Goal: Task Accomplishment & Management: Manage account settings

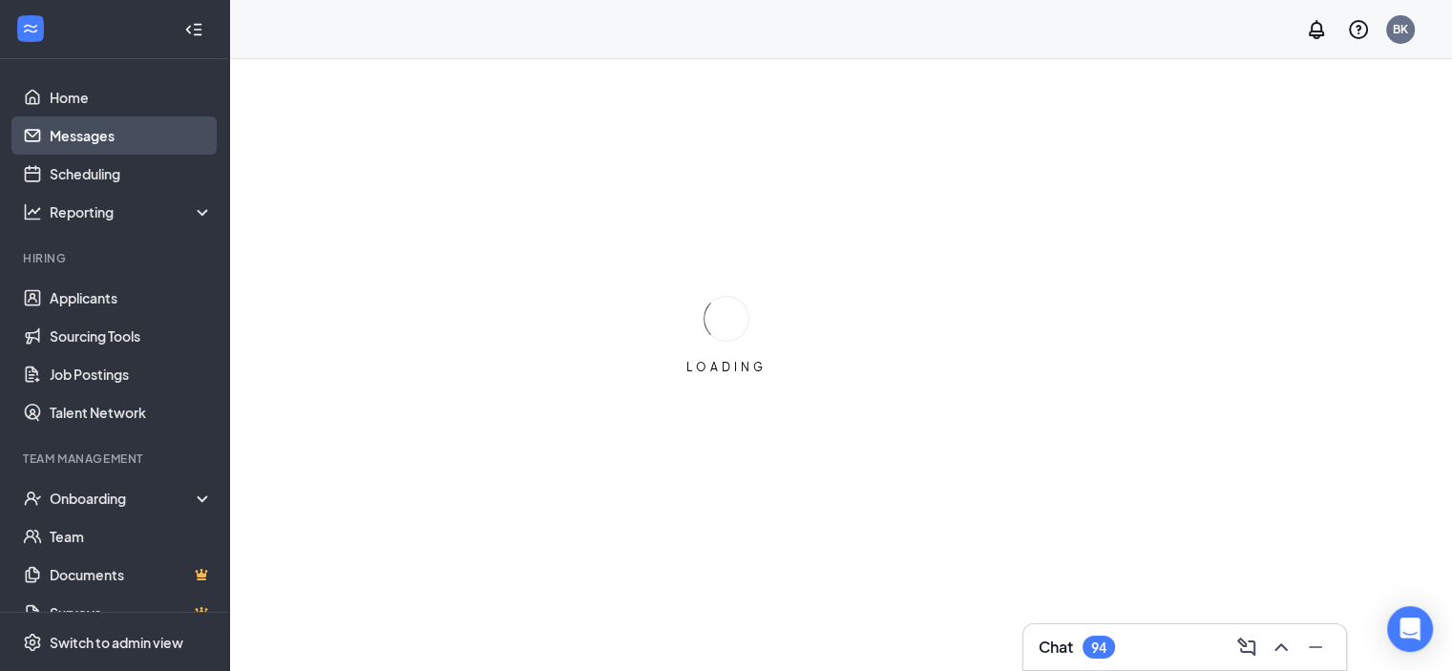
click at [151, 133] on link "Messages" at bounding box center [131, 135] width 163 height 38
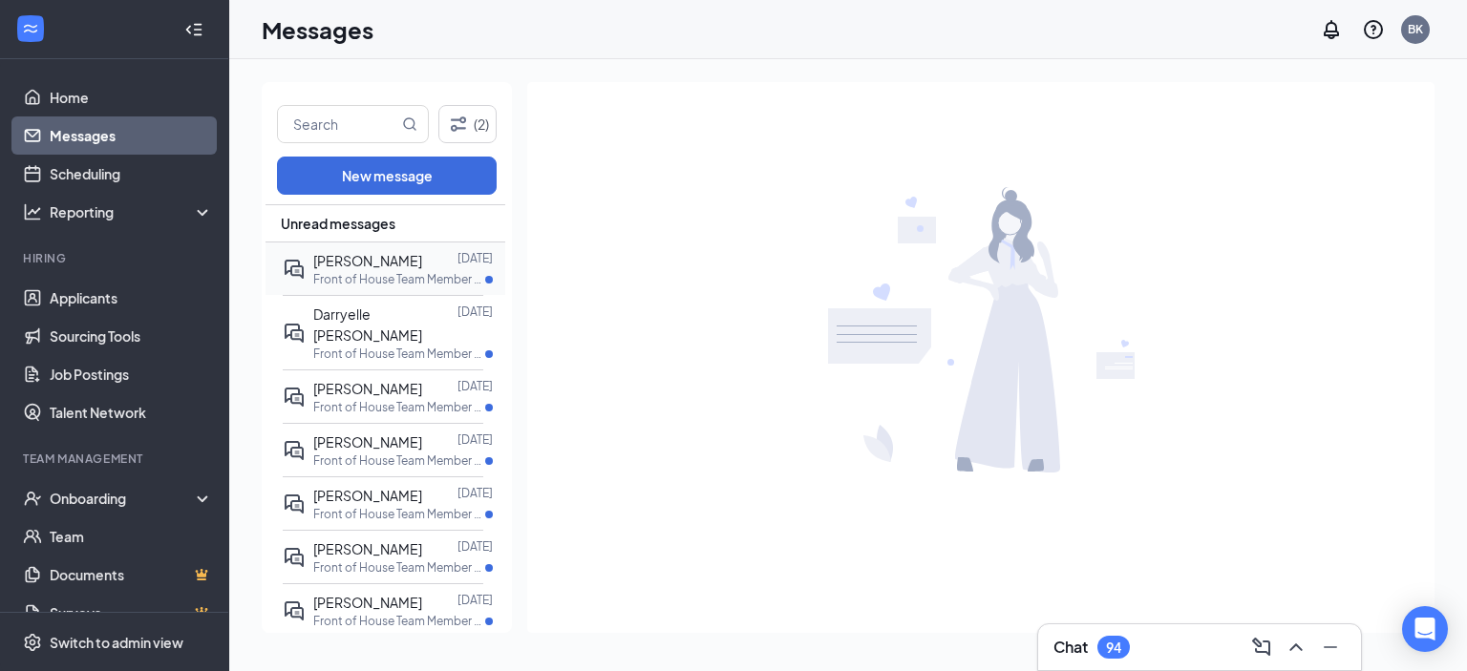
click at [422, 272] on p "Front of House Team Member - Part Time at [GEOGRAPHIC_DATA]" at bounding box center [399, 279] width 172 height 16
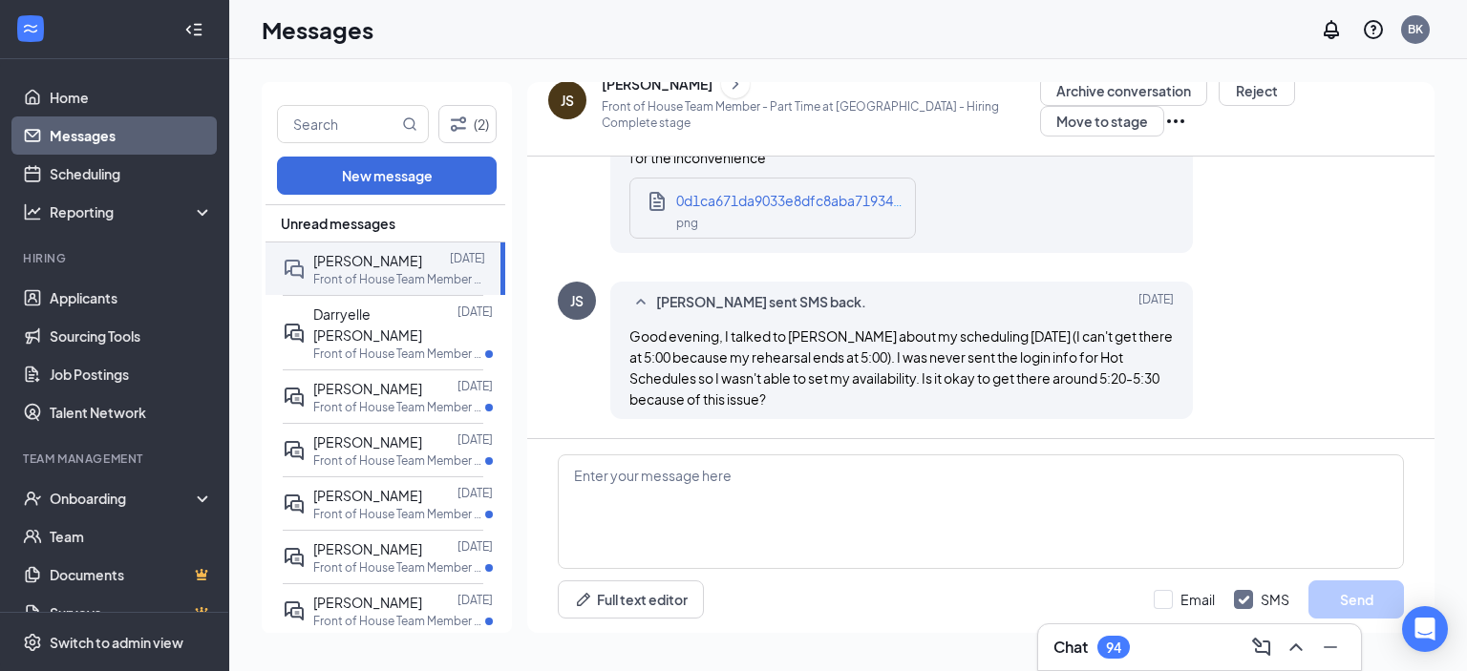
scroll to position [1202, 0]
click at [388, 346] on p "Front of House Team Member - Part Time at [GEOGRAPHIC_DATA]" at bounding box center [399, 354] width 172 height 16
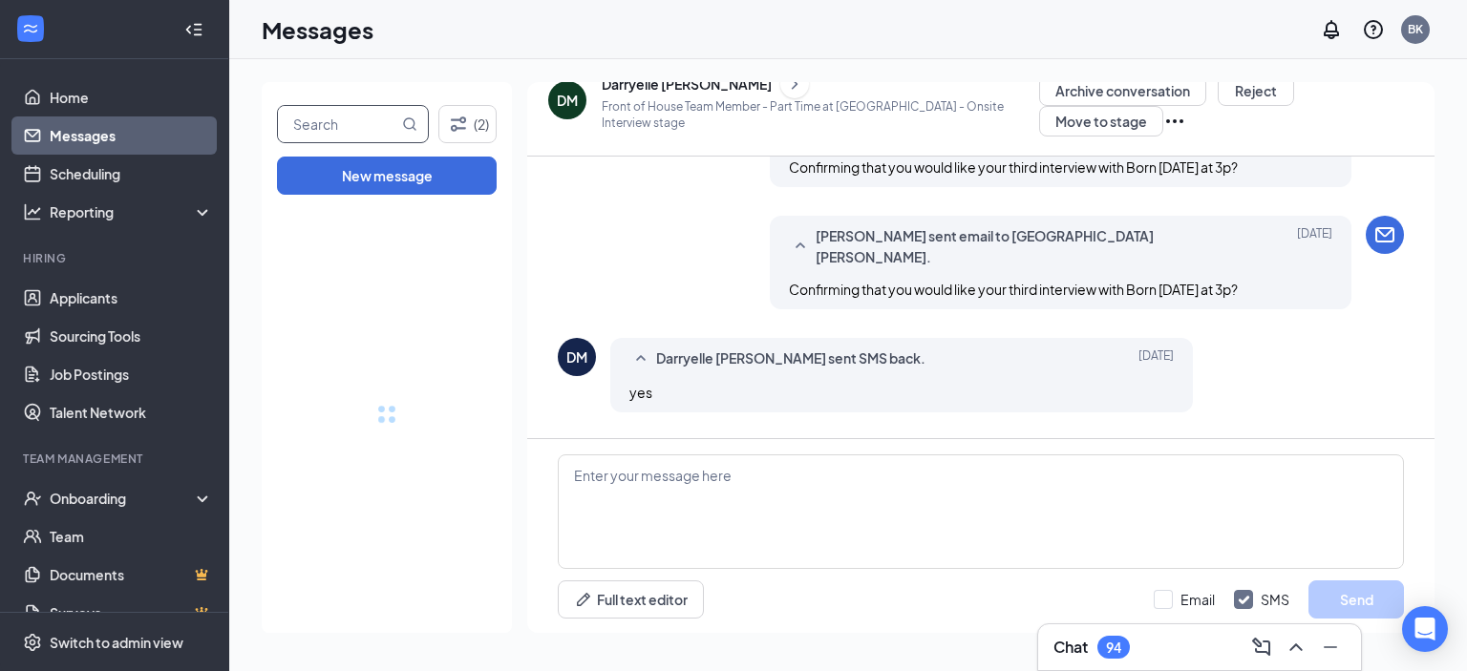
click at [351, 121] on input "text" at bounding box center [338, 124] width 120 height 36
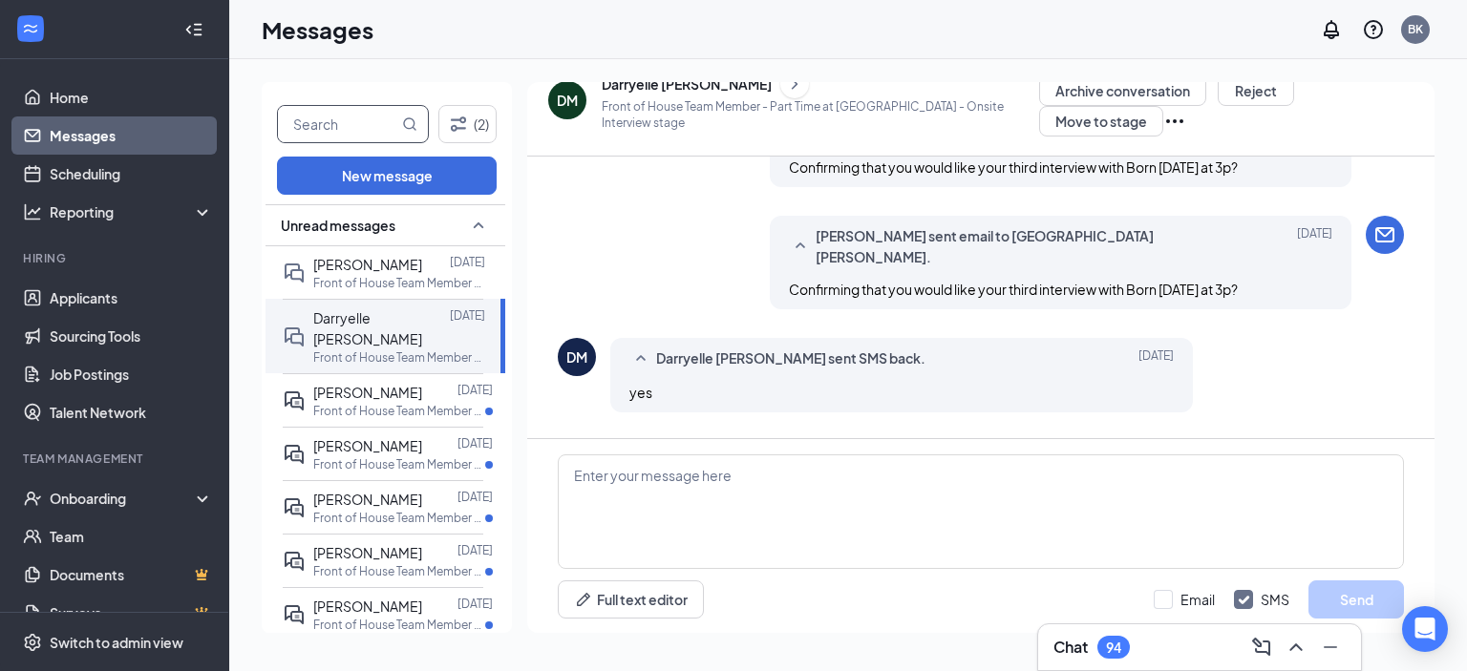
click at [349, 122] on input "text" at bounding box center [338, 124] width 120 height 36
type input "[PERSON_NAME]"
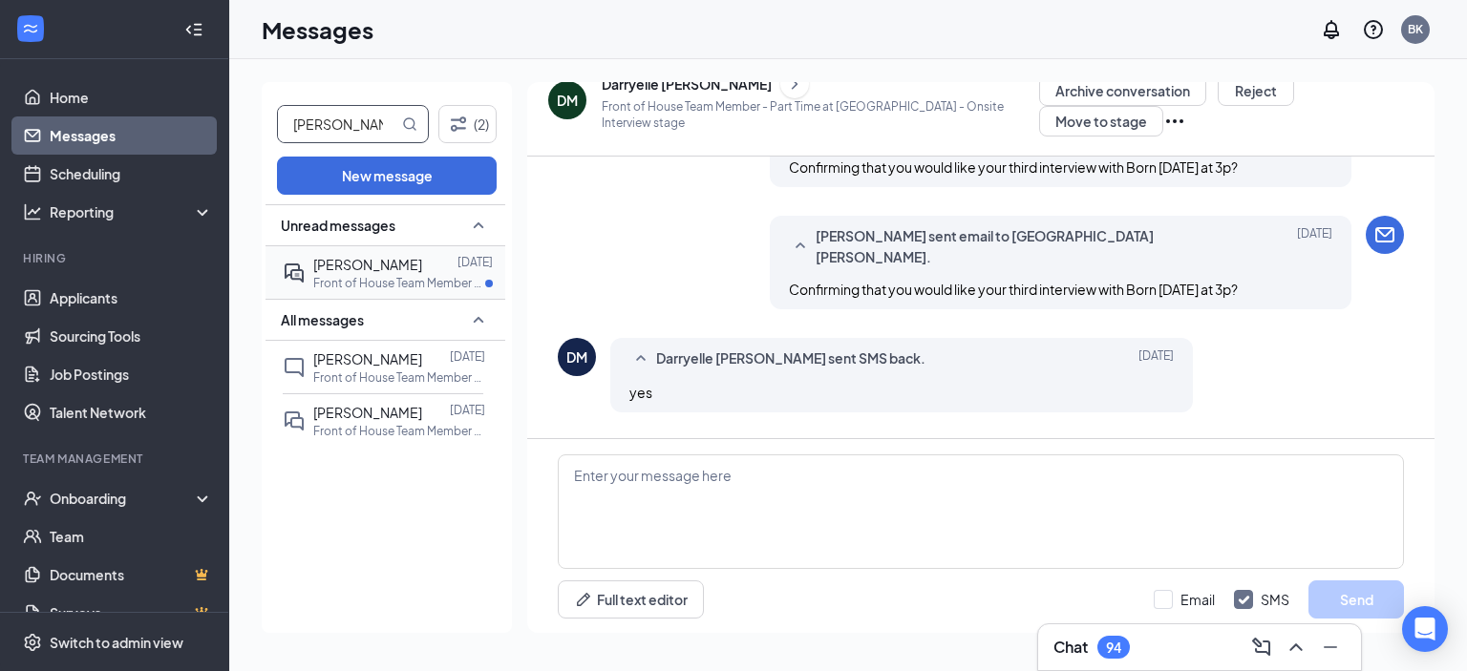
click at [393, 275] on p "Front of House Team Member - Full Time at [GEOGRAPHIC_DATA]" at bounding box center [399, 283] width 172 height 16
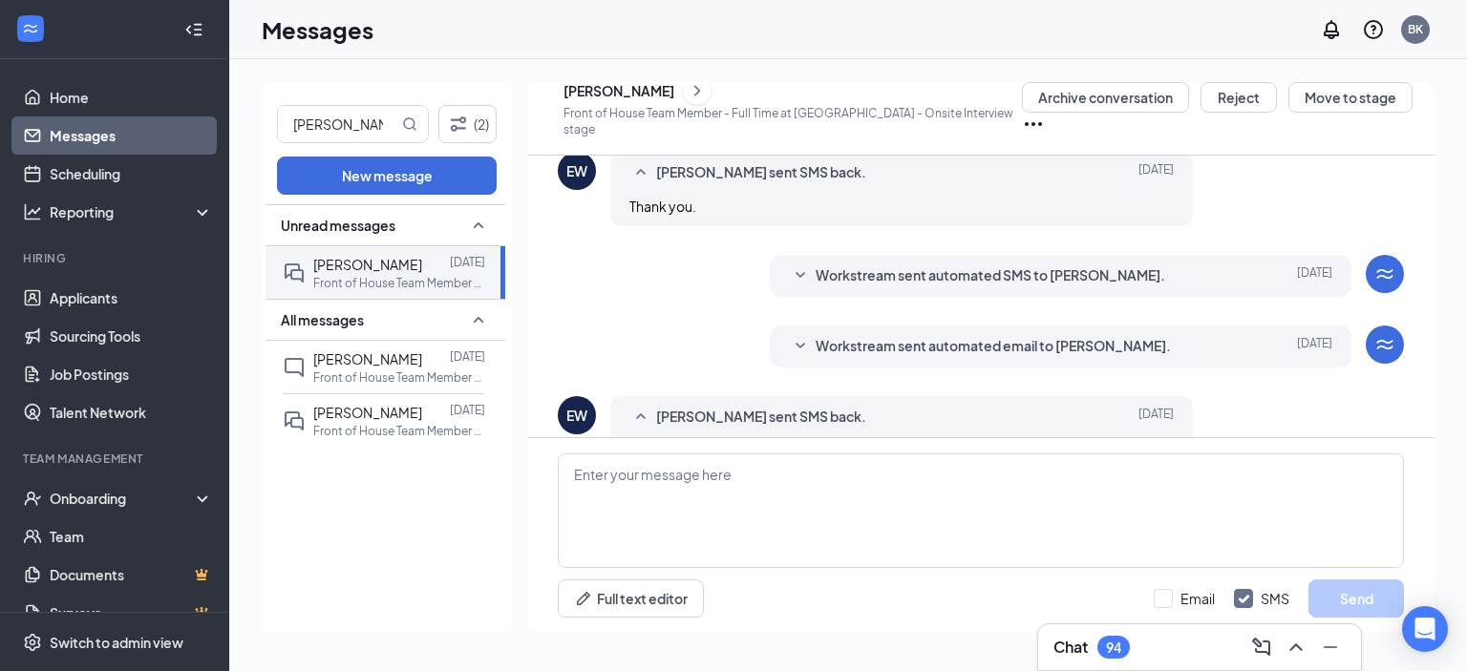
scroll to position [535, 0]
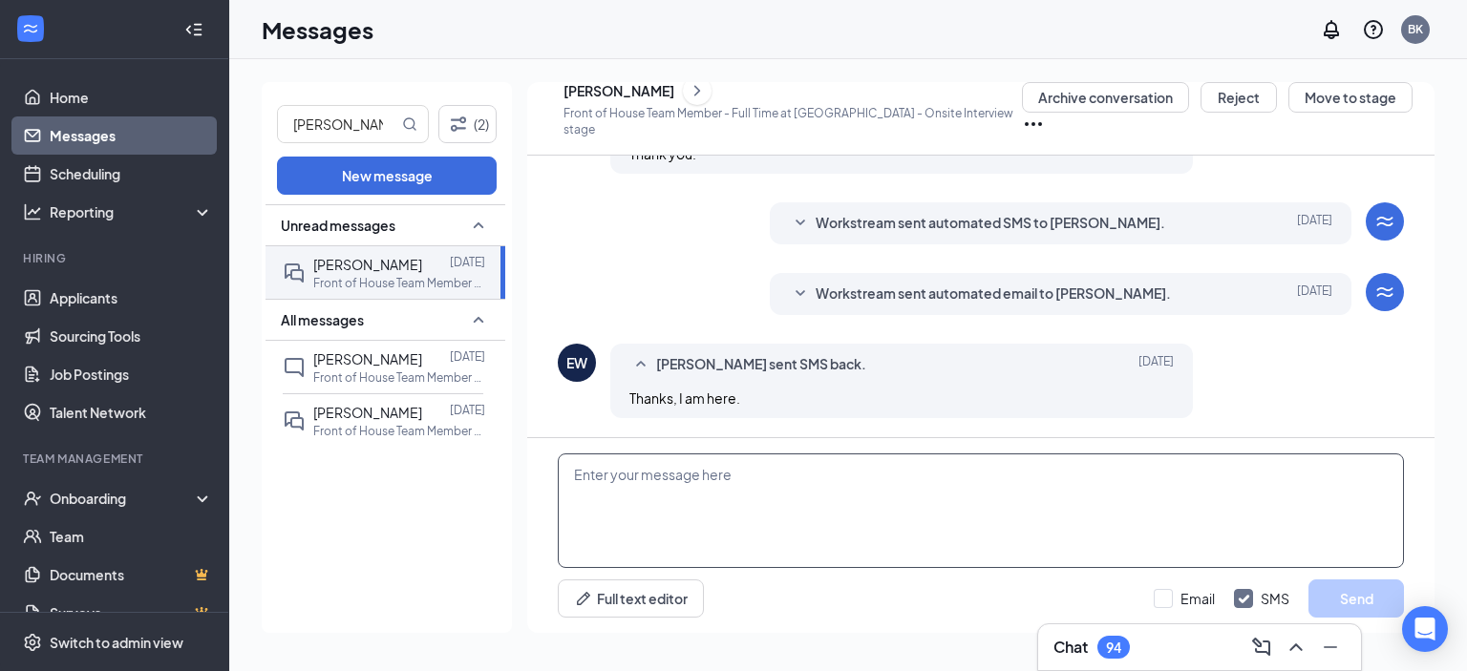
click at [698, 497] on textarea at bounding box center [981, 511] width 846 height 115
type textarea "H"
paste textarea "Dear [Candidate's Name], Thank you again for taking the time to meet with us du…"
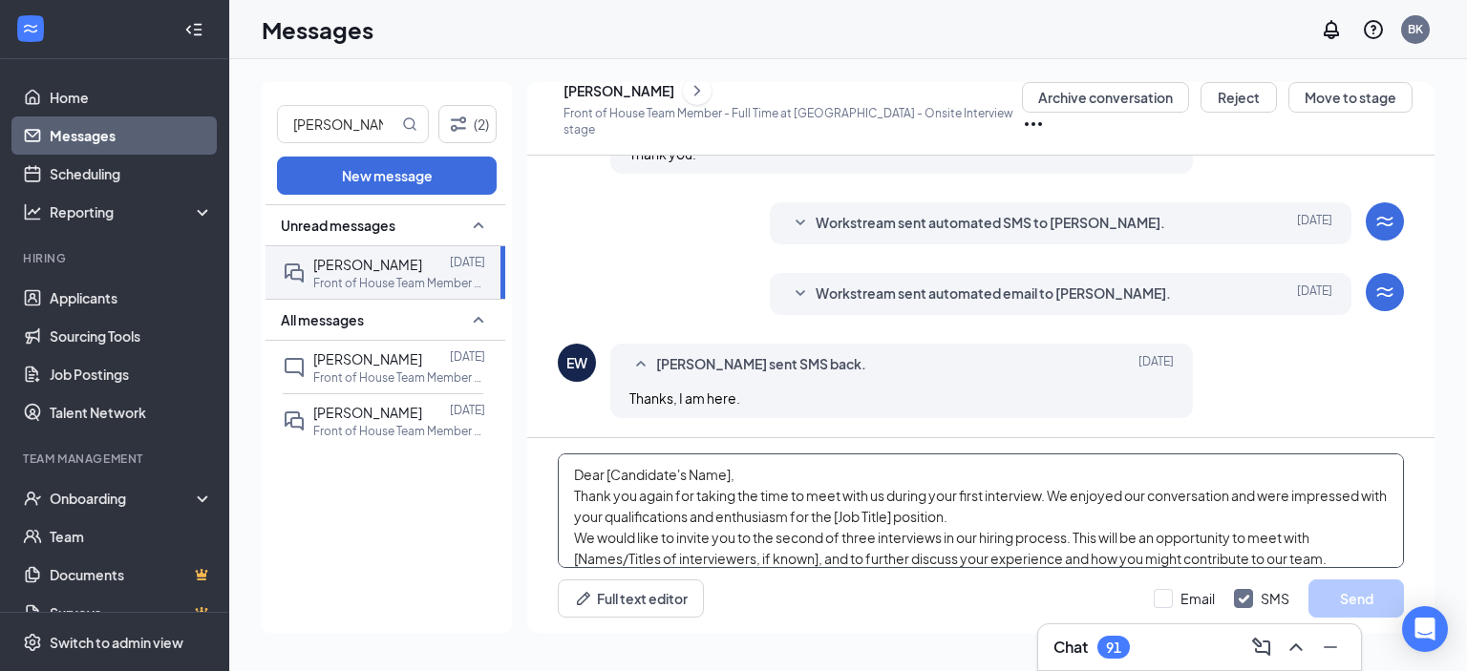
scroll to position [356, 0]
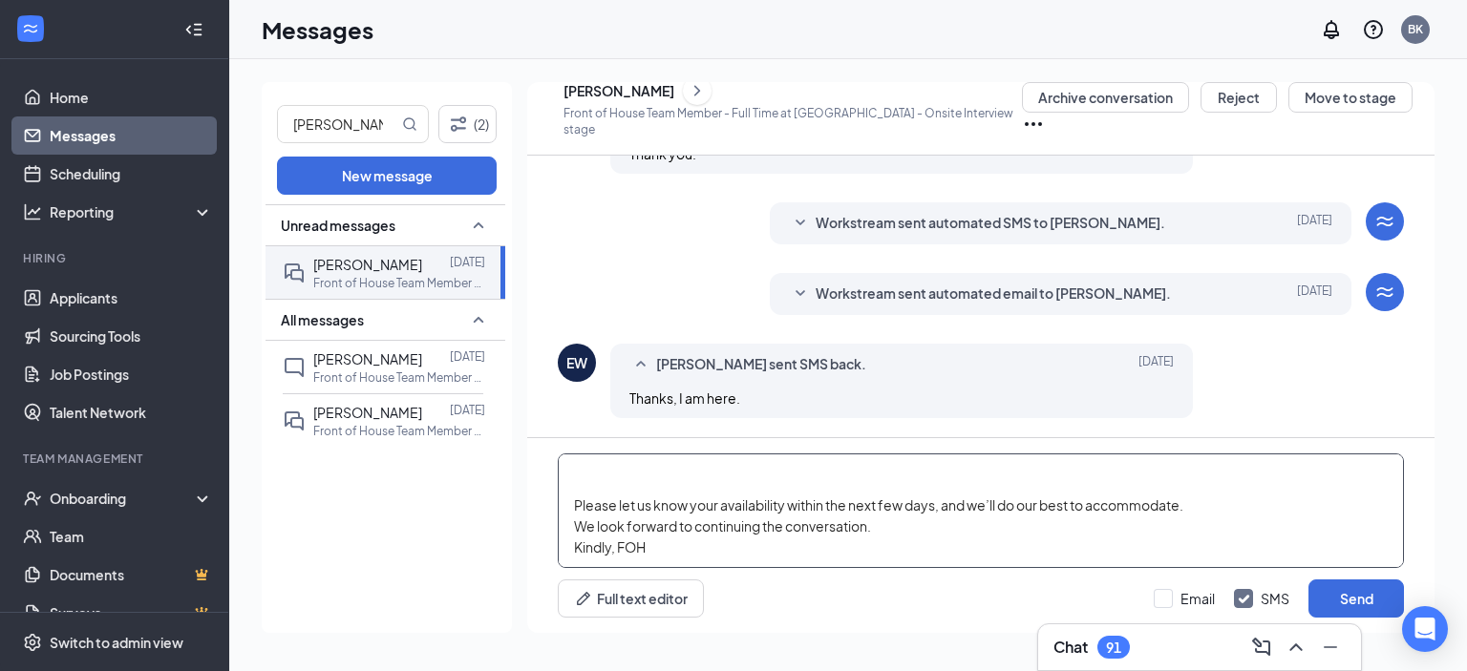
click at [656, 535] on textarea "Dear [Candidate's Name], Thank you again for taking the time to meet with us du…" at bounding box center [981, 511] width 846 height 115
click at [618, 557] on textarea "Dear [Candidate's Name], Thank you again for taking the time to meet with us du…" at bounding box center [981, 511] width 846 height 115
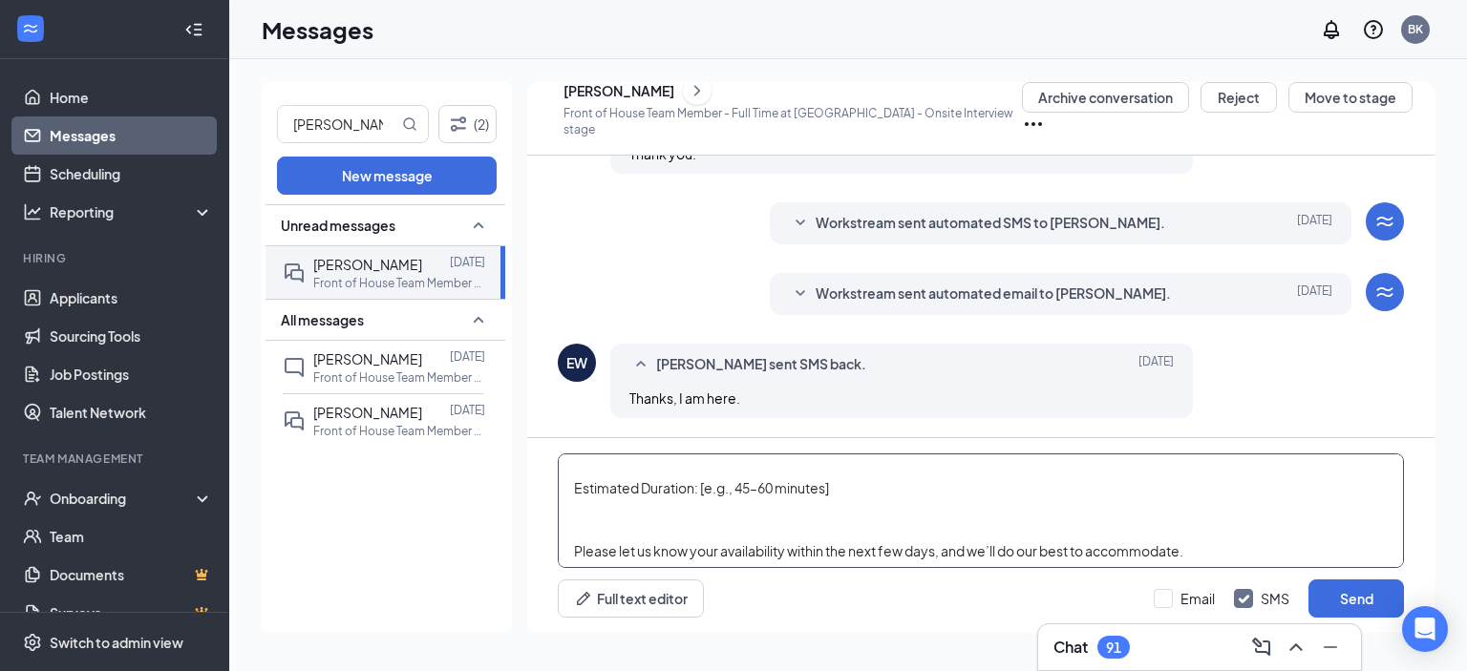
scroll to position [302, 0]
click at [583, 534] on textarea "Dear [Candidate's Name], Thank you again for taking the time to meet with us du…" at bounding box center [981, 511] width 846 height 115
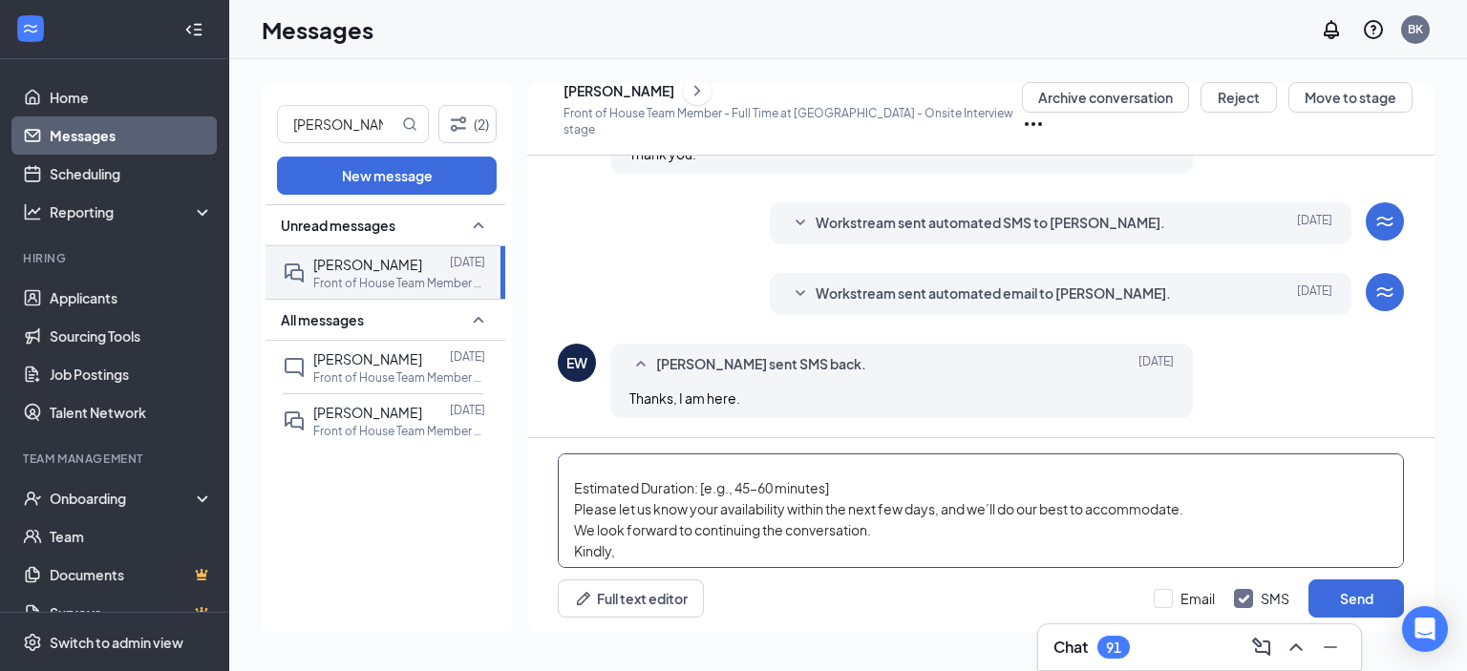
scroll to position [281, 0]
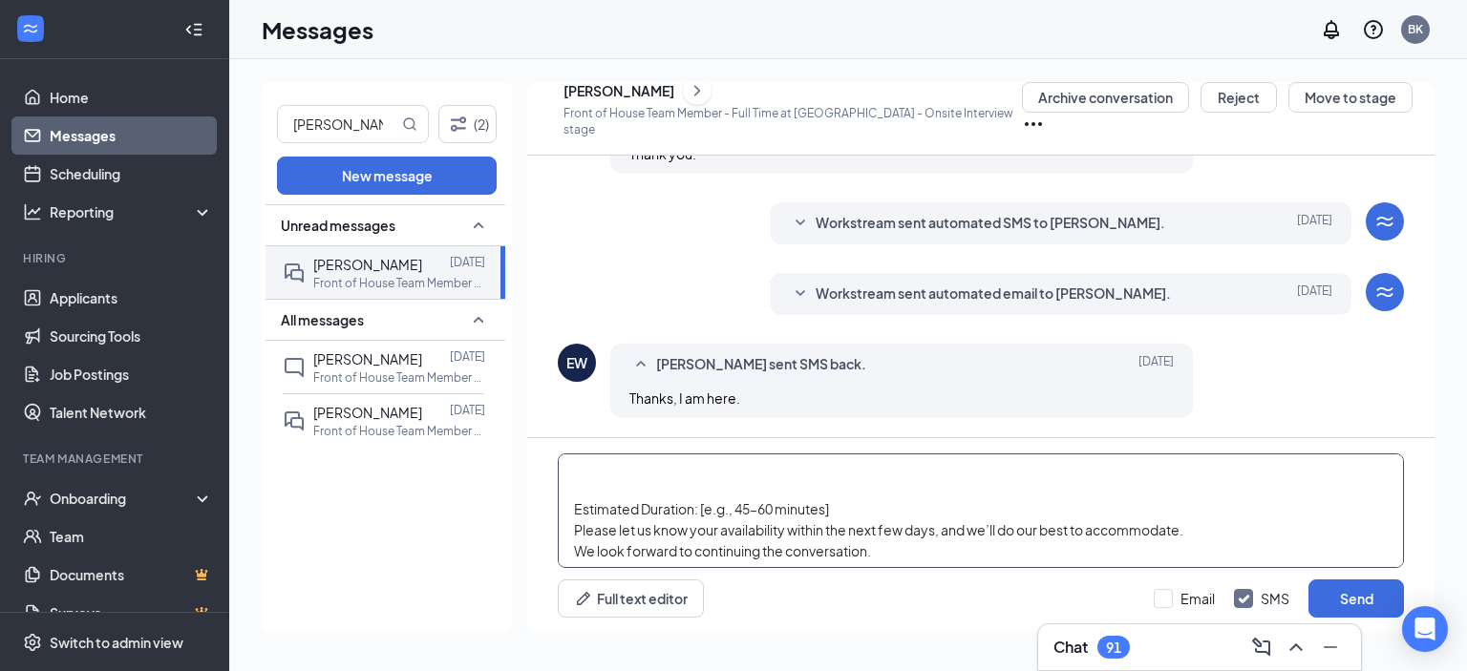
click at [590, 484] on textarea "Dear [Candidate's Name], Thank you again for taking the time to meet with us du…" at bounding box center [981, 511] width 846 height 115
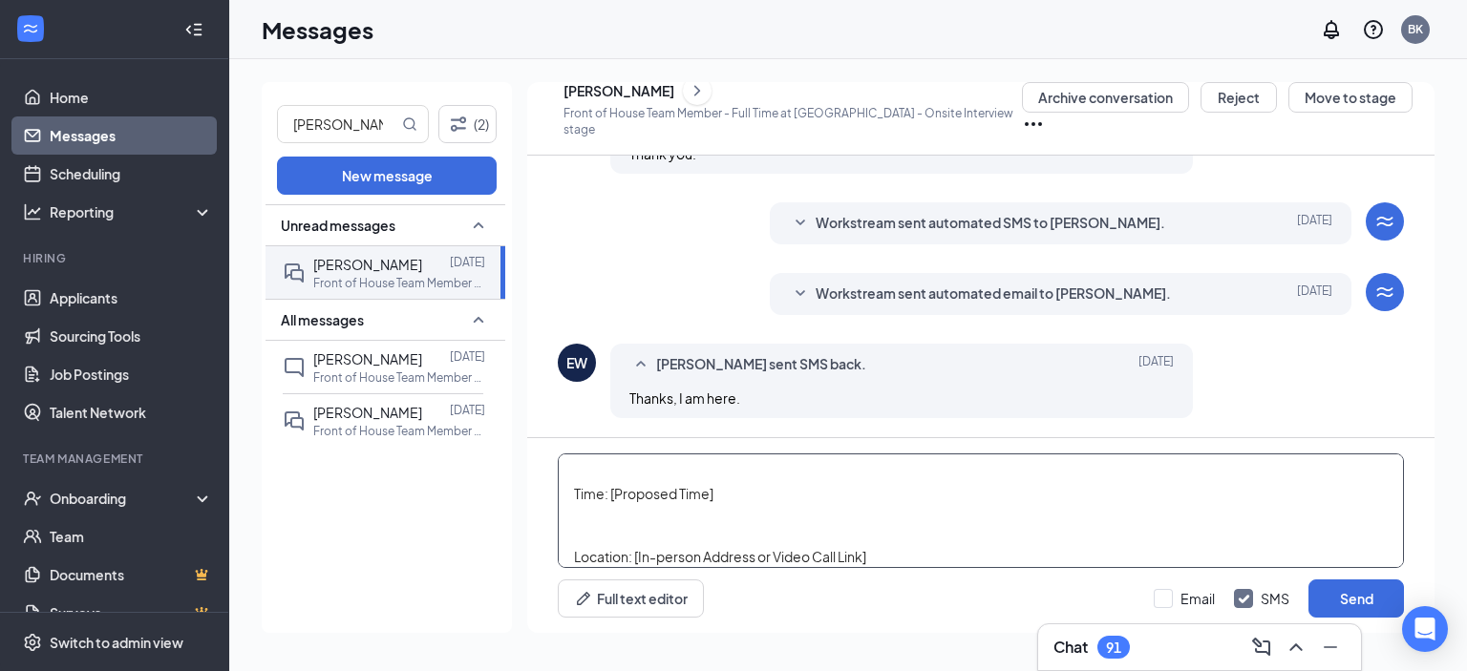
click at [581, 547] on textarea "Dear [Candidate's Name], Thank you again for taking the time to meet with us du…" at bounding box center [981, 511] width 846 height 115
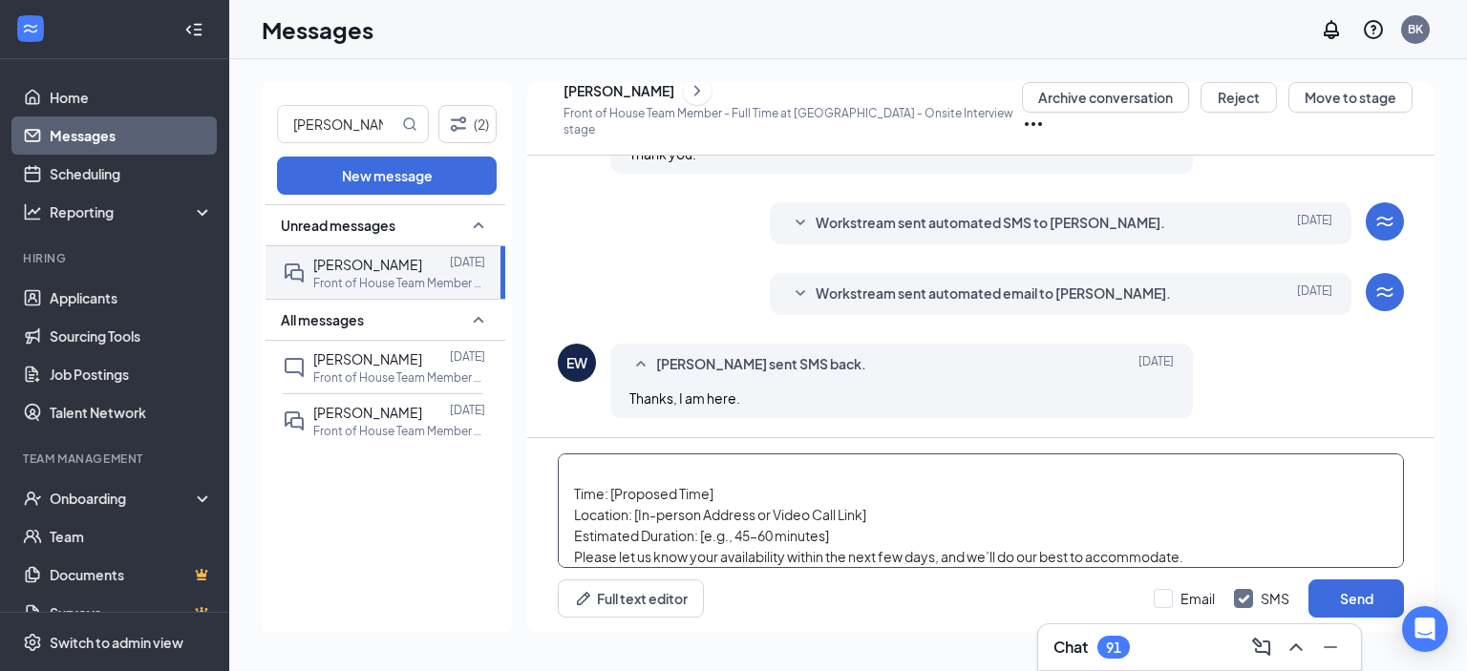
scroll to position [149, 0]
click at [584, 500] on textarea "Dear [Candidate's Name], Thank you again for taking the time to meet with us du…" at bounding box center [981, 511] width 846 height 115
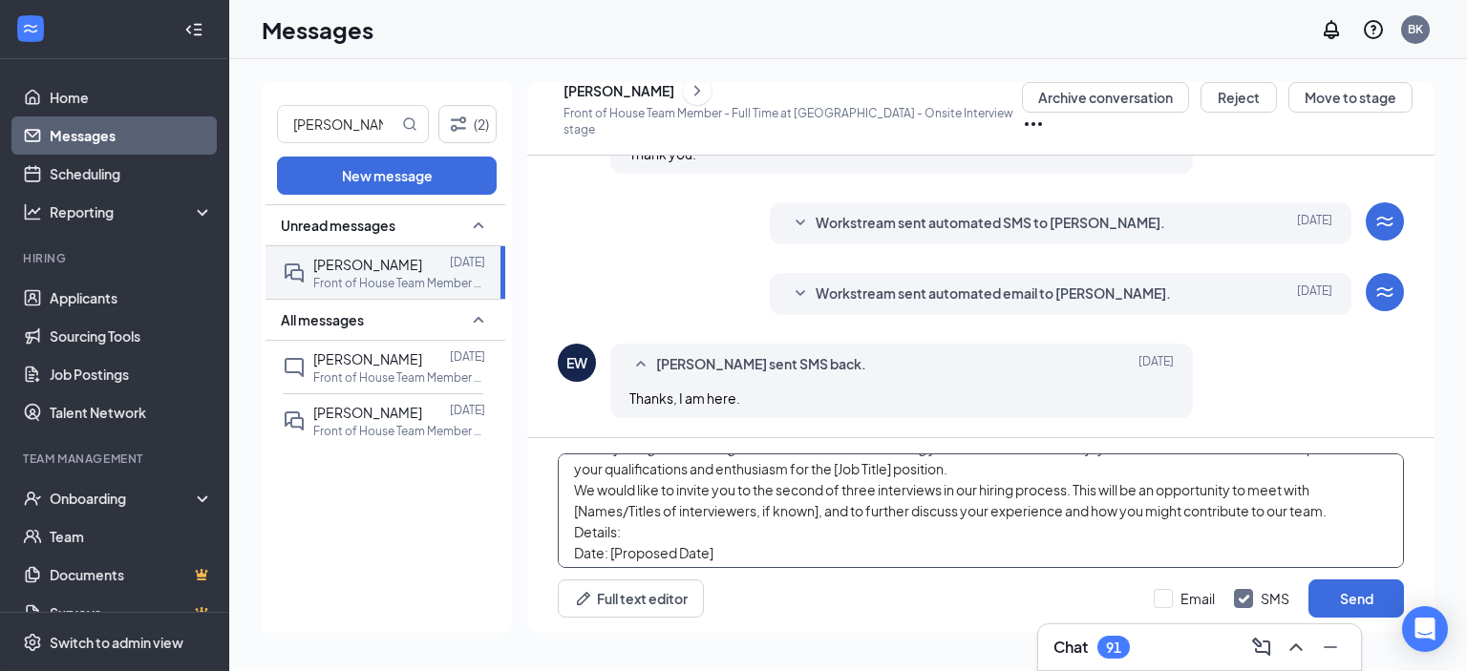
scroll to position [0, 0]
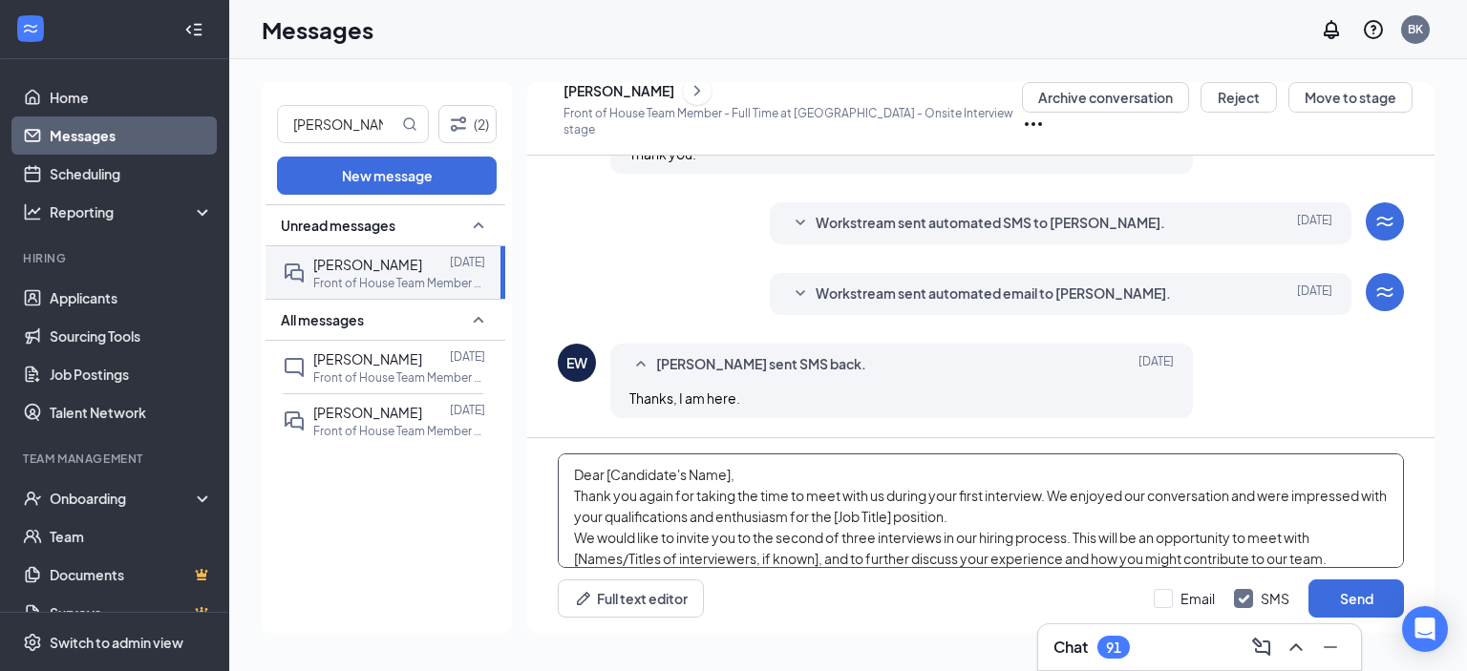
click at [731, 476] on textarea "Dear [Candidate's Name], Thank you again for taking the time to meet with us du…" at bounding box center [981, 511] width 846 height 115
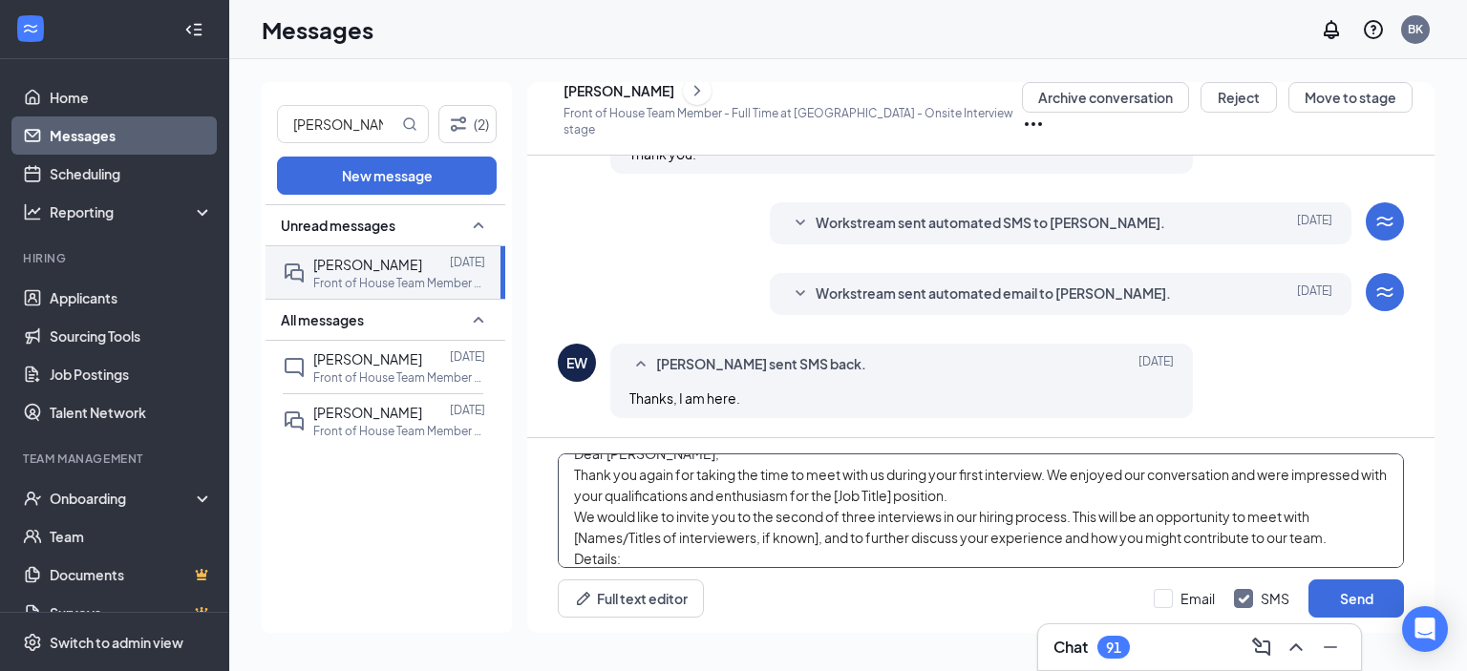
click at [919, 493] on textarea "Dear [PERSON_NAME], Thank you again for taking the time to meet with us during …" at bounding box center [981, 511] width 846 height 115
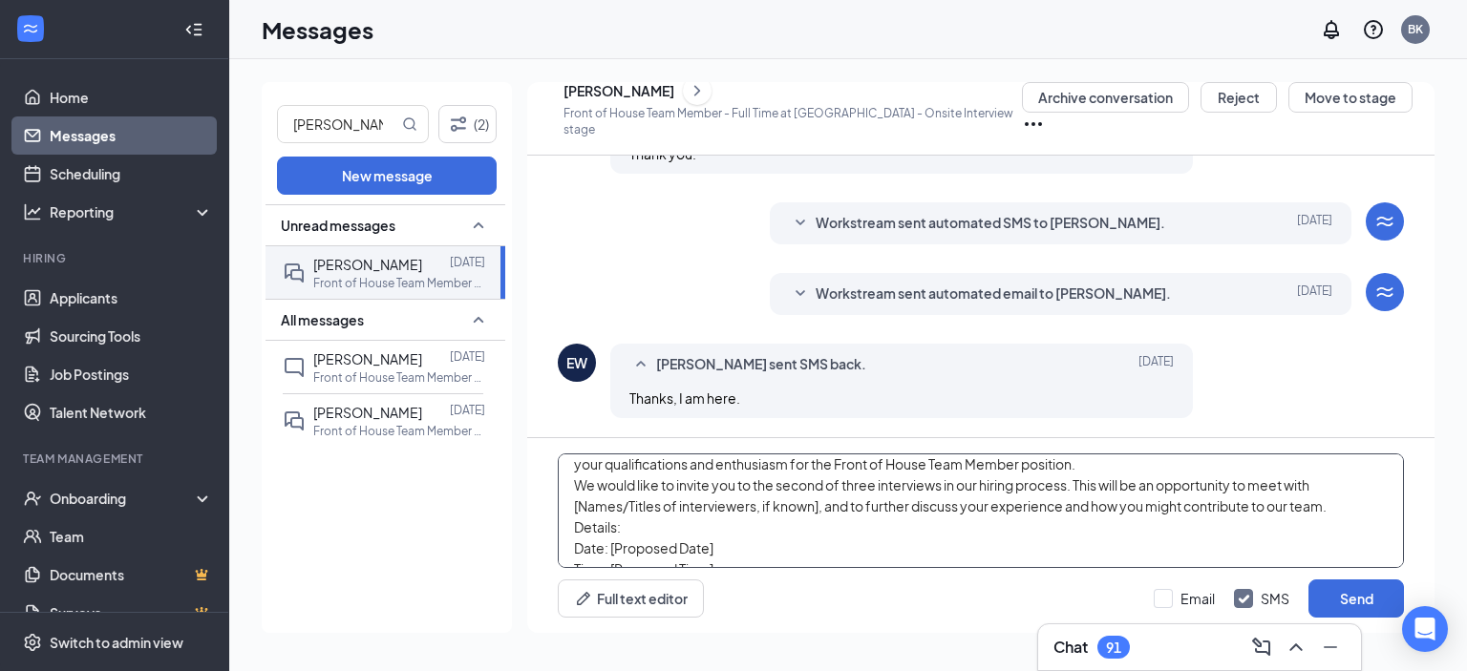
drag, startPoint x: 816, startPoint y: 506, endPoint x: 577, endPoint y: 512, distance: 239.7
click at [577, 512] on textarea "Dear [PERSON_NAME], Thank you again for taking the time to meet with us during …" at bounding box center [981, 511] width 846 height 115
click at [652, 526] on textarea "Dear [PERSON_NAME], Thank you again for taking the time to meet with us during …" at bounding box center [981, 511] width 846 height 115
click at [716, 552] on textarea "Dear [PERSON_NAME], Thank you again for taking the time to meet with us during …" at bounding box center [981, 511] width 846 height 115
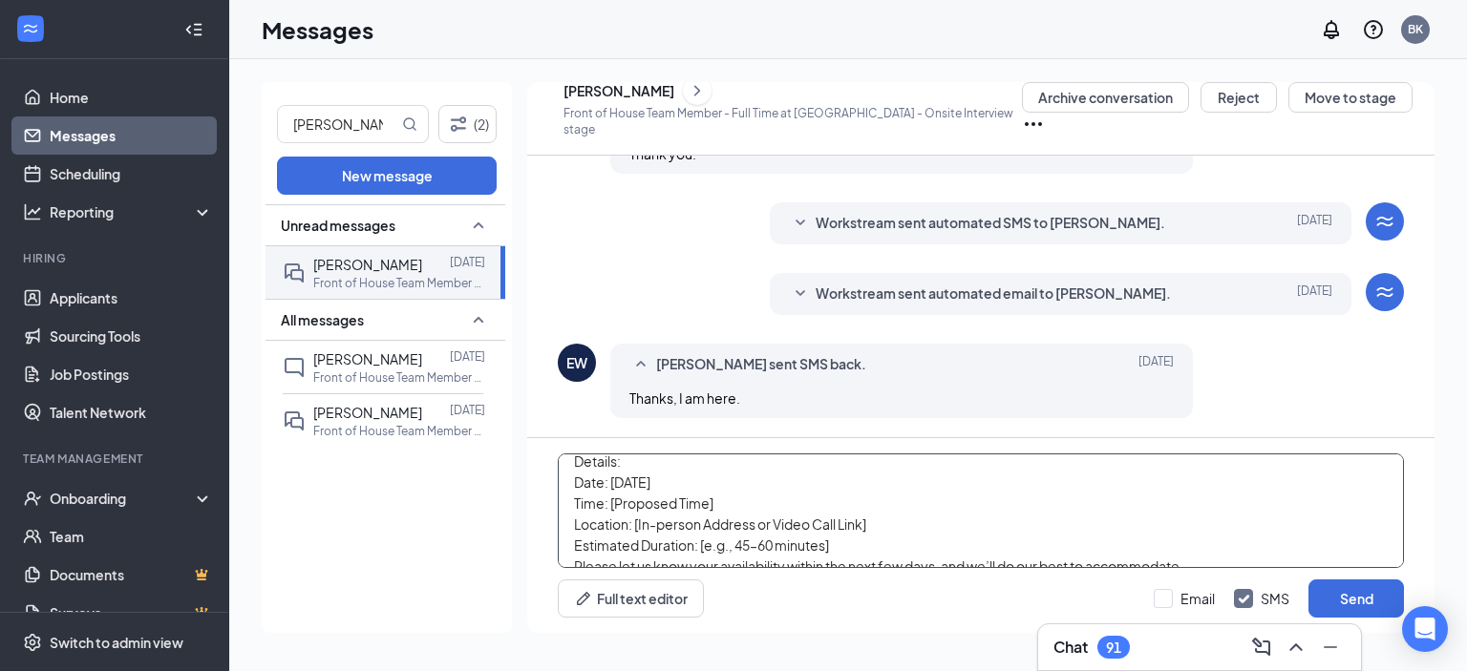
scroll to position [120, 0]
click at [716, 505] on textarea "Dear [PERSON_NAME], Thank you again for taking the time to meet with us during …" at bounding box center [981, 511] width 846 height 115
click at [871, 523] on textarea "Dear [PERSON_NAME], Thank you again for taking the time to meet with us during …" at bounding box center [981, 511] width 846 height 115
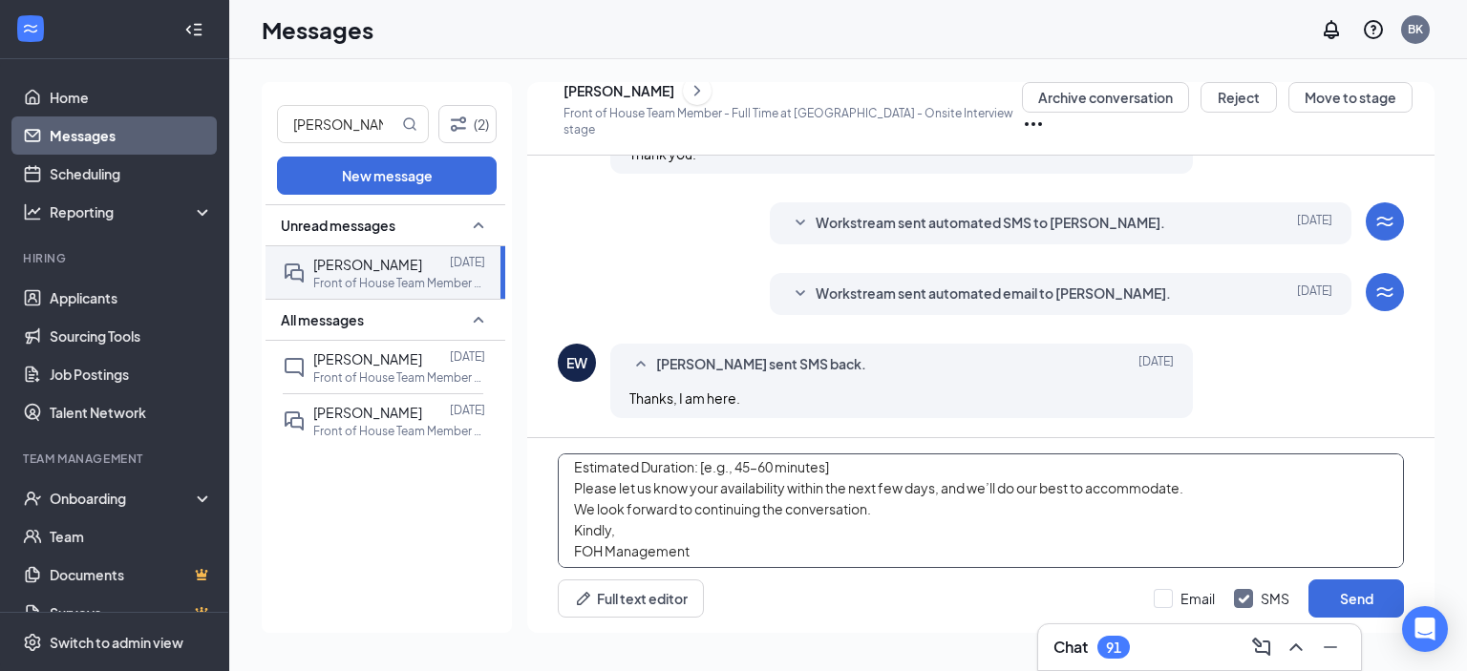
click at [836, 473] on textarea "Dear [PERSON_NAME], Thank you again for taking the time to meet with us during …" at bounding box center [981, 511] width 846 height 115
click at [774, 467] on textarea "Dear [PERSON_NAME], Thank you again for taking the time to meet with us during …" at bounding box center [981, 511] width 846 height 115
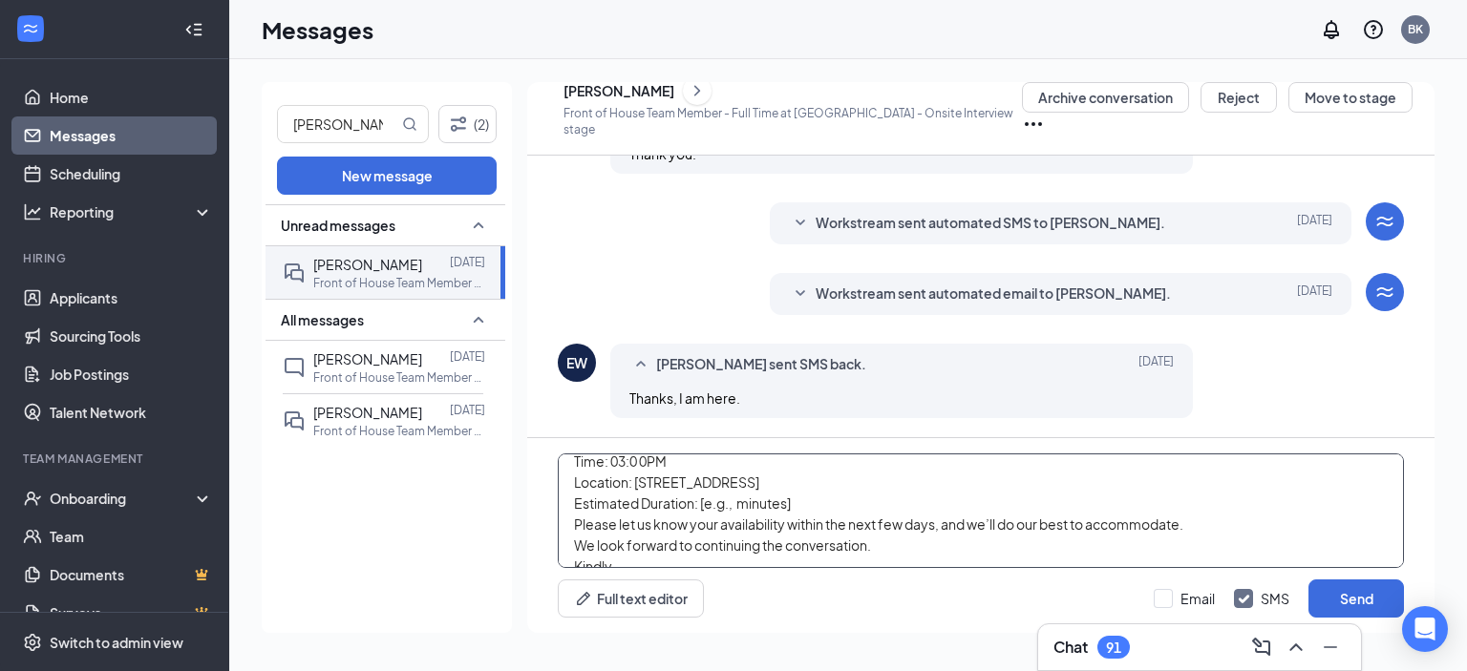
scroll to position [157, 0]
drag, startPoint x: 801, startPoint y: 513, endPoint x: 702, endPoint y: 507, distance: 99.5
click at [702, 507] on textarea "Dear [PERSON_NAME], Thank you again for taking the time to meet with us during …" at bounding box center [981, 511] width 846 height 115
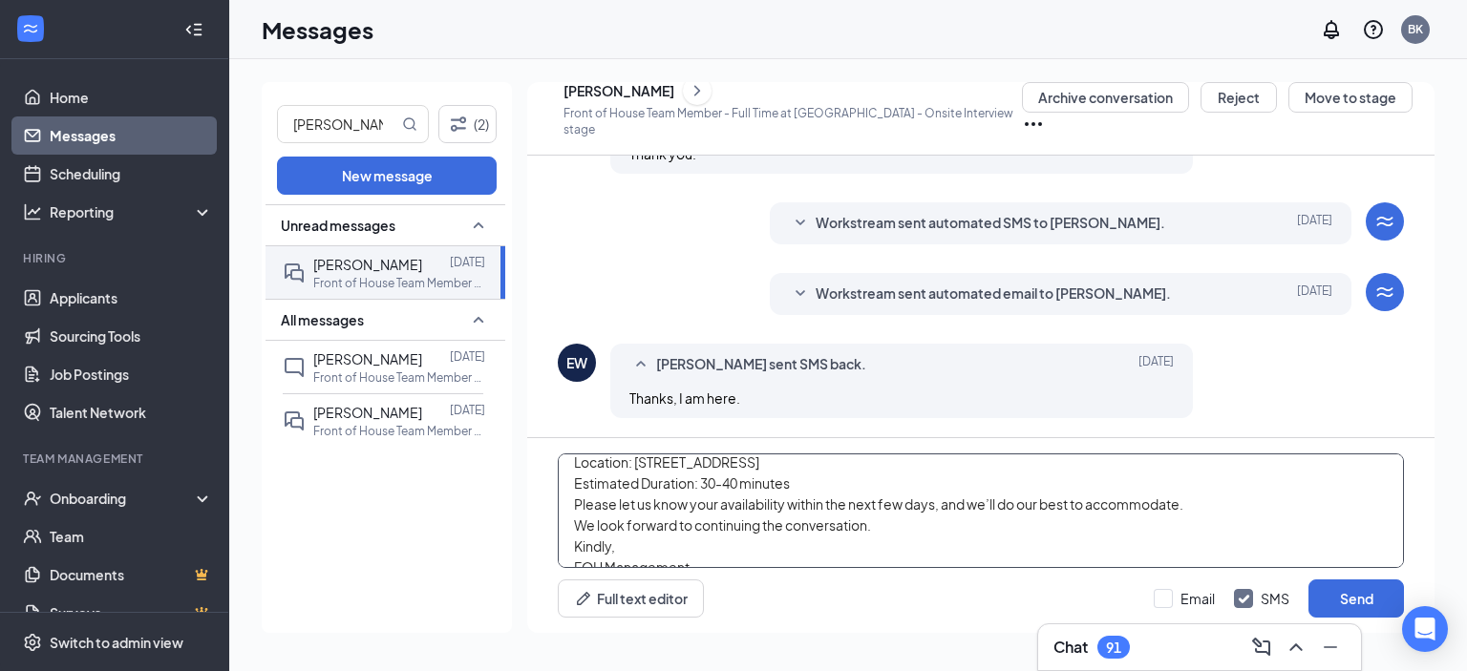
scroll to position [200, 0]
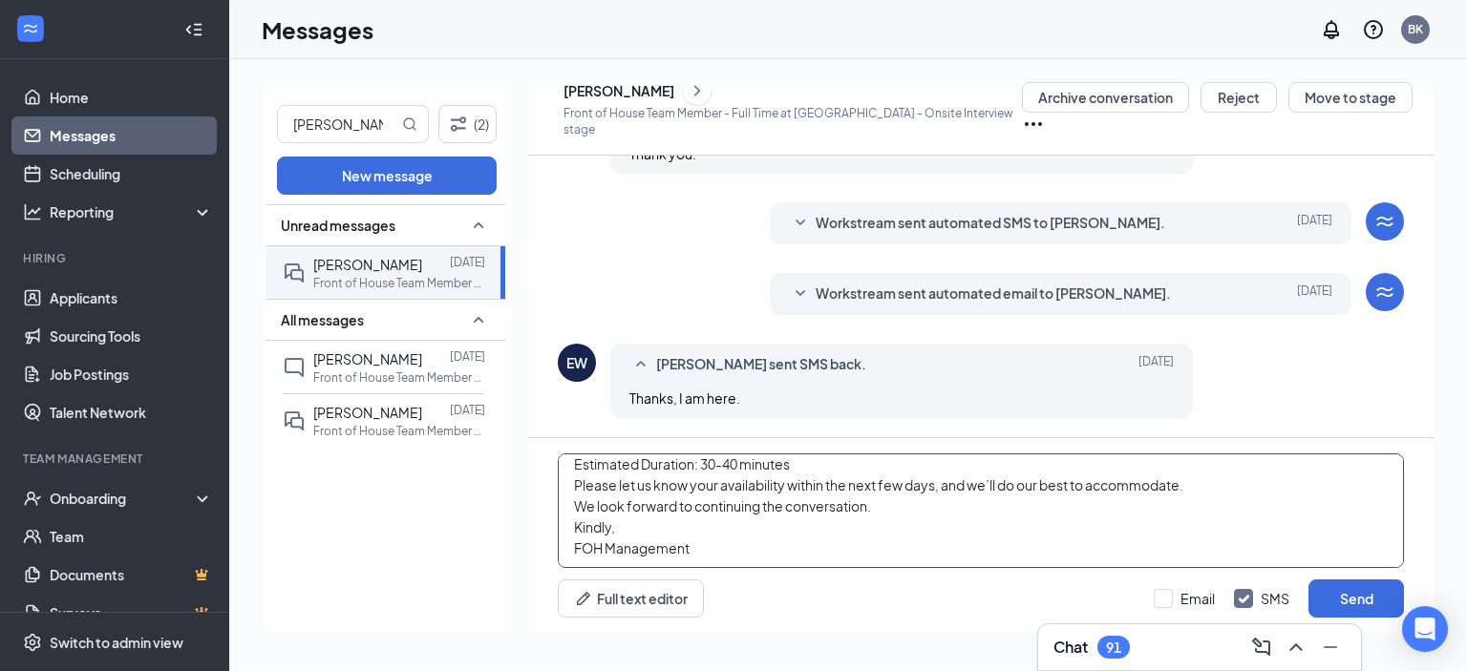
click at [714, 549] on textarea "Dear [PERSON_NAME], Thank you again for taking the time to meet with us during …" at bounding box center [981, 511] width 846 height 115
click at [565, 548] on textarea "Dear [PERSON_NAME], Thank you again for taking the time to meet with us during …" at bounding box center [981, 511] width 846 height 115
click at [800, 541] on textarea "Dear [PERSON_NAME], Thank you again for taking the time to meet with us during …" at bounding box center [981, 511] width 846 height 115
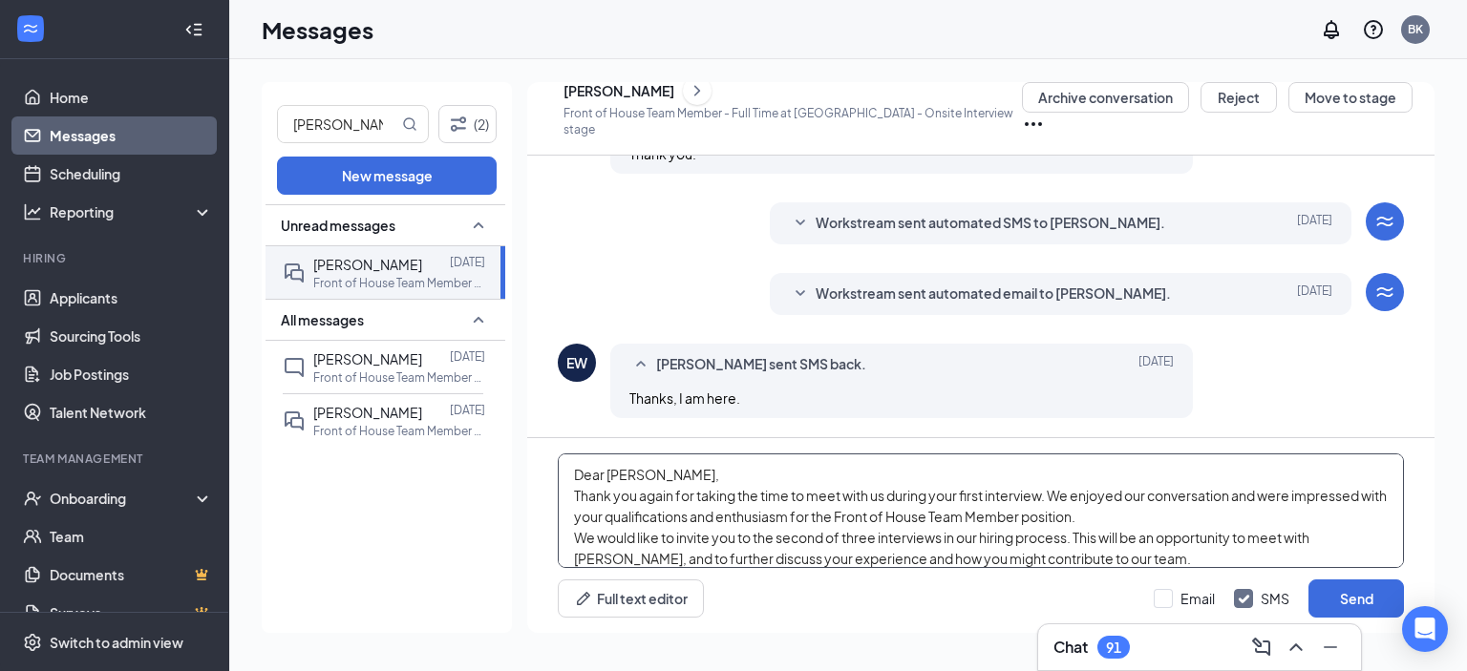
scroll to position [88, 0]
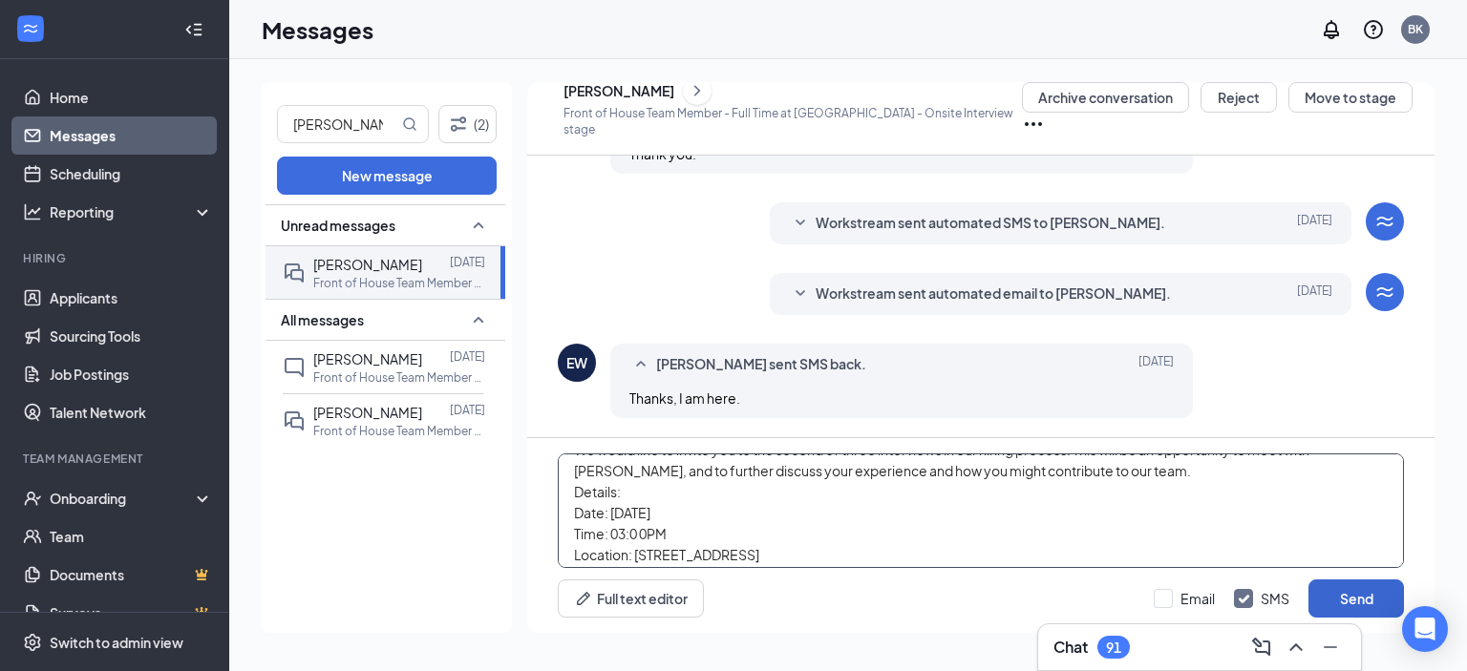
type textarea "Dear [PERSON_NAME], Thank you again for taking the time to meet with us during …"
click at [1321, 594] on button "Send" at bounding box center [1355, 599] width 95 height 38
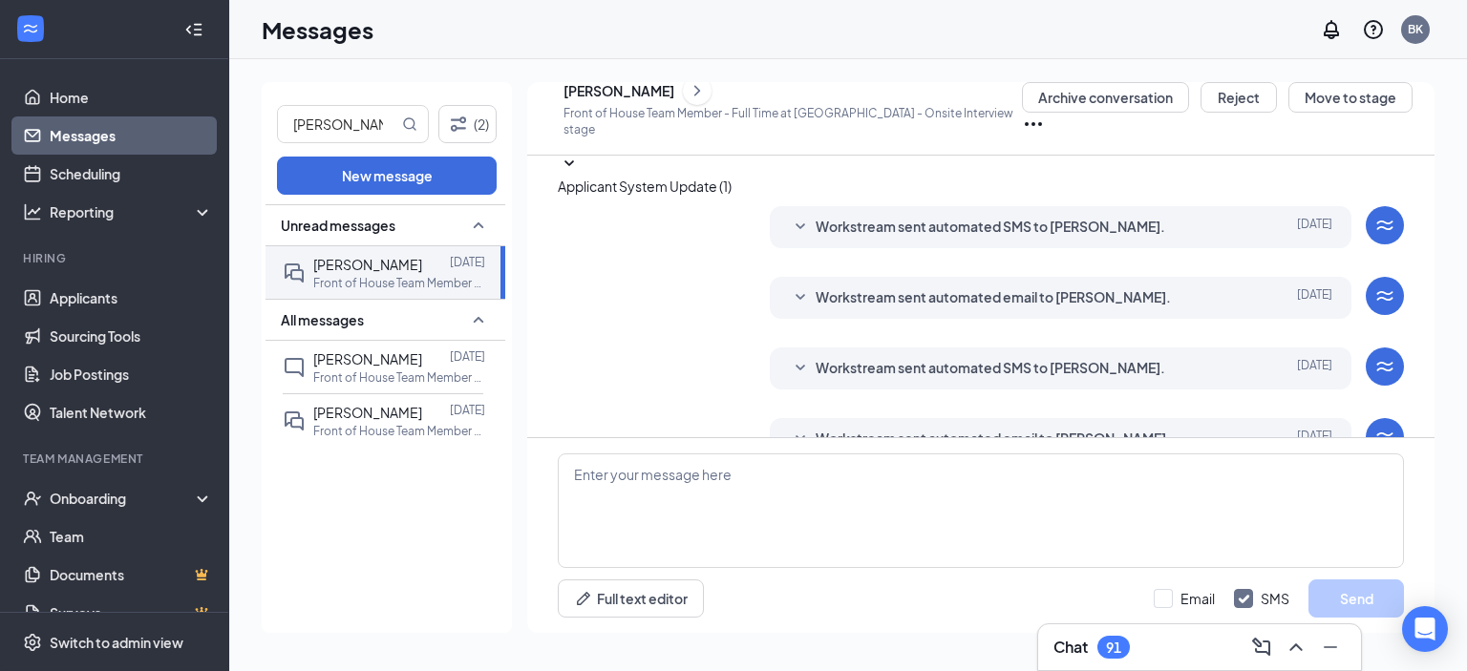
scroll to position [0, 0]
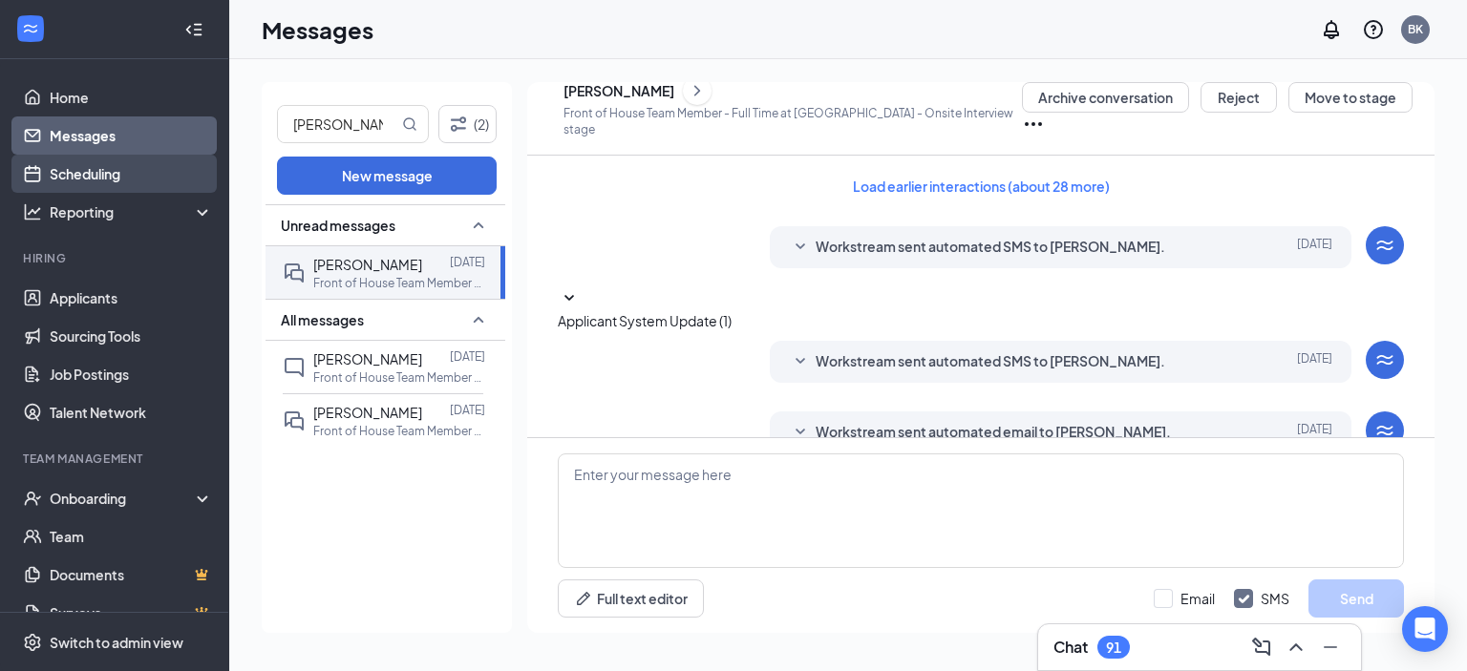
click at [145, 192] on link "Scheduling" at bounding box center [131, 174] width 163 height 38
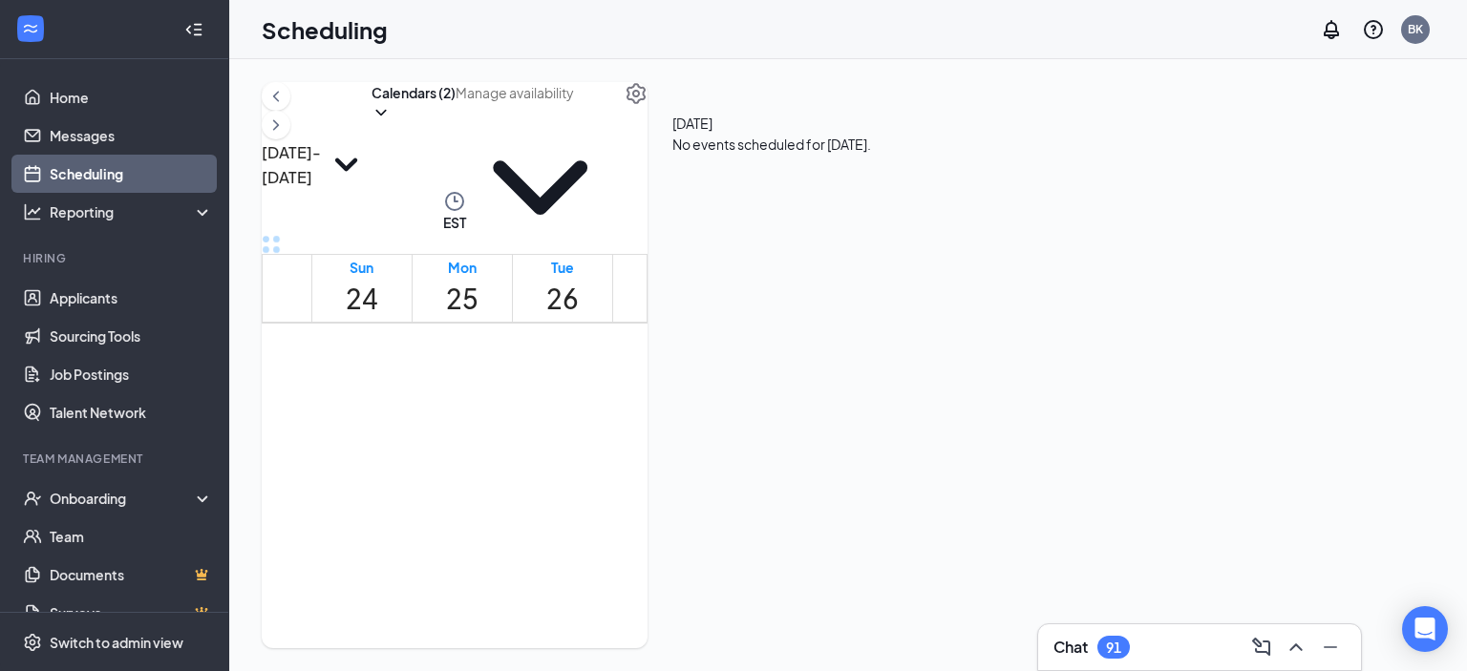
scroll to position [939, 0]
click at [455, 122] on button "Calendars (2)" at bounding box center [413, 102] width 84 height 40
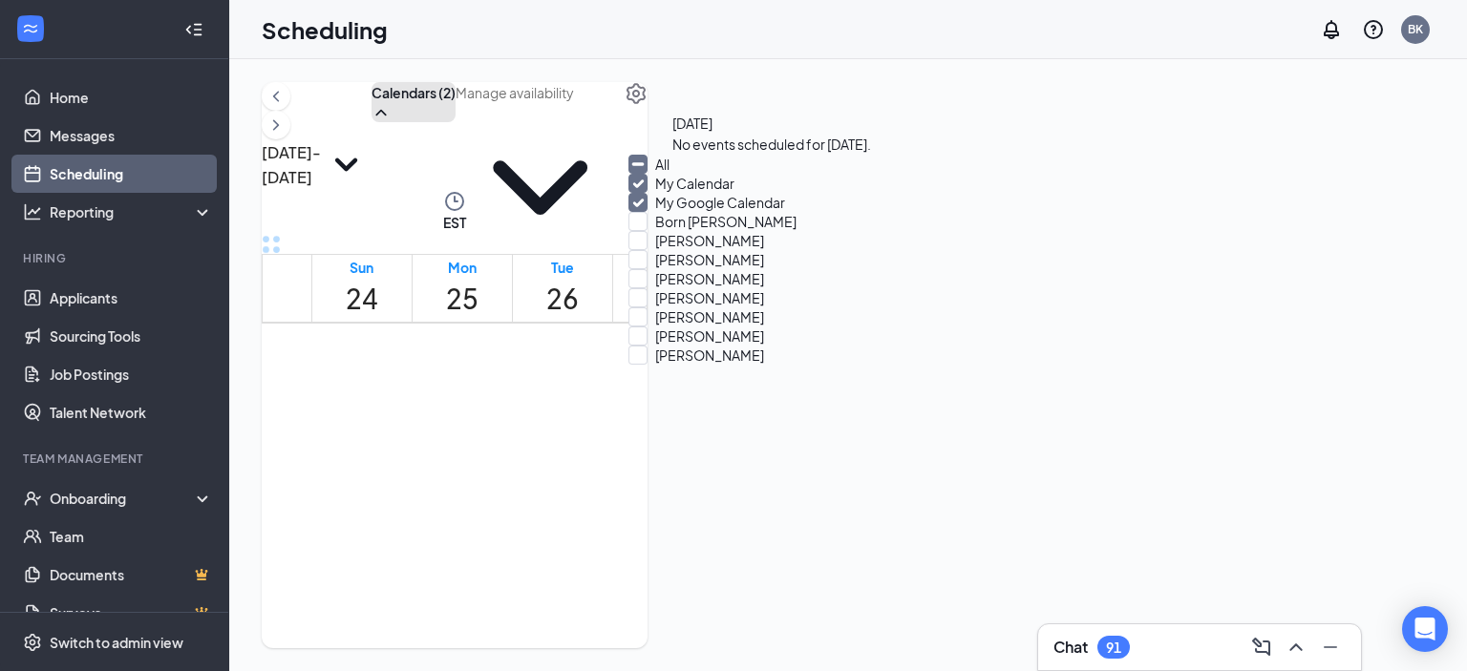
click at [455, 122] on button "Calendars (2)" at bounding box center [413, 102] width 84 height 40
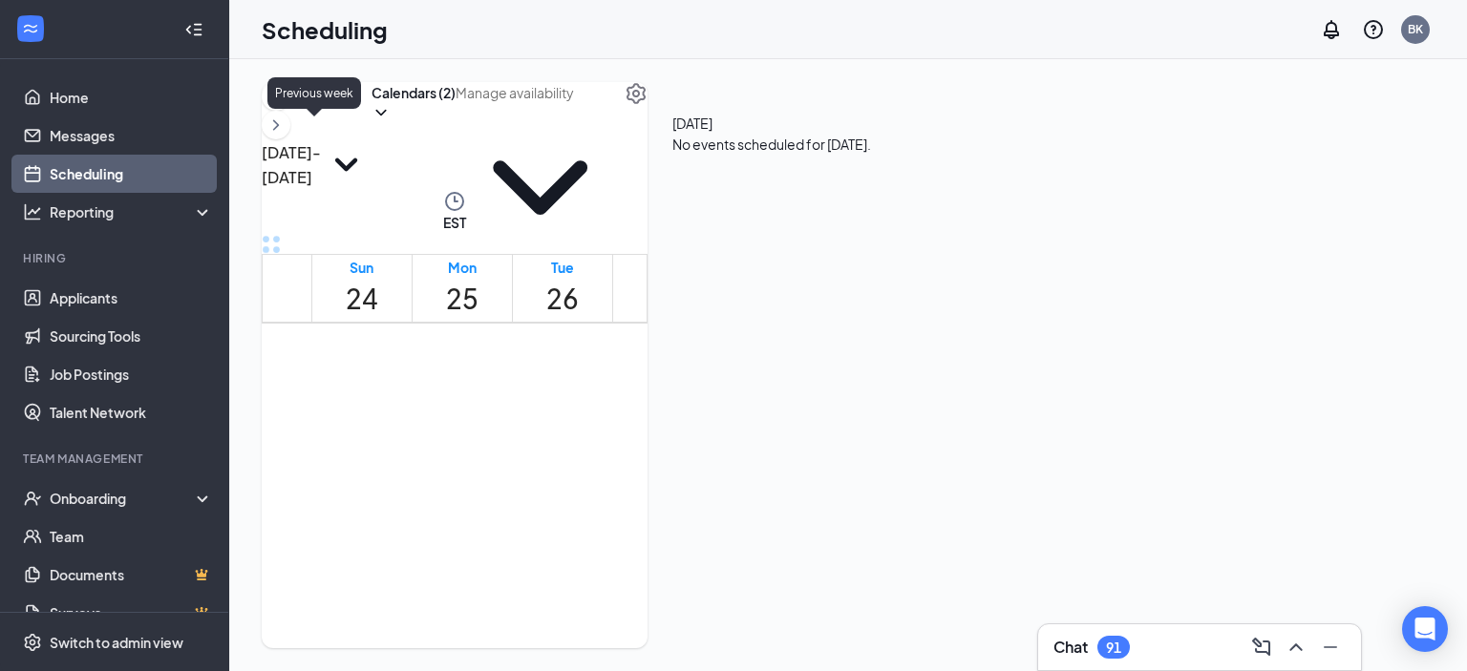
click at [285, 108] on icon "ChevronLeft" at bounding box center [275, 96] width 19 height 23
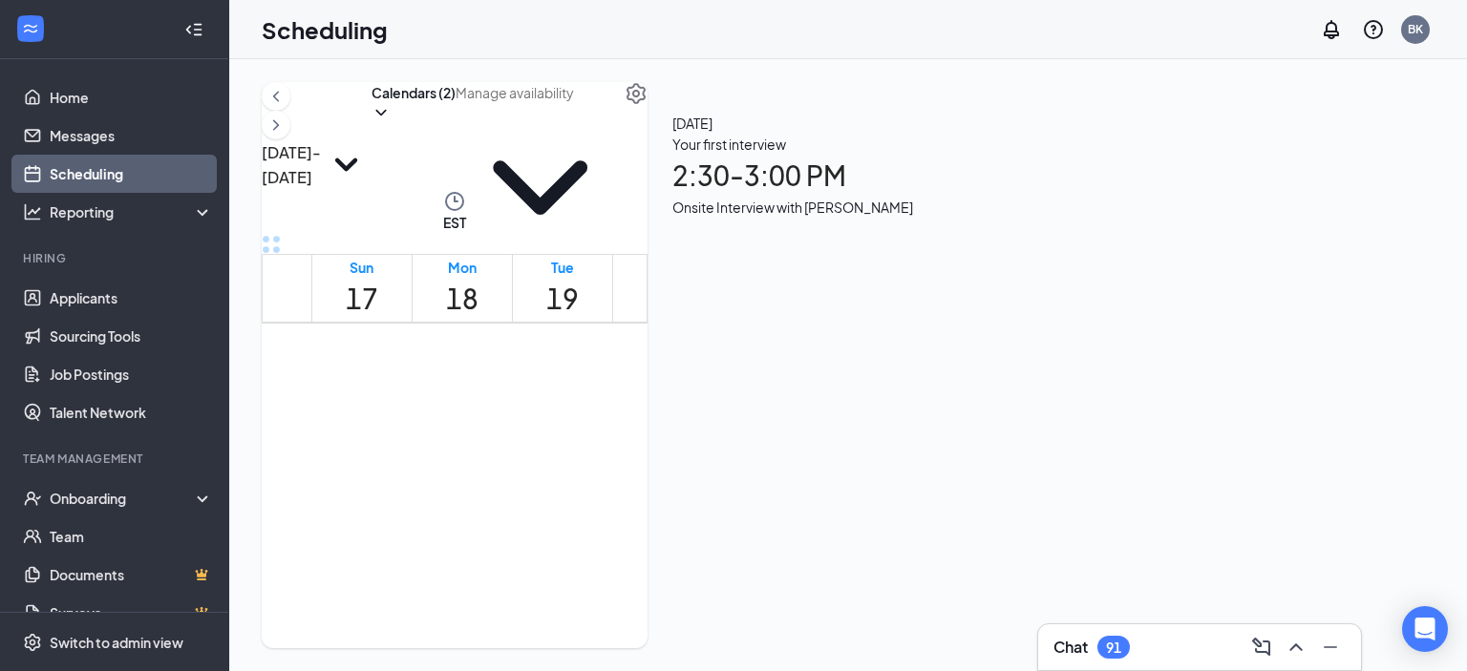
click at [290, 111] on button at bounding box center [276, 96] width 29 height 29
click at [542, 120] on td at bounding box center [663, 109] width 704 height 22
click at [722, 120] on td at bounding box center [663, 109] width 704 height 22
click at [679, 278] on h1 "13" at bounding box center [662, 299] width 32 height 42
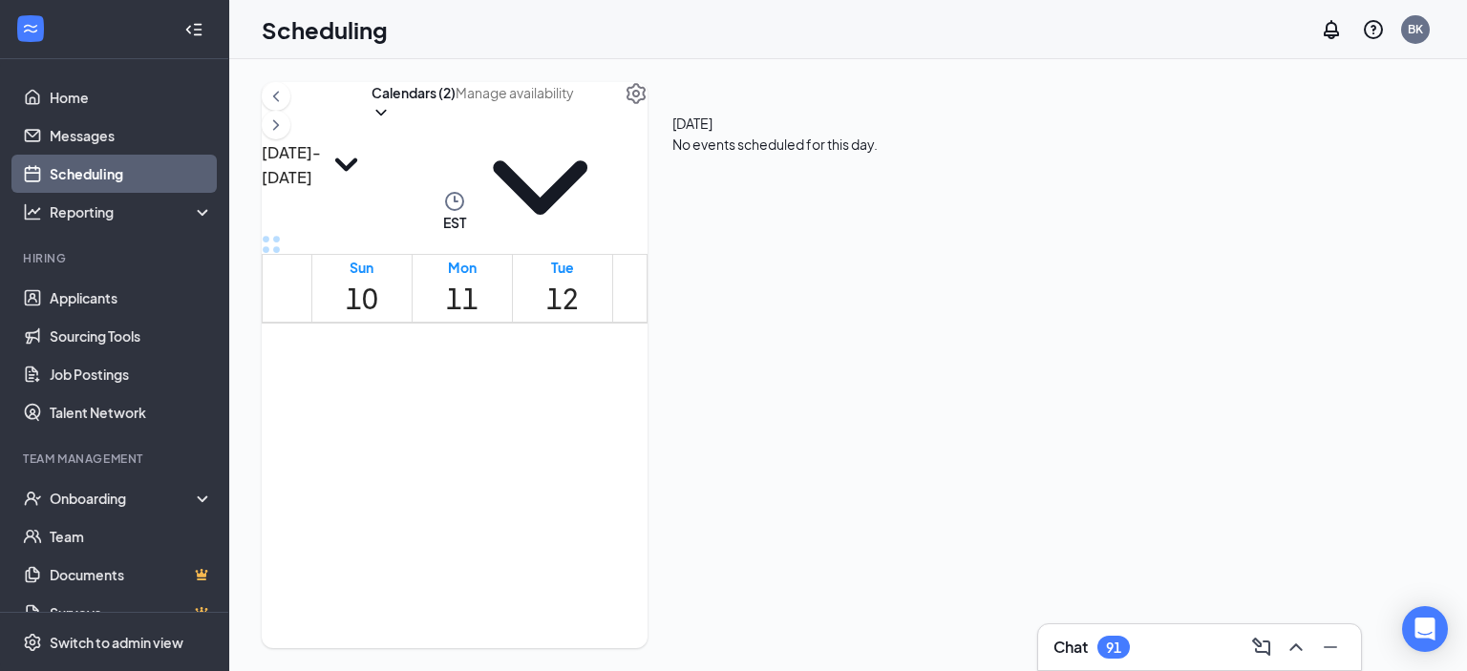
click at [780, 278] on h1 "14" at bounding box center [764, 299] width 32 height 42
click at [371, 144] on div "[DATE] - [DATE]" at bounding box center [317, 136] width 110 height 108
click at [321, 140] on h3 "[DATE] - [DATE]" at bounding box center [291, 164] width 59 height 49
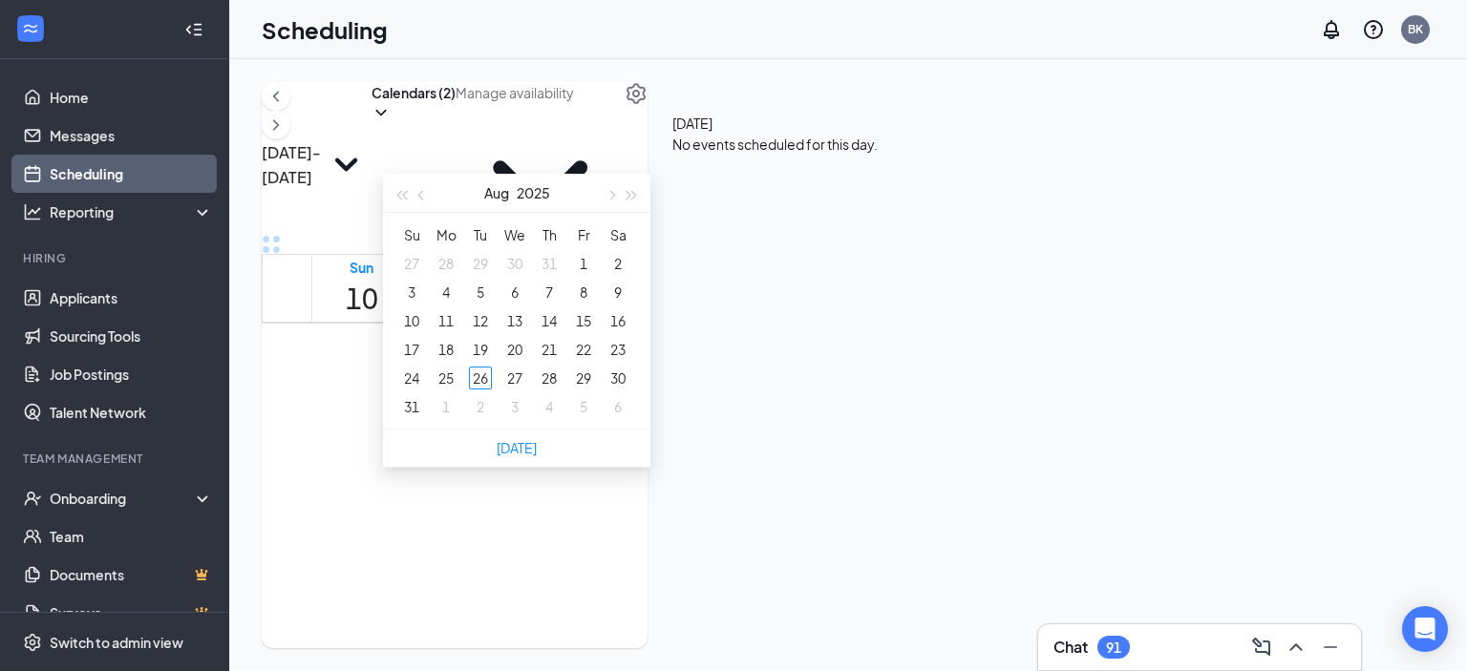
type input "[DATE]"
click at [371, 139] on icon "SmallChevronDown" at bounding box center [346, 164] width 51 height 51
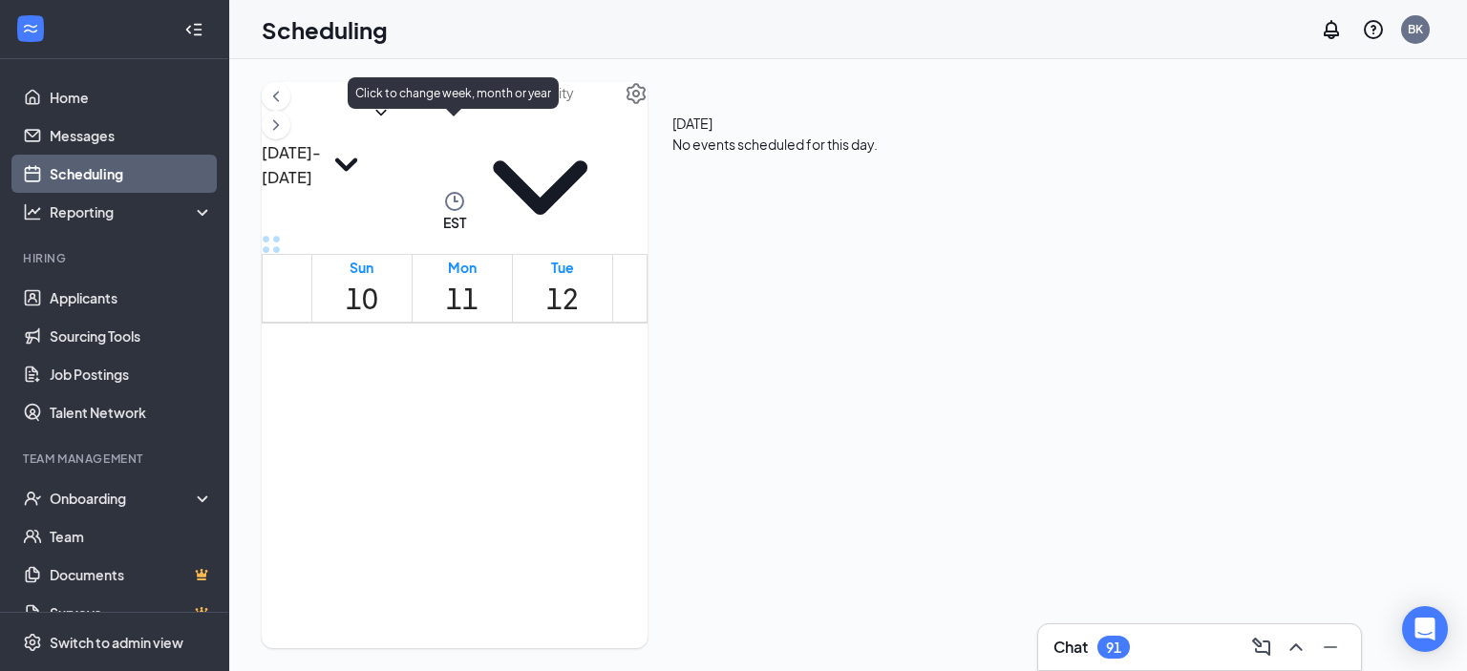
click at [371, 139] on icon "SmallChevronDown" at bounding box center [346, 164] width 51 height 51
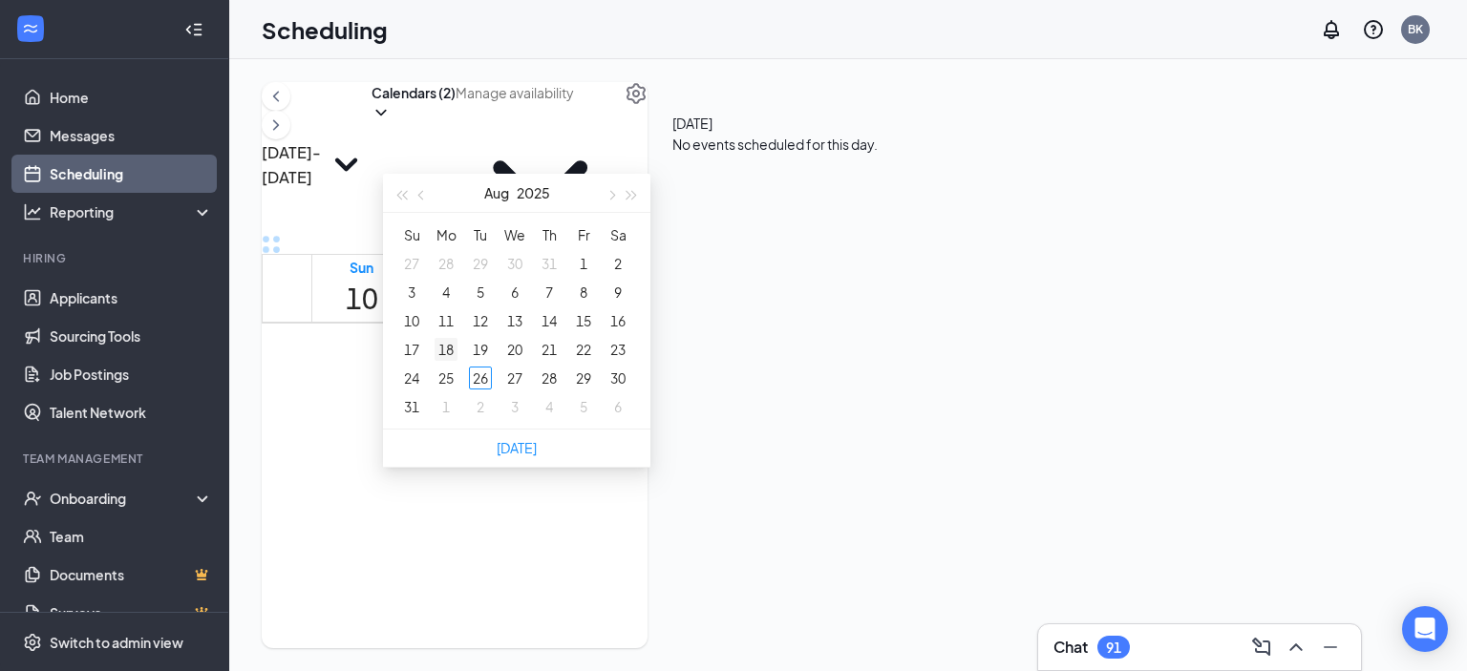
type input "[DATE]"
click at [447, 343] on div "18" at bounding box center [445, 349] width 23 height 23
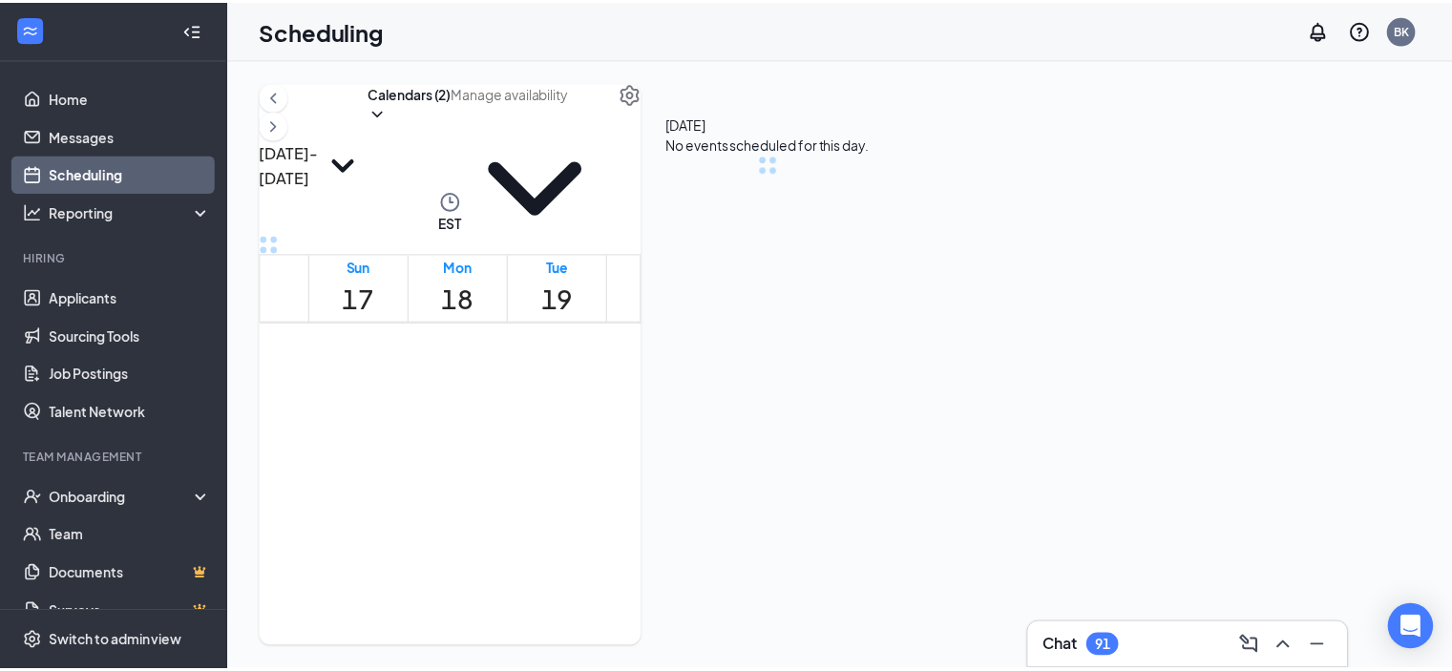
scroll to position [939, 0]
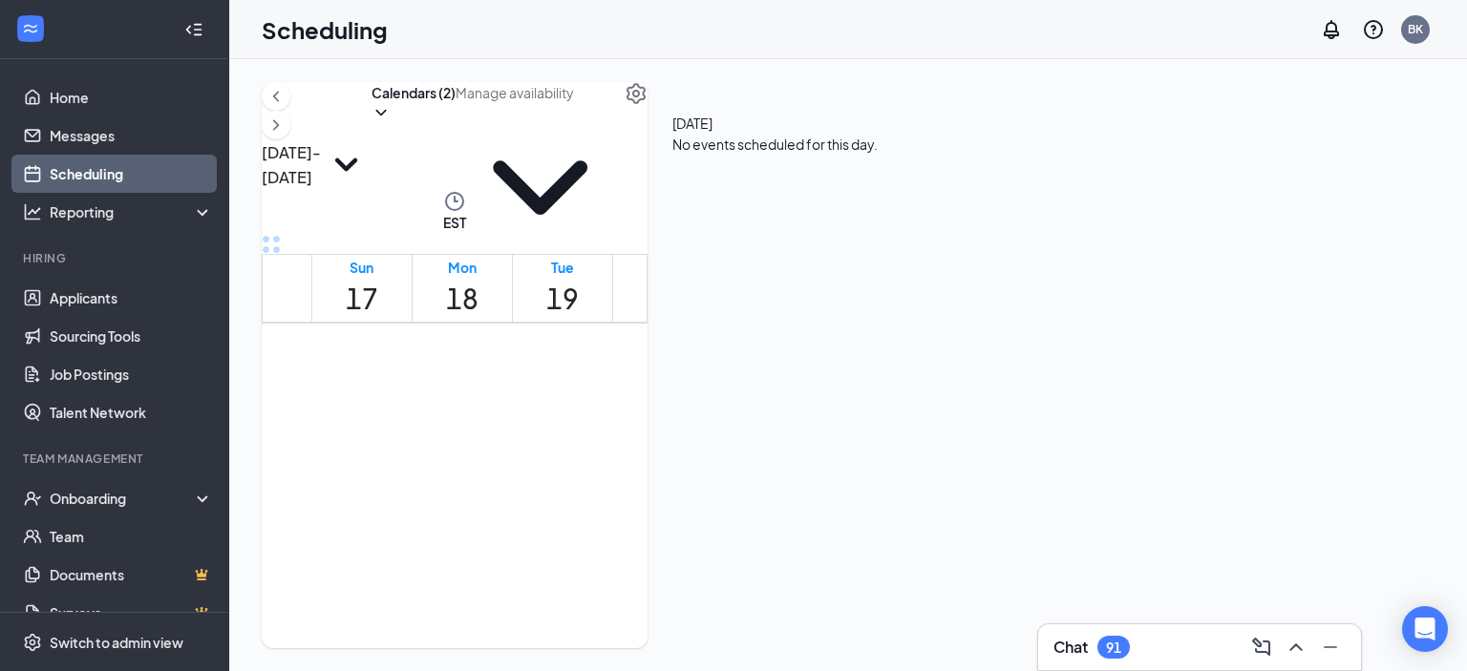
click at [442, 131] on td at bounding box center [663, 120] width 704 height 22
click at [577, 109] on td at bounding box center [663, 98] width 704 height 22
click at [579, 278] on h1 "19" at bounding box center [562, 299] width 32 height 42
click at [679, 278] on h1 "20" at bounding box center [662, 299] width 32 height 42
click at [579, 278] on h1 "19" at bounding box center [562, 299] width 32 height 42
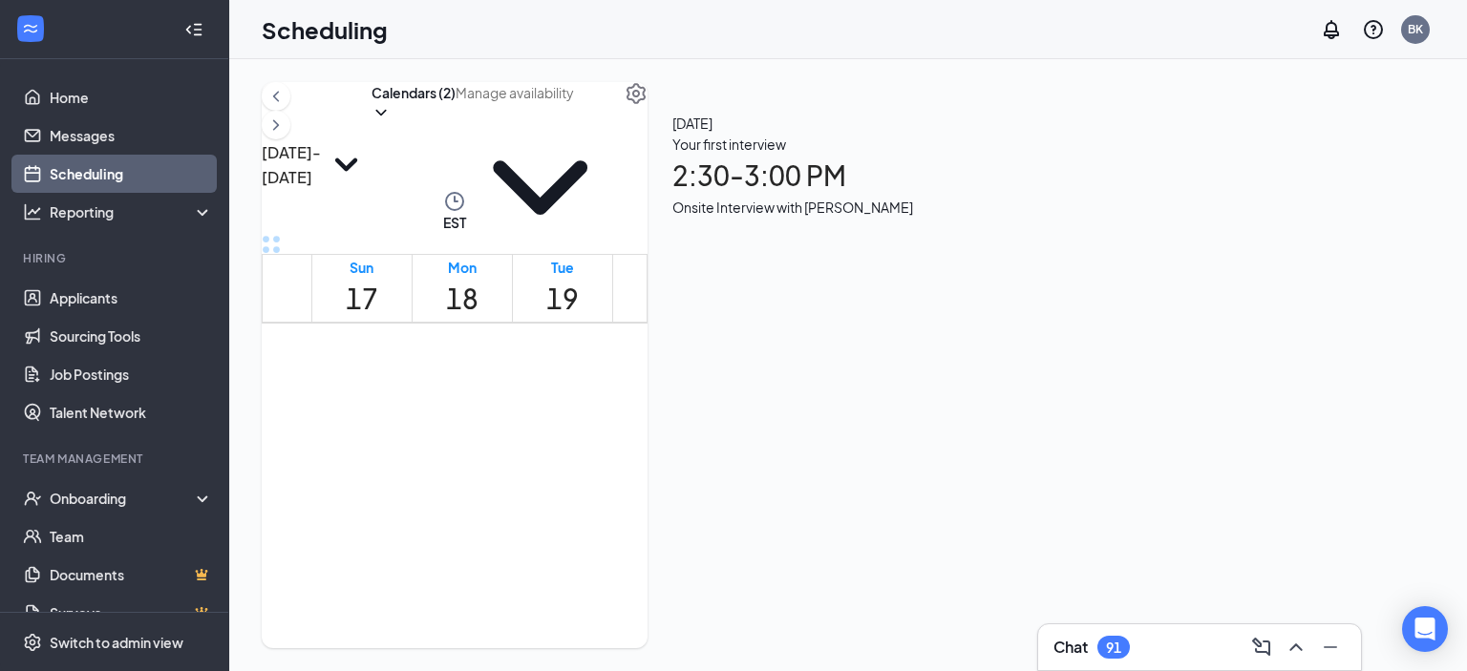
click at [289, 87] on td at bounding box center [287, 76] width 49 height 22
click at [126, 71] on ul "Home Messages Scheduling Reporting Hiring Applicants Sourcing Tools Job Posting…" at bounding box center [114, 349] width 228 height 581
click at [85, 92] on link "Home" at bounding box center [131, 97] width 163 height 38
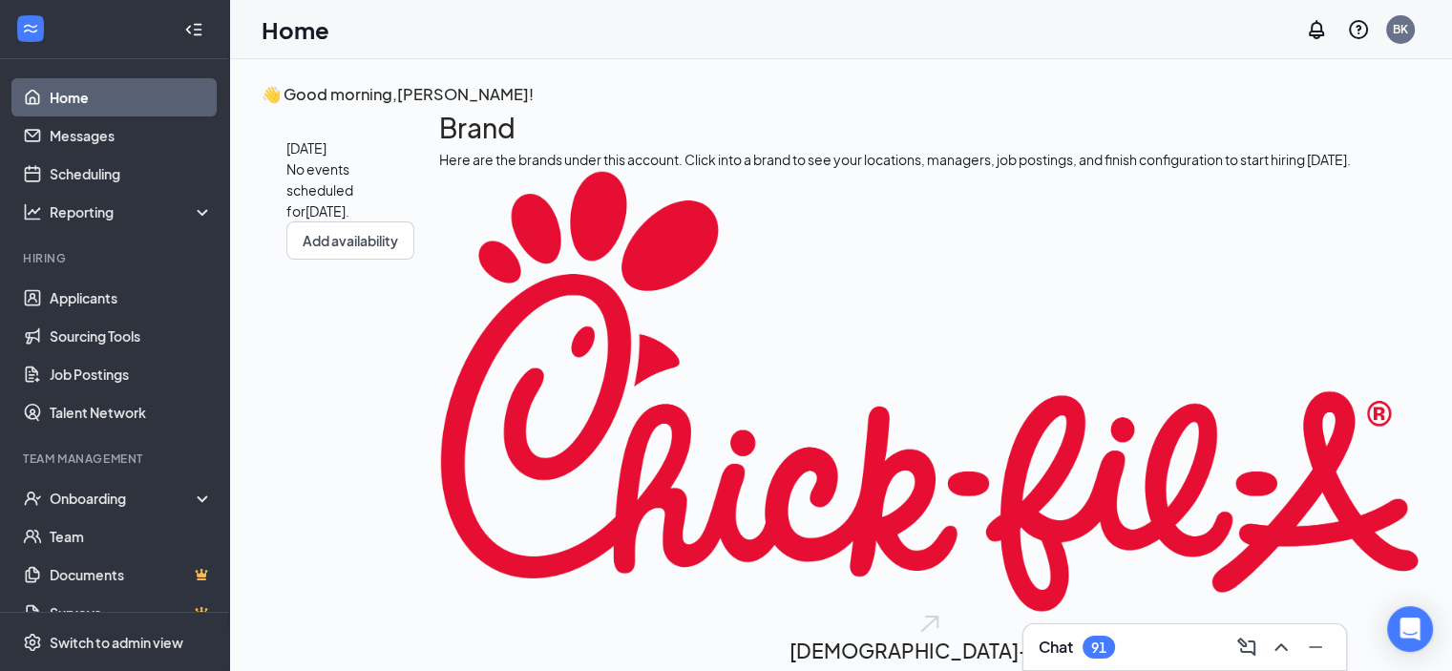
click at [85, 92] on link "Home" at bounding box center [131, 97] width 163 height 38
click at [164, 275] on li "Hiring Applicants Sourcing Tools Job Postings Talent Network" at bounding box center [114, 340] width 228 height 181
drag, startPoint x: 149, startPoint y: 291, endPoint x: 164, endPoint y: 275, distance: 22.3
click at [164, 275] on li "Hiring Applicants Sourcing Tools Job Postings Talent Network" at bounding box center [114, 340] width 228 height 181
click at [112, 306] on link "Applicants" at bounding box center [131, 298] width 163 height 38
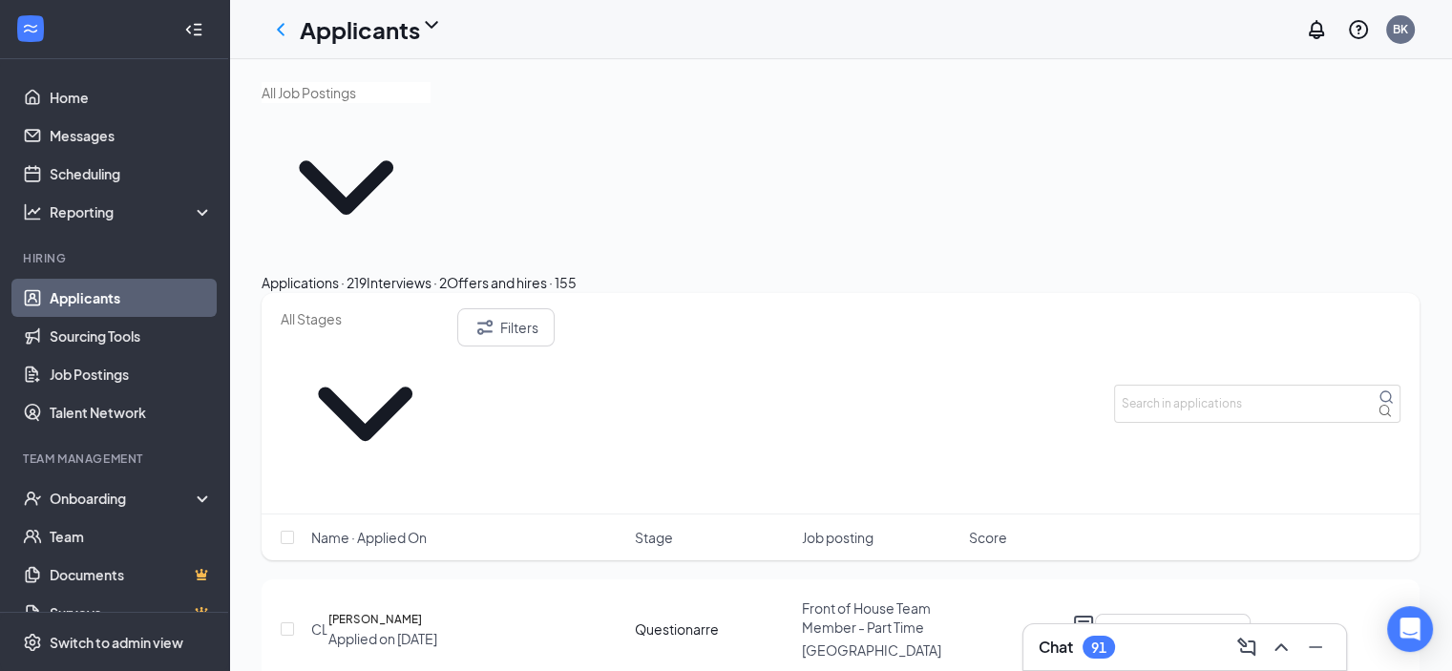
click at [447, 272] on div "Interviews · 2" at bounding box center [407, 282] width 80 height 21
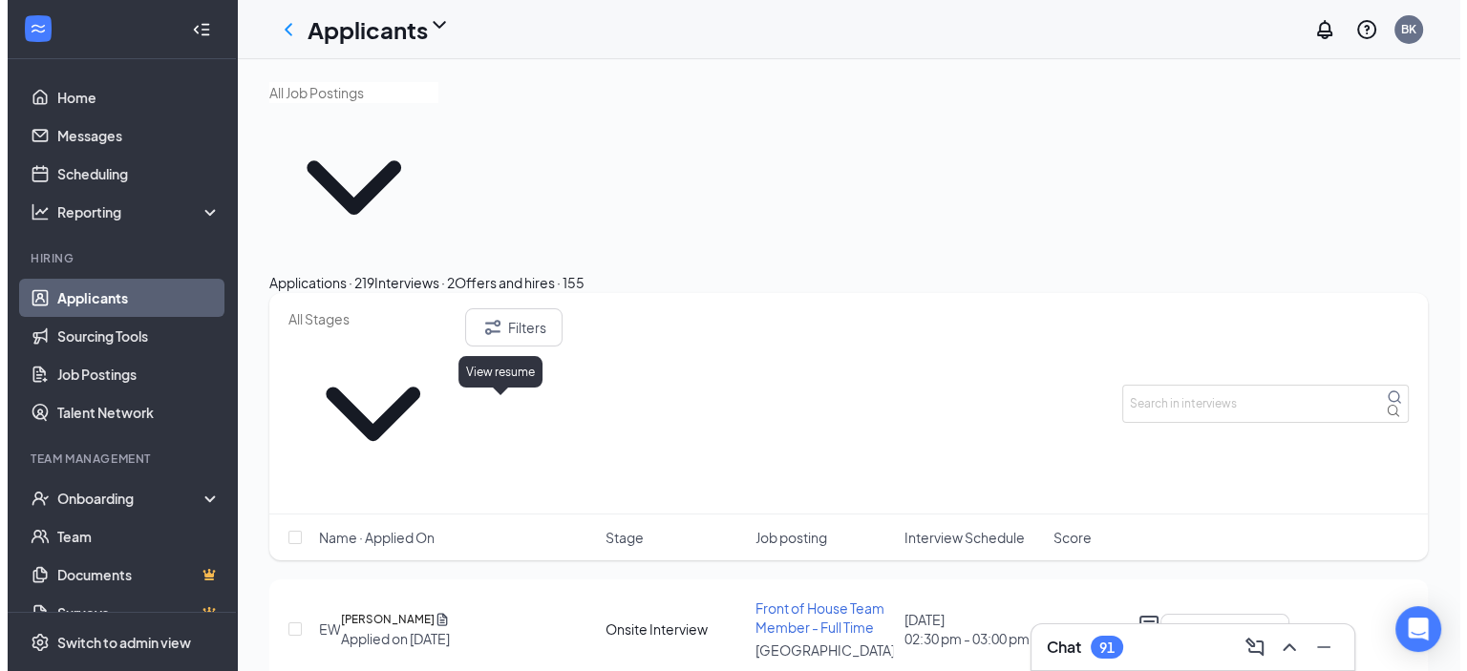
scroll to position [27, 0]
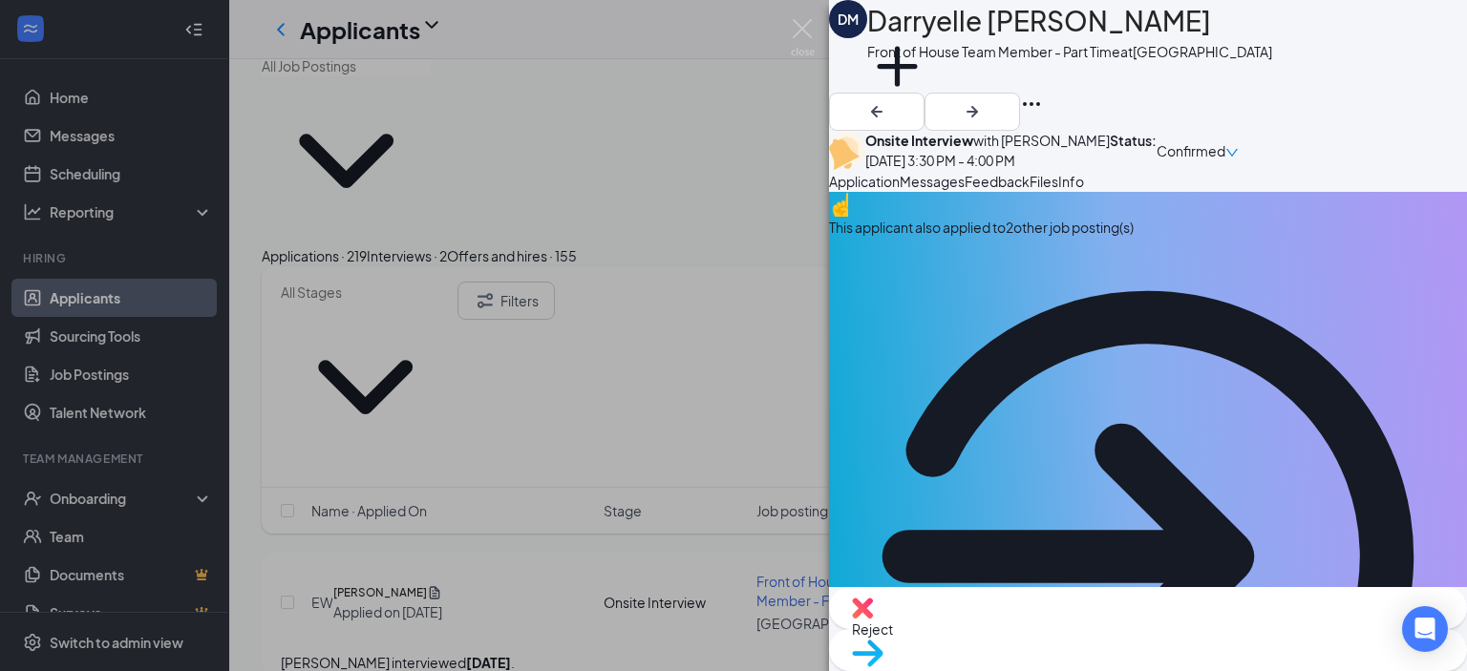
click at [964, 190] on span "Messages" at bounding box center [931, 181] width 65 height 17
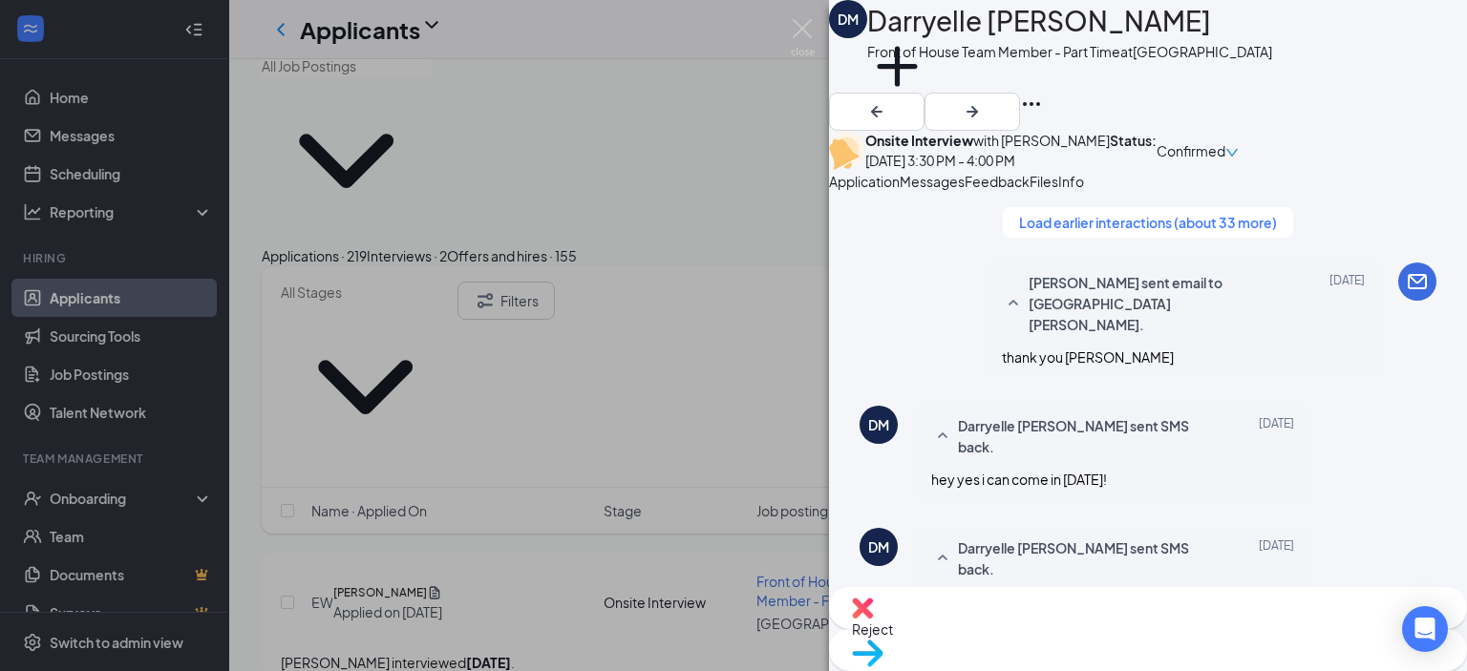
scroll to position [1100, 0]
paste textarea "Hi Name Thank you for taking the time to interview for the Front of House Team …"
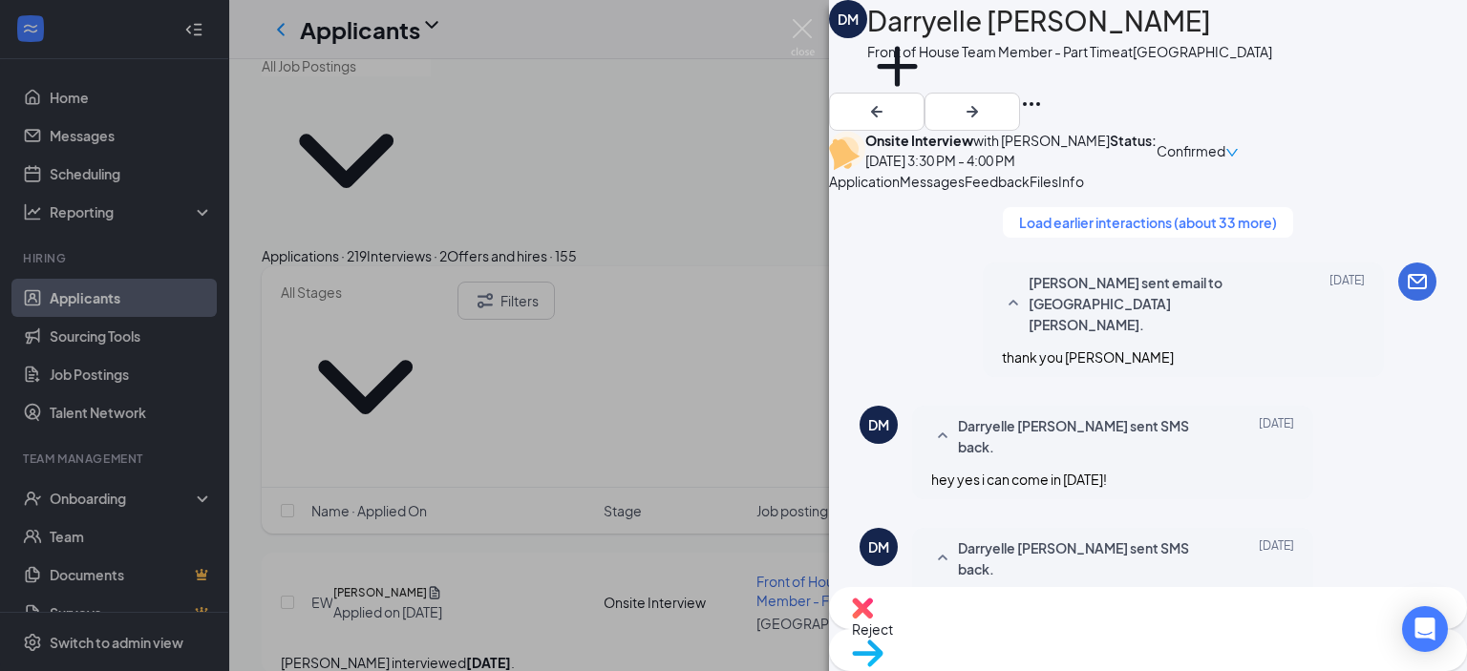
scroll to position [116, 0]
type textarea "Hi [PERSON_NAME], Thank you for taking the time to interview for the Front of H…"
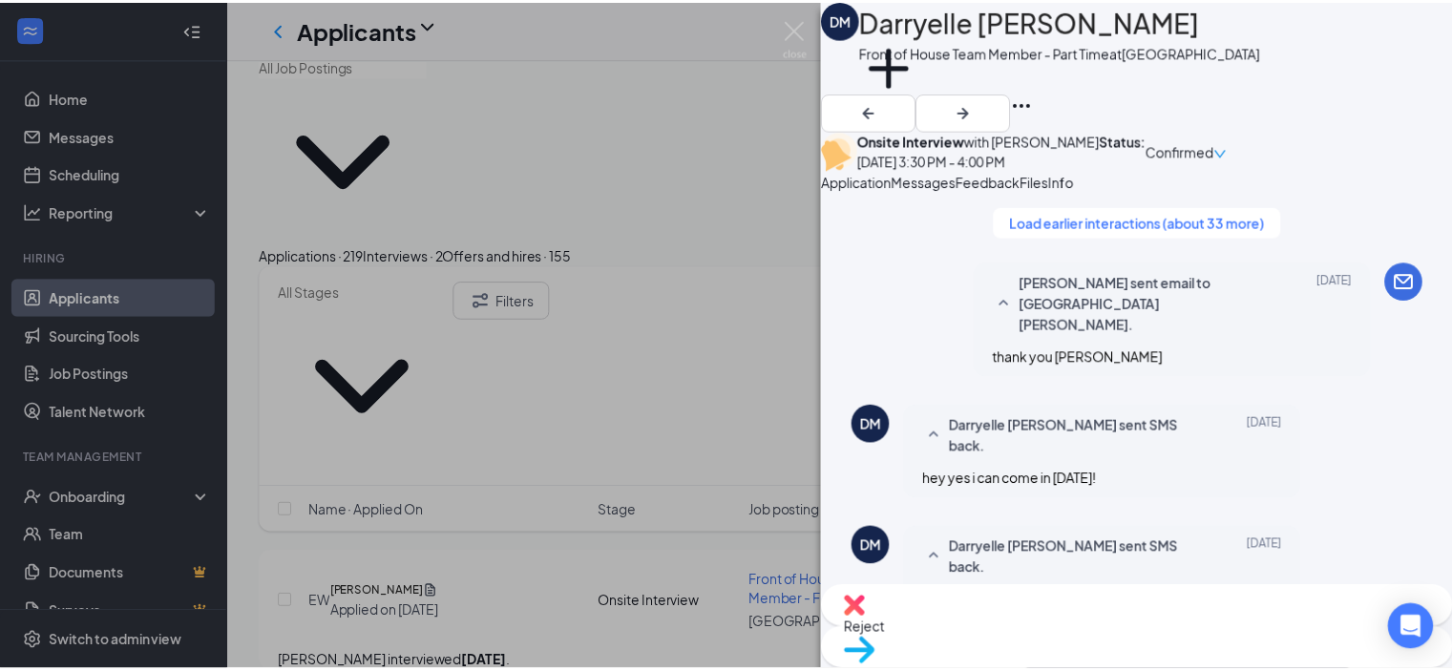
scroll to position [1453, 0]
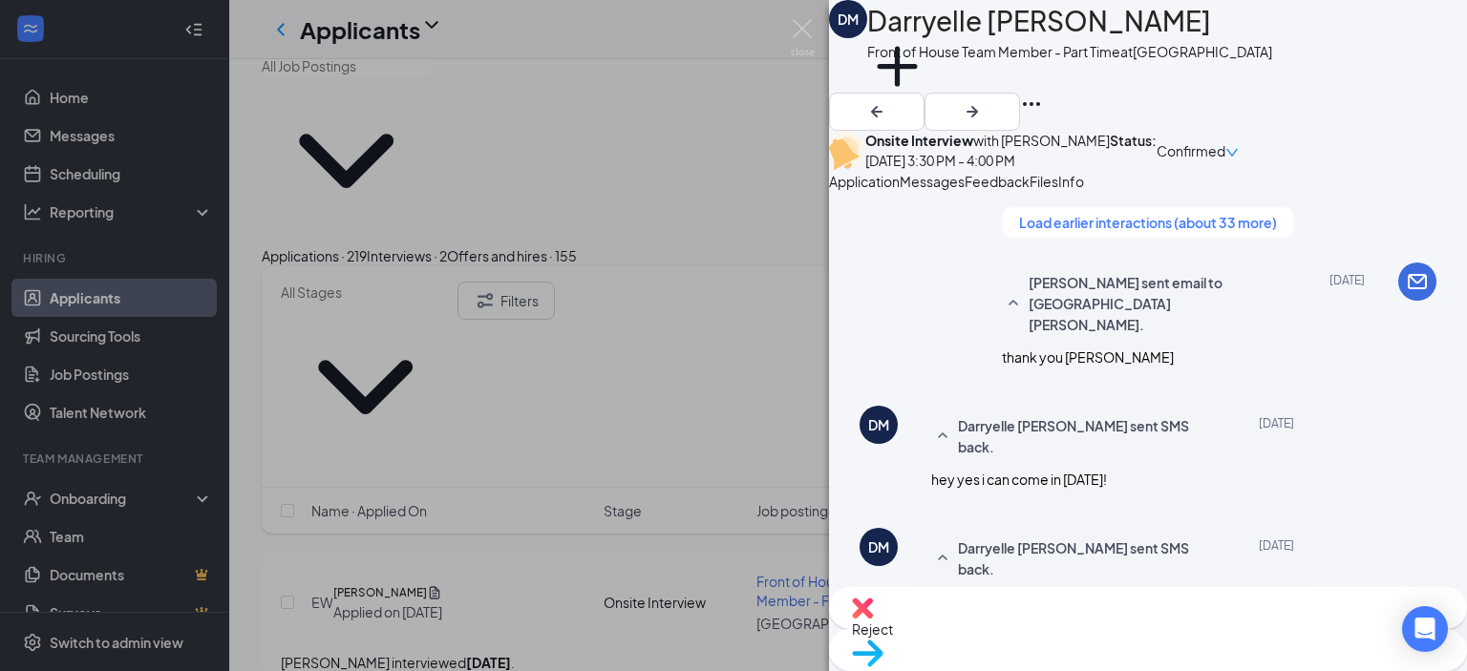
click at [1033, 620] on div "Reject" at bounding box center [1148, 608] width 638 height 42
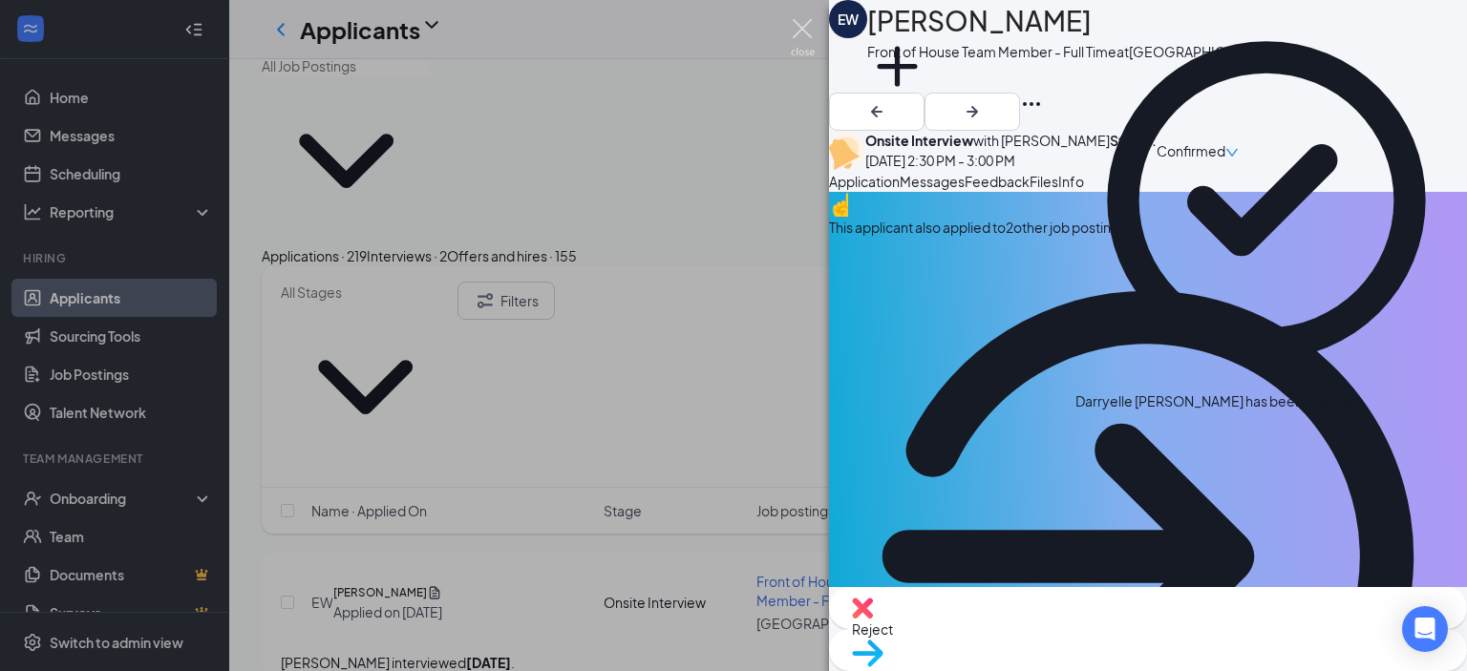
click at [802, 37] on img at bounding box center [803, 37] width 24 height 37
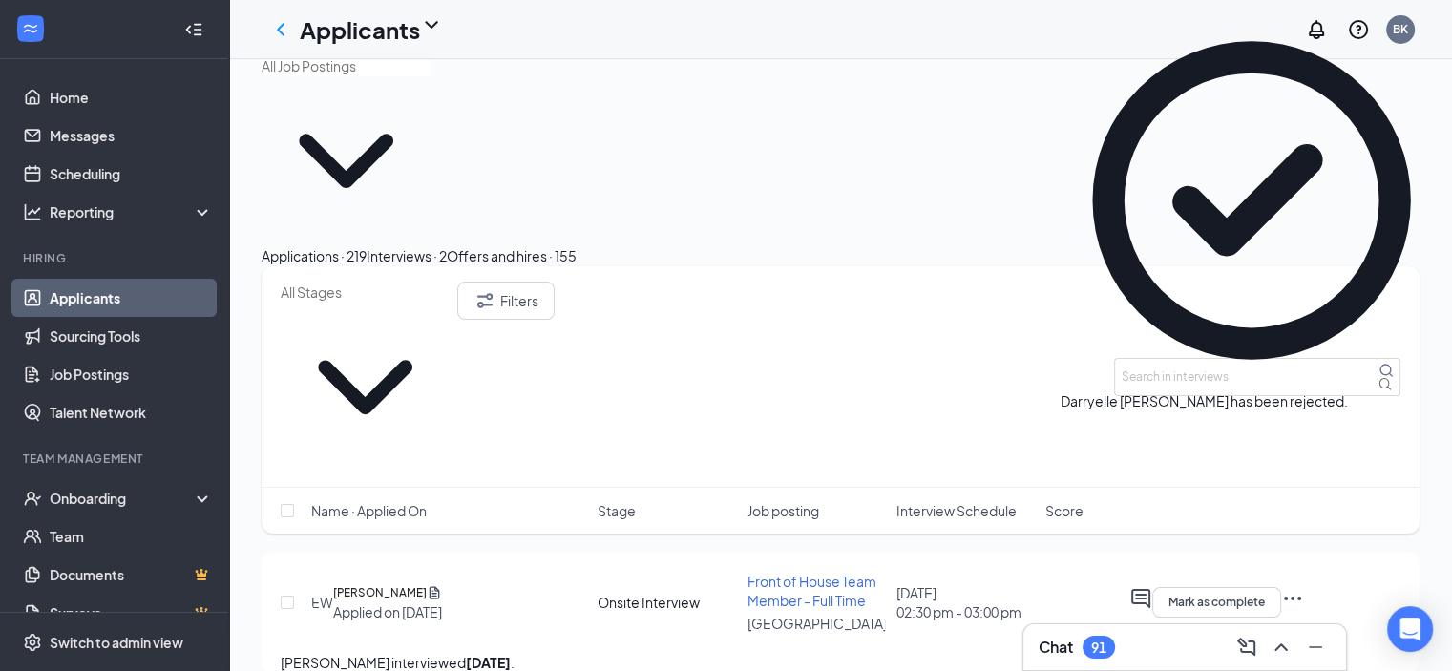
click at [364, 245] on div "Applications · 219" at bounding box center [314, 255] width 105 height 21
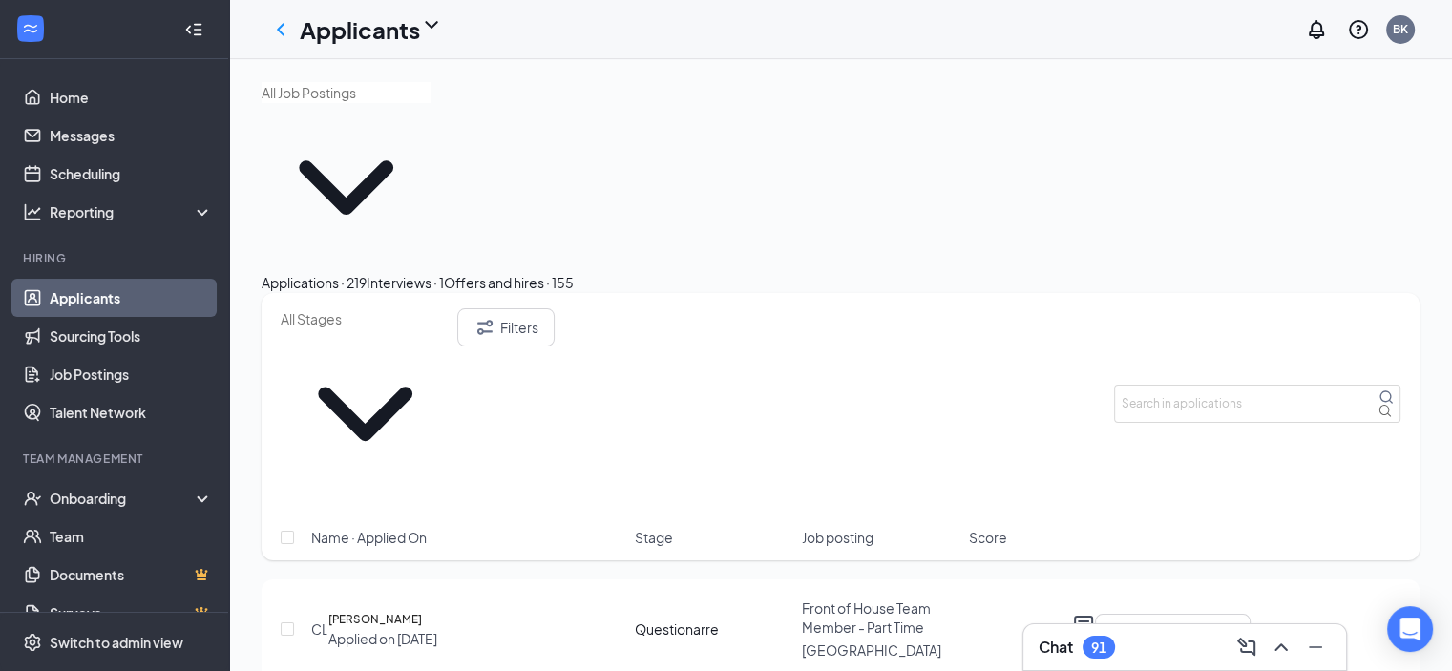
click at [359, 103] on input "text" at bounding box center [346, 92] width 169 height 21
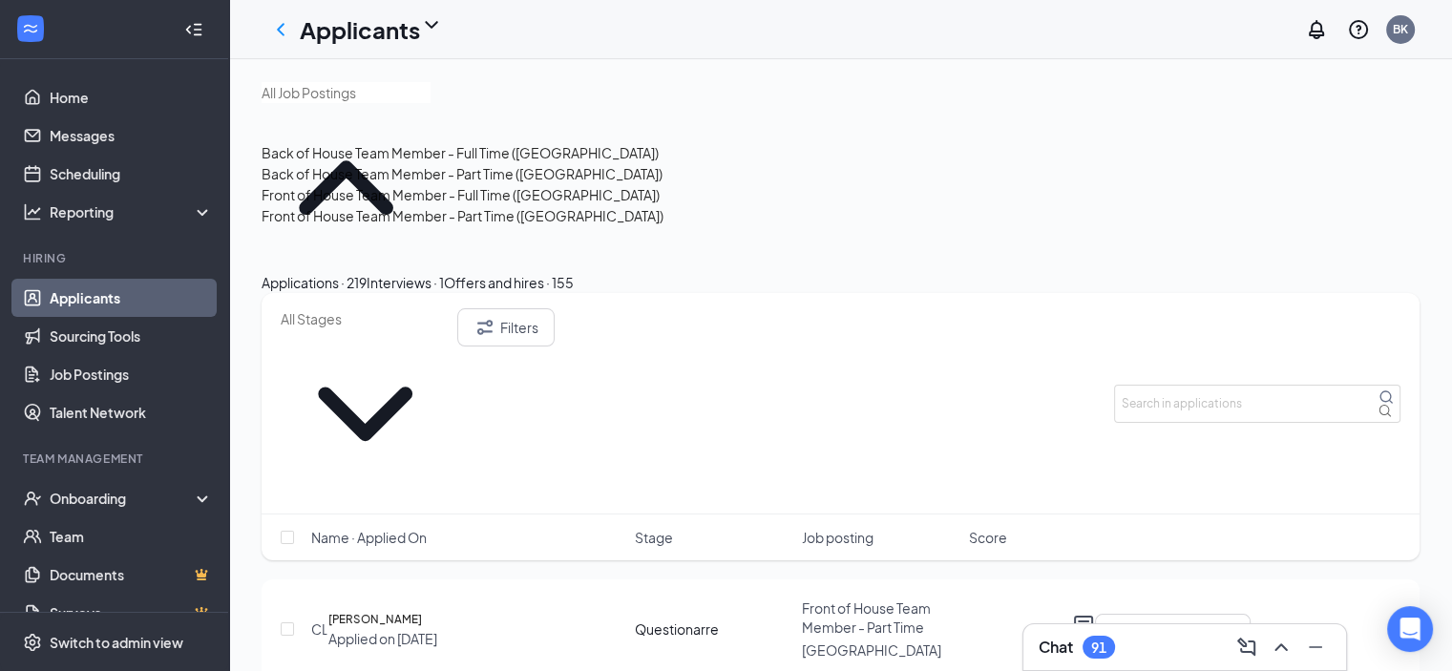
click at [367, 226] on div "Front of House Team Member - Part Time ([GEOGRAPHIC_DATA])" at bounding box center [463, 215] width 402 height 21
type input "Front of House Team Member - Part Time ([GEOGRAPHIC_DATA])"
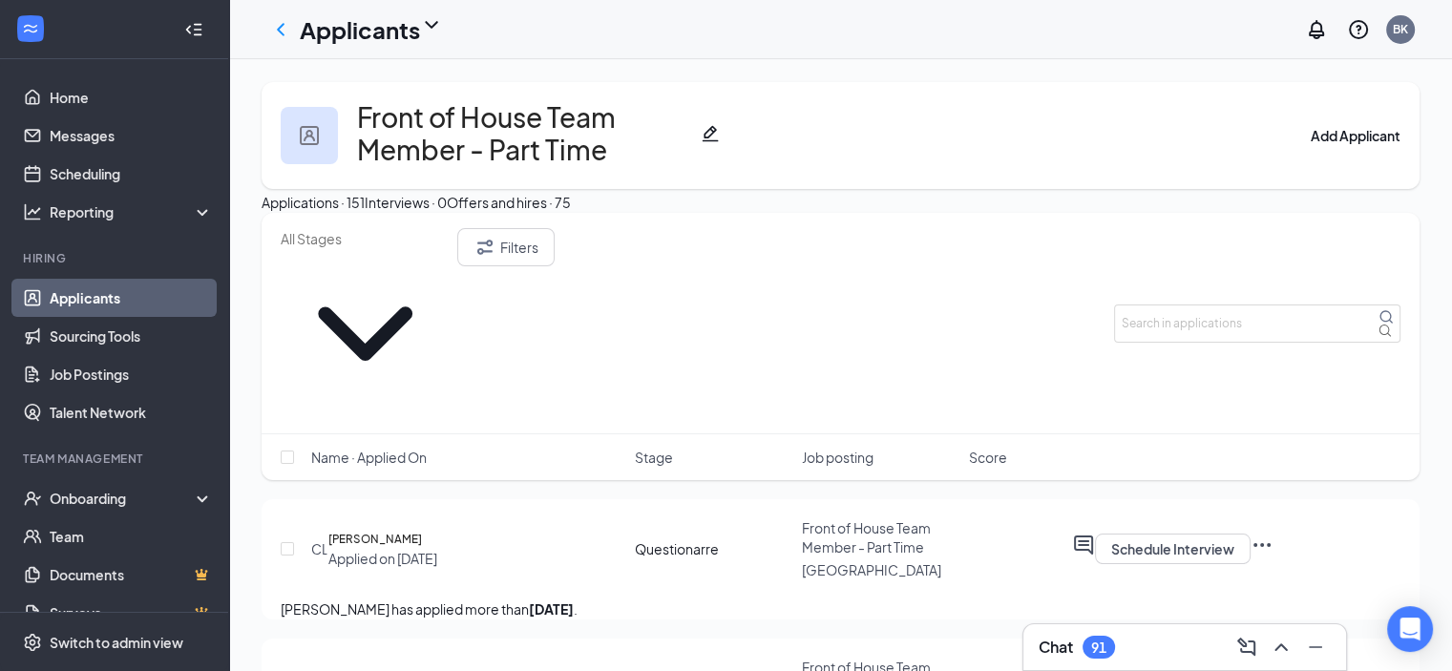
click at [562, 350] on div "Filters" at bounding box center [841, 324] width 1158 height 222
click at [497, 259] on icon "Filter" at bounding box center [485, 247] width 23 height 23
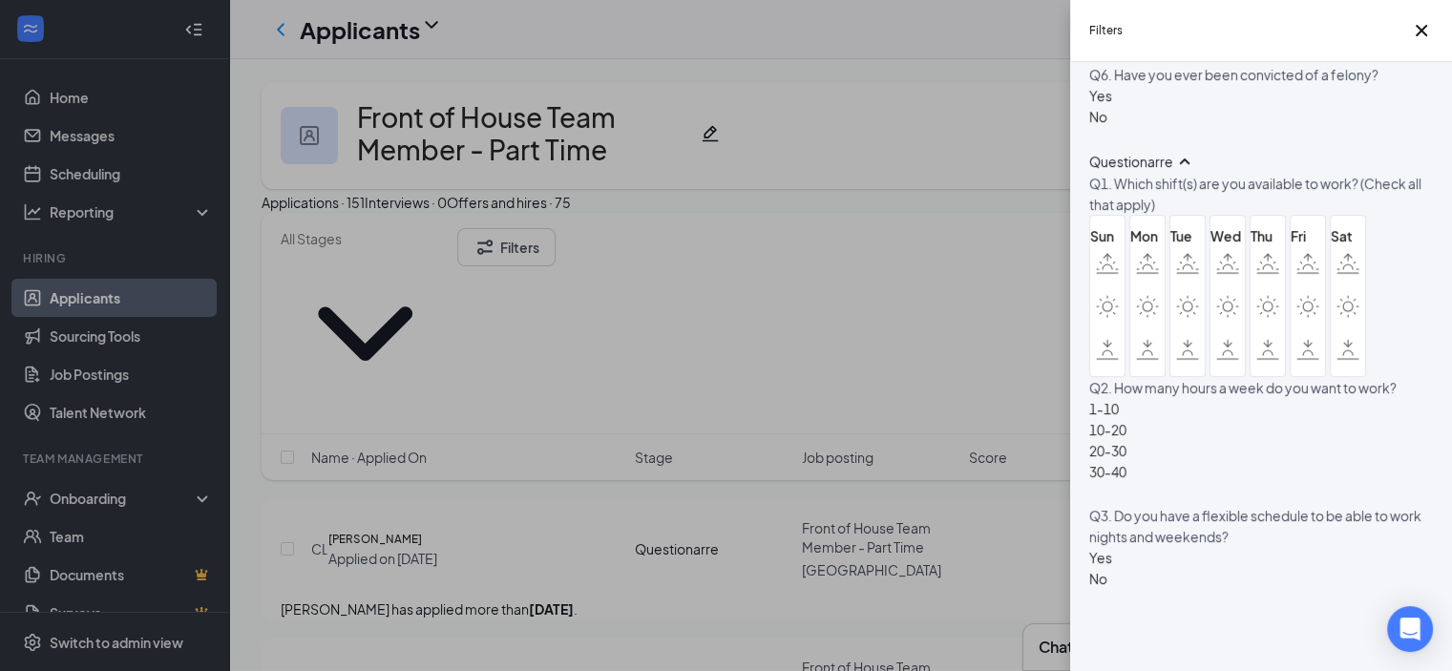
scroll to position [1375, 0]
click at [1086, 450] on div "Applicant Status (0/5) Unread message Hasn't messaged back Stuck in stage for >…" at bounding box center [1261, 366] width 382 height 609
click at [1106, 85] on div at bounding box center [1100, 85] width 23 height 0
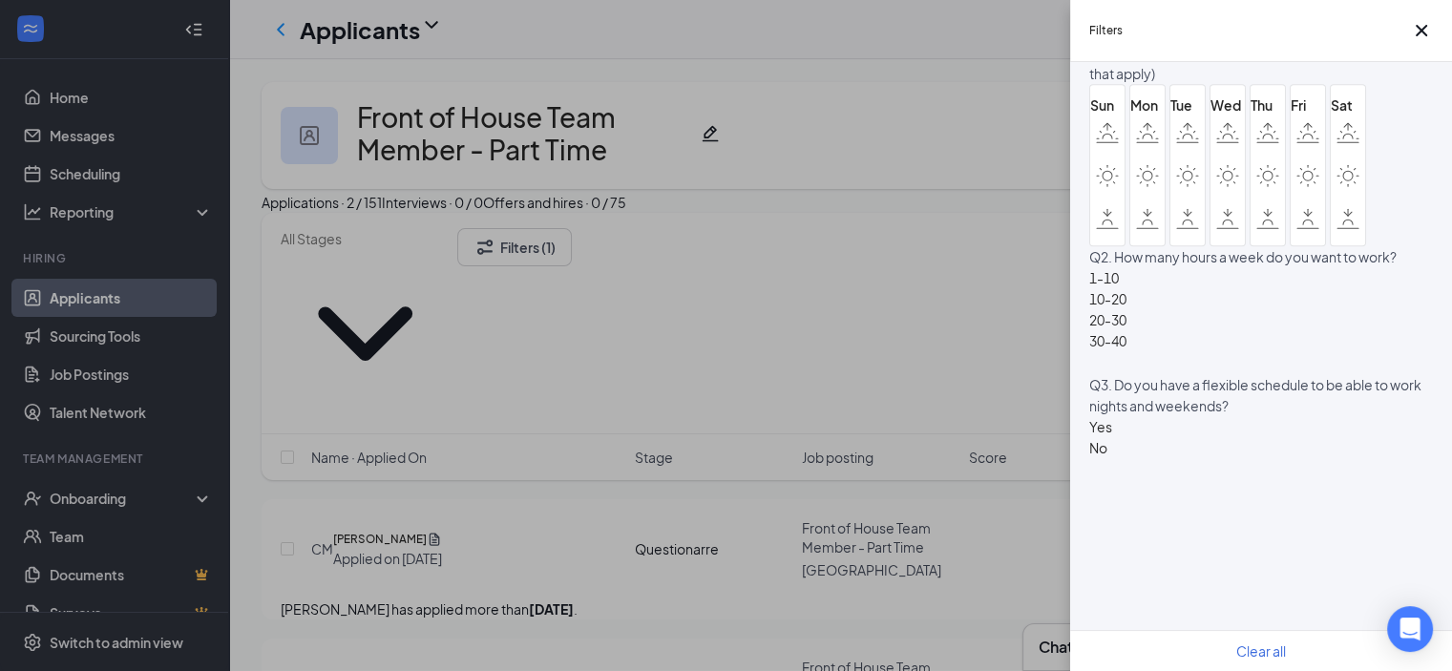
click at [903, 77] on div "Filters Applicant Status (0/5) Unread message Hasn't messaged back Stuck in sta…" at bounding box center [726, 335] width 1452 height 671
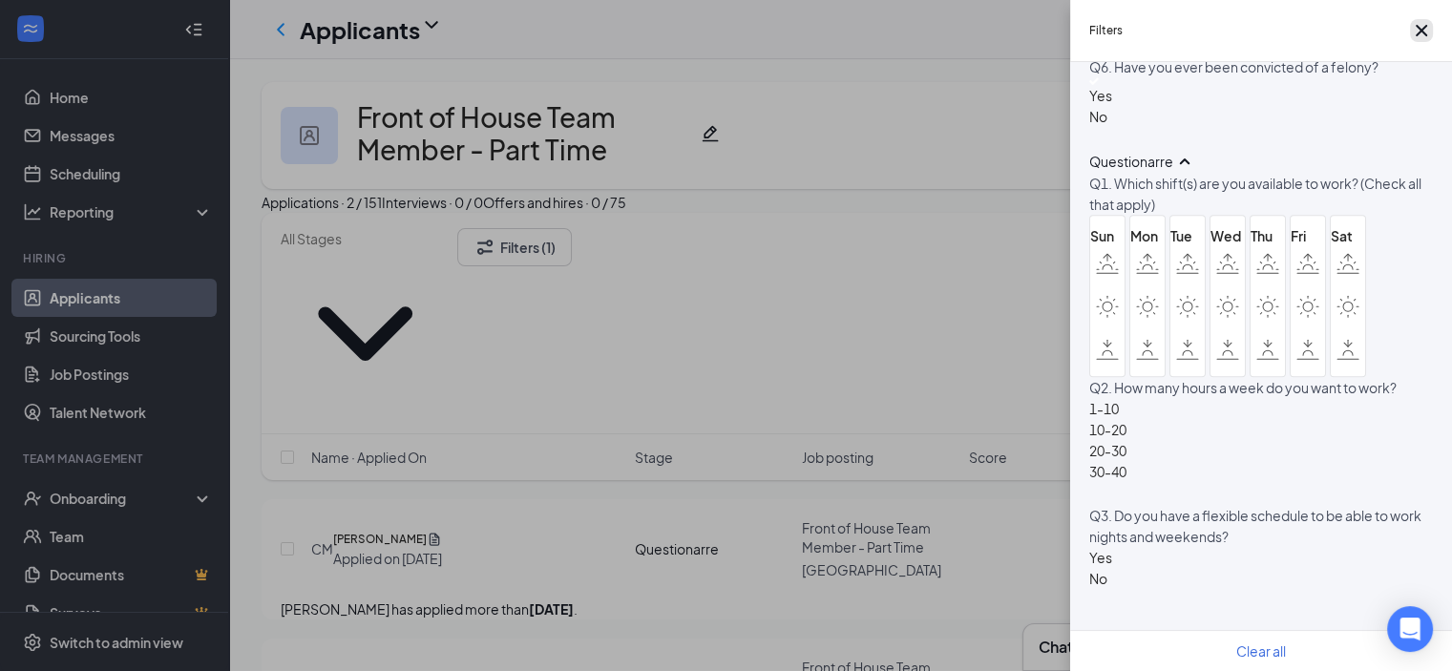
click at [1424, 38] on icon "Cross" at bounding box center [1421, 30] width 23 height 23
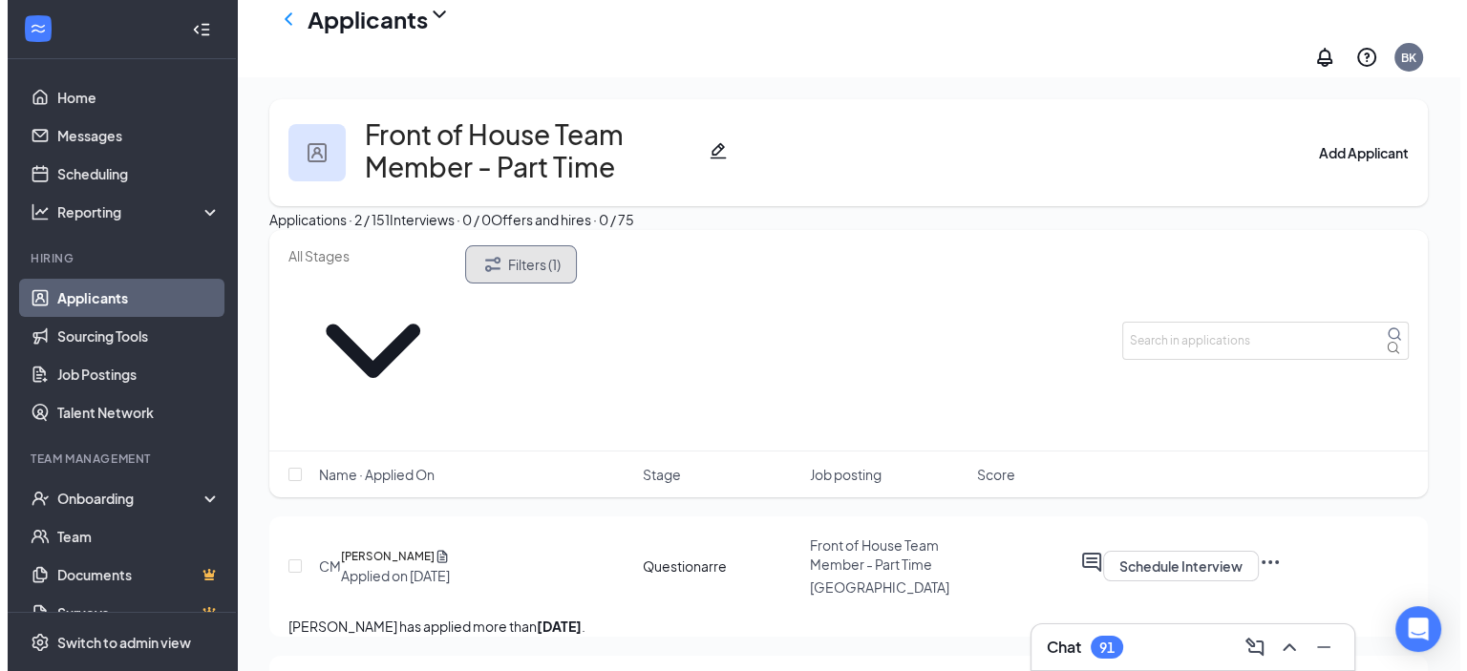
scroll to position [86, 0]
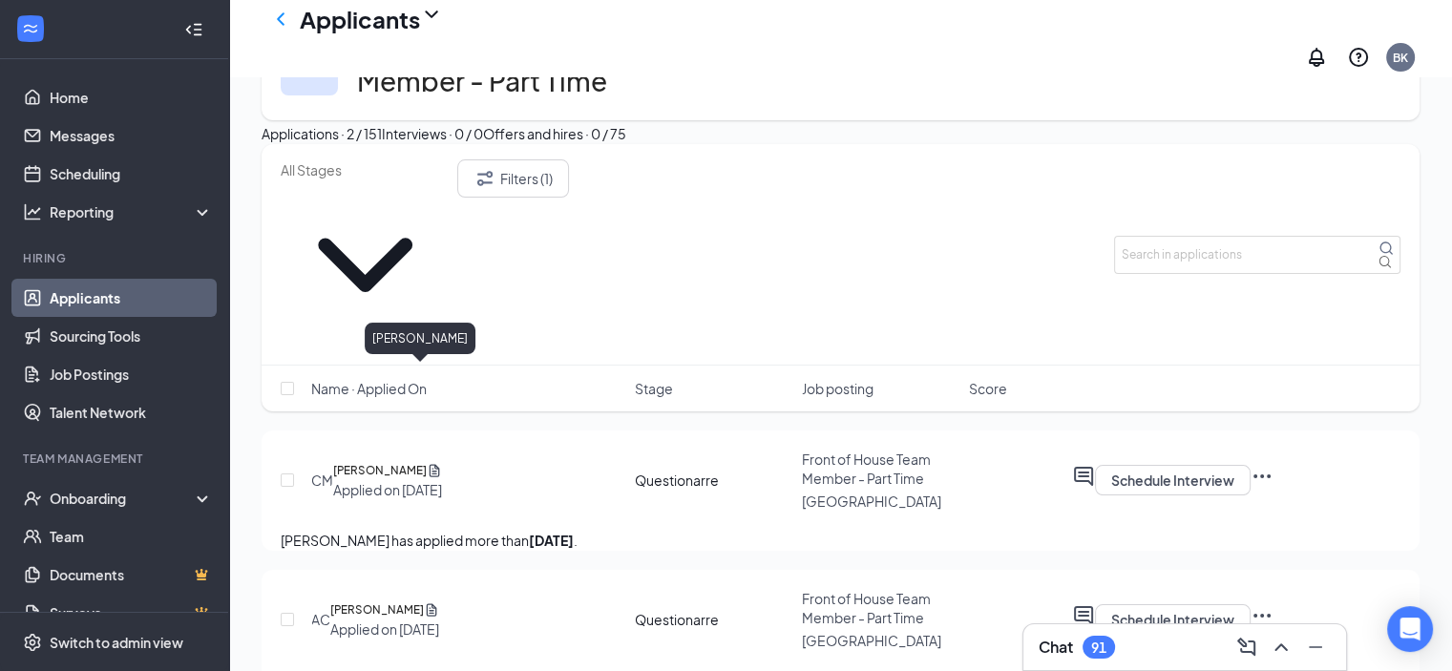
click at [378, 461] on h5 "[PERSON_NAME]" at bounding box center [380, 470] width 94 height 19
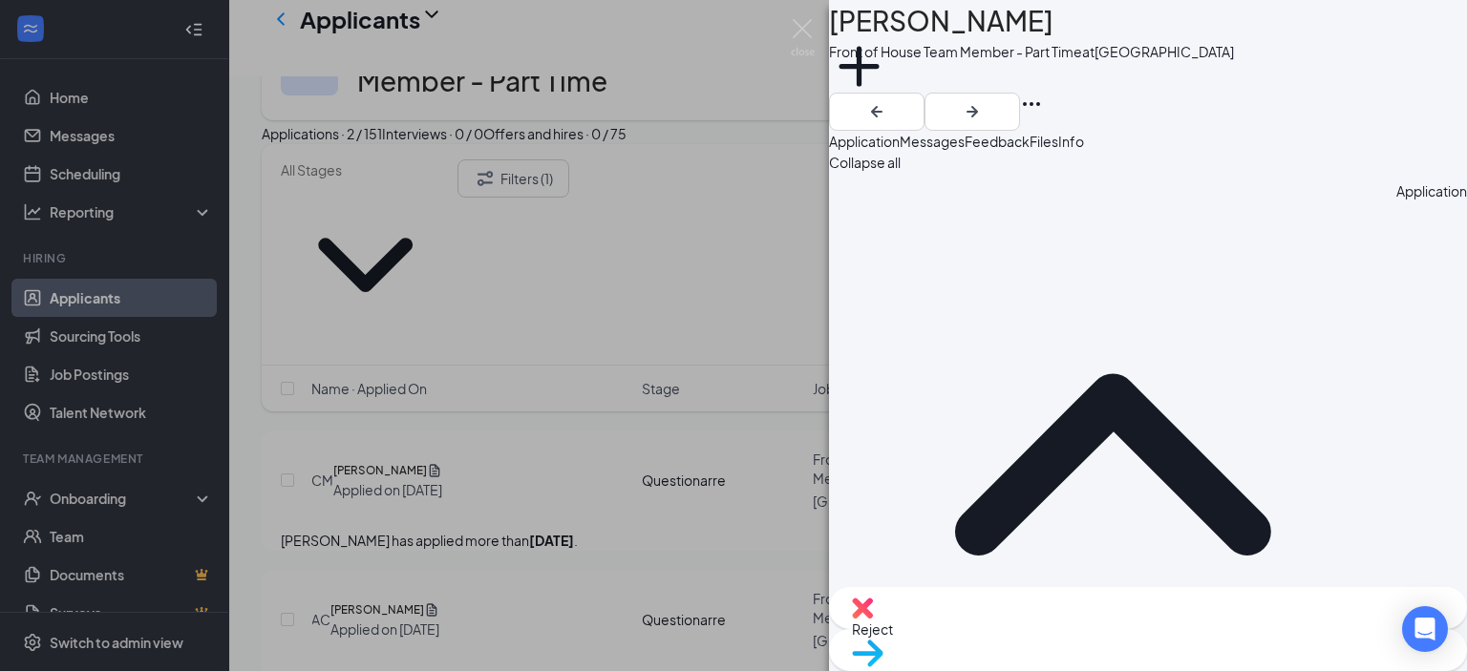
click at [1046, 629] on div "Reject" at bounding box center [1148, 608] width 638 height 42
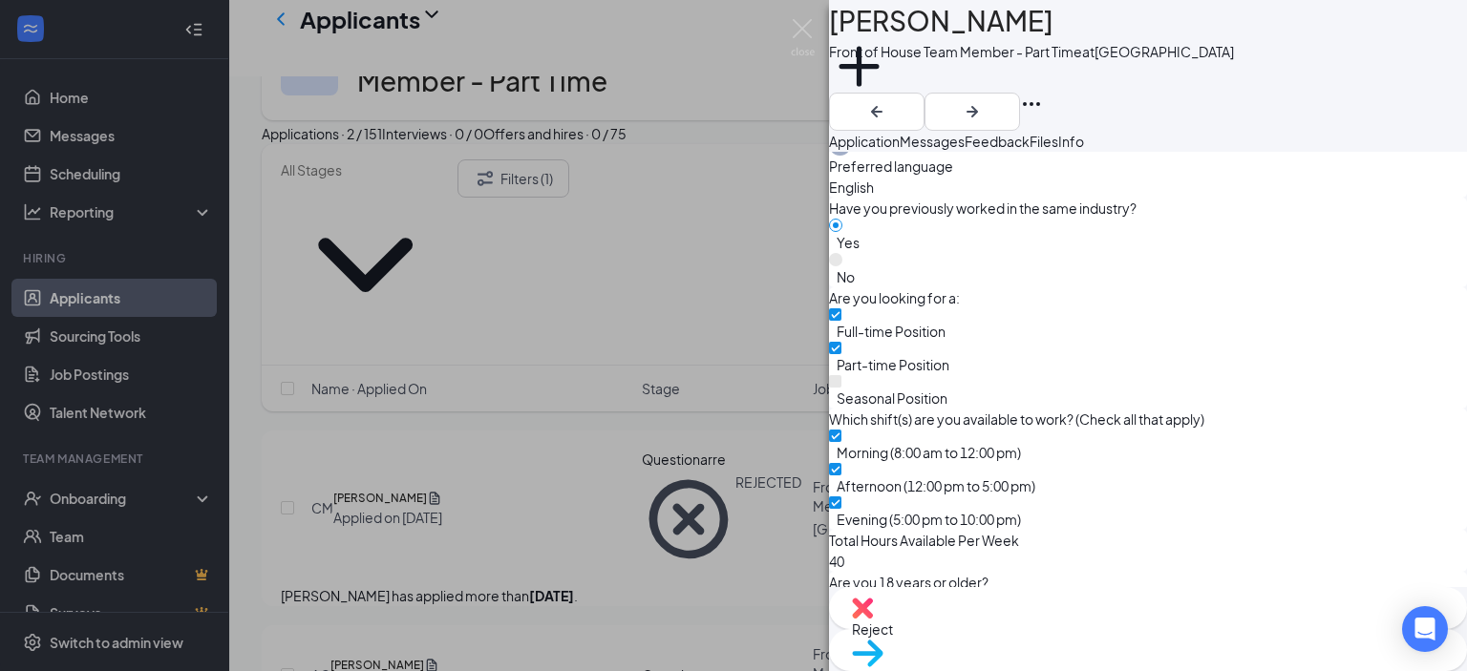
scroll to position [976, 0]
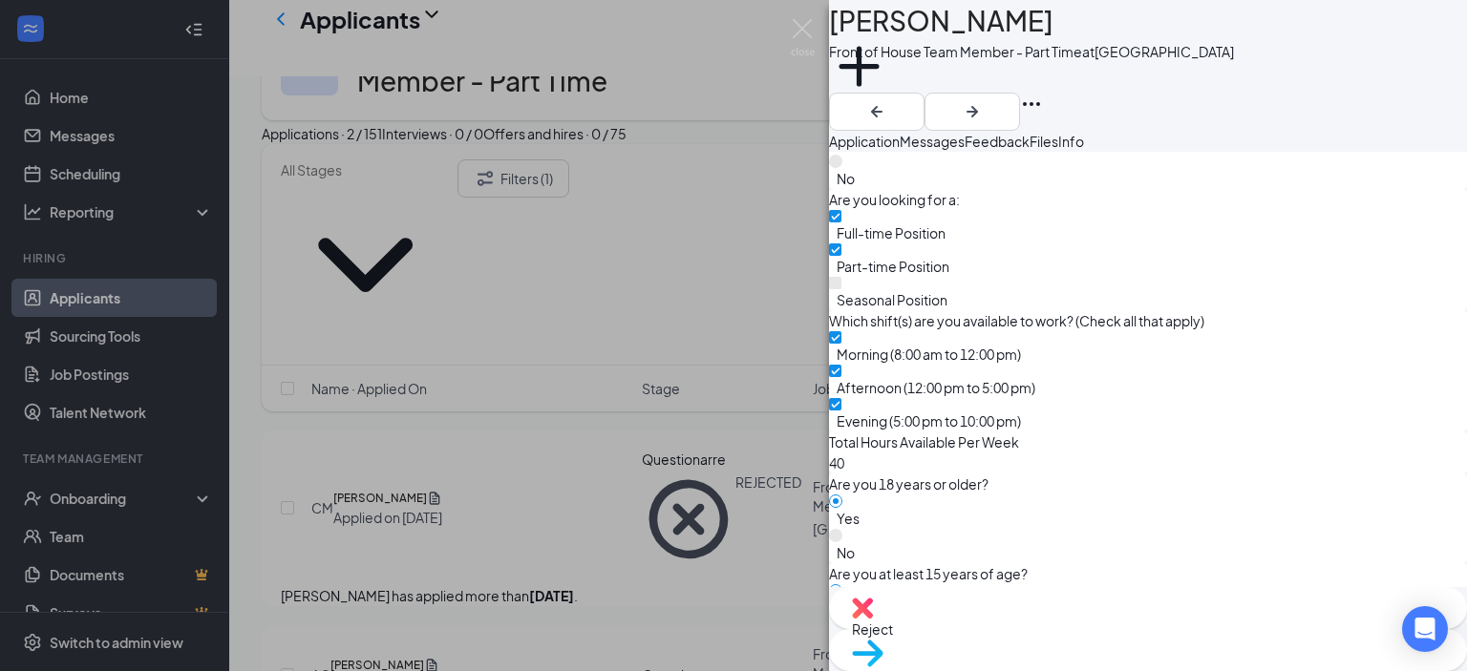
click at [893, 637] on span "Reject" at bounding box center [872, 629] width 41 height 17
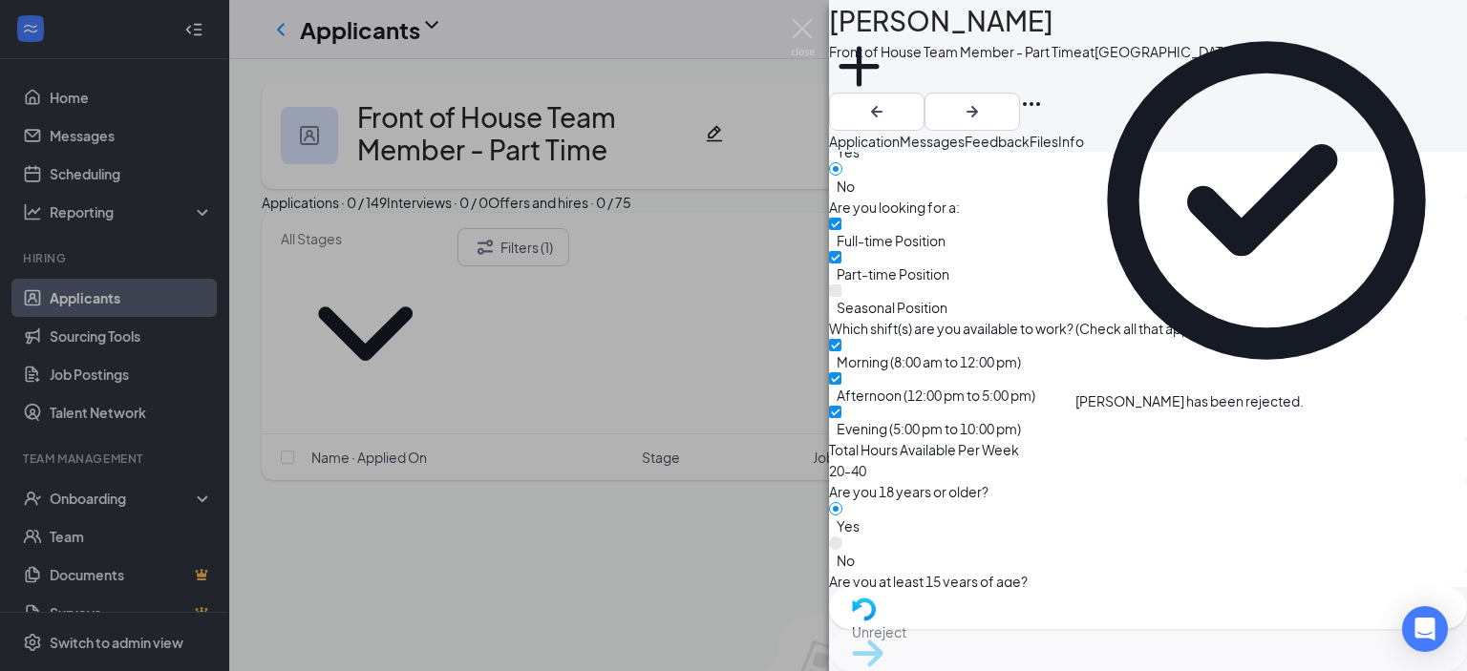
click at [807, 6] on div "CM [PERSON_NAME] Front of House Team Member - Part Time at [GEOGRAPHIC_DATA] Ad…" at bounding box center [733, 335] width 1467 height 671
click at [802, 32] on div "Applicants BK" at bounding box center [847, 29] width 1237 height 59
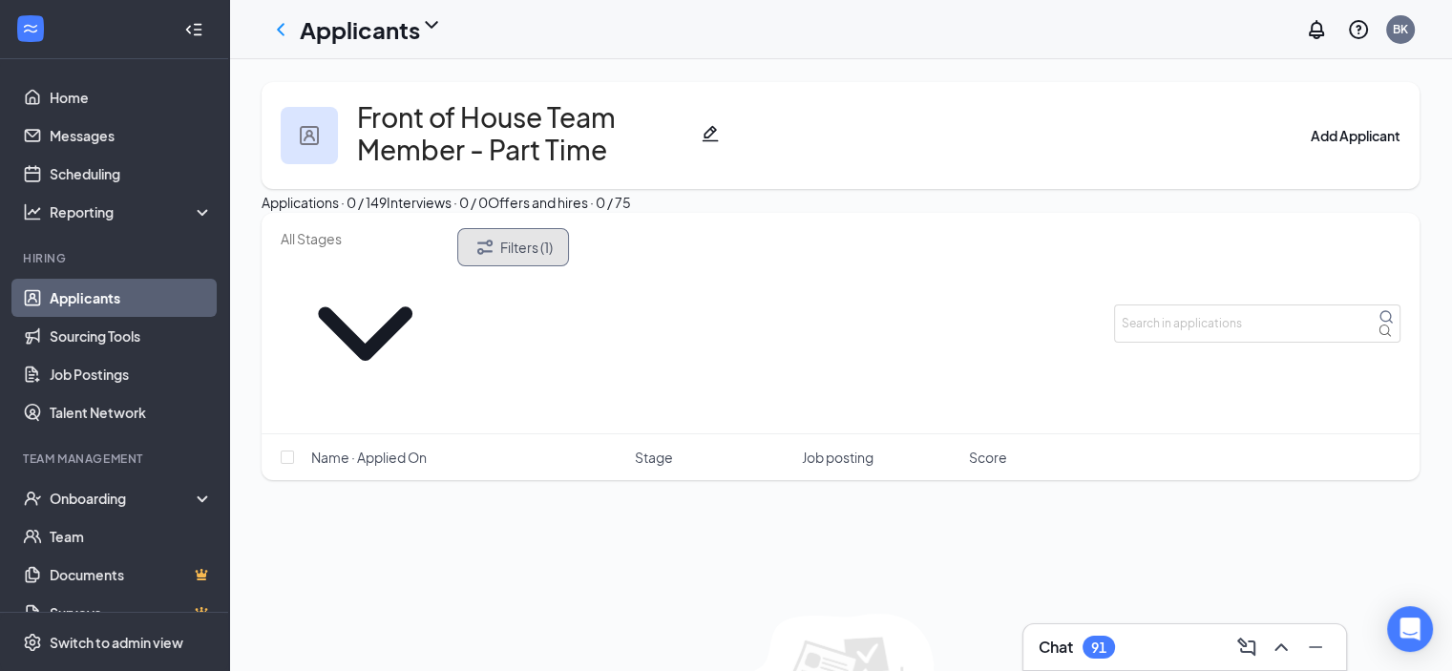
click at [569, 266] on button "Filters (1)" at bounding box center [513, 247] width 112 height 38
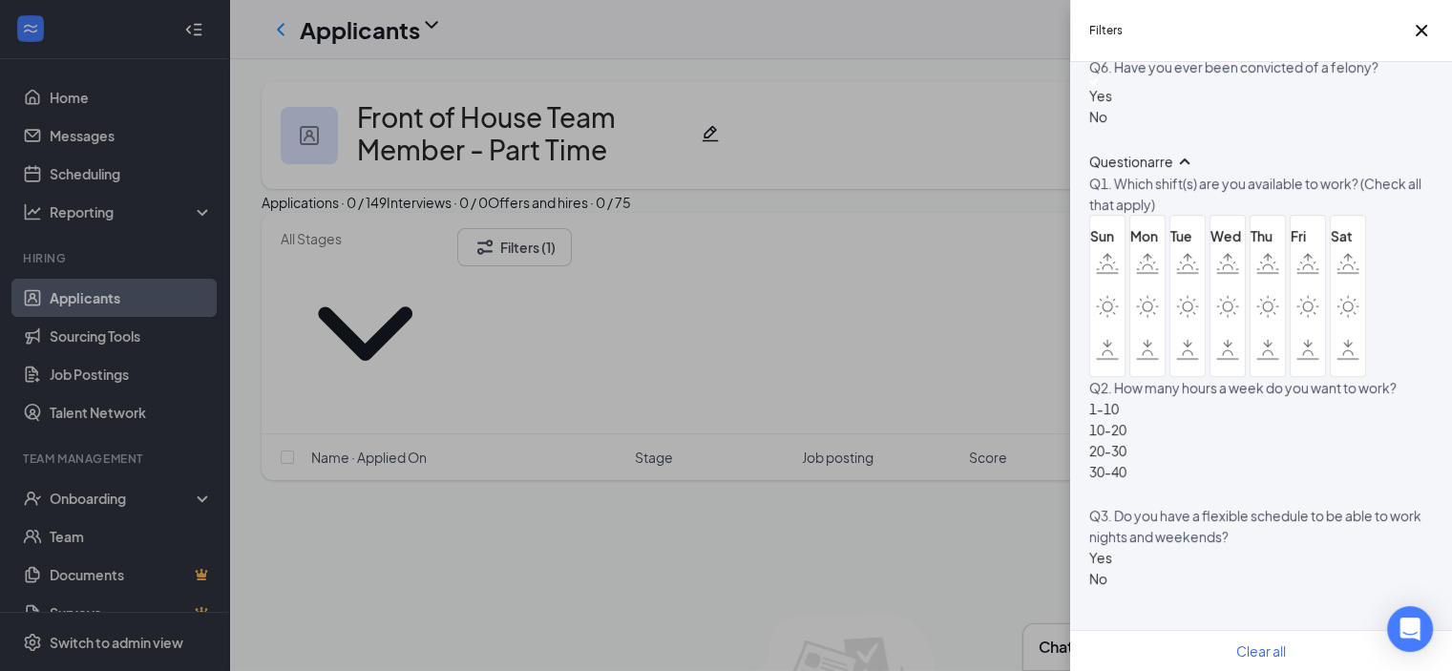
scroll to position [1558, 0]
click at [1101, 85] on div at bounding box center [1100, 81] width 23 height 8
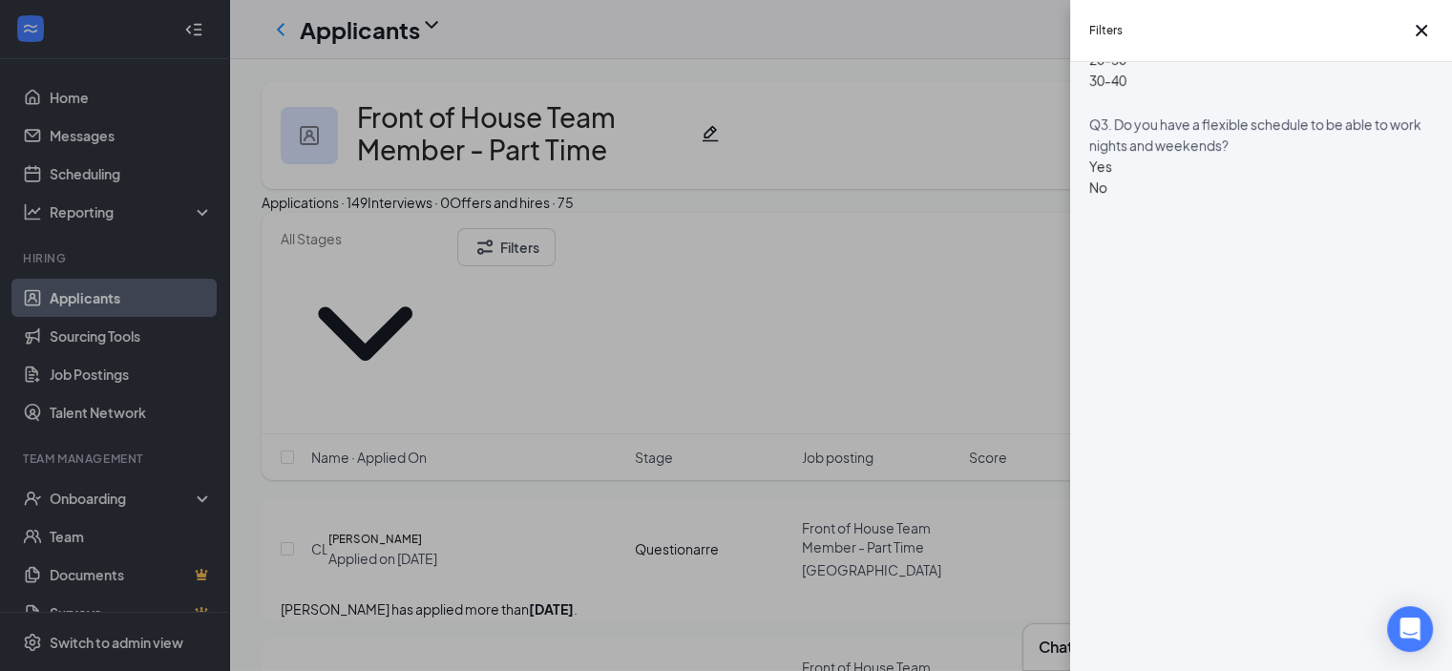
scroll to position [1222, 0]
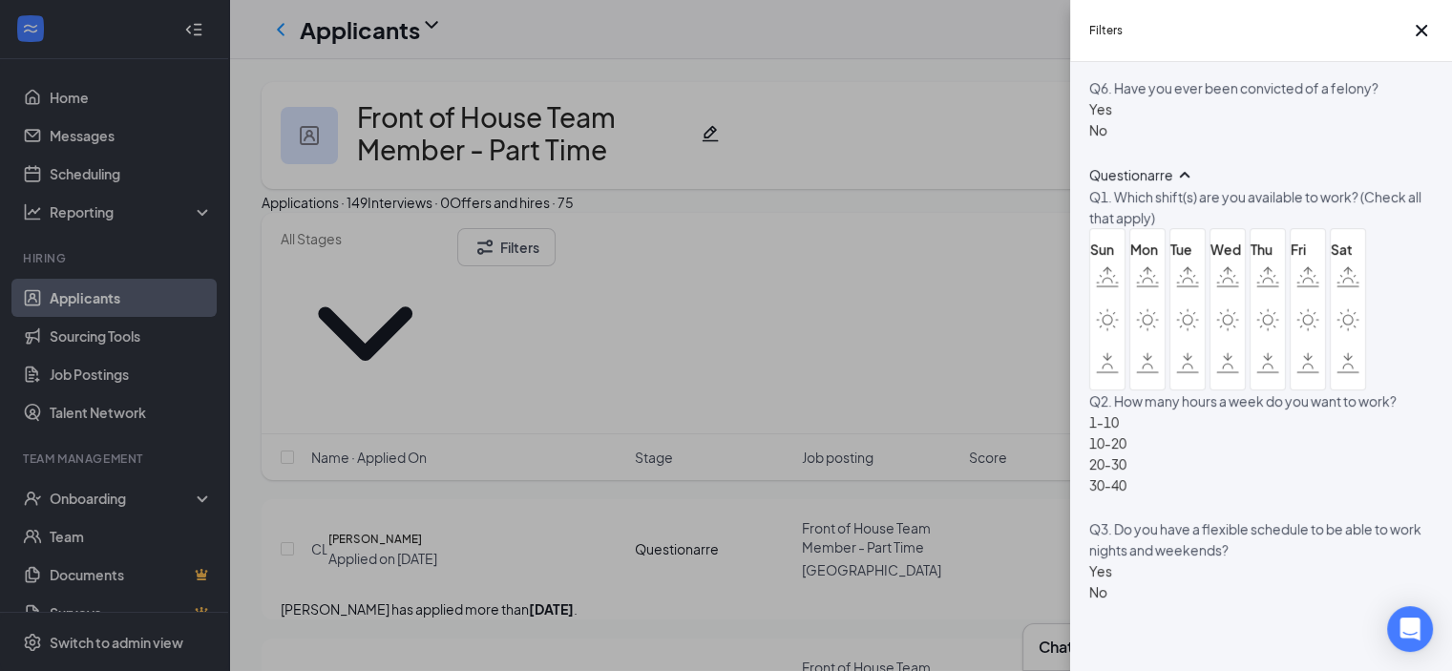
click at [1095, 33] on div at bounding box center [1100, 33] width 23 height 0
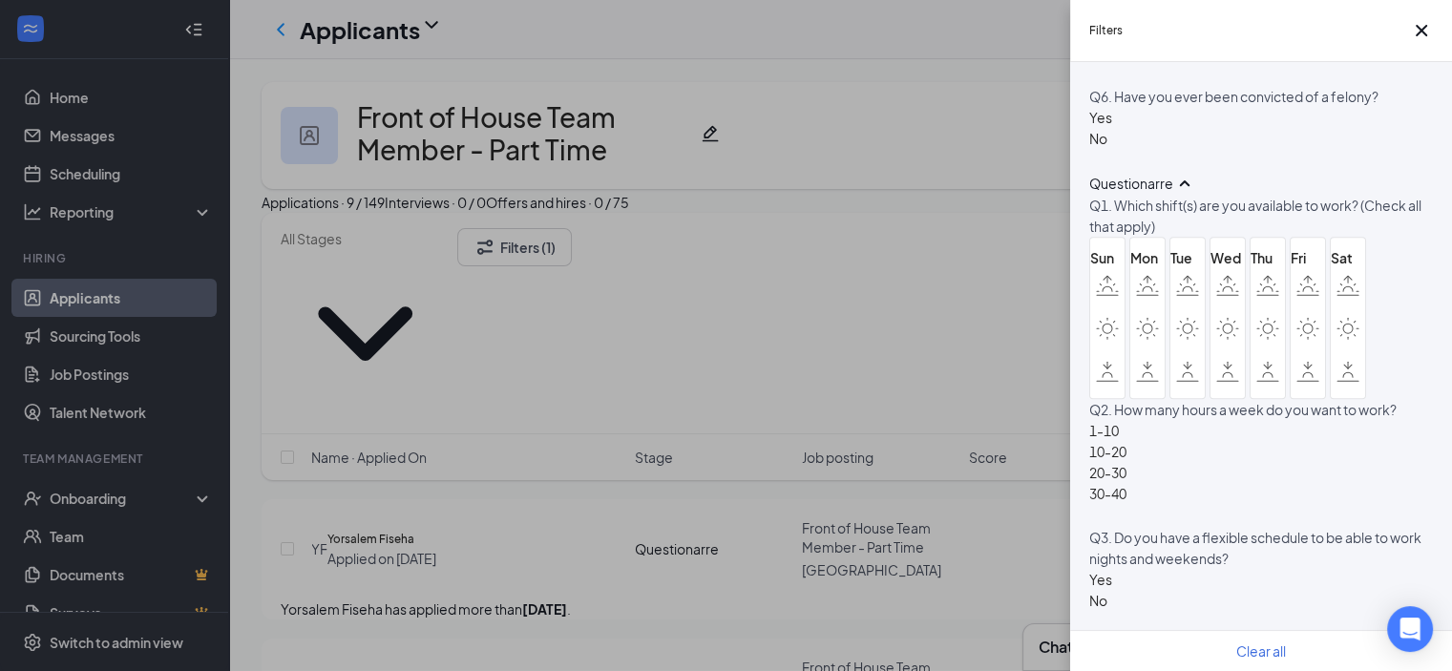
click at [851, 264] on div "Filters Applicant Status (0/5) Unread message Hasn't messaged back Stuck in sta…" at bounding box center [726, 335] width 1452 height 671
click at [1417, 42] on icon "Cross" at bounding box center [1421, 30] width 23 height 23
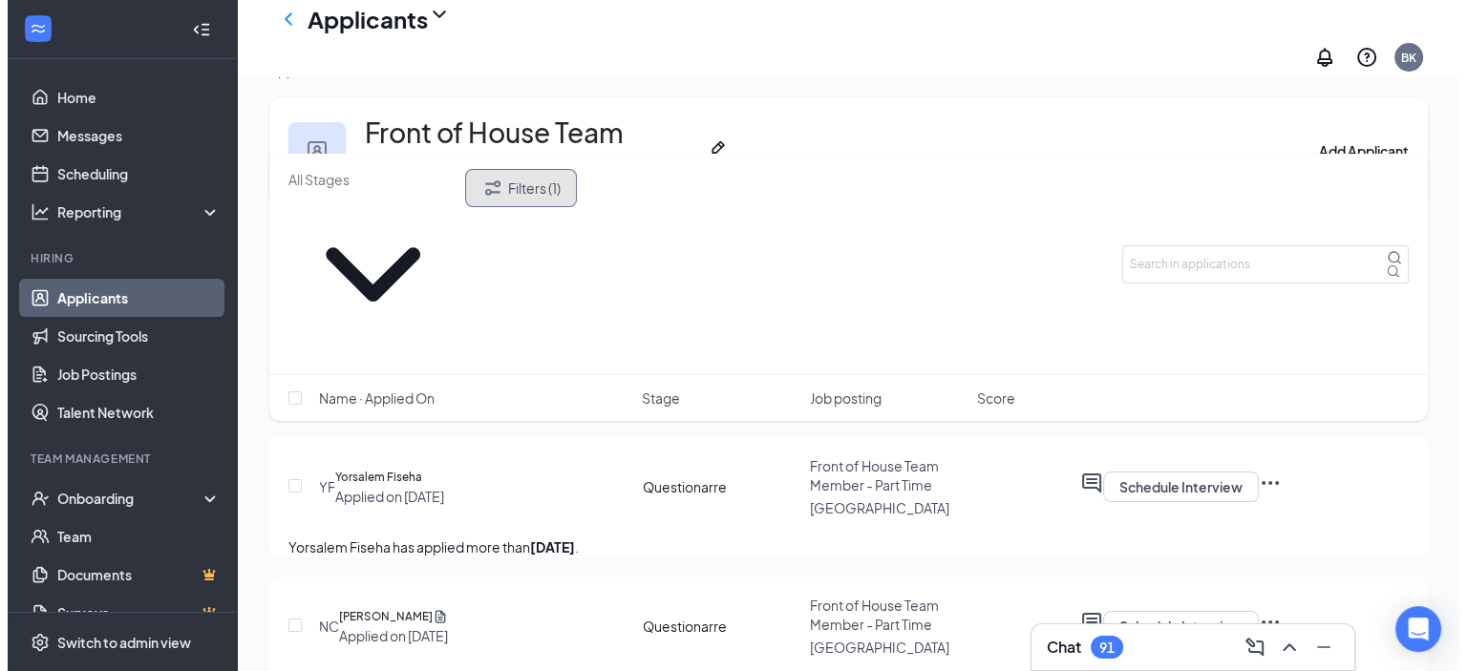
scroll to position [0, 0]
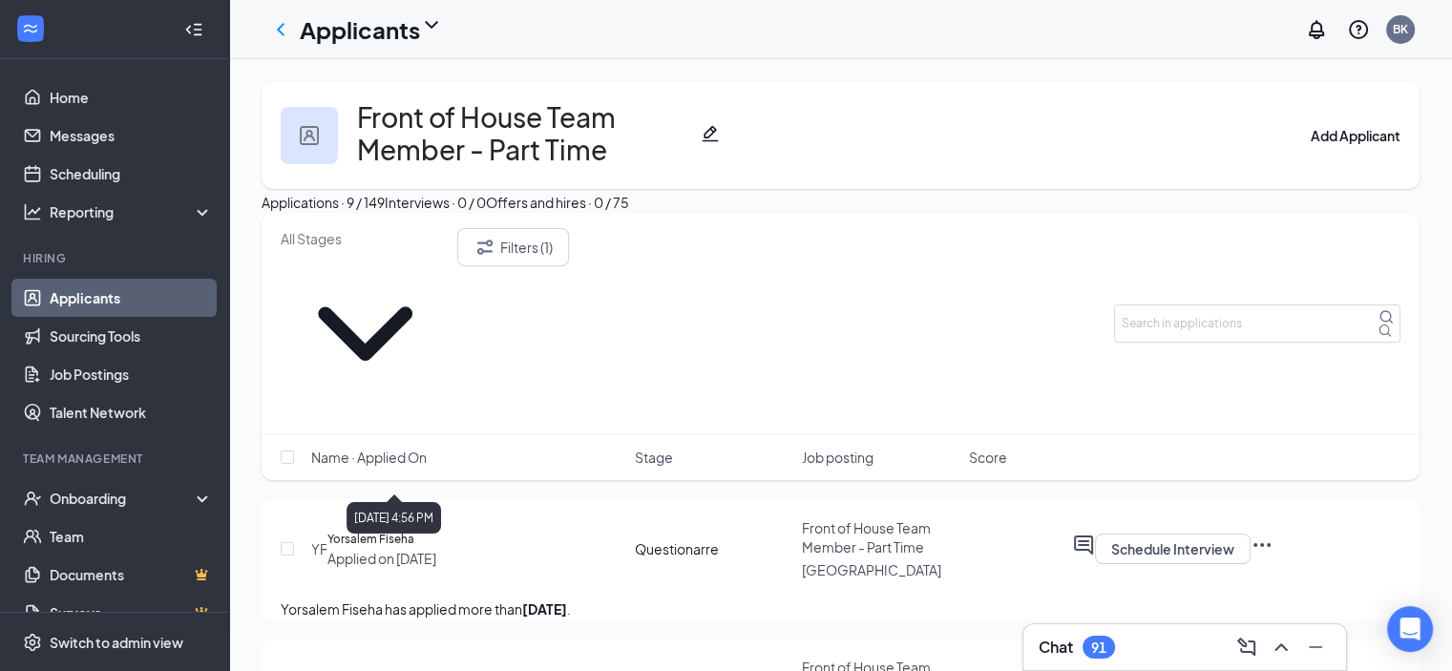
click at [409, 530] on h5 "Yorsalem Fiseha" at bounding box center [371, 539] width 87 height 19
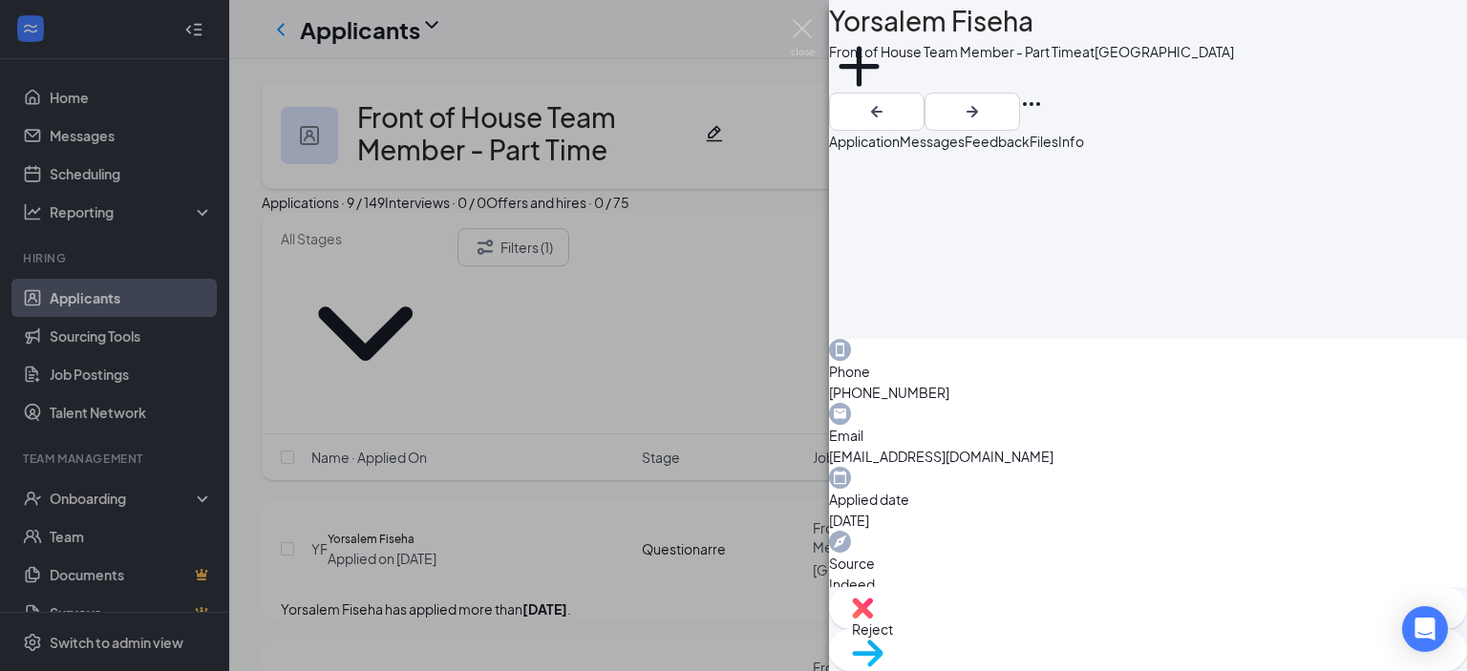
scroll to position [720, 0]
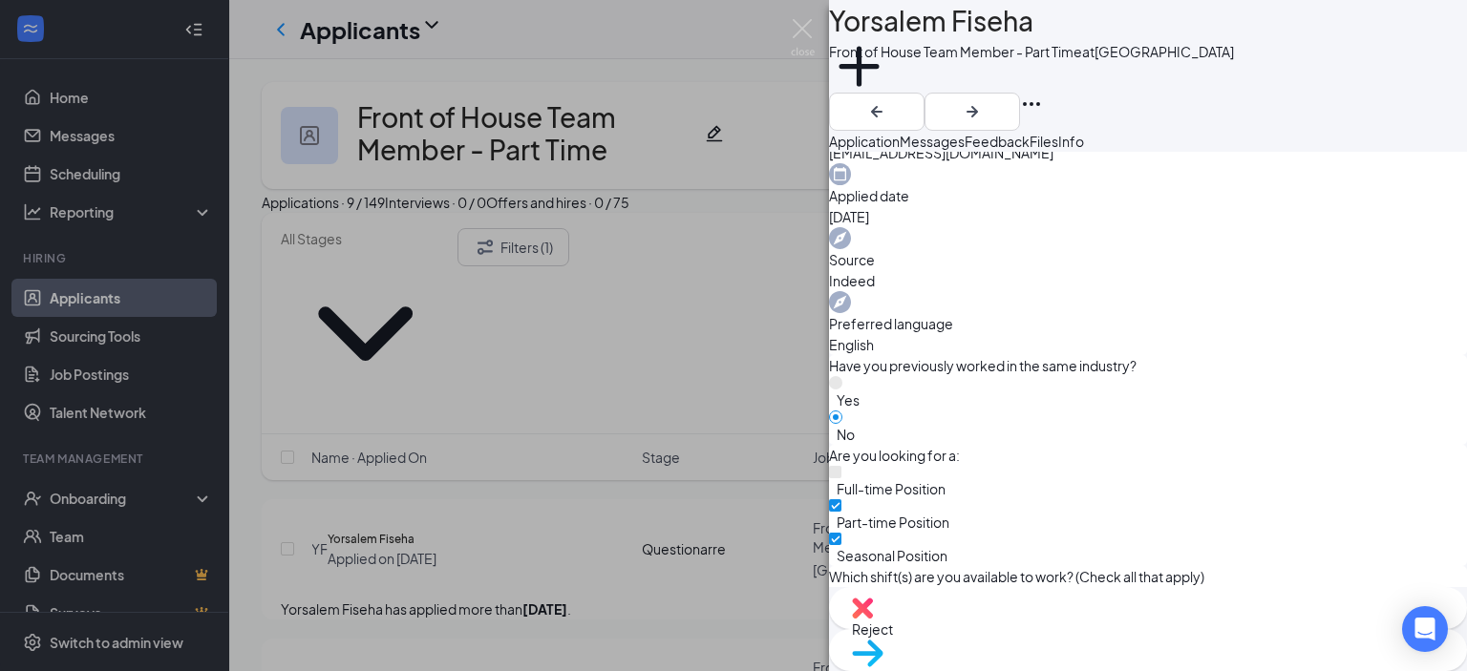
click at [893, 625] on span "Reject" at bounding box center [872, 629] width 41 height 17
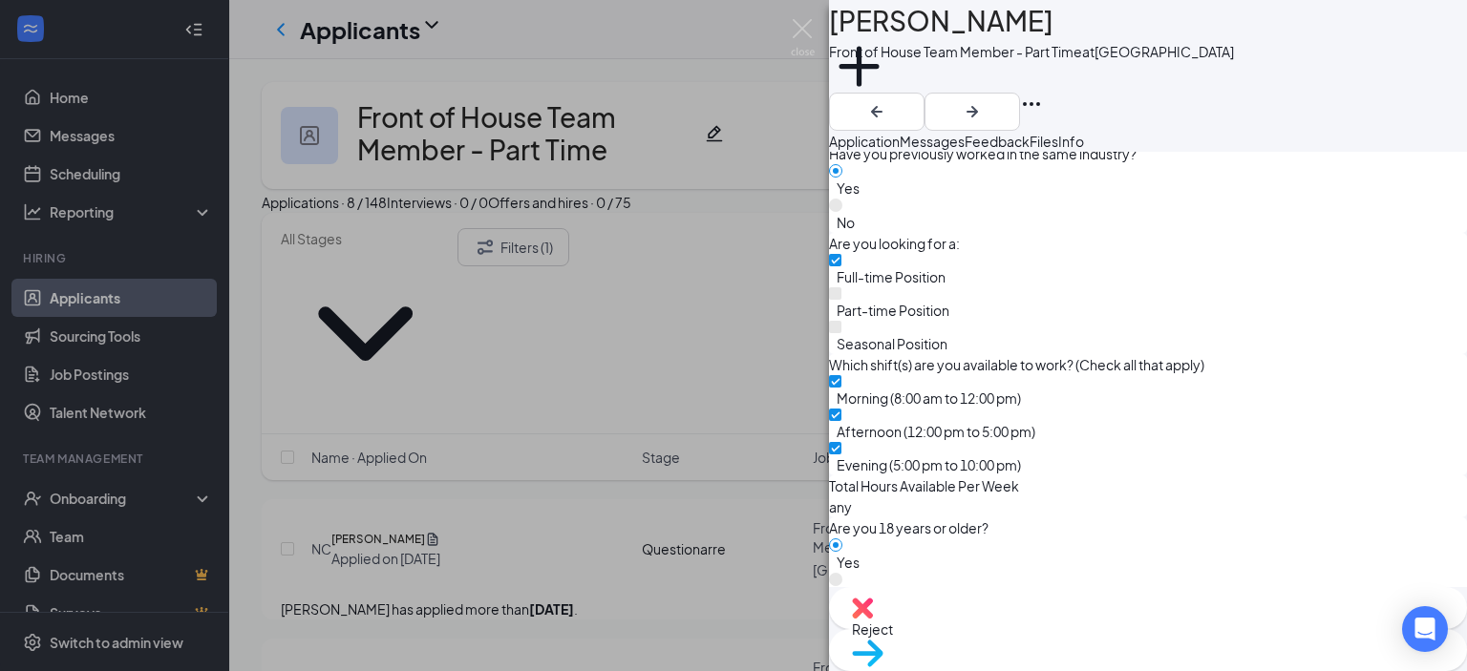
scroll to position [931, 0]
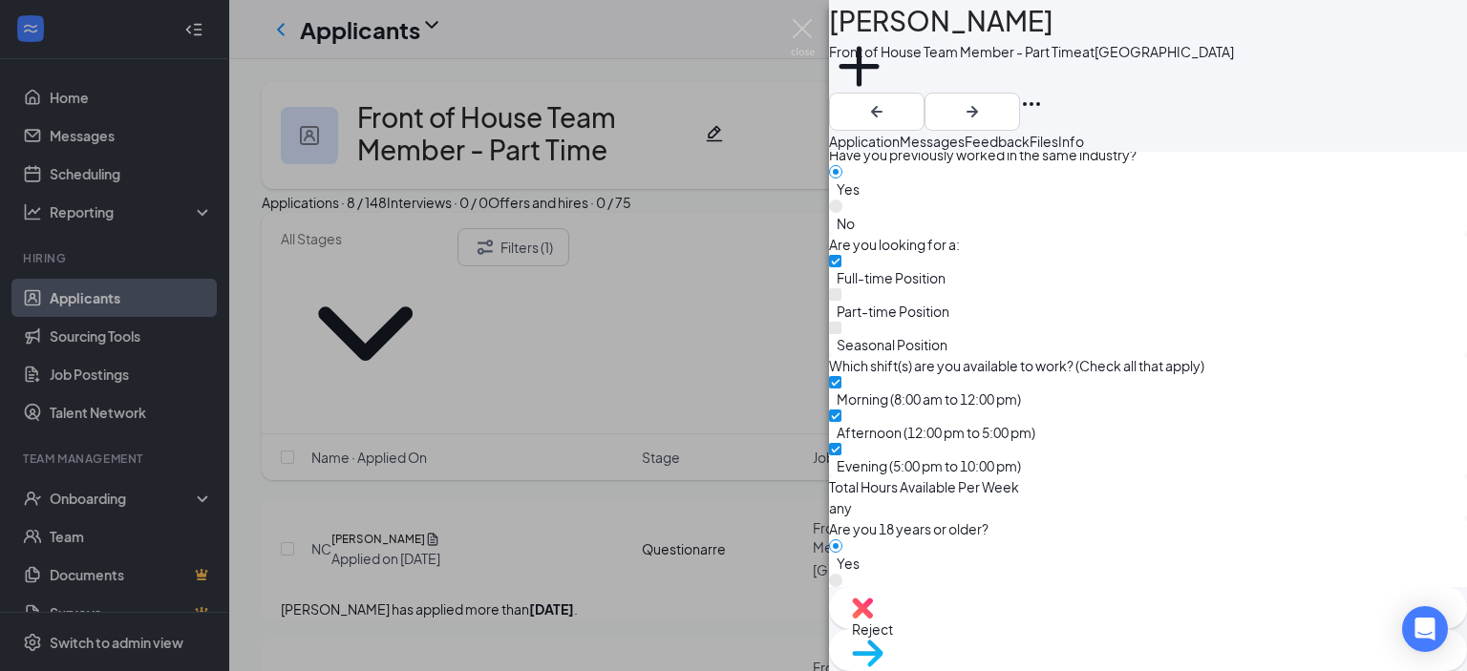
click at [1036, 626] on div "Reject" at bounding box center [1148, 608] width 638 height 42
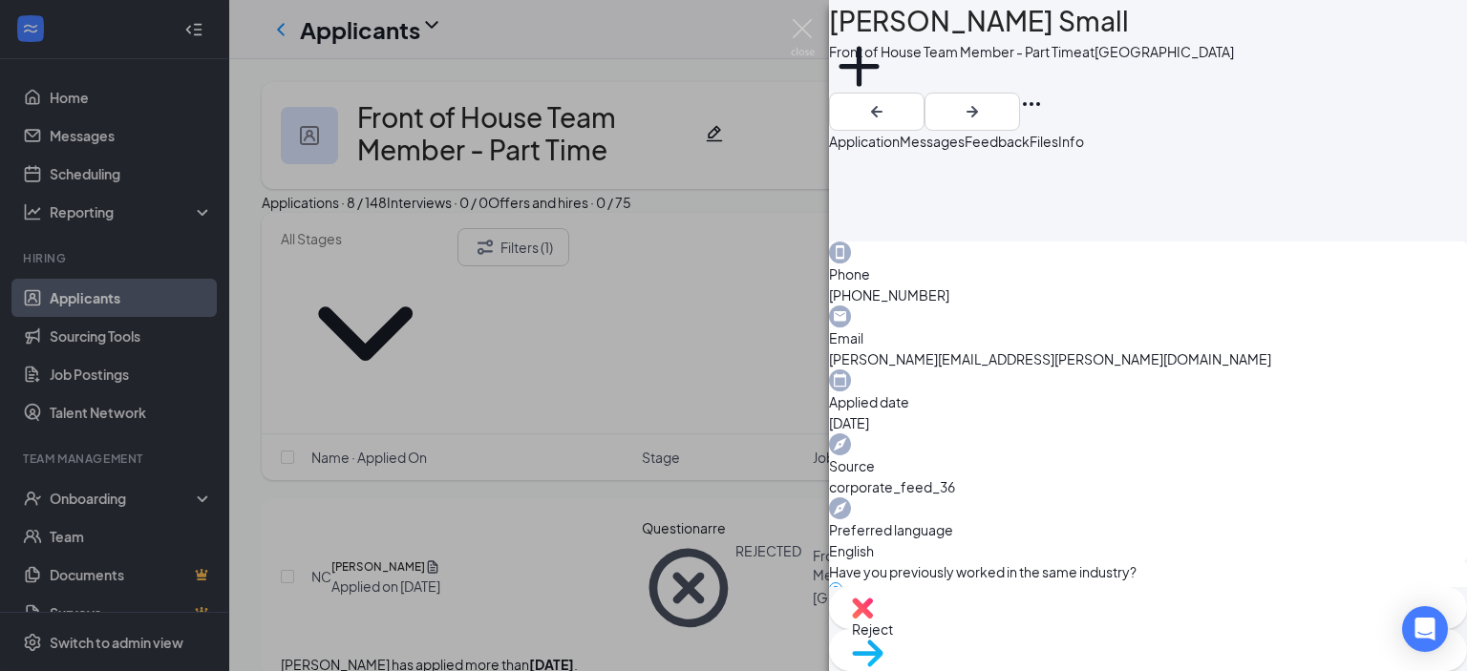
scroll to position [1188, 0]
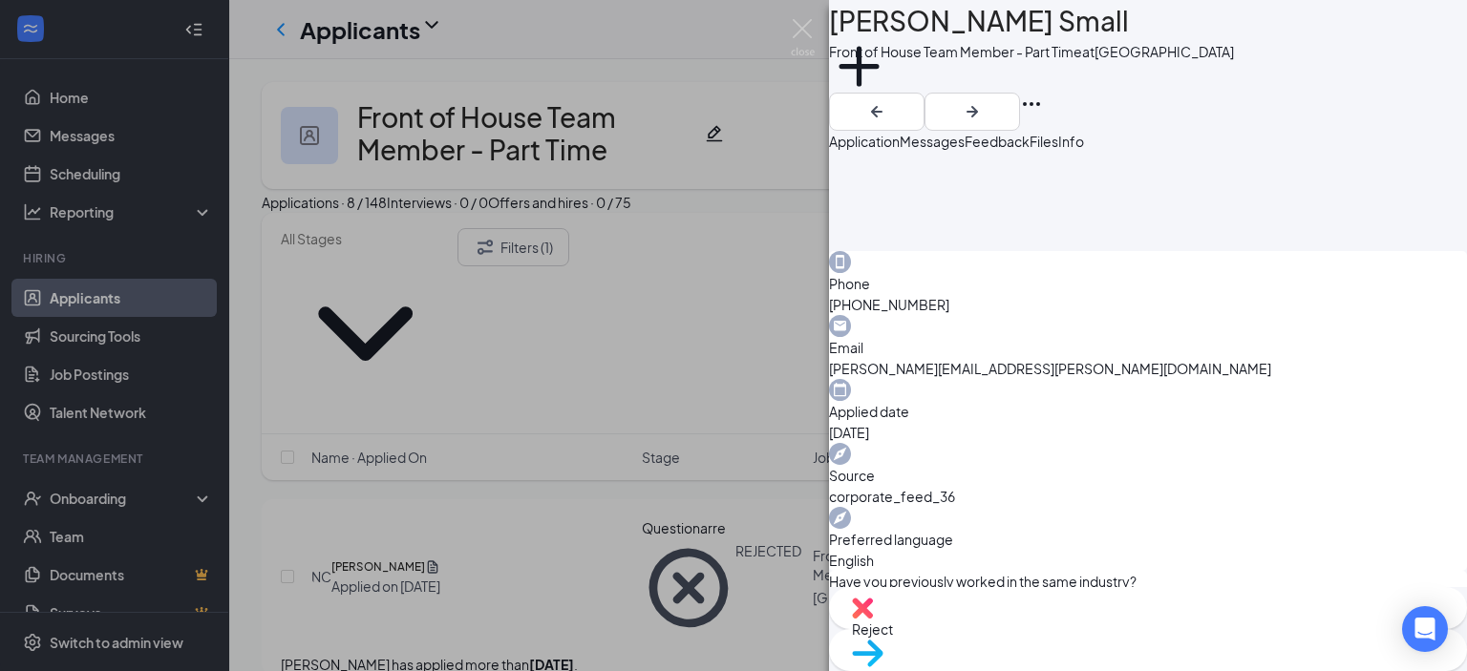
click at [1027, 629] on div "Reject" at bounding box center [1148, 608] width 638 height 42
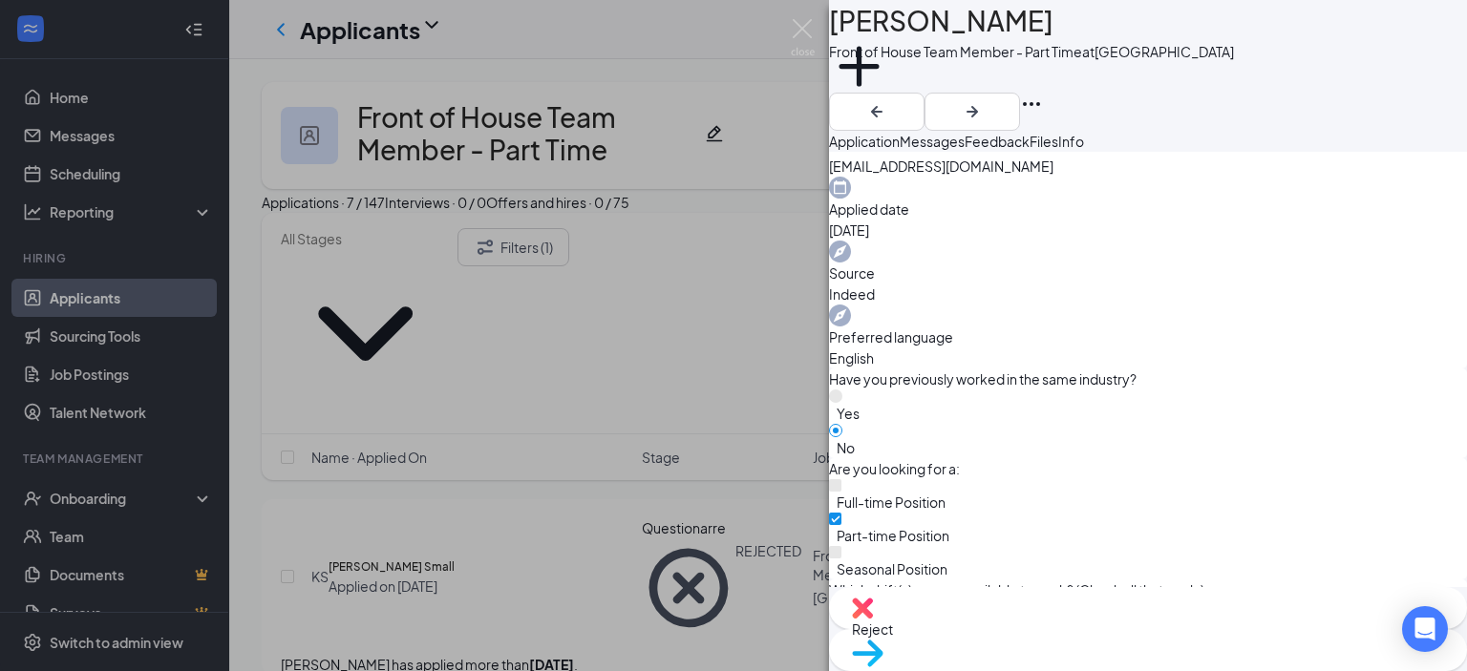
scroll to position [708, 0]
click at [873, 619] on img at bounding box center [862, 608] width 21 height 21
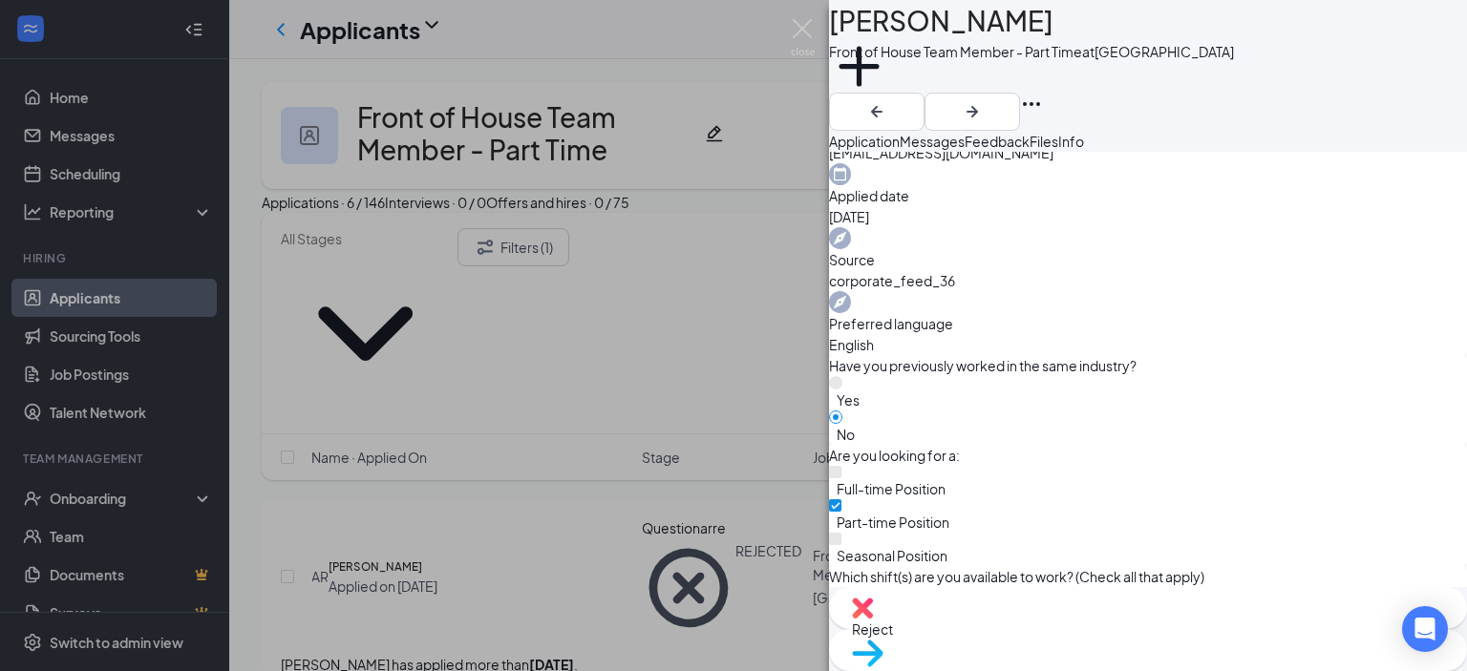
scroll to position [725, 0]
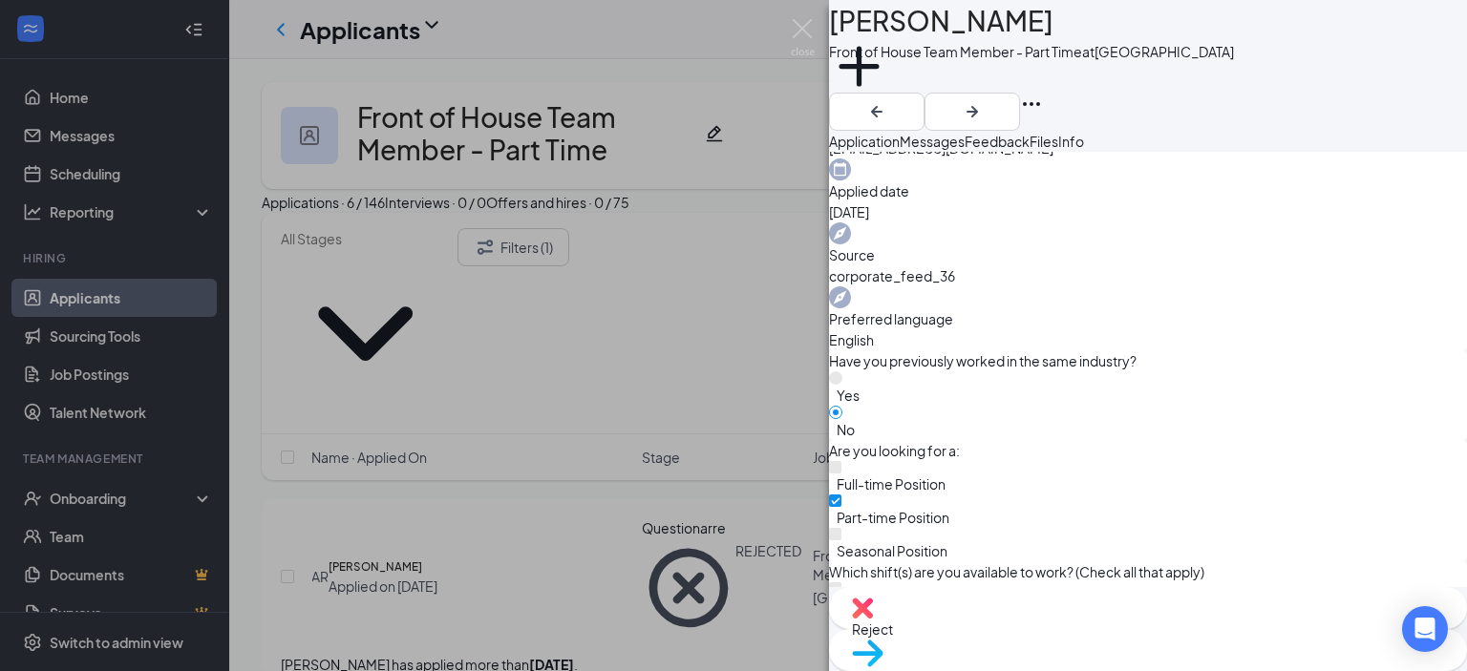
click at [893, 638] on span "Reject" at bounding box center [872, 629] width 41 height 17
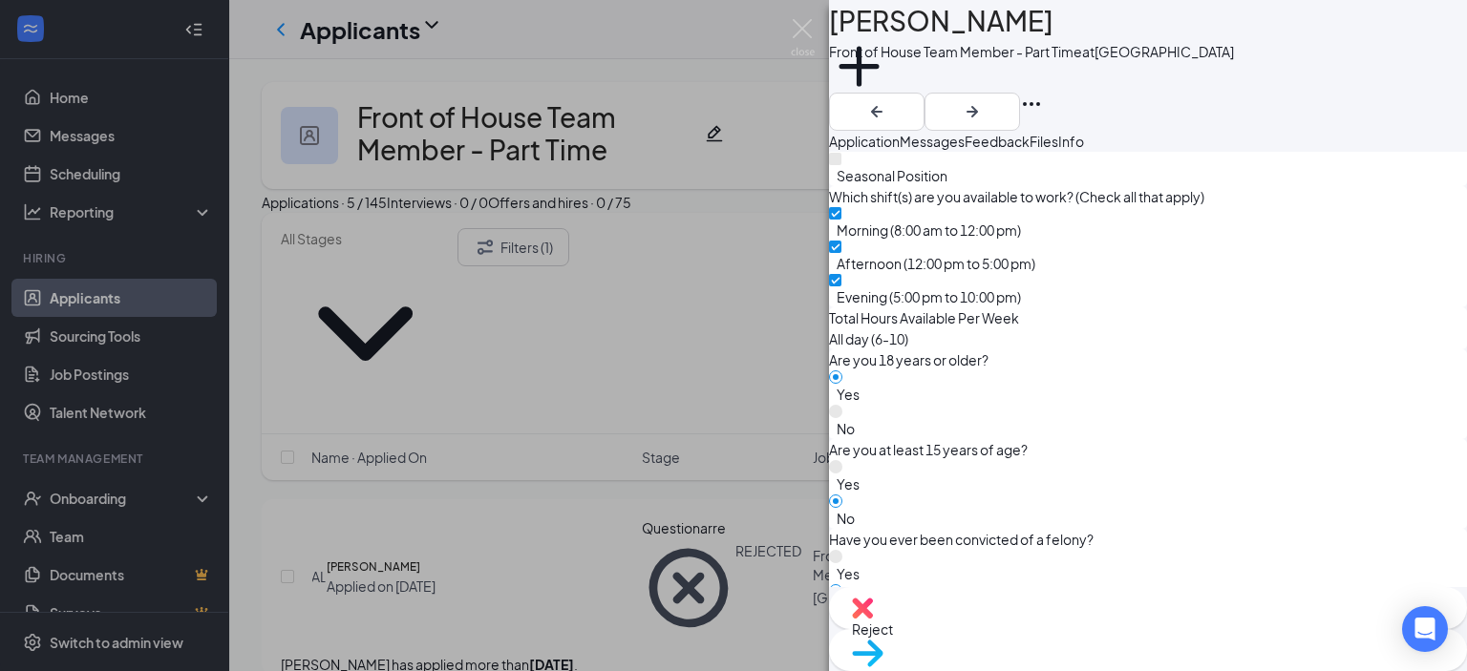
scroll to position [909, 0]
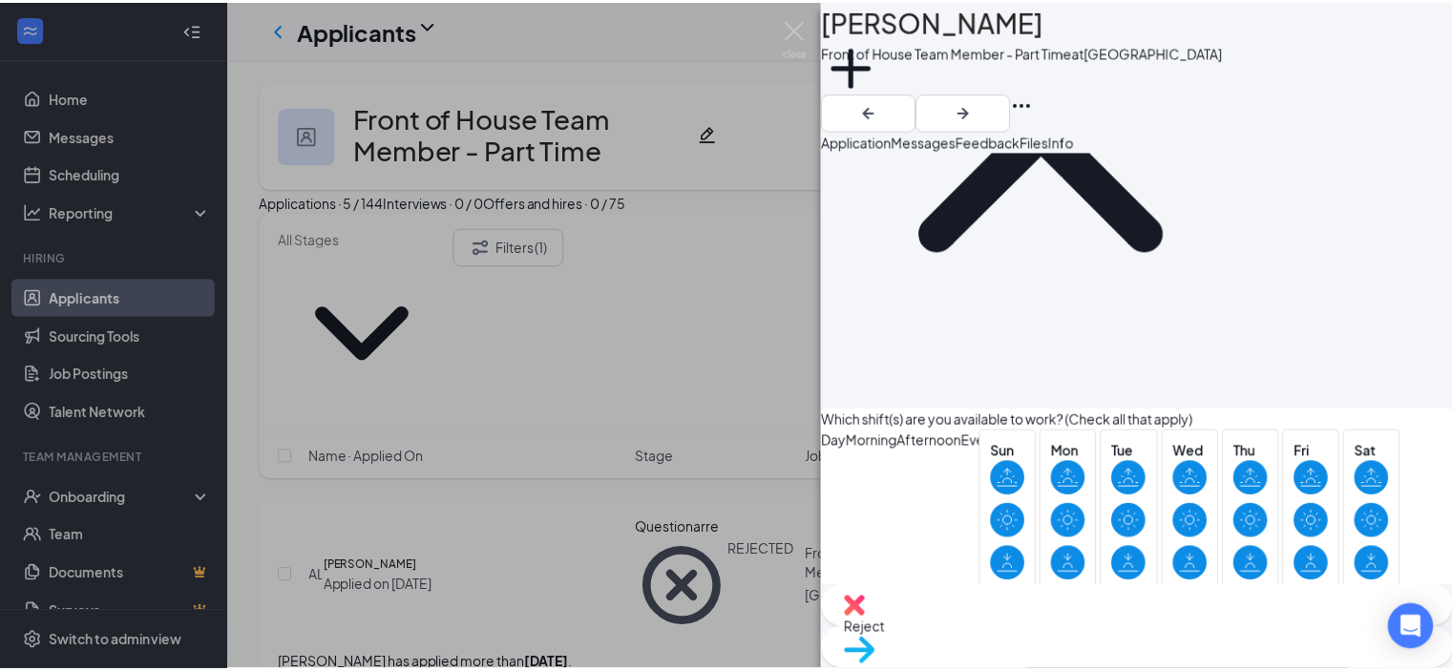
scroll to position [2112, 0]
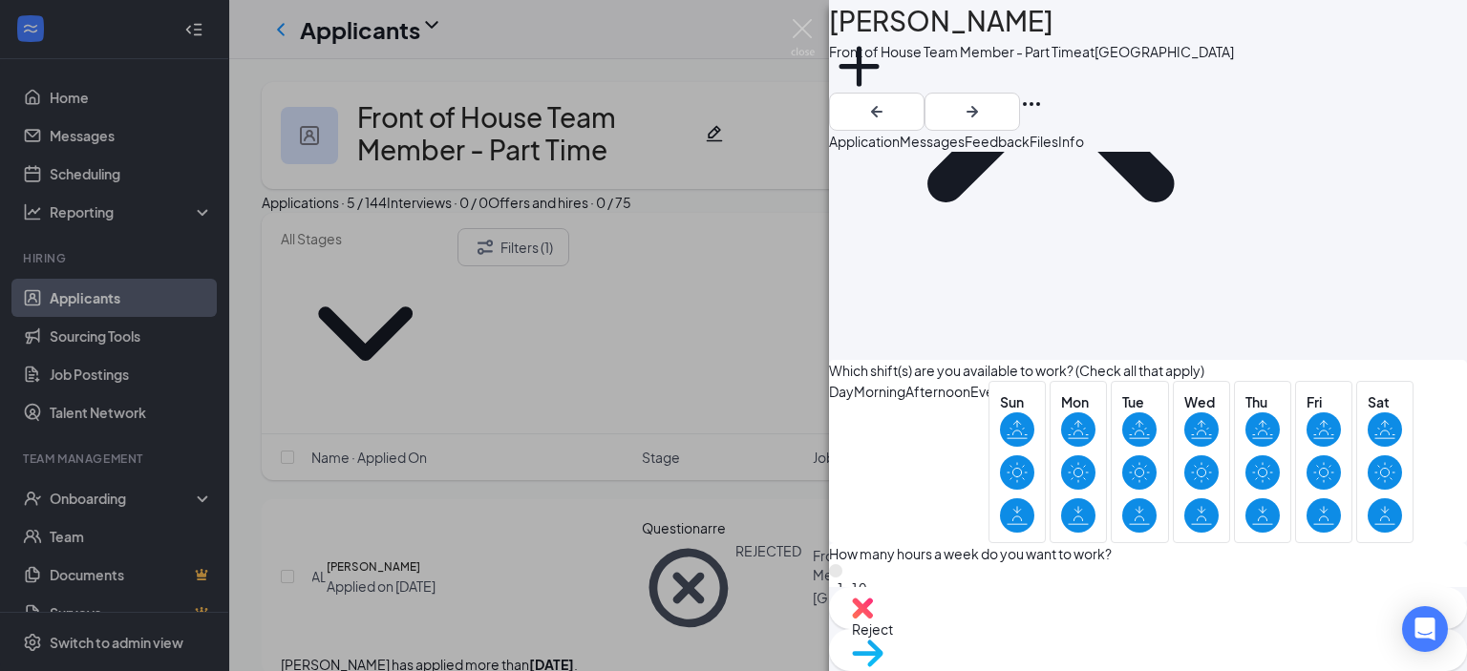
click at [793, 476] on div "[PERSON_NAME] Front of House Team Member - Part Time at [GEOGRAPHIC_DATA] Add a…" at bounding box center [733, 335] width 1467 height 671
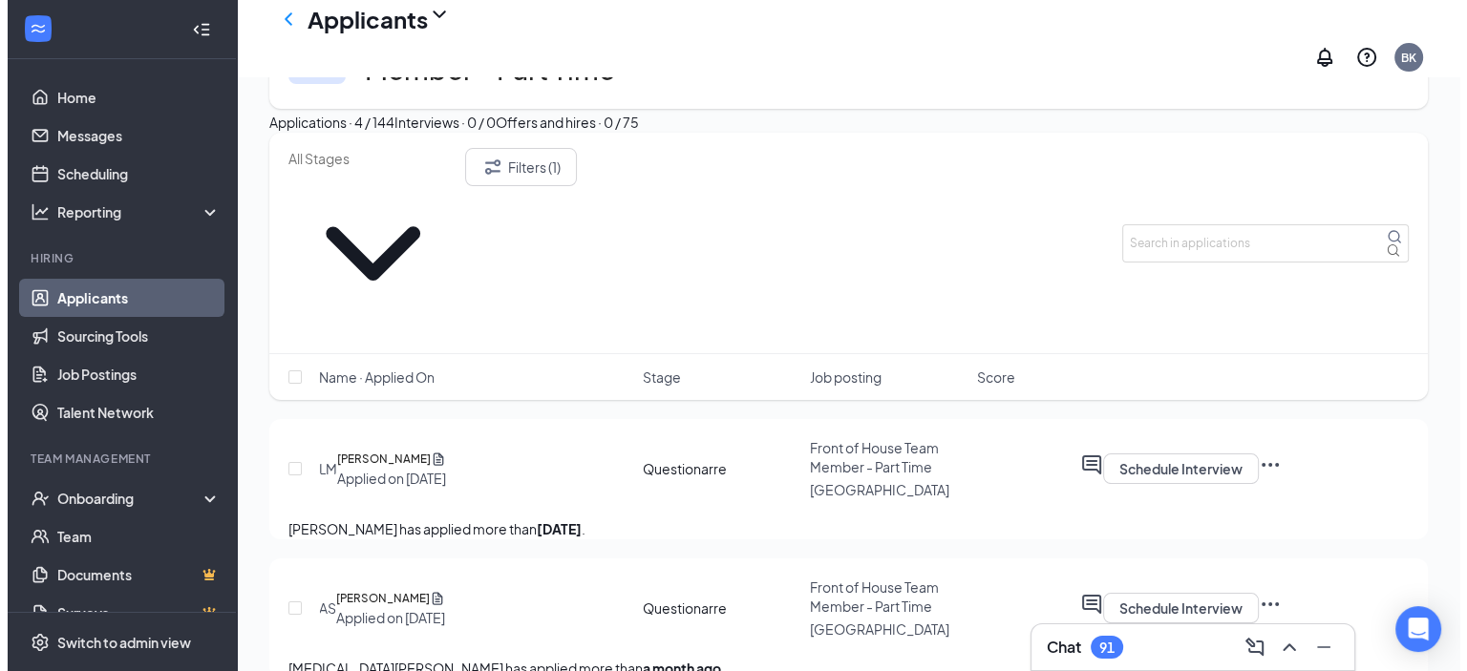
scroll to position [98, 0]
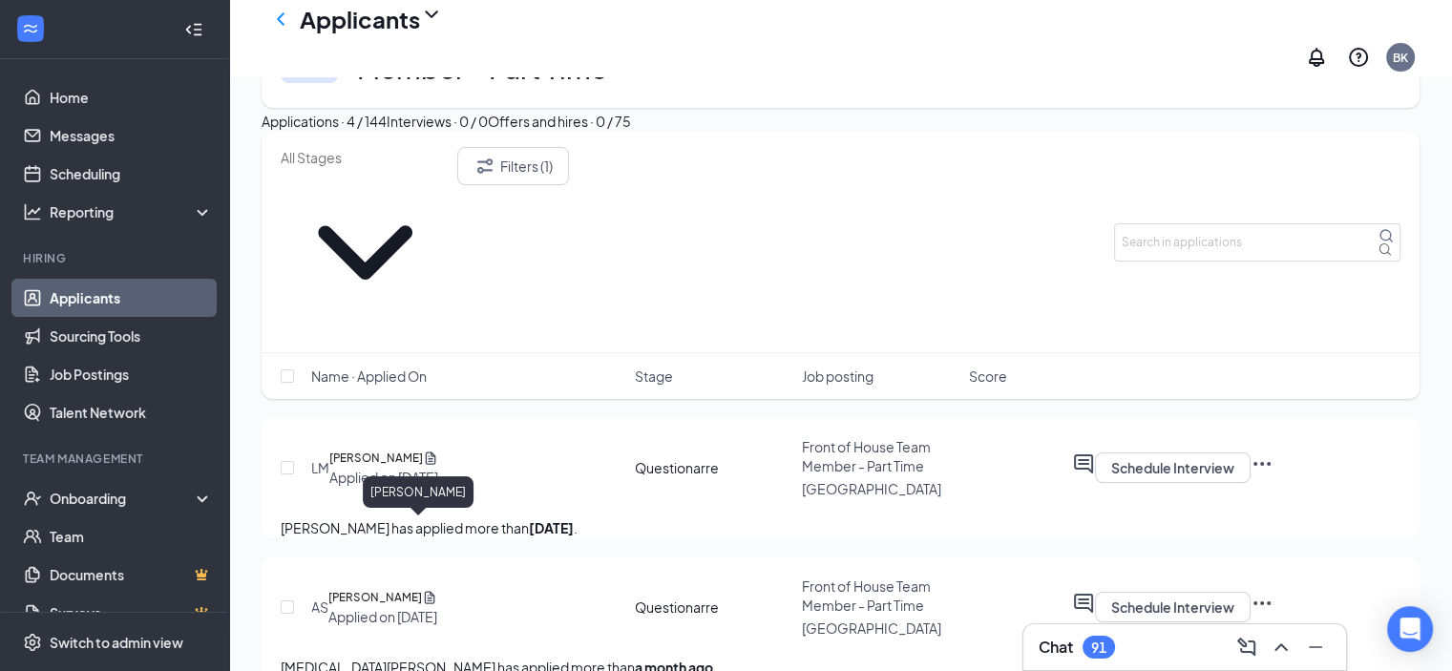
click at [401, 588] on h5 "[PERSON_NAME]" at bounding box center [375, 597] width 94 height 19
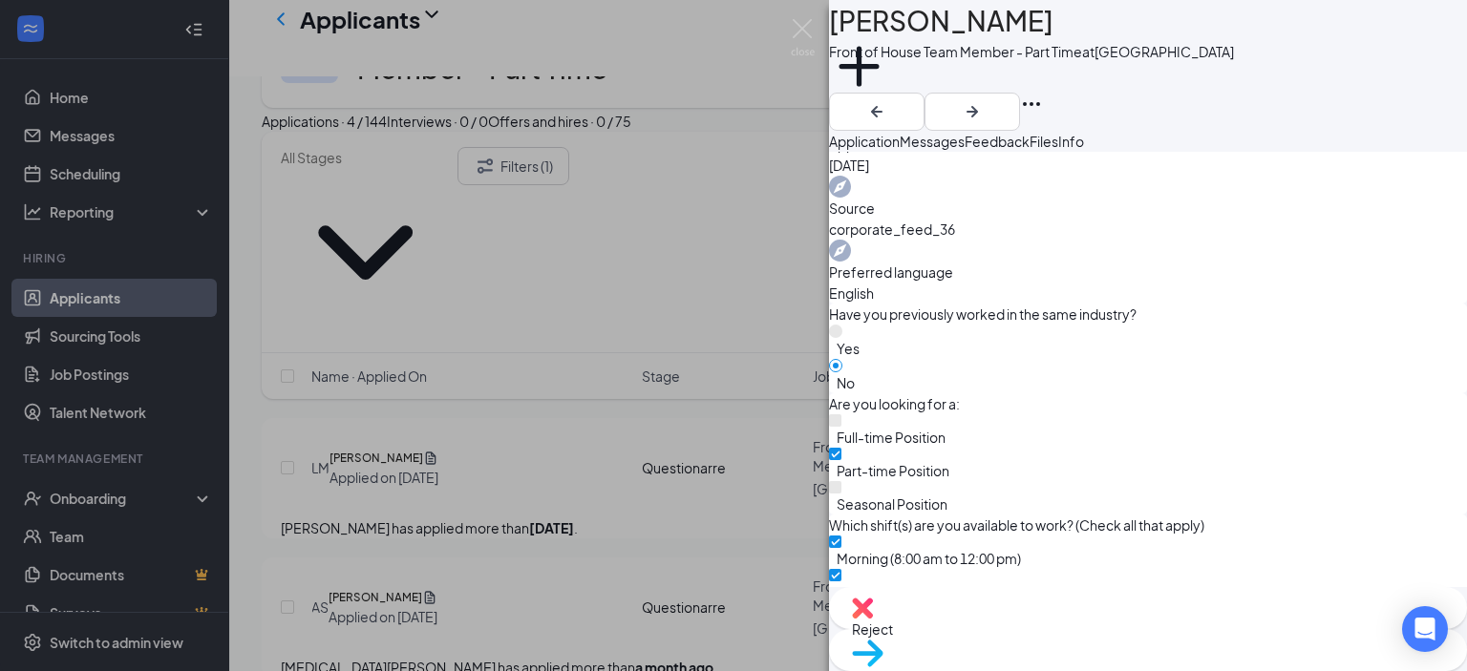
scroll to position [1459, 0]
click at [893, 629] on span "Reject" at bounding box center [872, 629] width 41 height 17
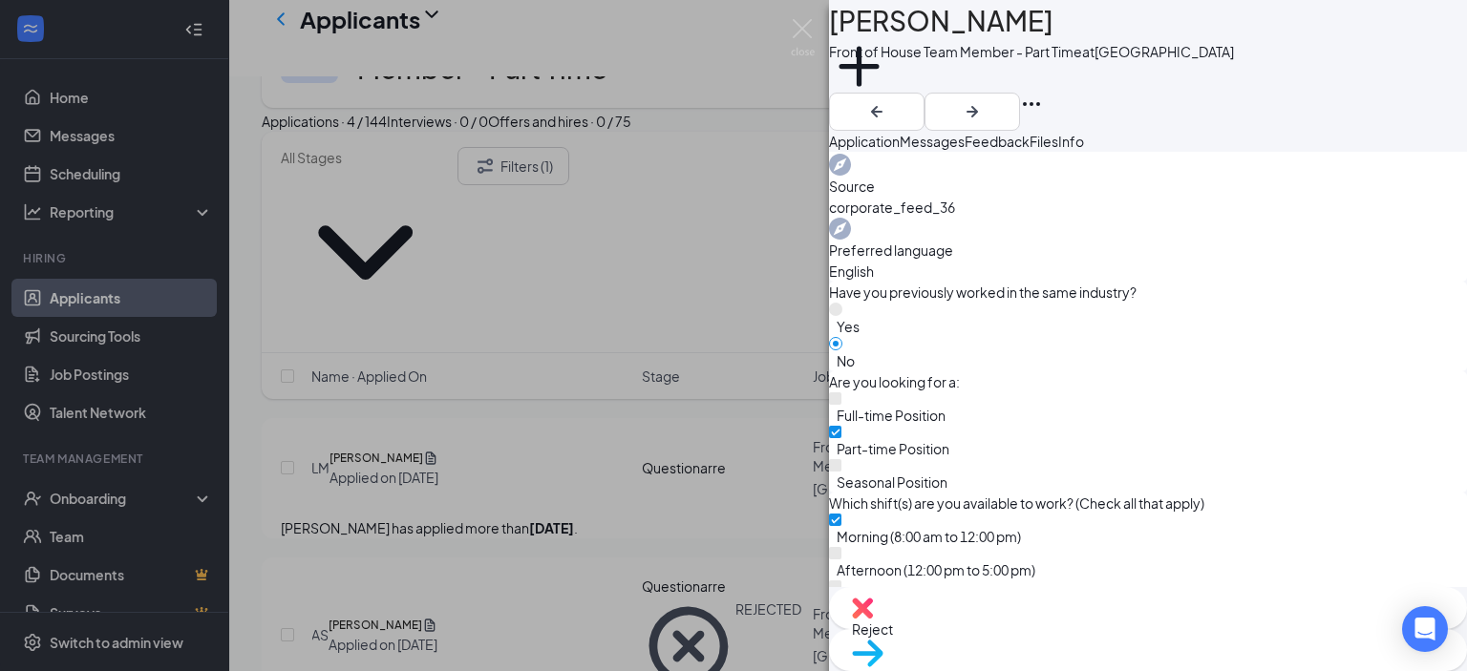
scroll to position [786, 0]
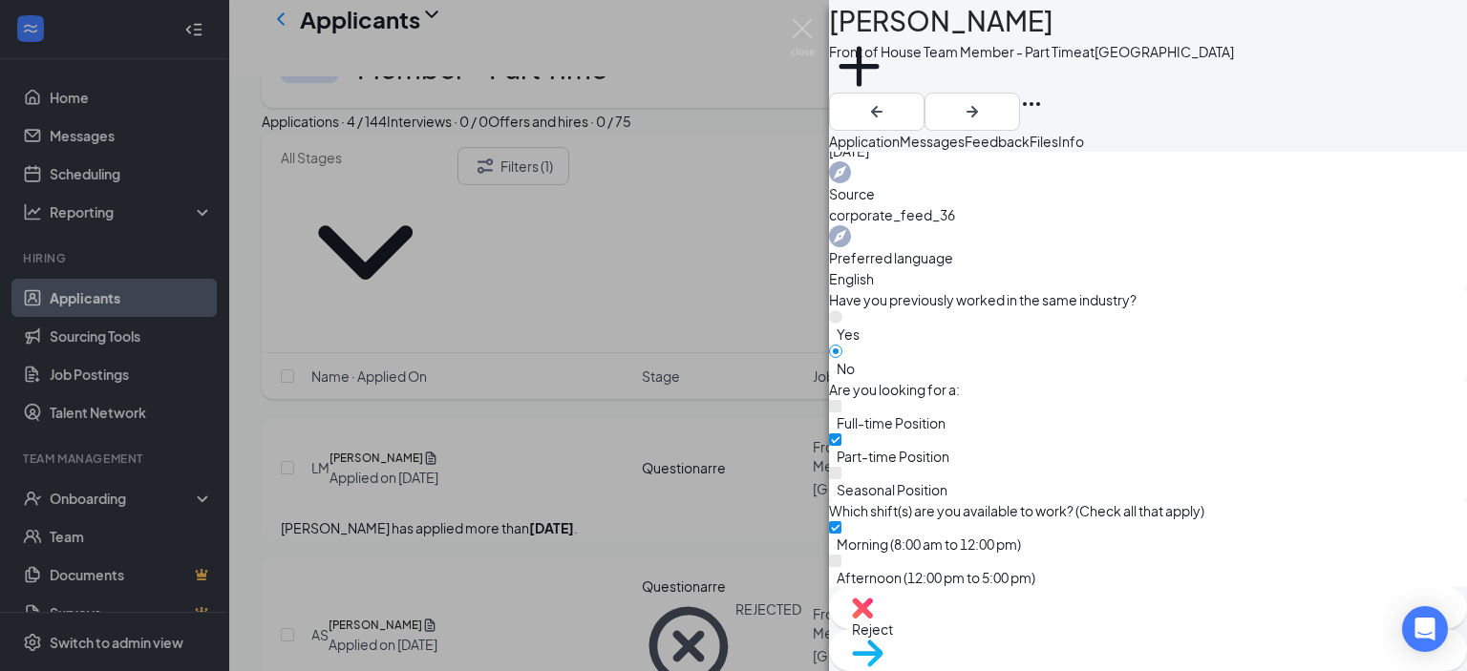
click at [1028, 629] on div "Reject" at bounding box center [1148, 608] width 638 height 42
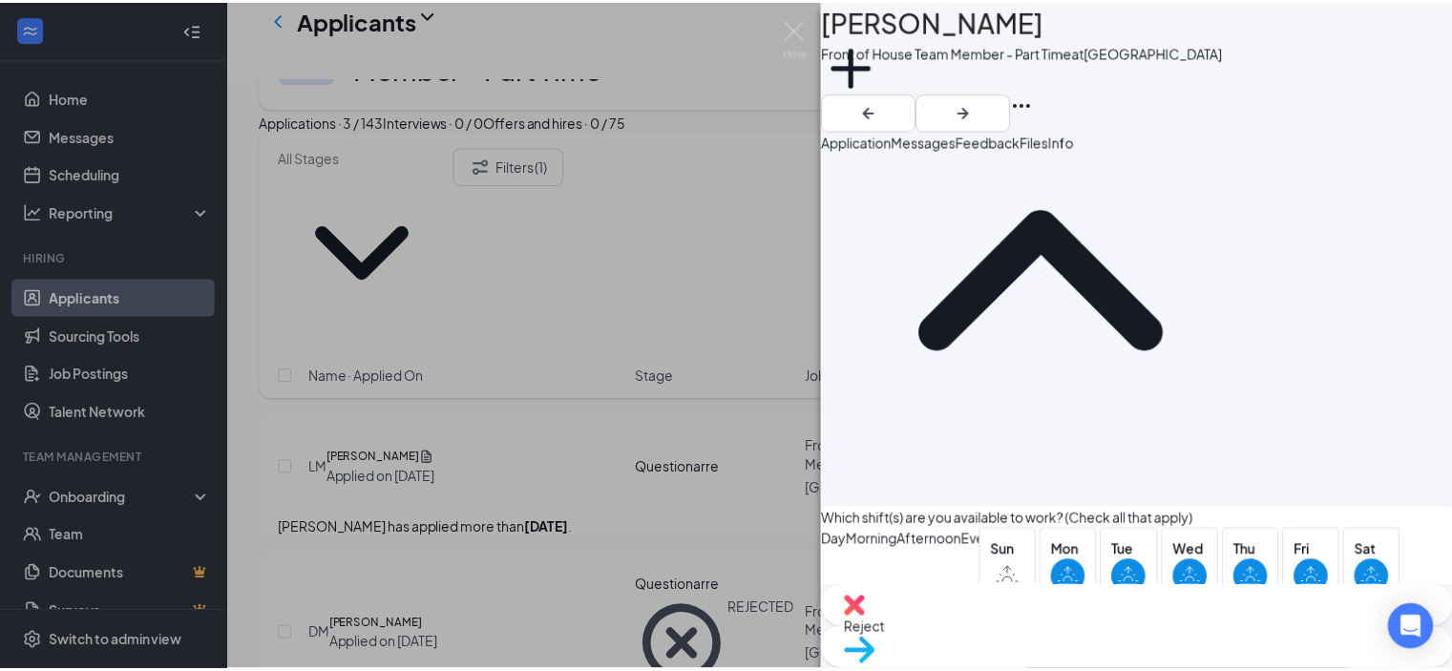
scroll to position [1783, 0]
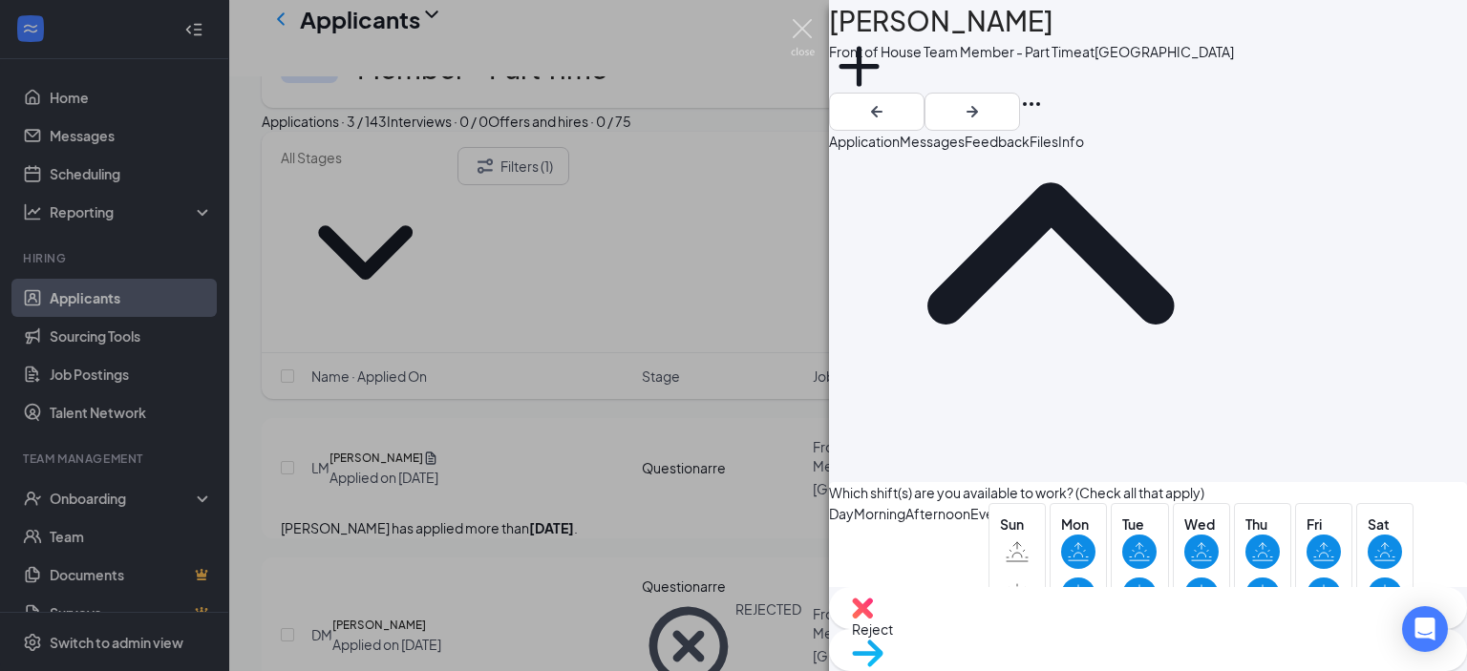
click at [808, 43] on img at bounding box center [803, 37] width 24 height 37
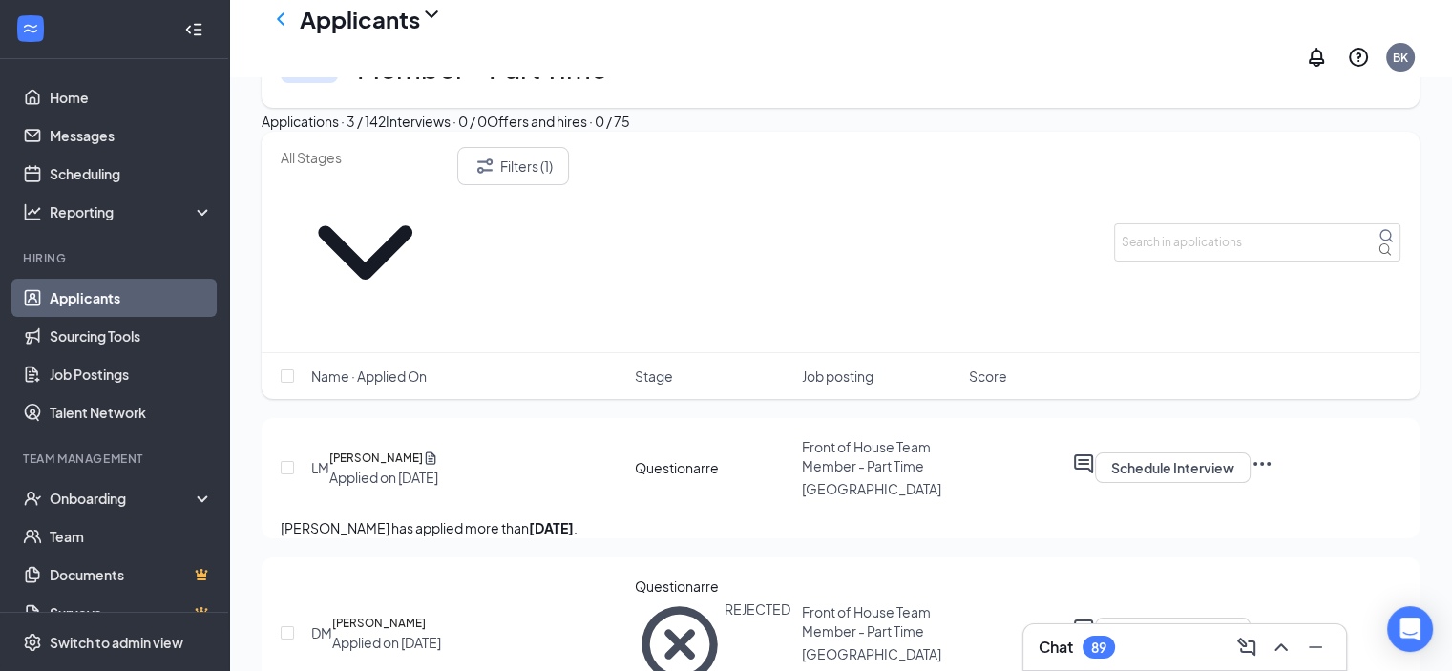
scroll to position [86, 0]
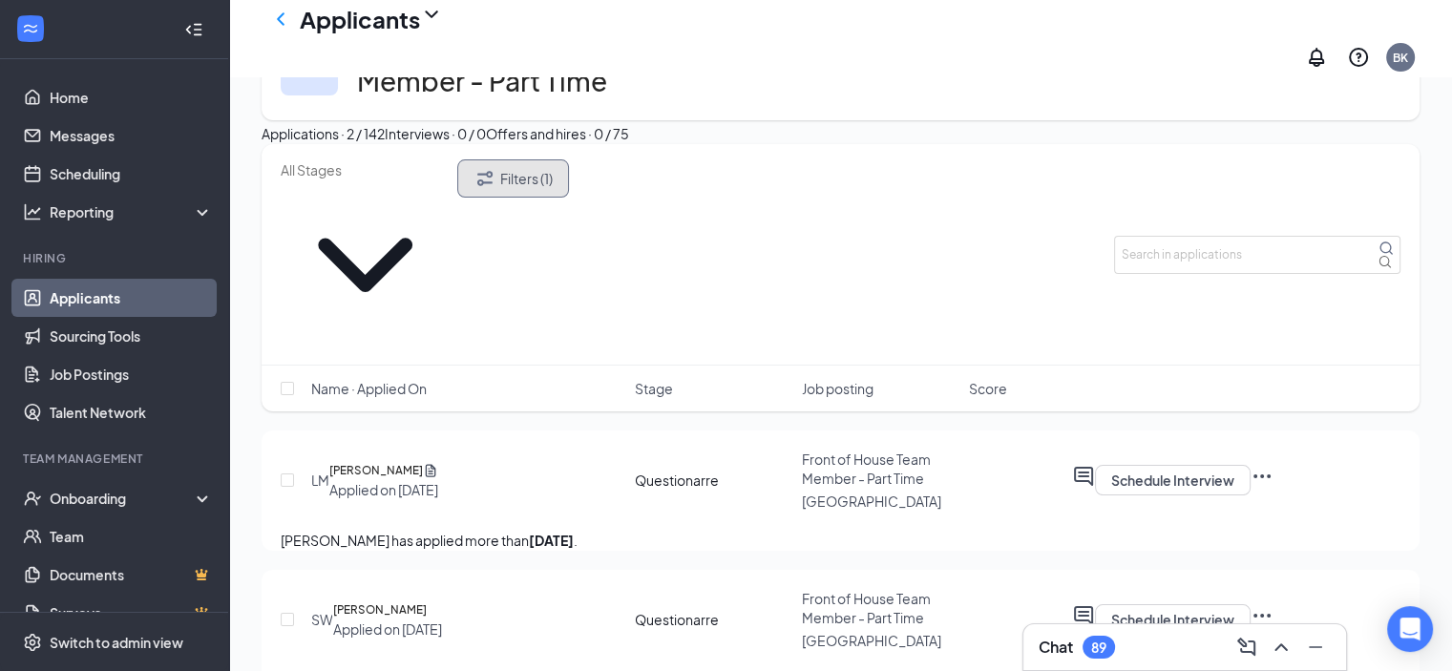
click at [569, 198] on button "Filters (1)" at bounding box center [513, 178] width 112 height 38
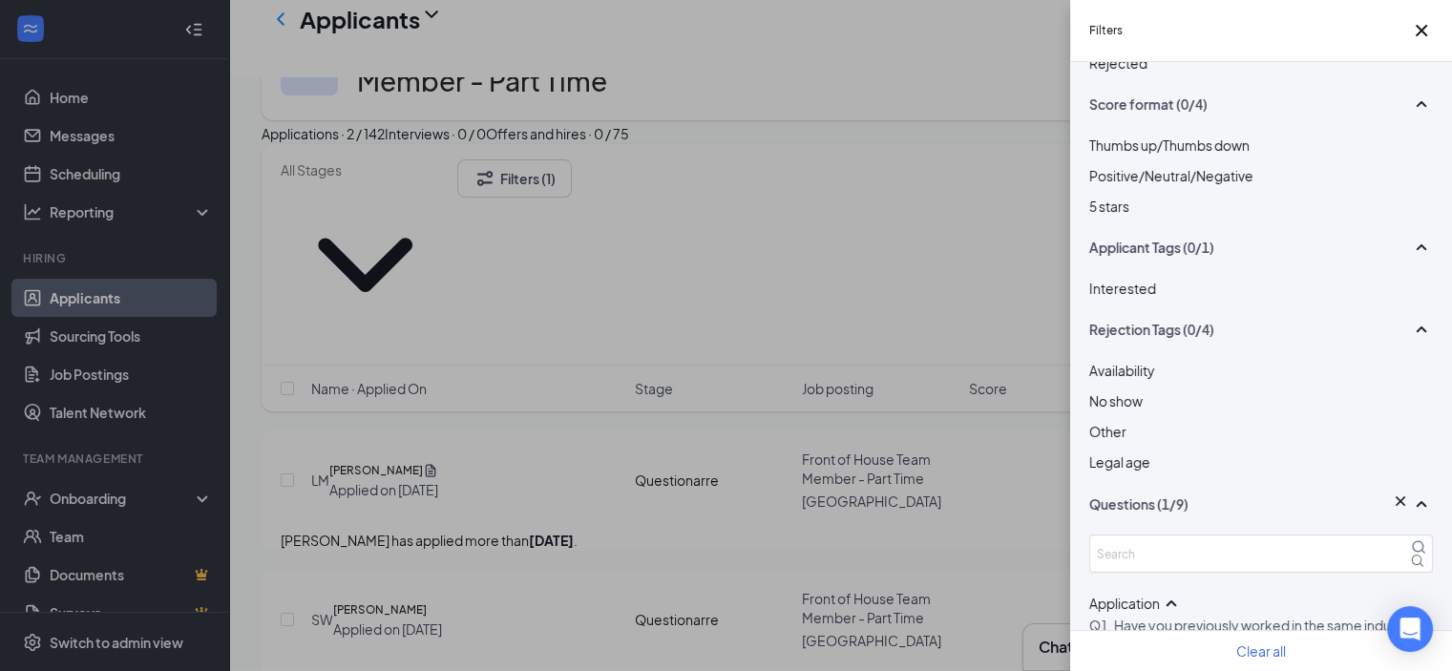
scroll to position [194, 0]
click at [1410, 31] on icon "Cross" at bounding box center [1421, 30] width 23 height 23
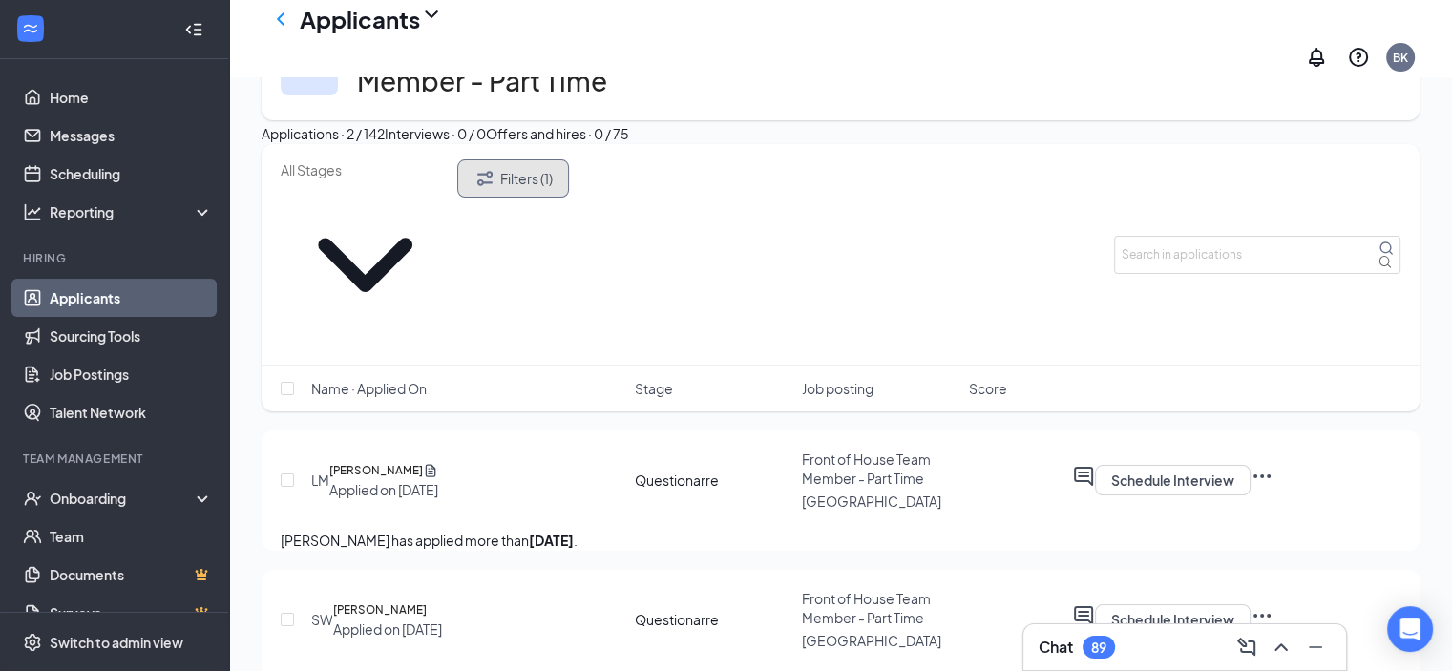
scroll to position [0, 0]
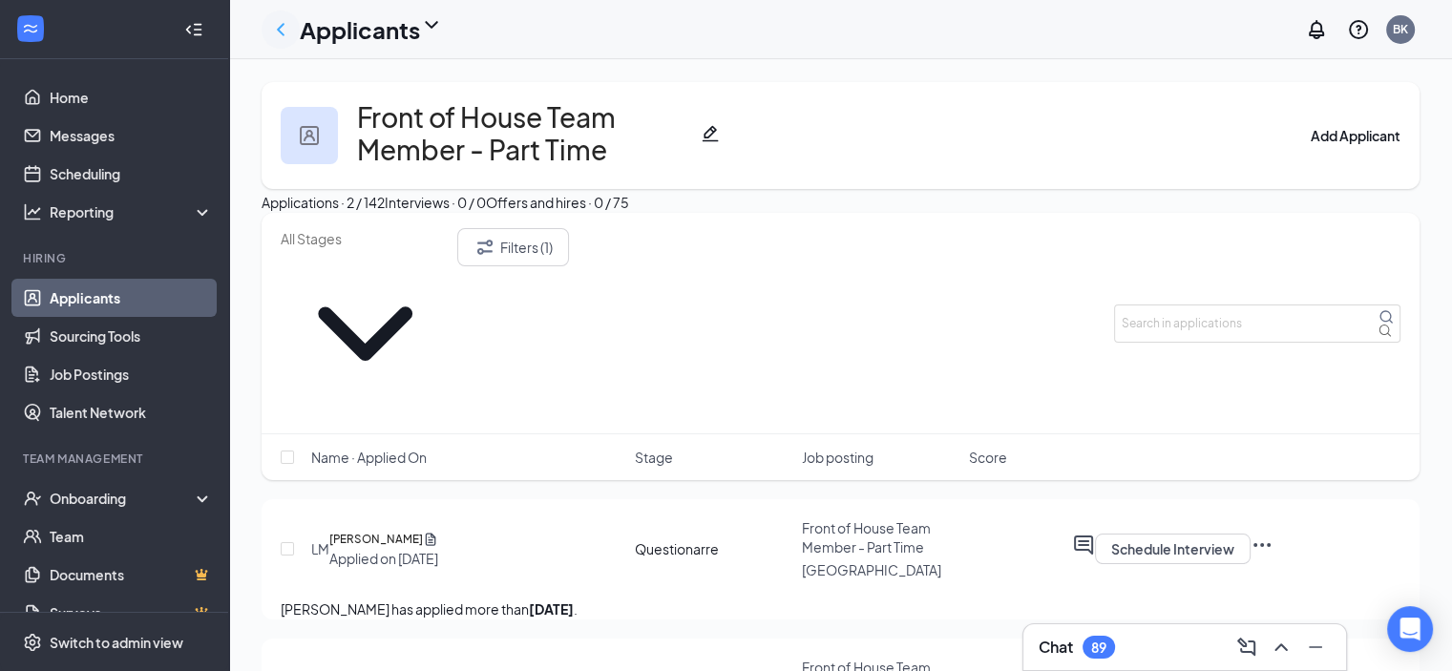
click at [285, 26] on icon "ChevronLeft" at bounding box center [280, 29] width 23 height 23
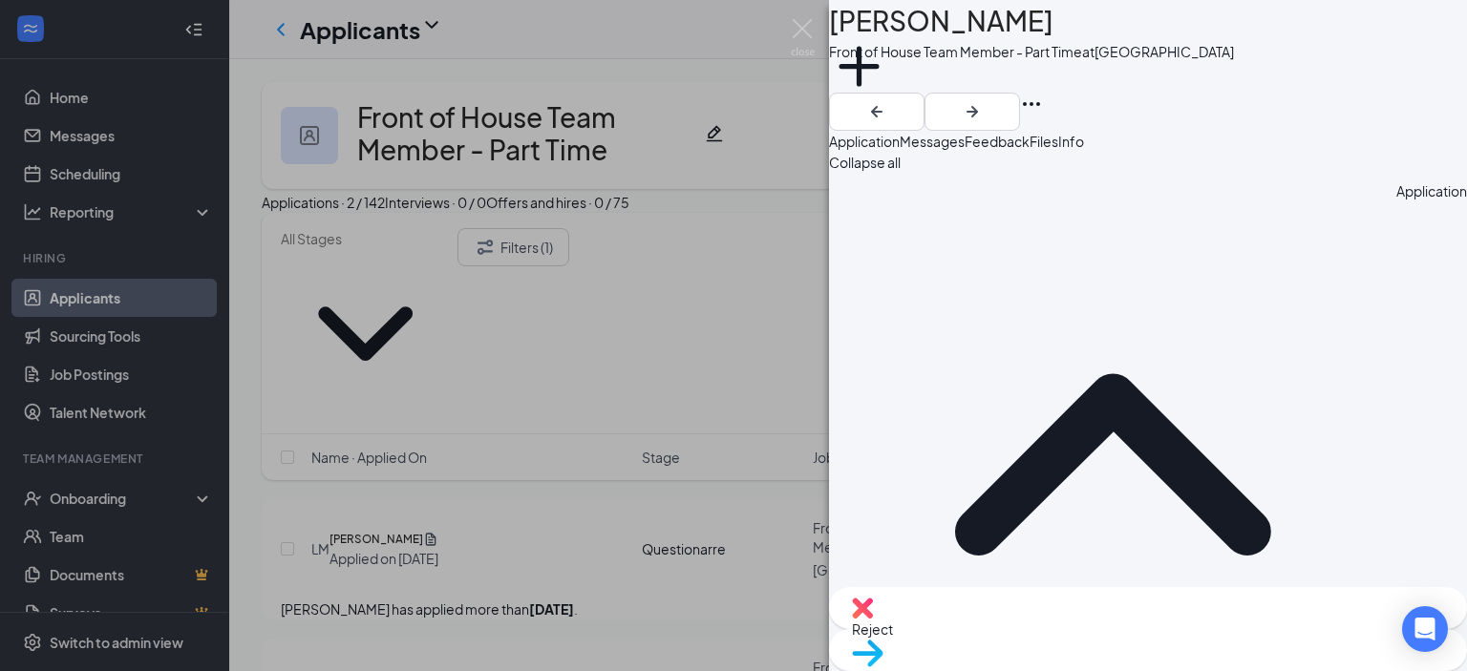
click at [804, 33] on img at bounding box center [803, 37] width 24 height 37
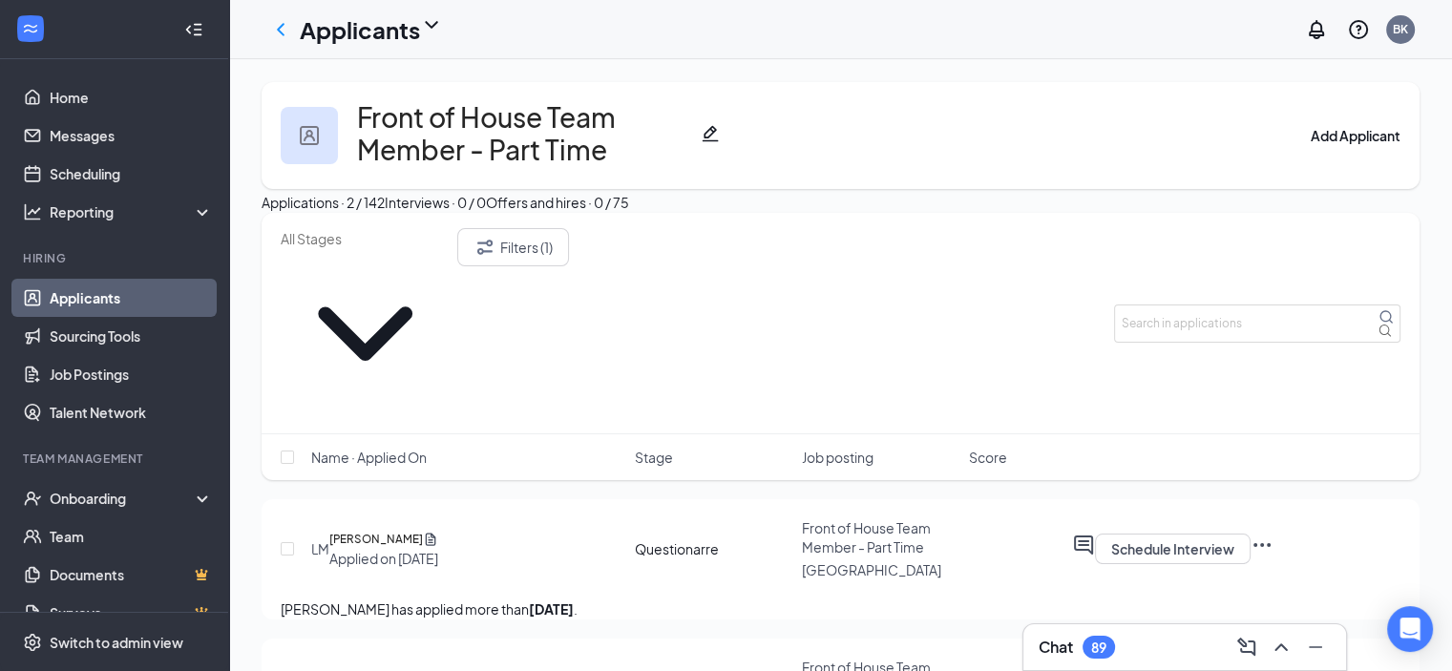
click at [385, 213] on div "Applications · 2 / 142" at bounding box center [323, 202] width 123 height 21
click at [362, 213] on div "Applications · 142" at bounding box center [315, 202] width 106 height 21
click at [330, 14] on h1 "Applicants" at bounding box center [360, 29] width 120 height 32
click at [141, 301] on link "Applicants" at bounding box center [131, 298] width 163 height 38
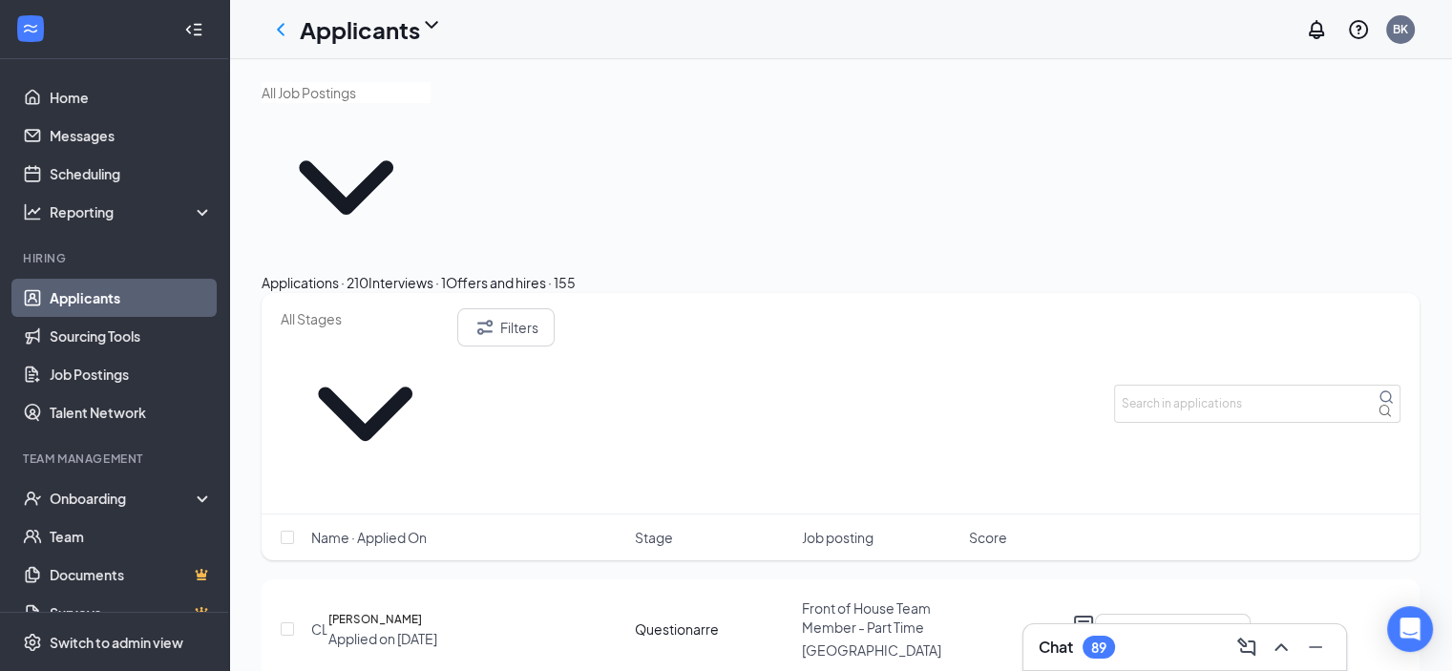
click at [431, 103] on input "text" at bounding box center [346, 92] width 169 height 21
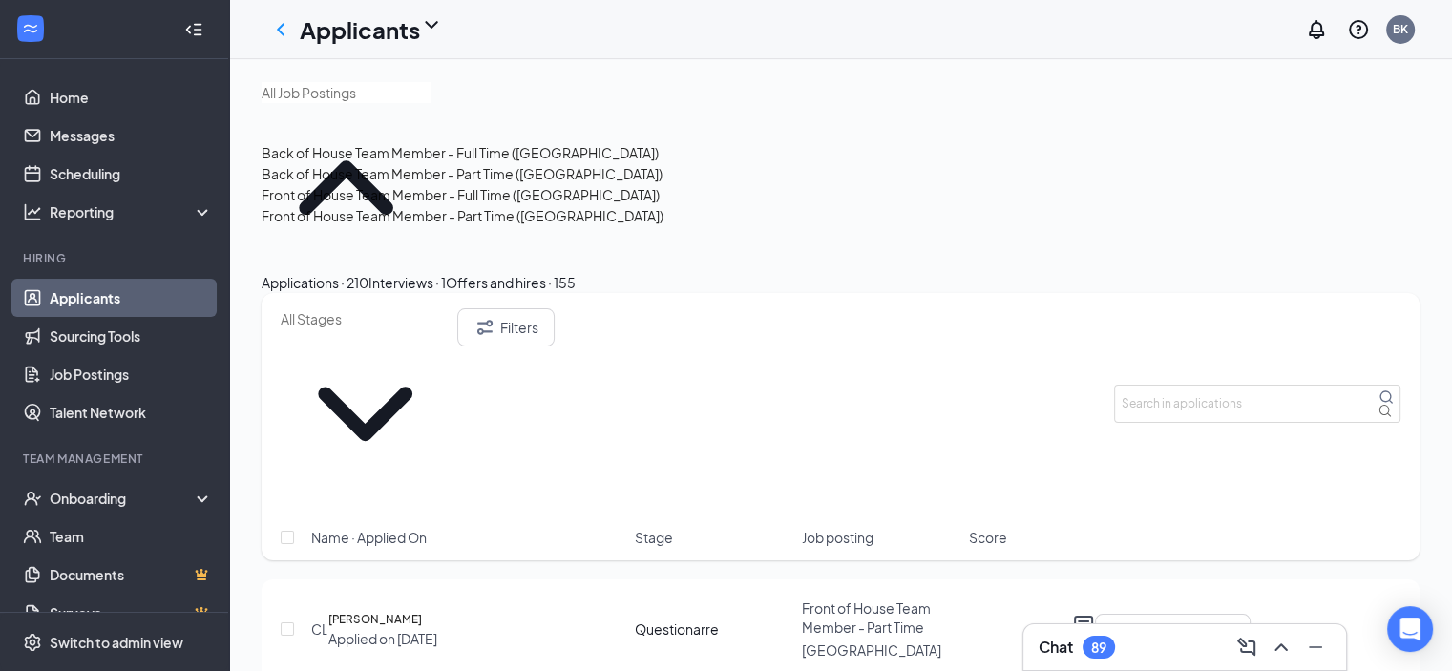
click at [418, 205] on div "Front of House Team Member - Full Time ([GEOGRAPHIC_DATA])" at bounding box center [461, 194] width 398 height 21
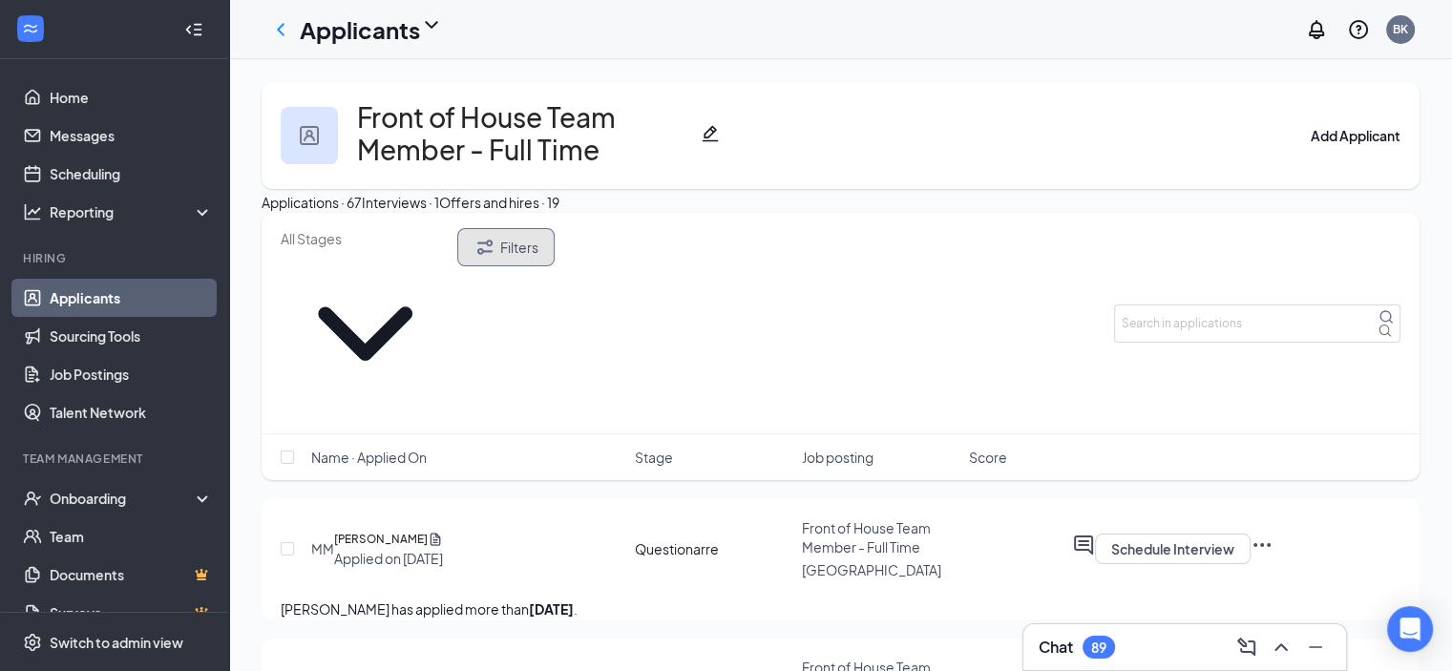
click at [555, 266] on button "Filters" at bounding box center [505, 247] width 97 height 38
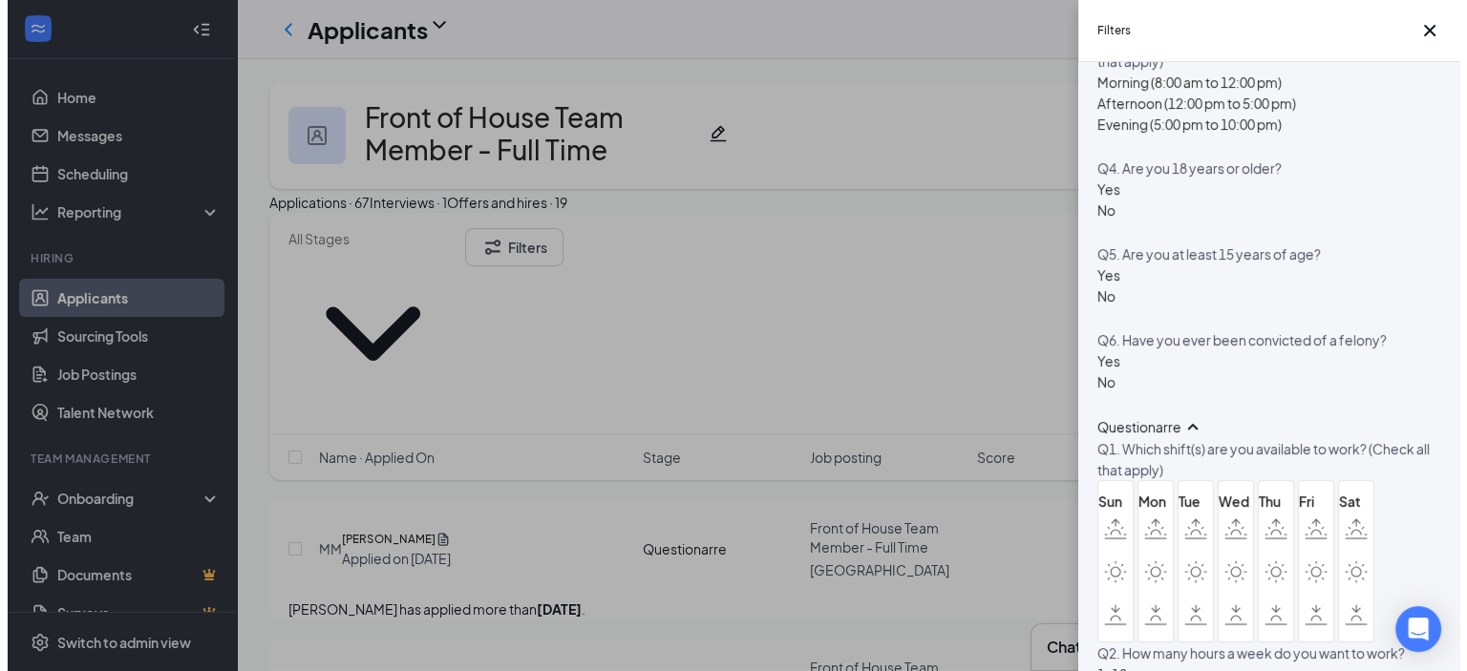
scroll to position [1203, 0]
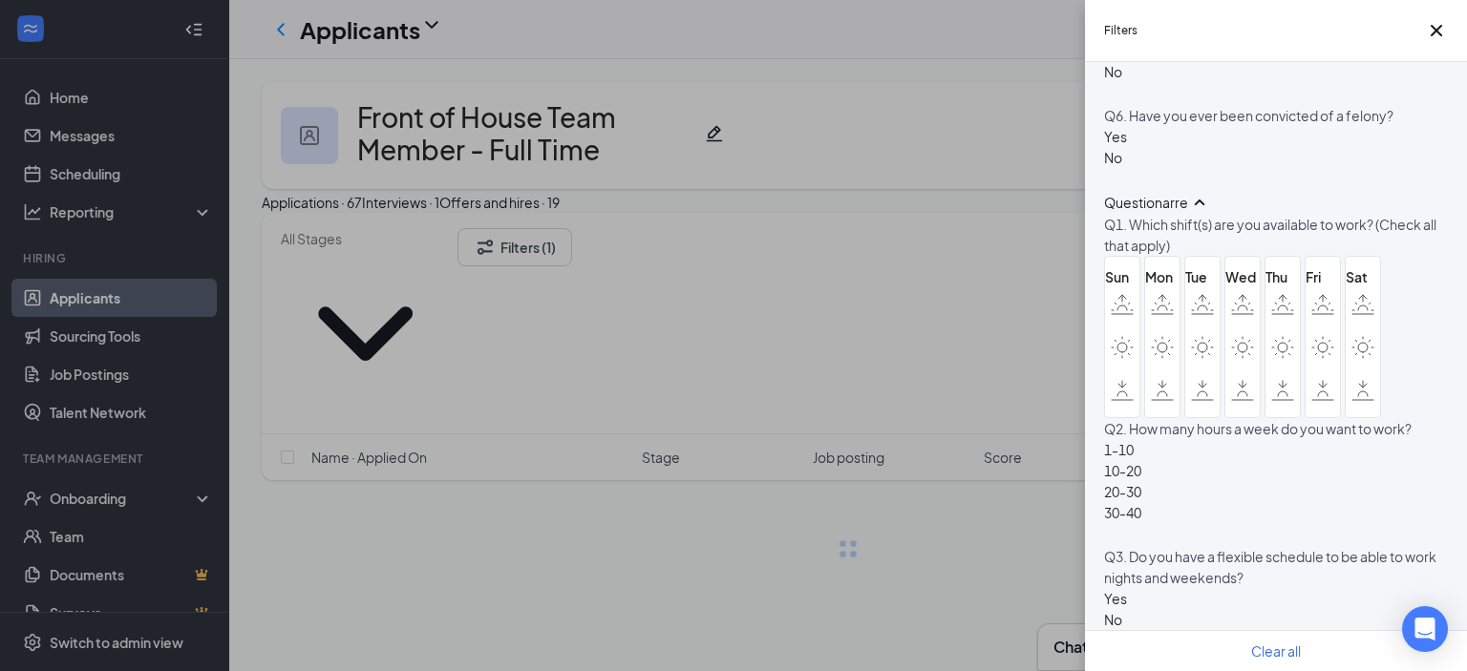
click at [1119, 82] on div "No" at bounding box center [1115, 71] width 23 height 21
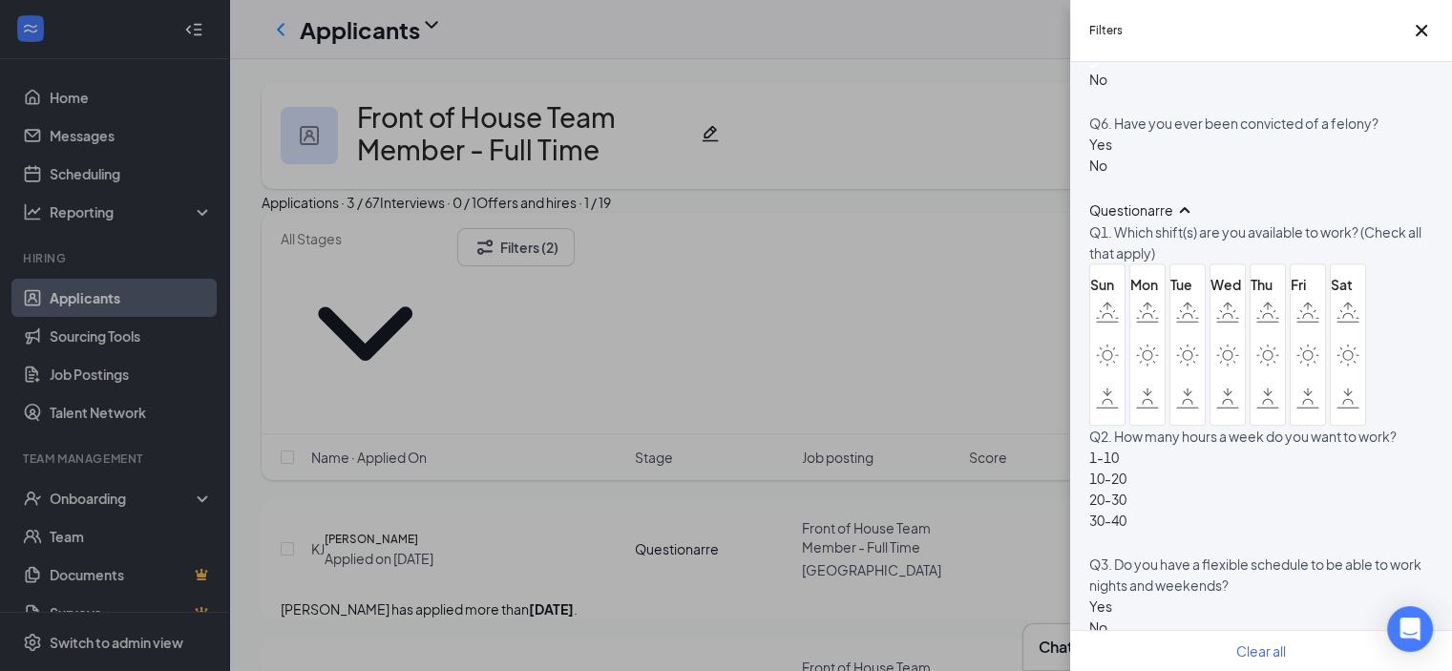
click at [845, 158] on div "Filters Applicant Status (0/5) Unread message Hasn't messaged back Stuck in sta…" at bounding box center [726, 335] width 1452 height 671
click at [1412, 37] on icon "Cross" at bounding box center [1421, 30] width 23 height 23
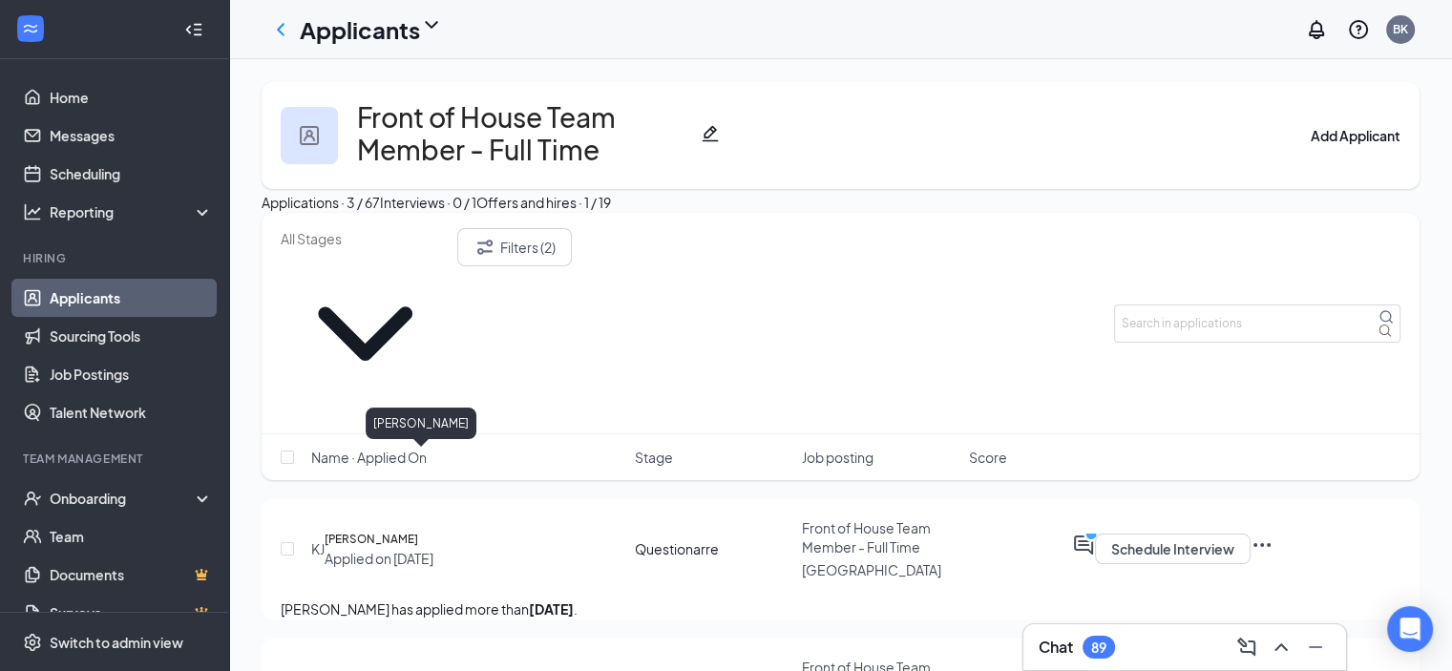
click at [407, 530] on h5 "[PERSON_NAME]" at bounding box center [372, 539] width 94 height 19
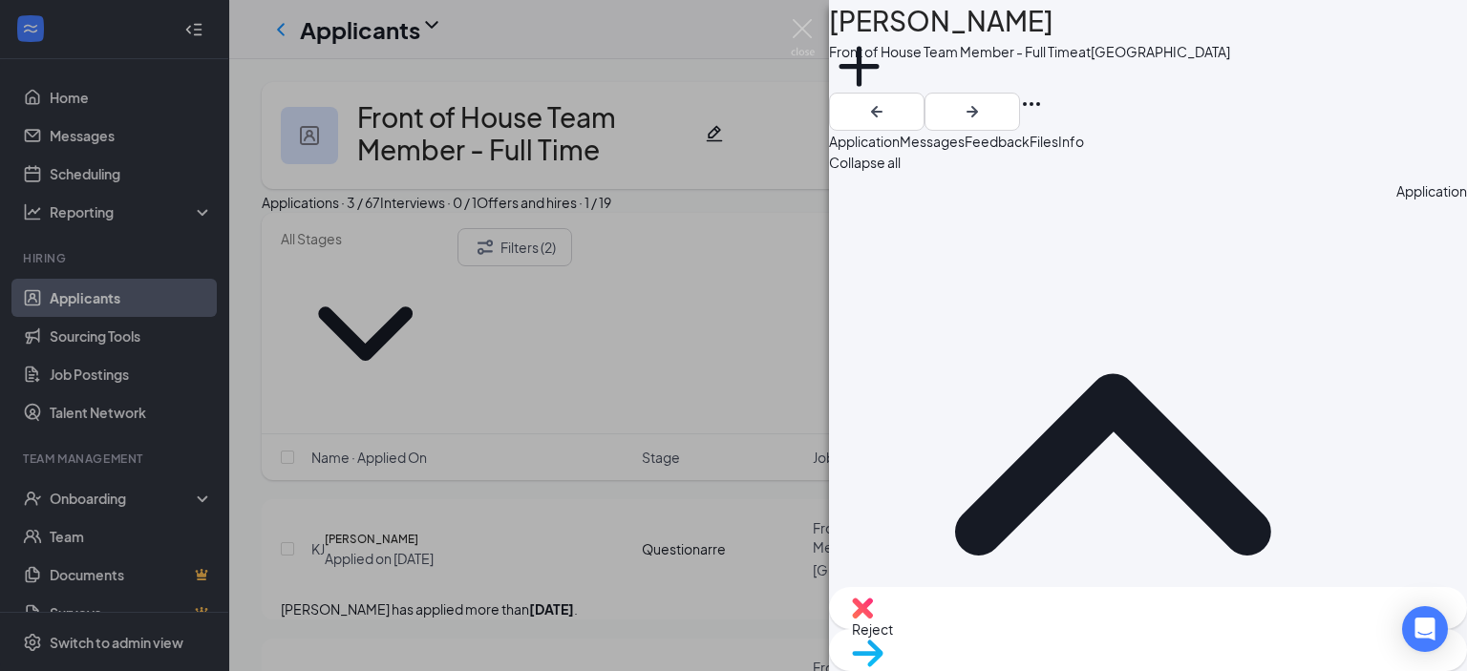
click at [964, 150] on span "Messages" at bounding box center [931, 141] width 65 height 17
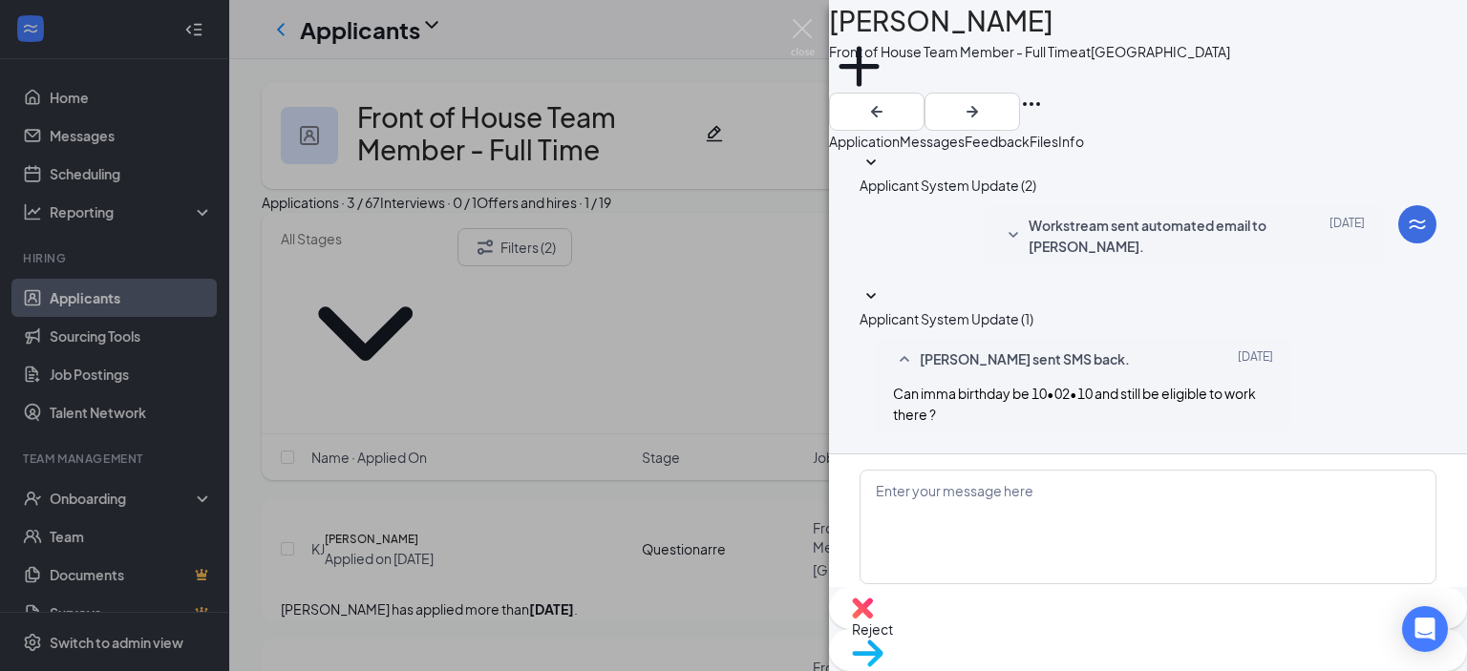
scroll to position [114, 0]
click at [873, 619] on img at bounding box center [862, 608] width 21 height 21
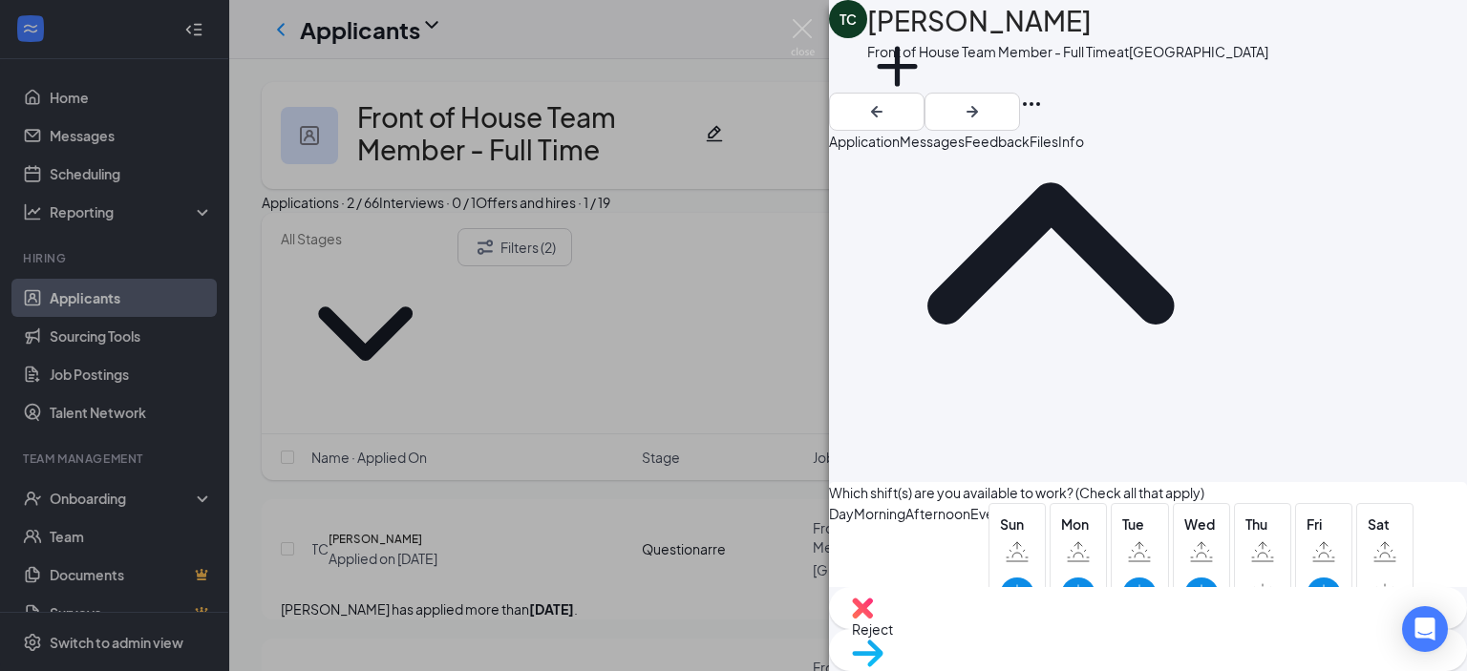
scroll to position [1946, 0]
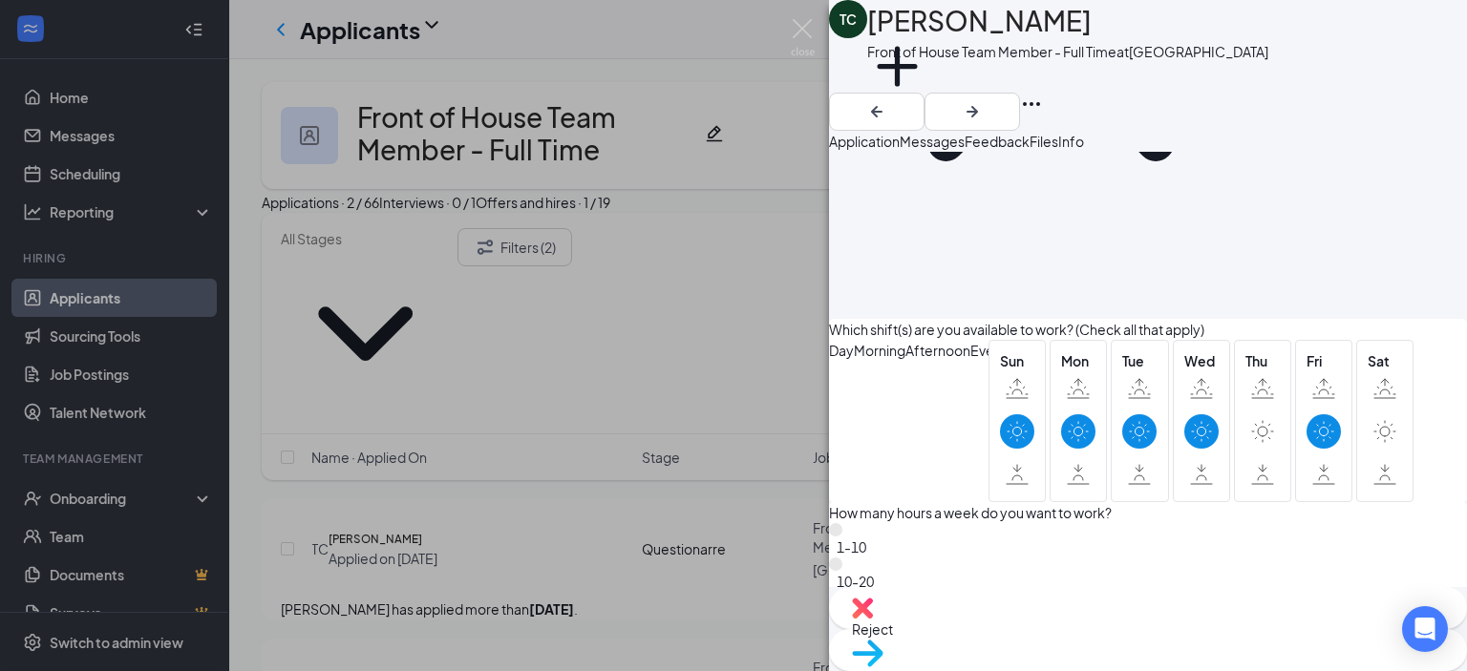
click at [873, 619] on img at bounding box center [862, 608] width 21 height 21
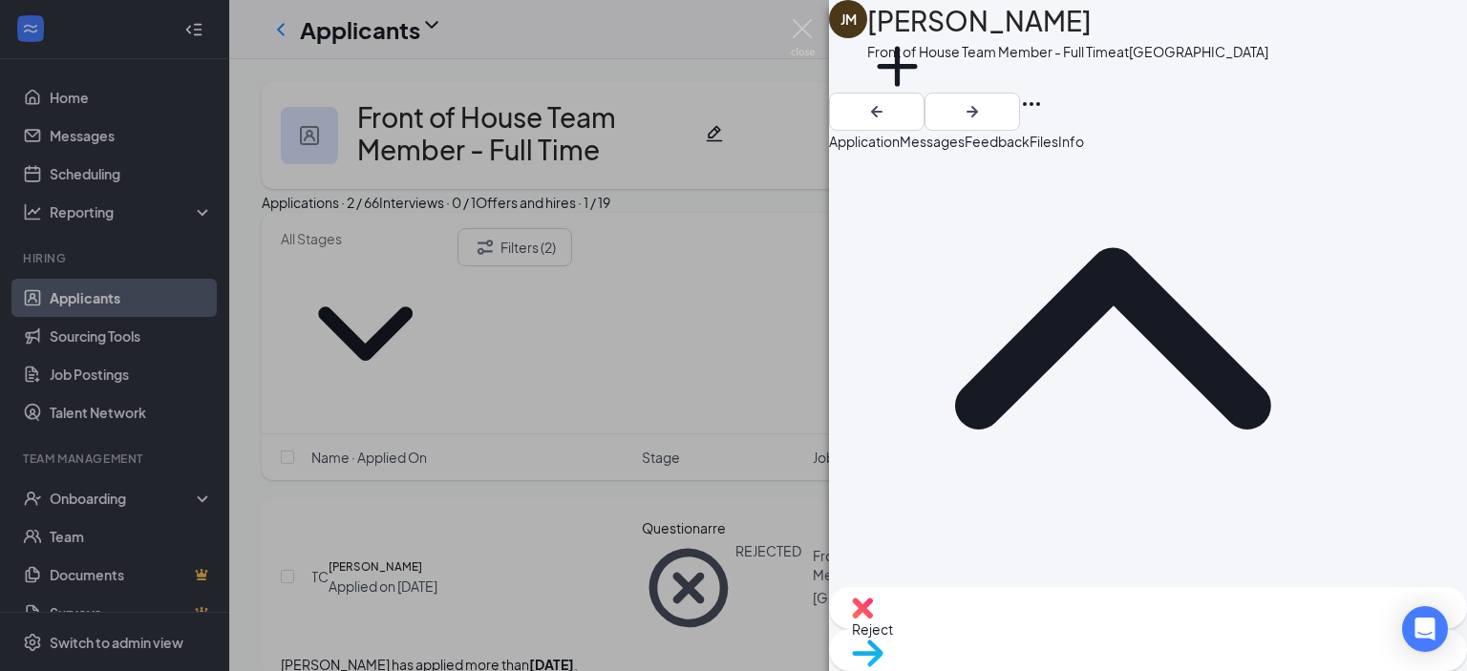
scroll to position [812, 0]
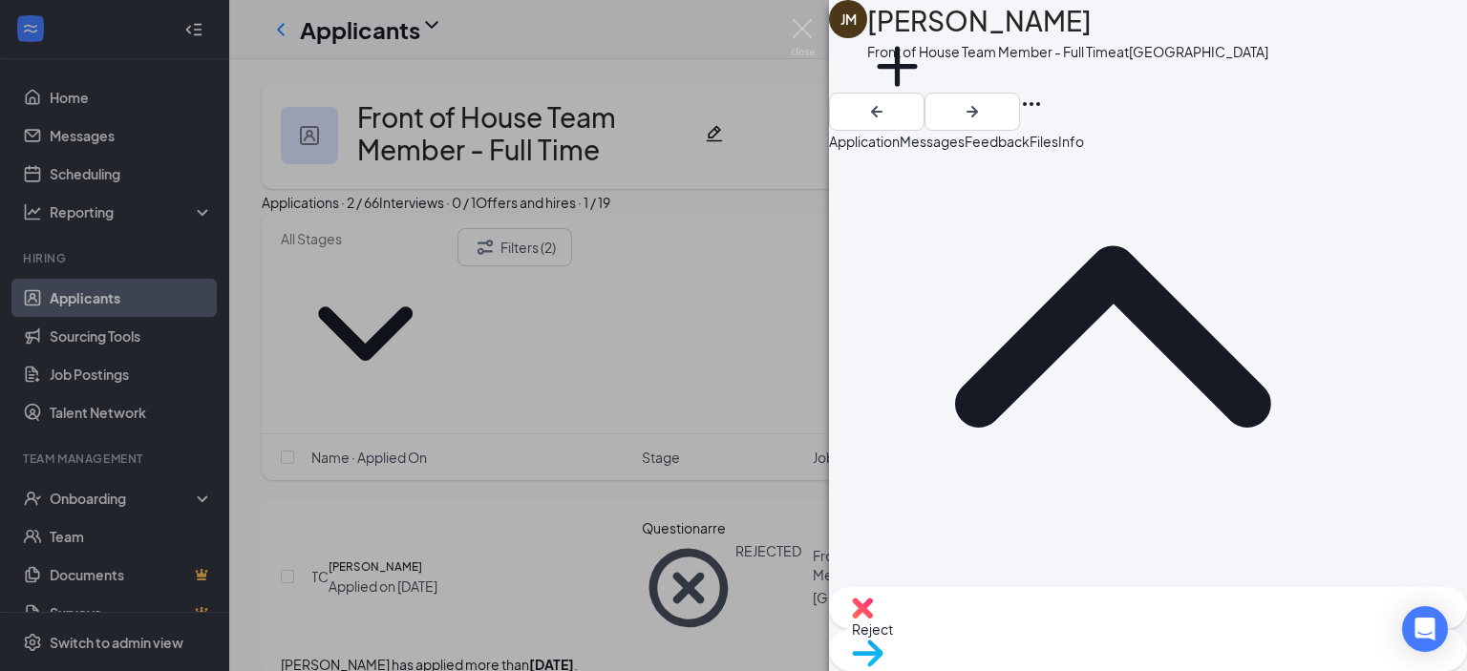
click at [783, 34] on div "[PERSON_NAME] [PERSON_NAME] Front of House Team Member - Full Time at [GEOGRAPH…" at bounding box center [733, 335] width 1467 height 671
click at [798, 41] on div "Applicants BK" at bounding box center [847, 29] width 1237 height 59
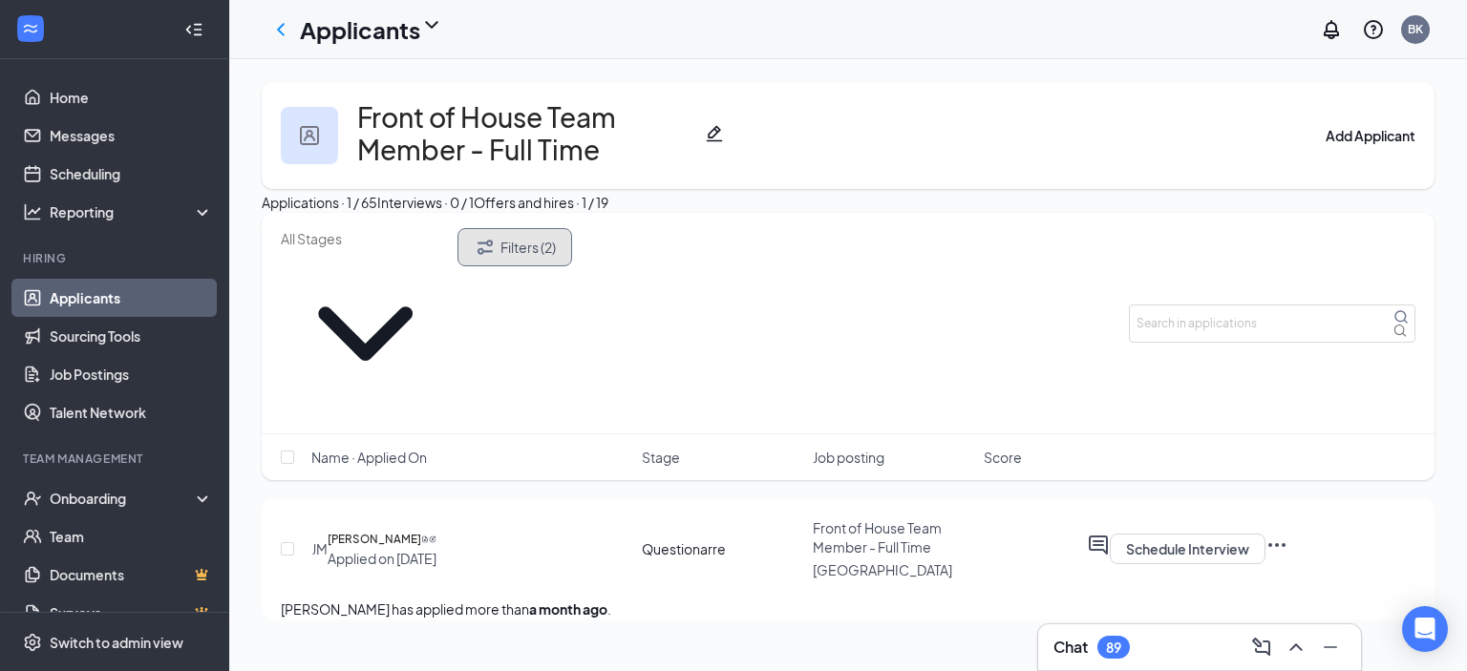
click at [566, 266] on button "Filters (2)" at bounding box center [514, 247] width 115 height 38
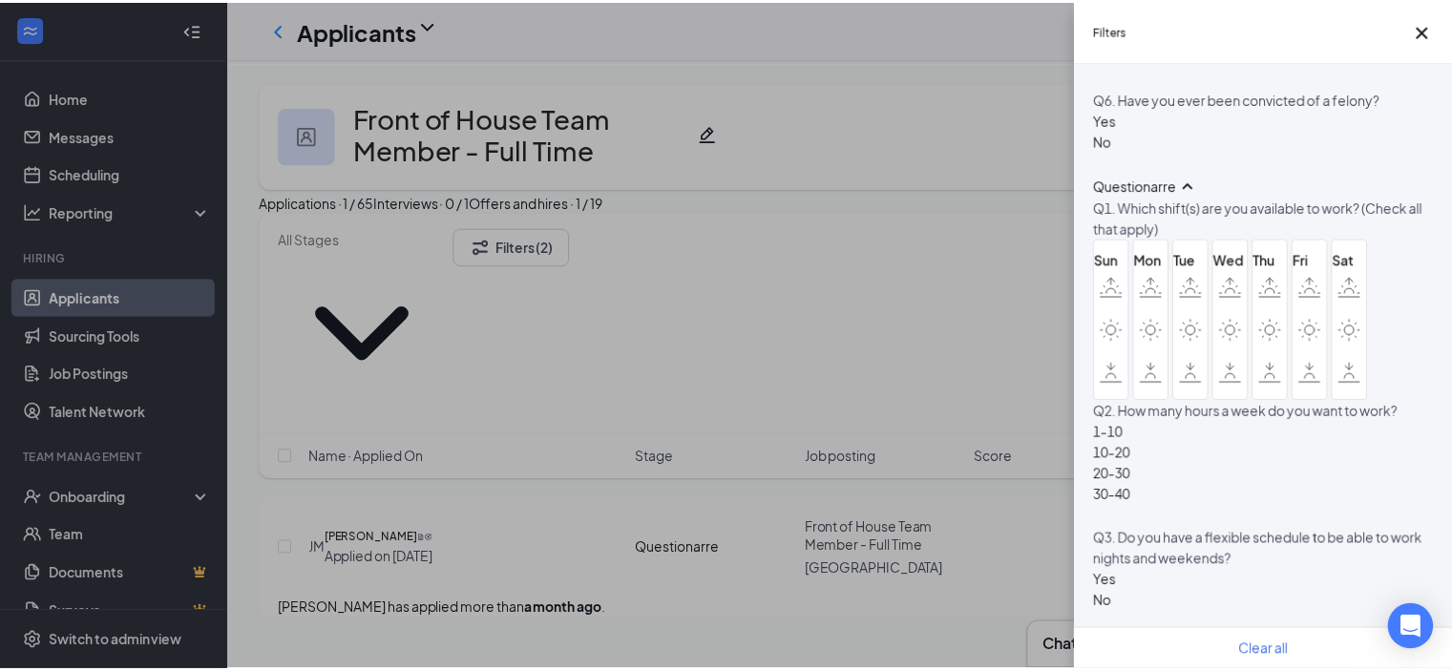
scroll to position [1324, 0]
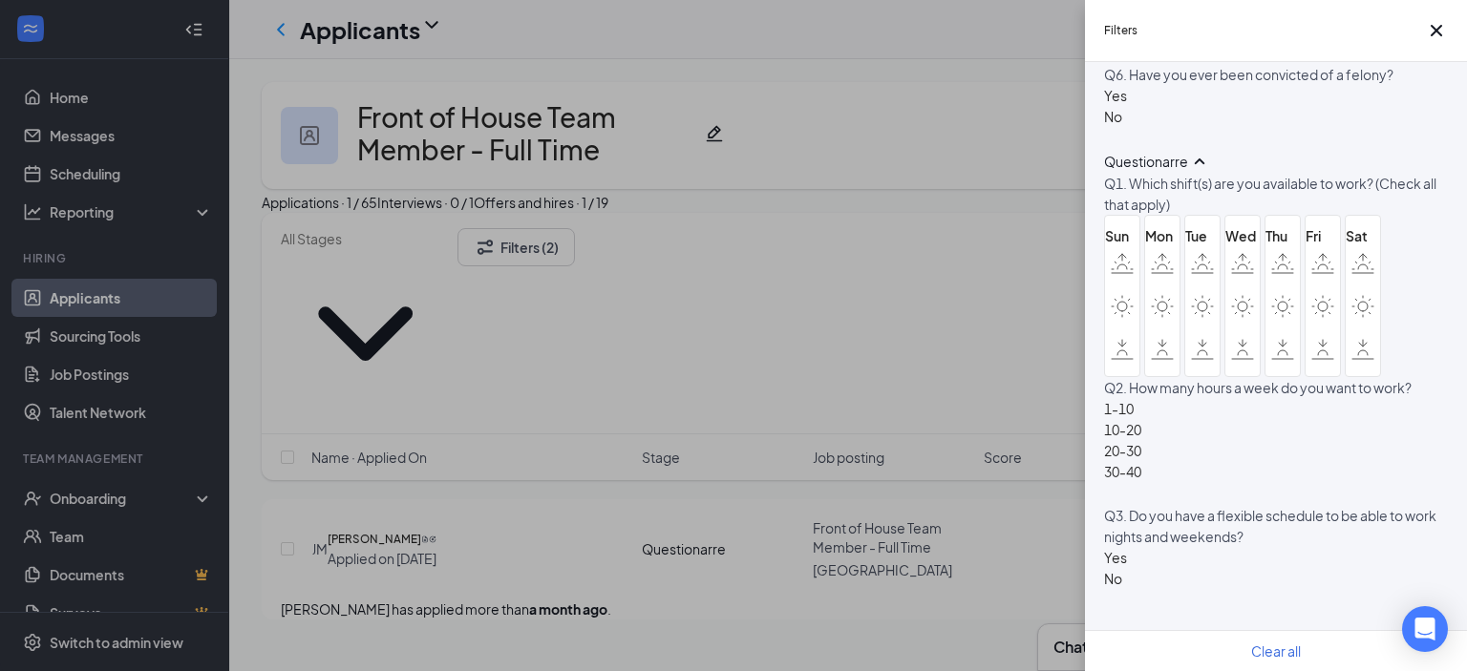
click at [878, 658] on div "Filters Applicant Status (0/5) Unread message Hasn't messaged back Stuck in sta…" at bounding box center [733, 335] width 1467 height 671
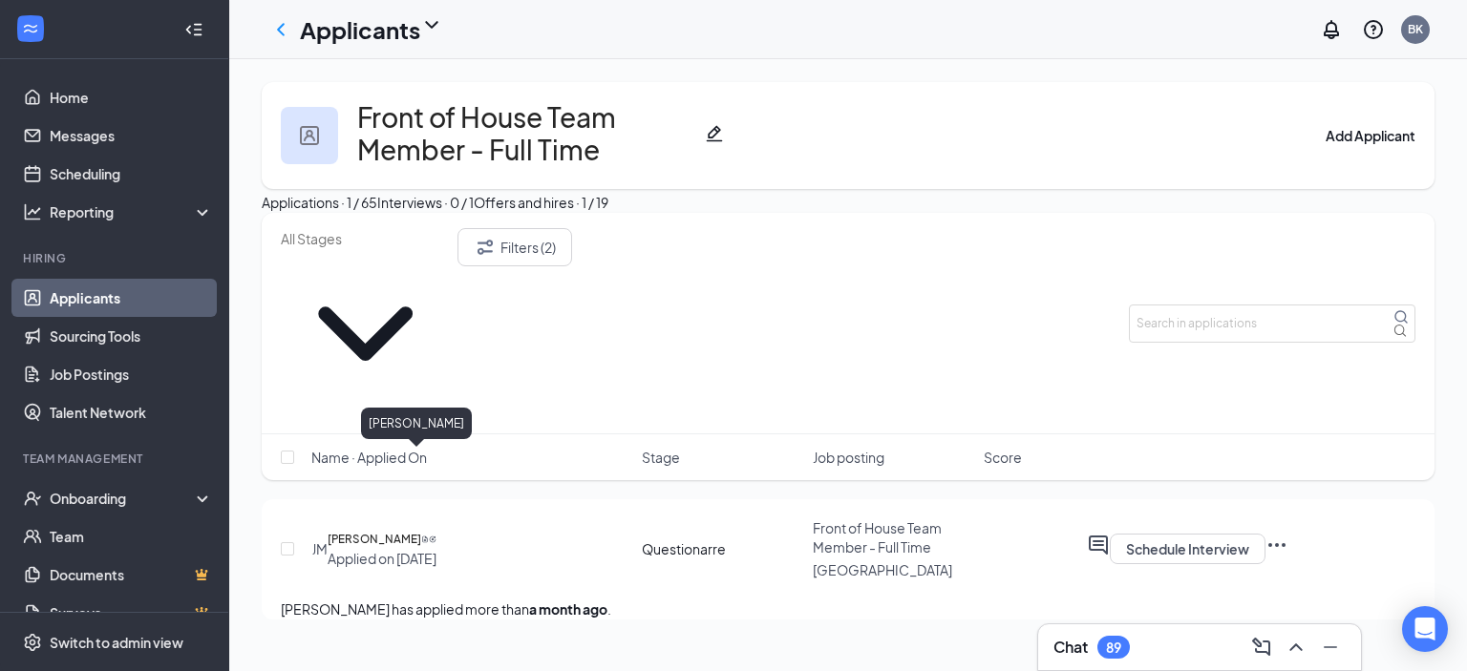
click at [383, 530] on h5 "[PERSON_NAME]" at bounding box center [375, 539] width 94 height 19
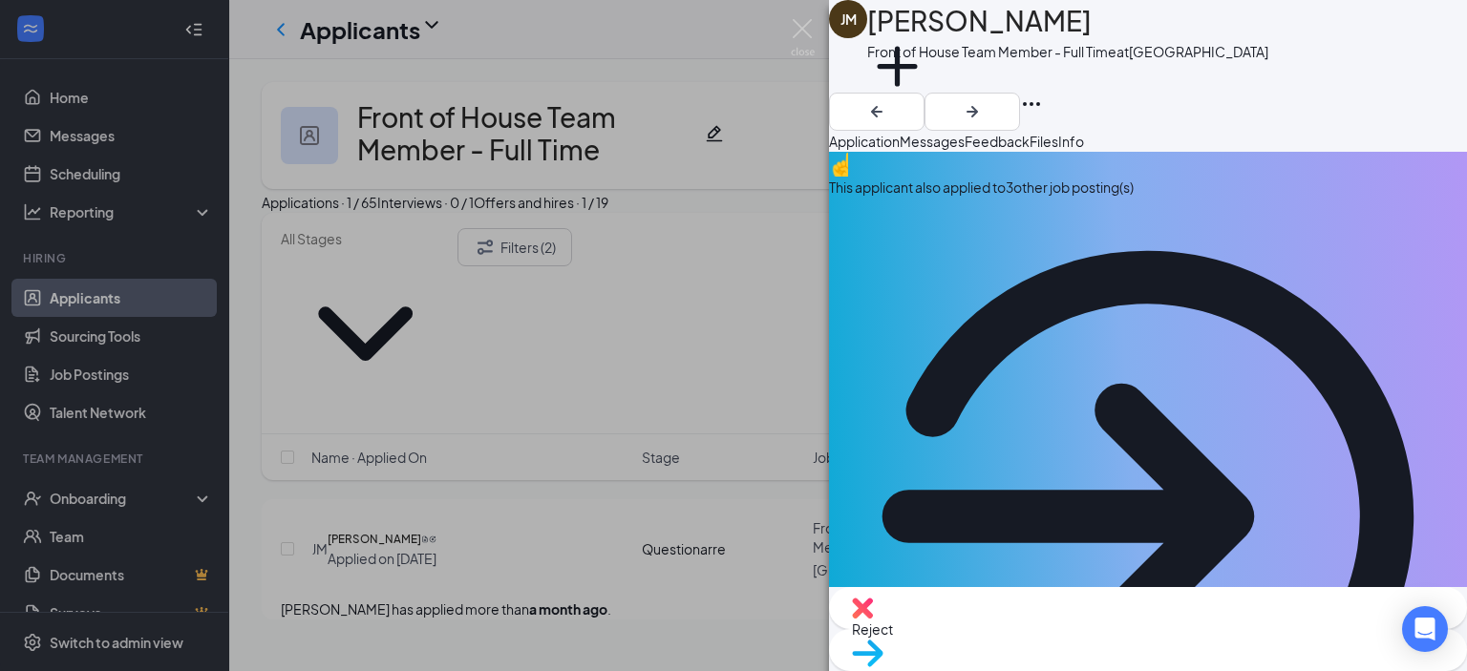
click at [893, 635] on span "Reject" at bounding box center [872, 629] width 41 height 17
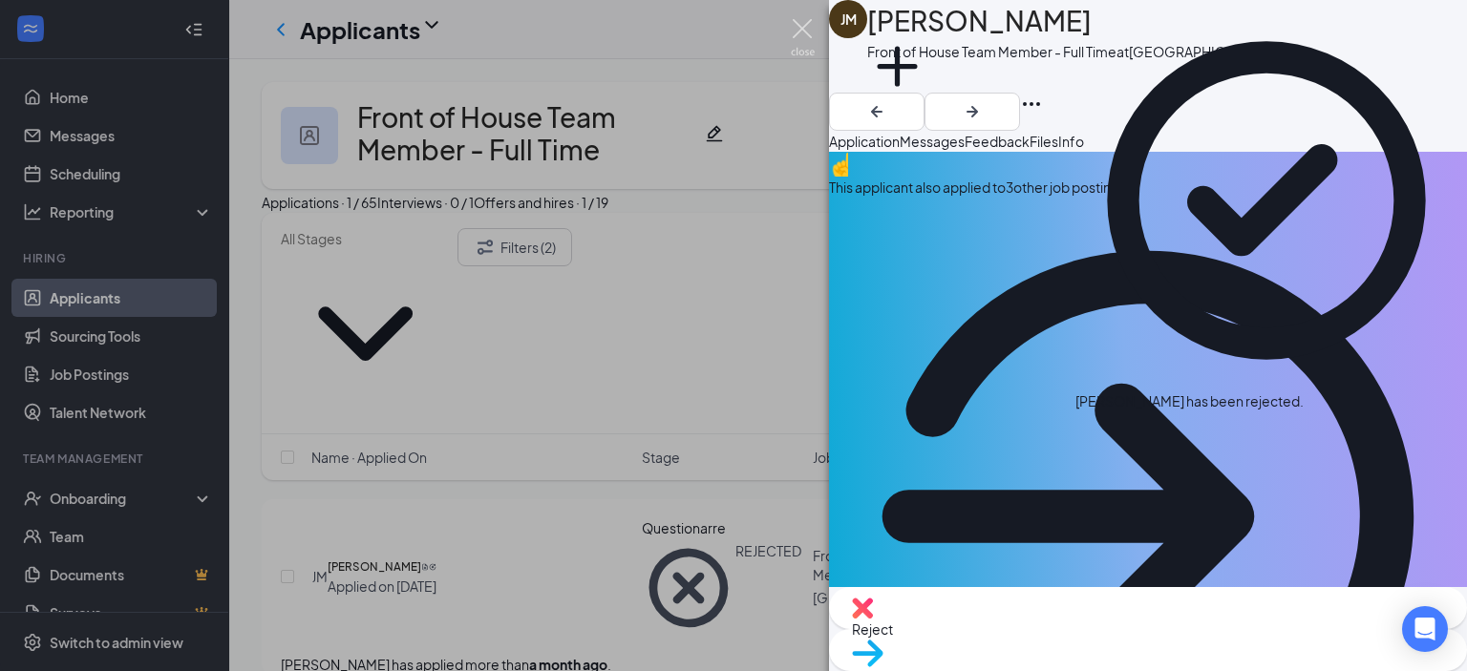
click at [802, 53] on img at bounding box center [803, 37] width 24 height 37
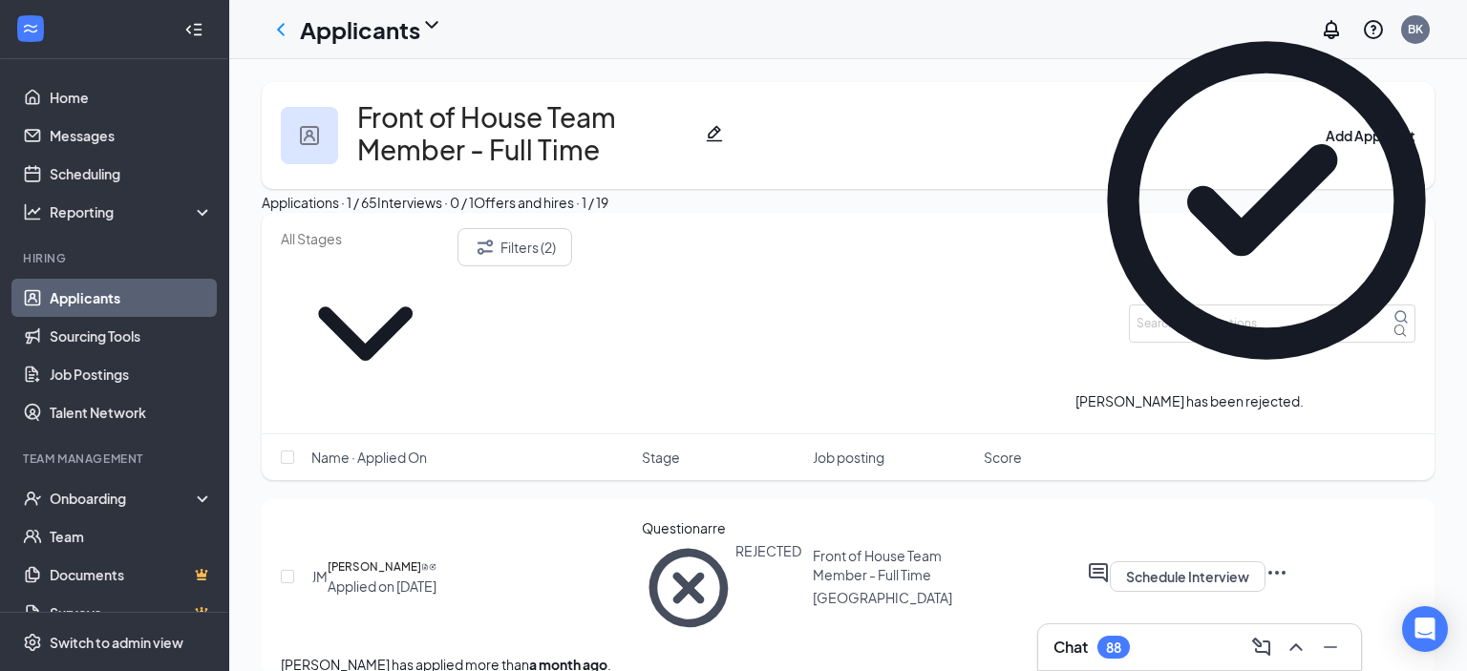
click at [121, 304] on link "Applicants" at bounding box center [131, 298] width 163 height 38
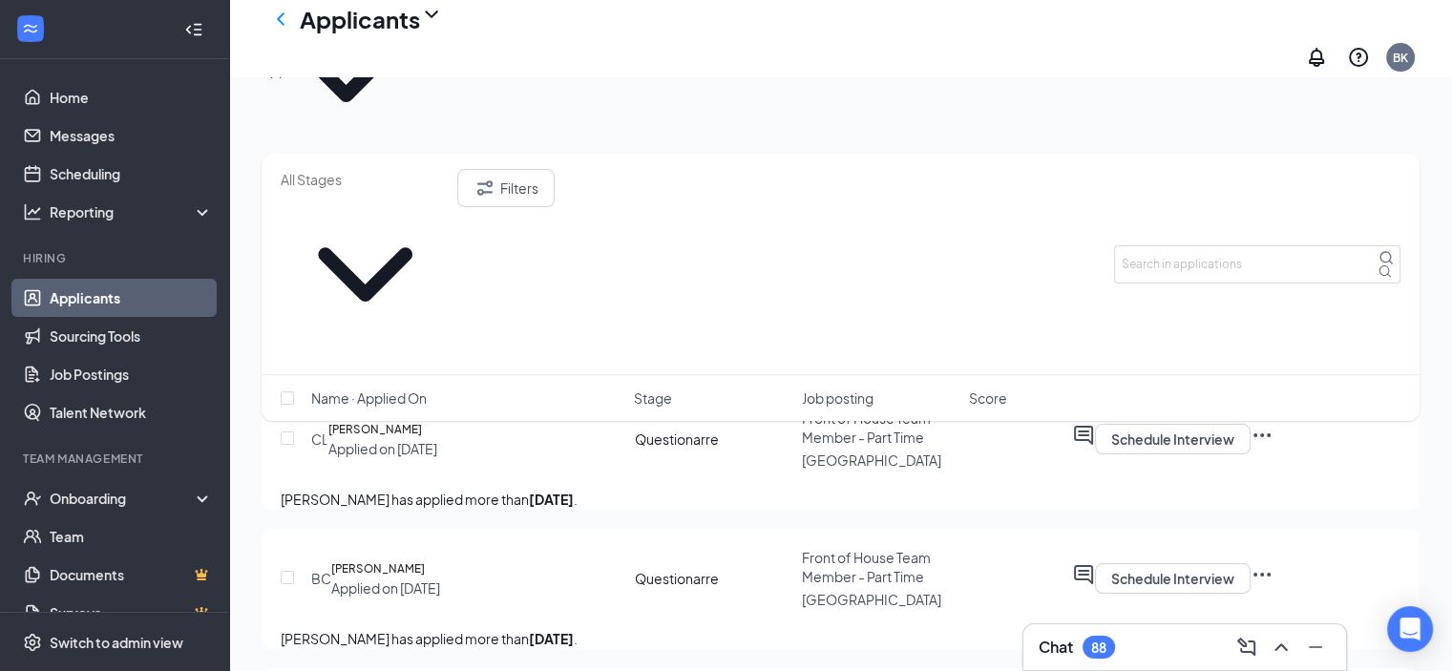
scroll to position [134, 0]
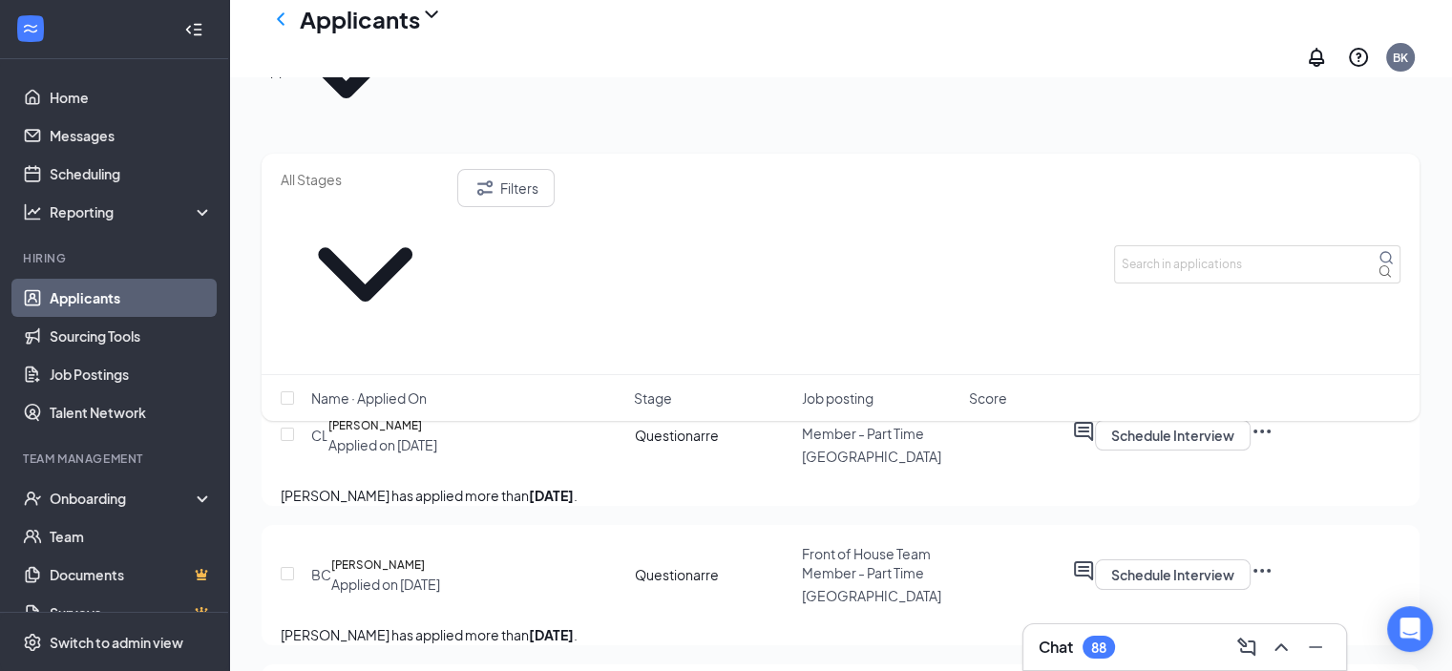
click at [372, 279] on div "Filters Name · Applied On Stage Job posting Score" at bounding box center [841, 297] width 1158 height 286
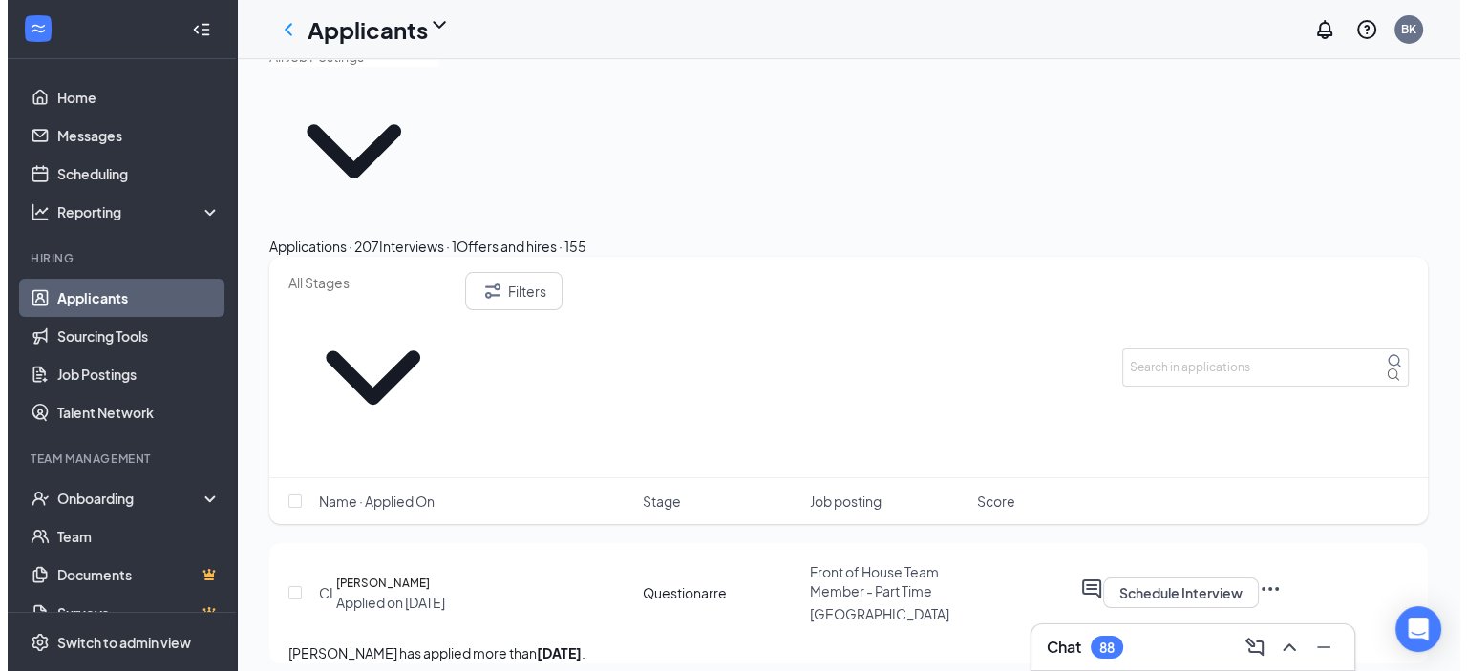
scroll to position [34, 0]
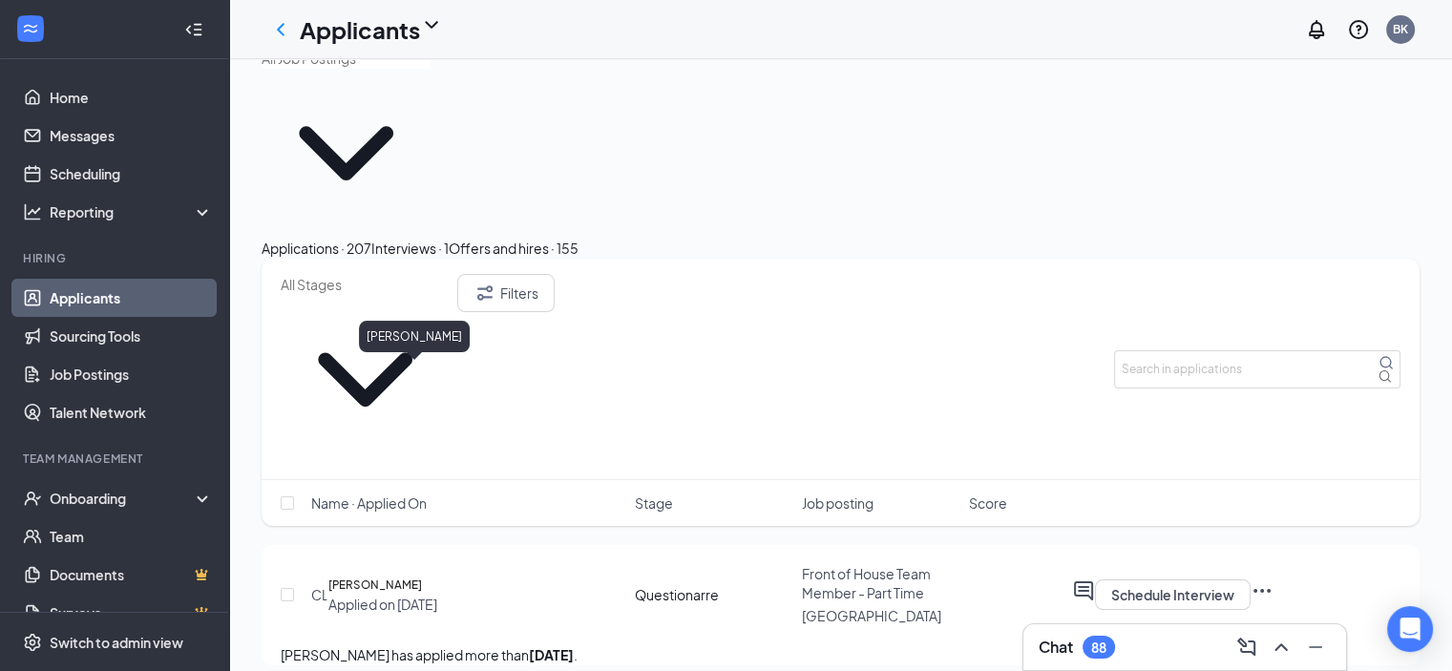
click at [385, 576] on h5 "[PERSON_NAME]" at bounding box center [375, 585] width 94 height 19
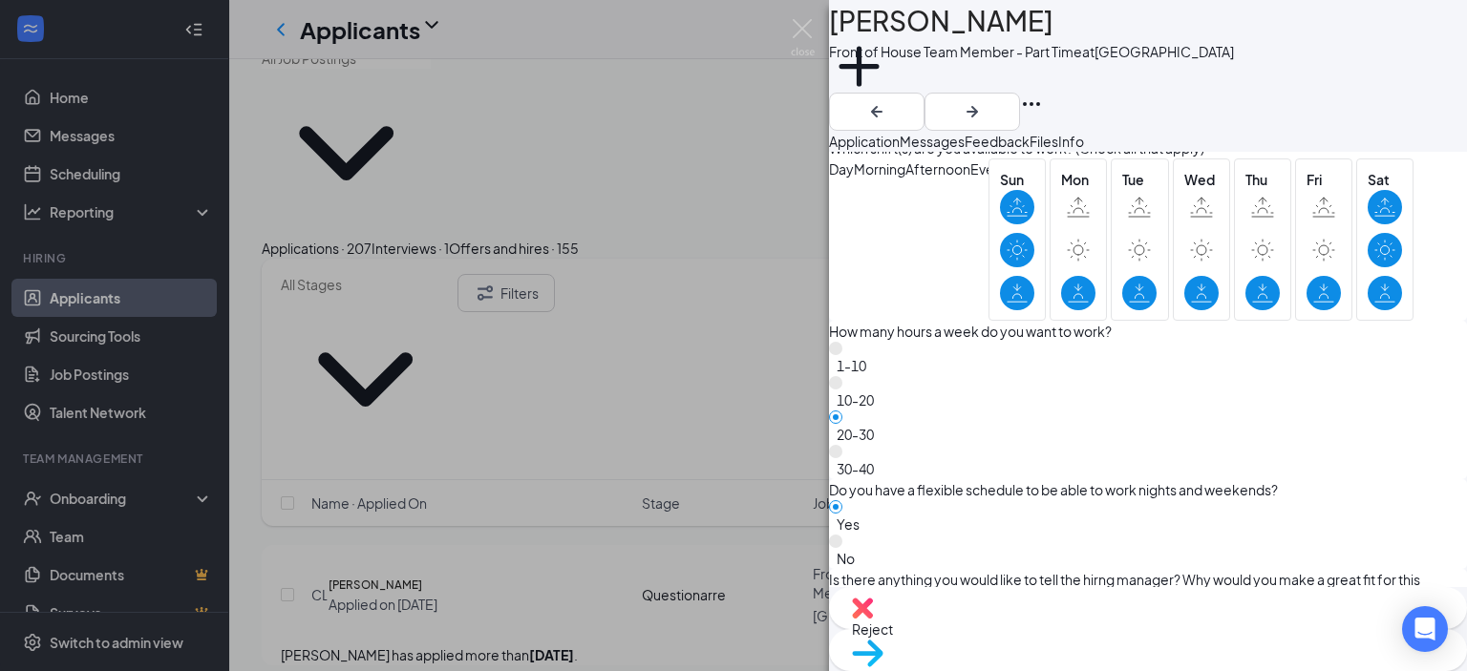
scroll to position [2135, 0]
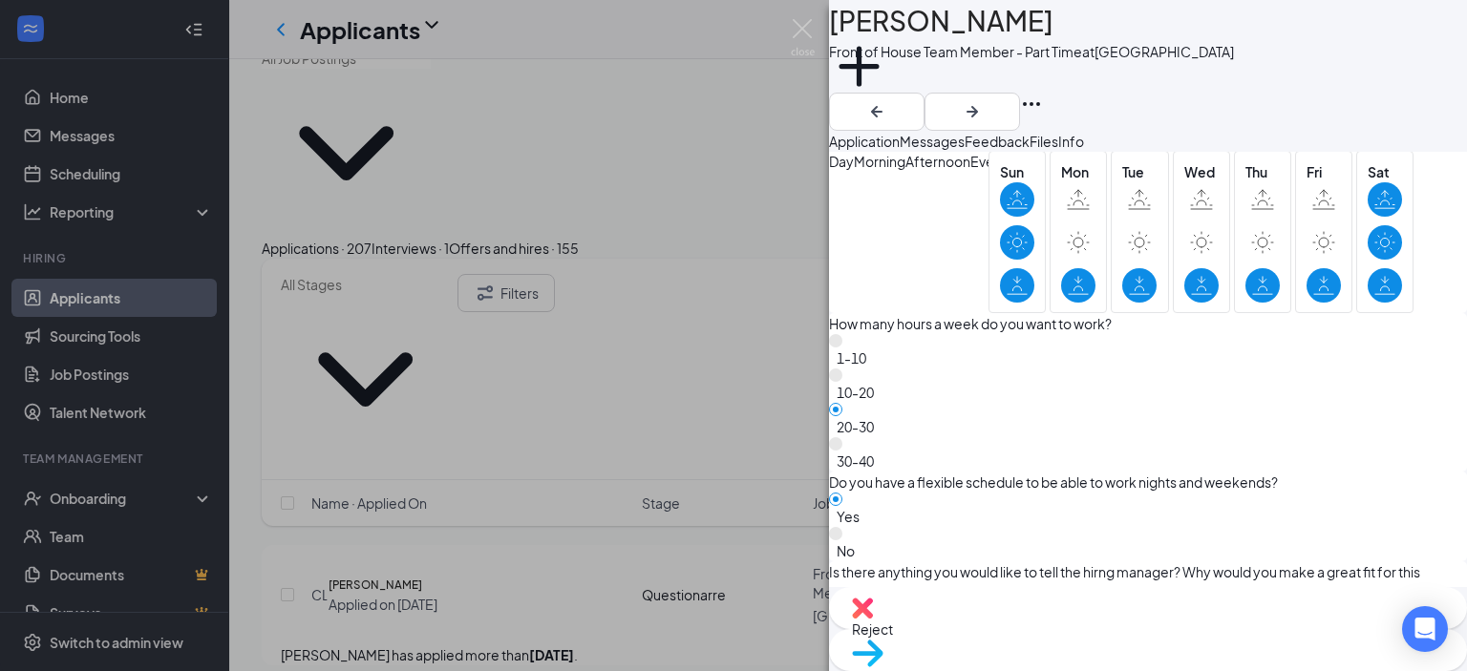
click at [1176, 633] on div "Move to stage" at bounding box center [1148, 650] width 638 height 42
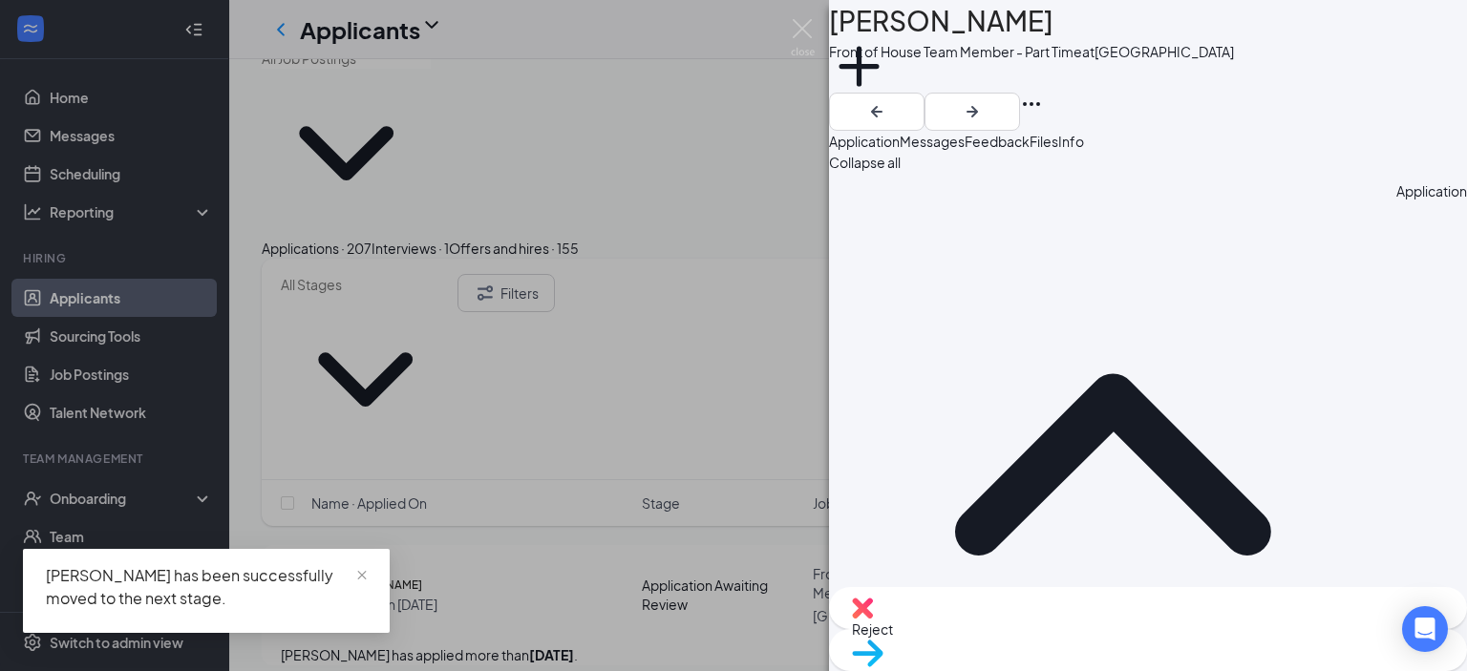
click at [893, 626] on span "Reject" at bounding box center [872, 629] width 41 height 17
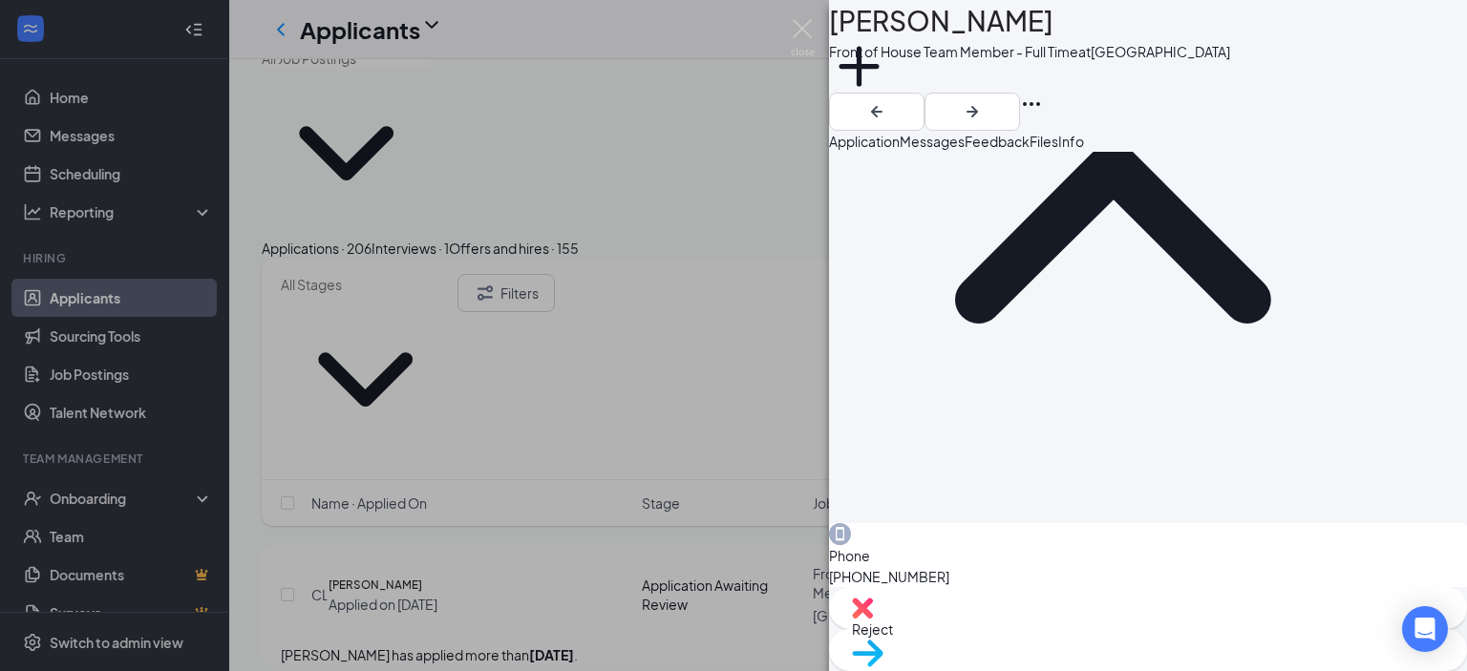
scroll to position [995, 0]
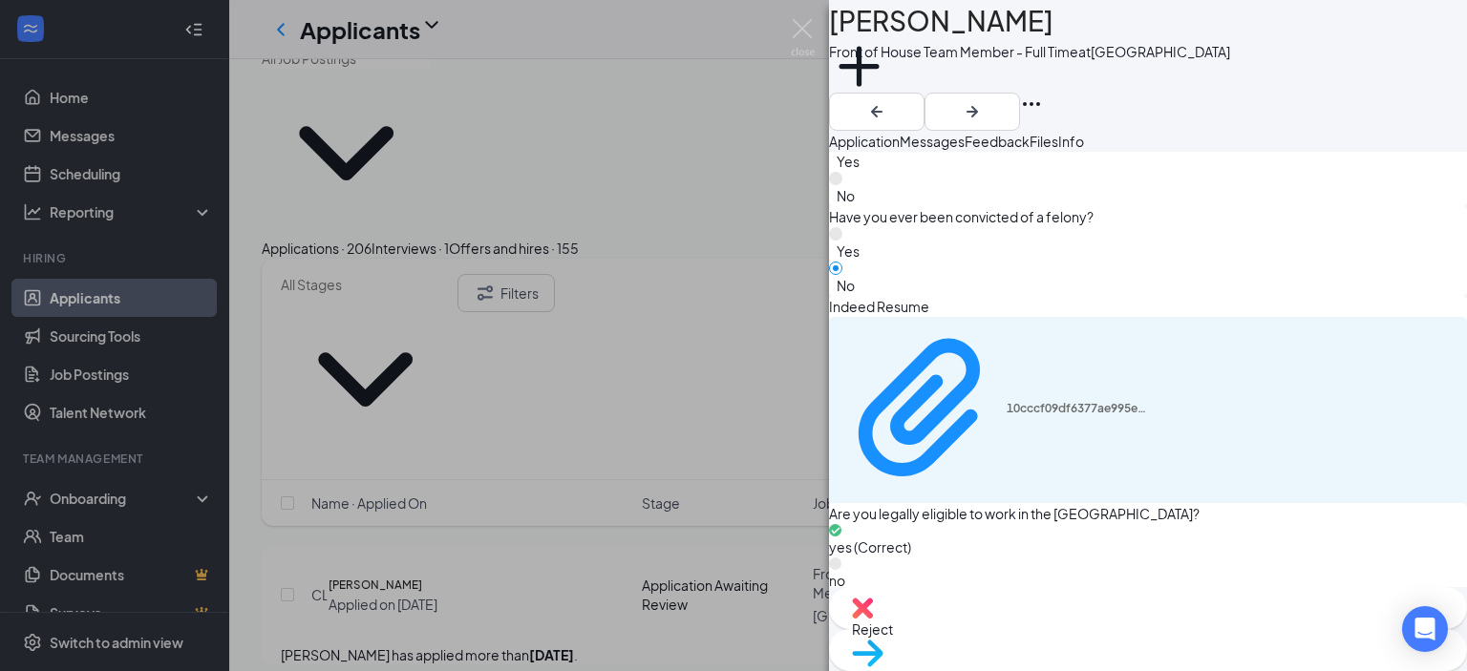
scroll to position [2145, 0]
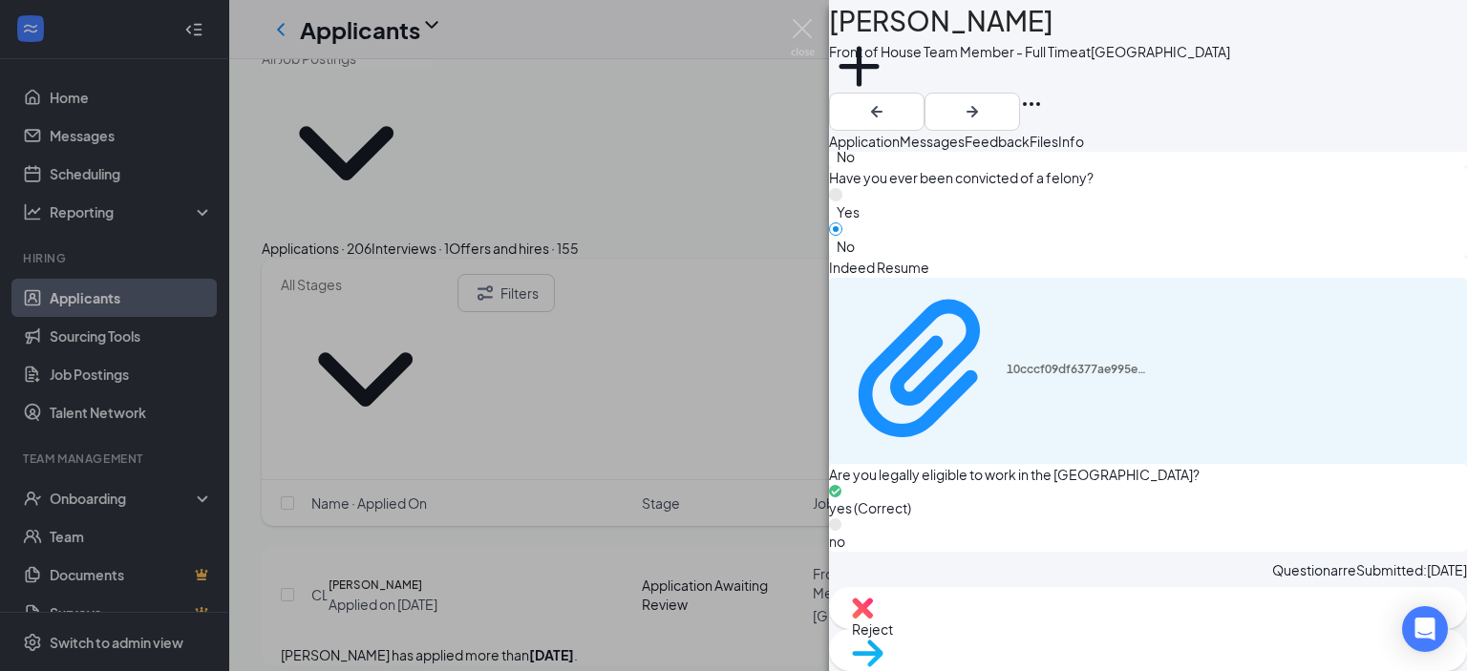
click at [893, 627] on span "Reject" at bounding box center [872, 629] width 41 height 17
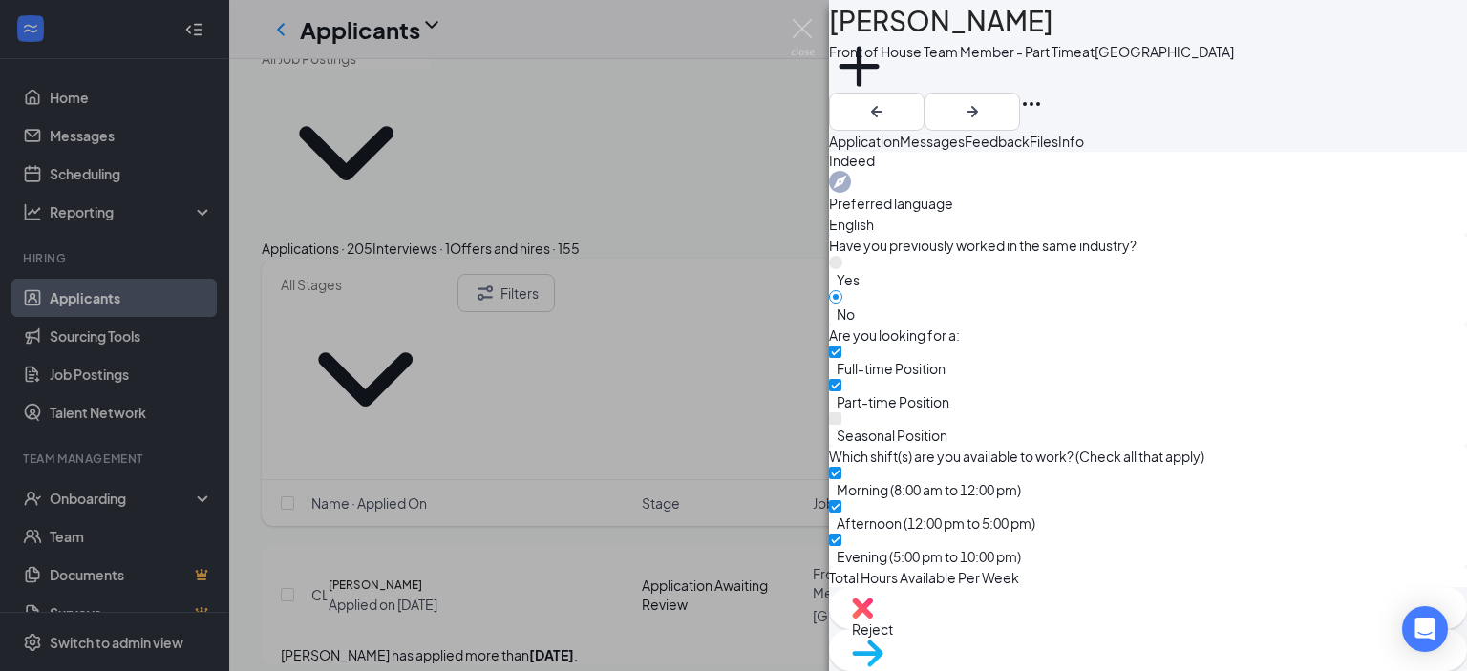
scroll to position [922, 0]
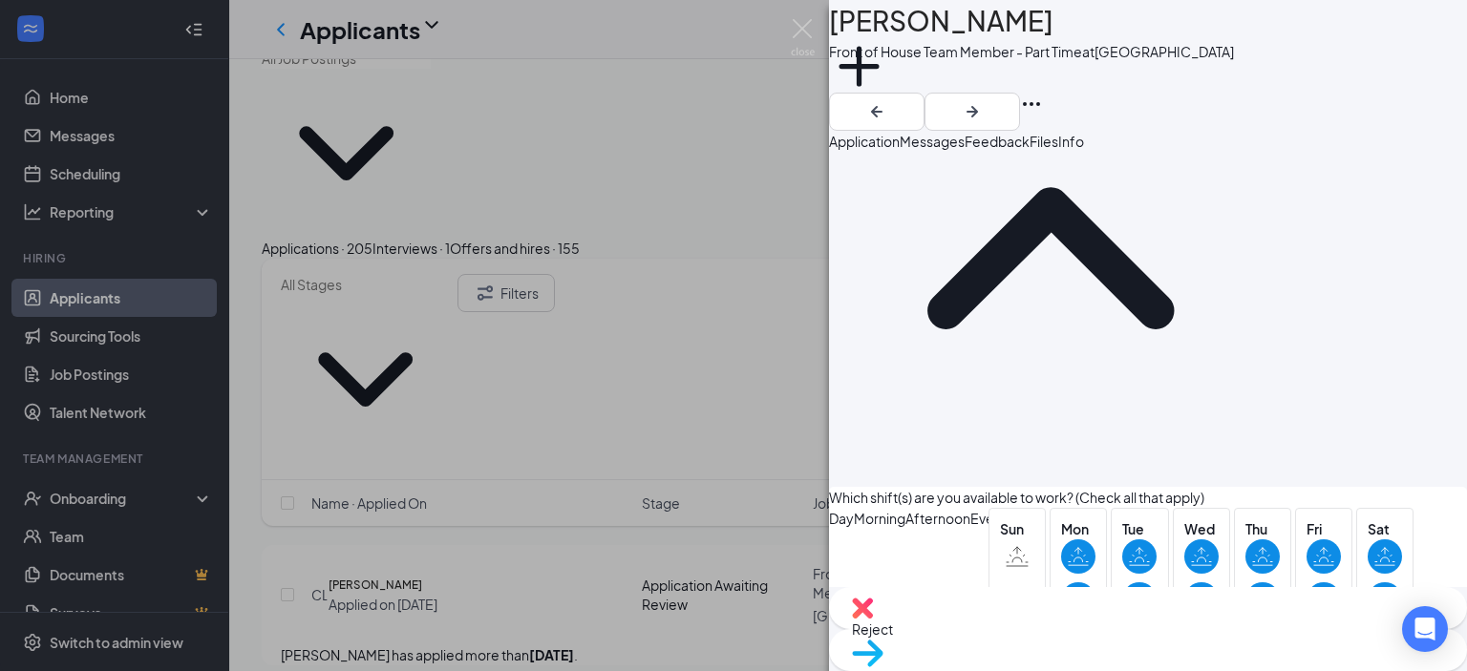
scroll to position [2154, 0]
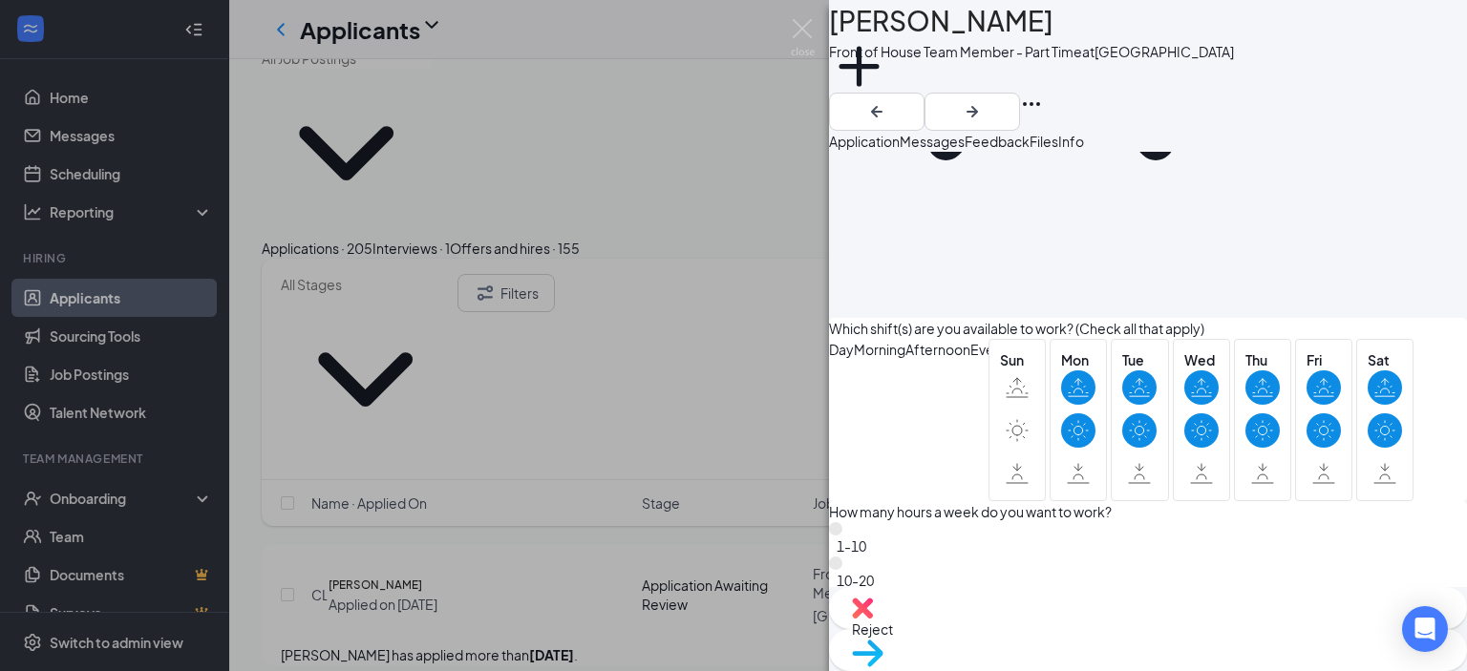
click at [893, 632] on span "Reject" at bounding box center [872, 629] width 41 height 17
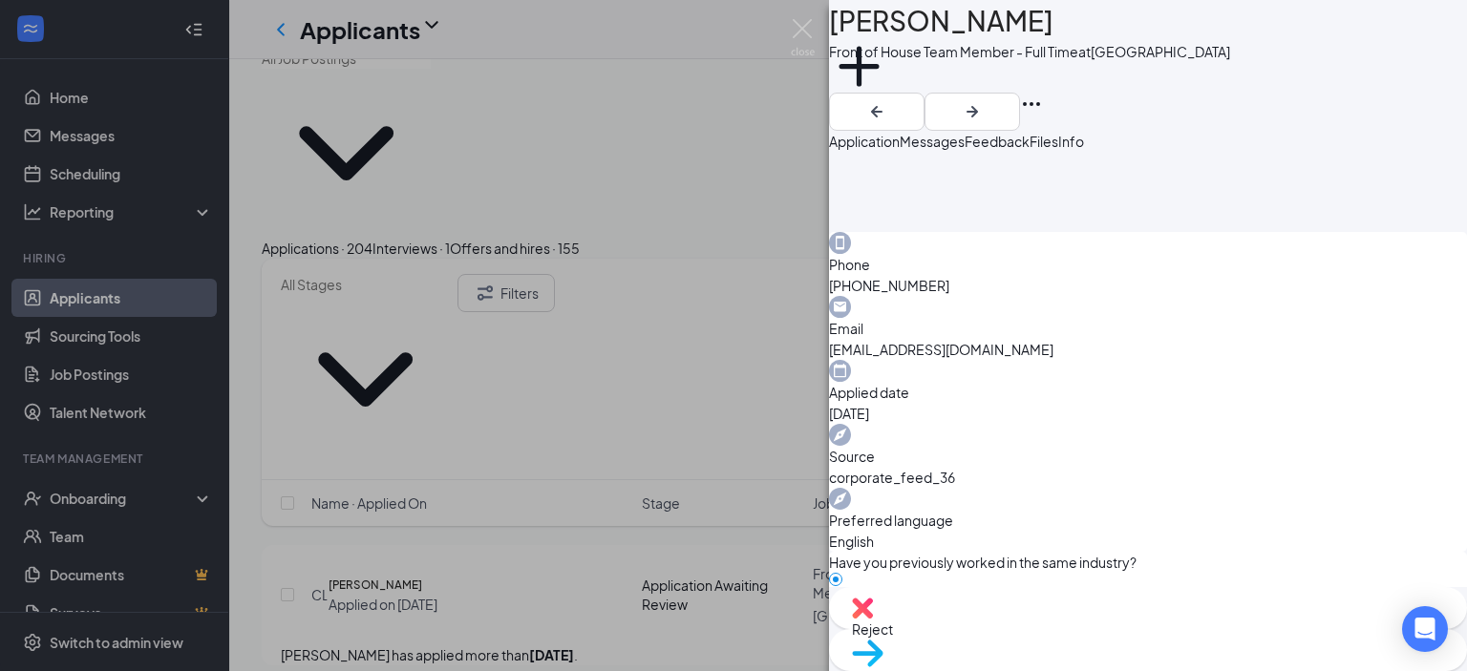
scroll to position [474, 0]
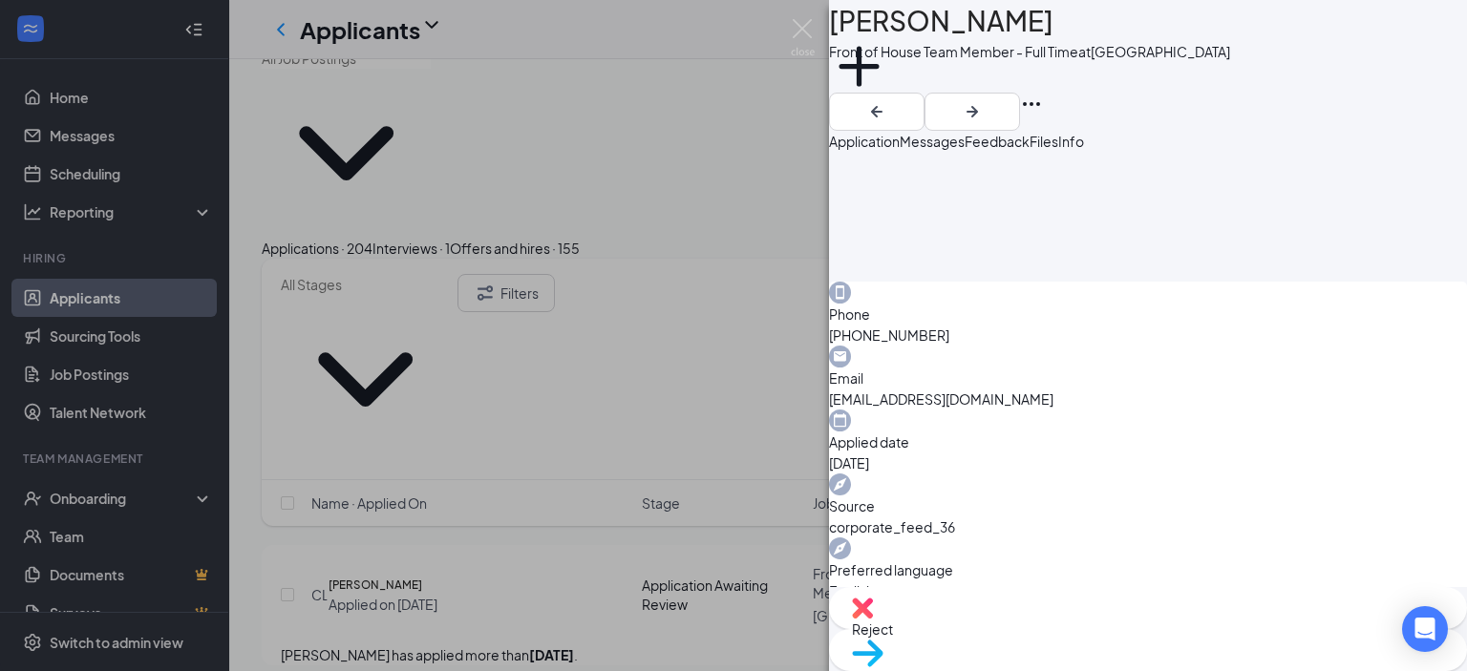
click at [883, 640] on img at bounding box center [868, 654] width 32 height 28
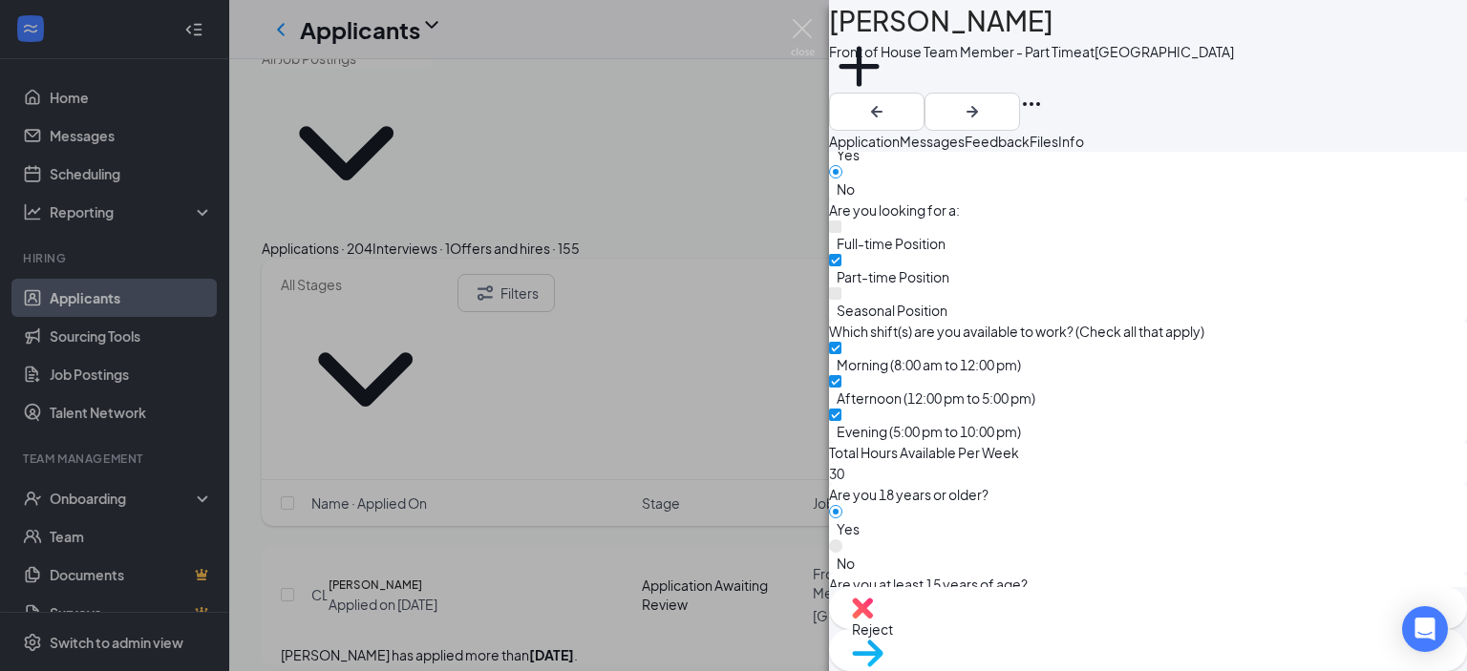
scroll to position [976, 0]
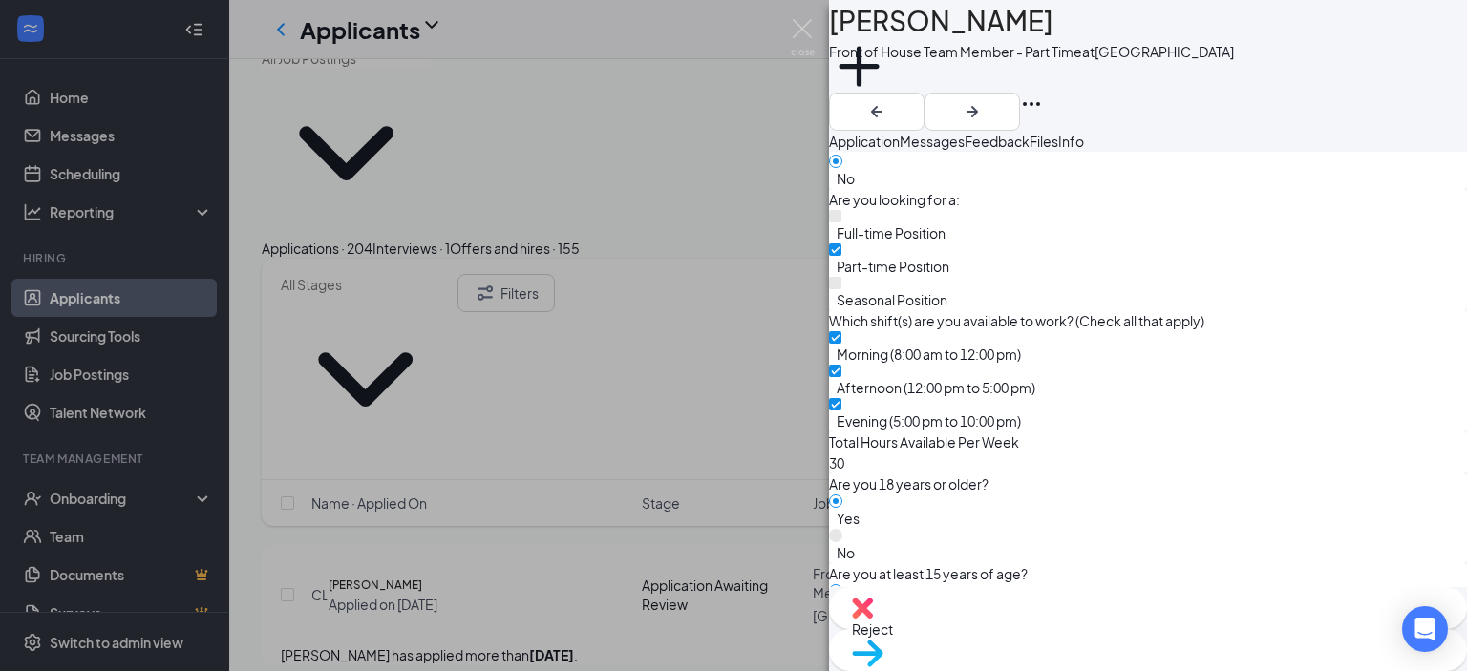
scroll to position [968, 0]
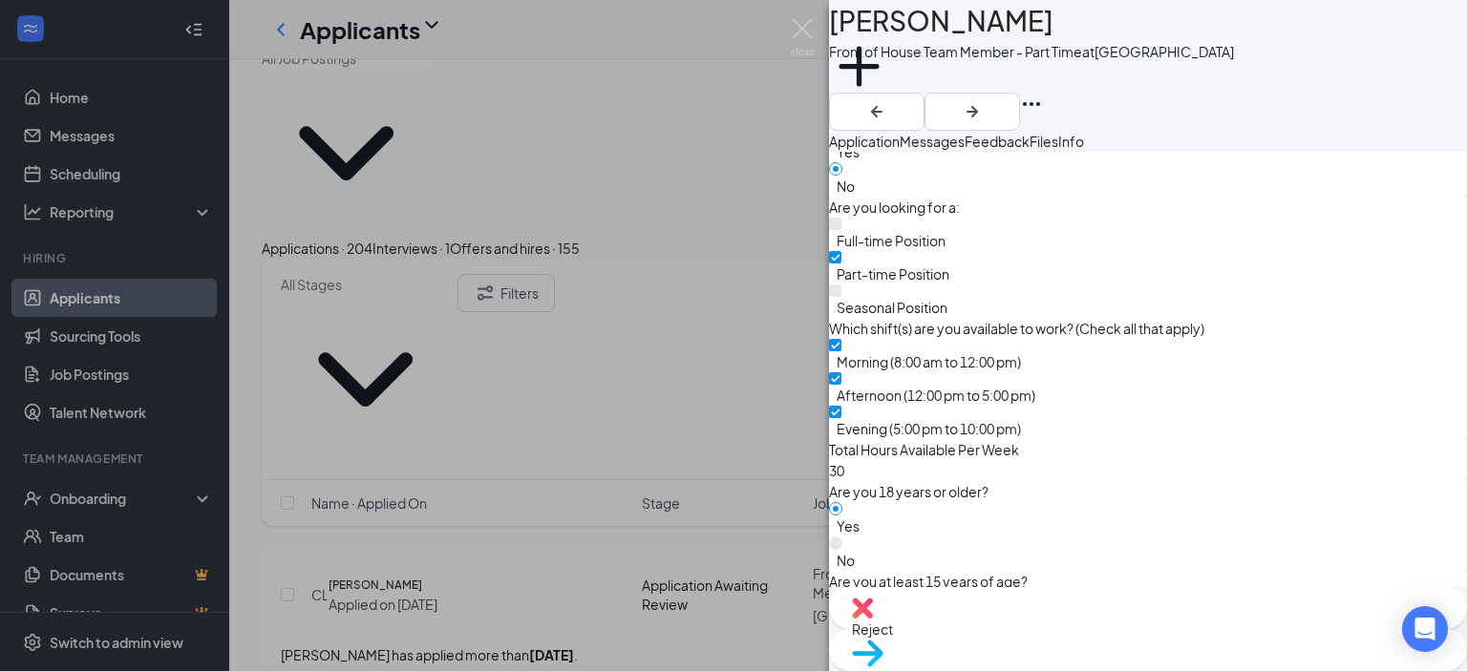
click at [1025, 629] on div "Reject" at bounding box center [1148, 608] width 638 height 42
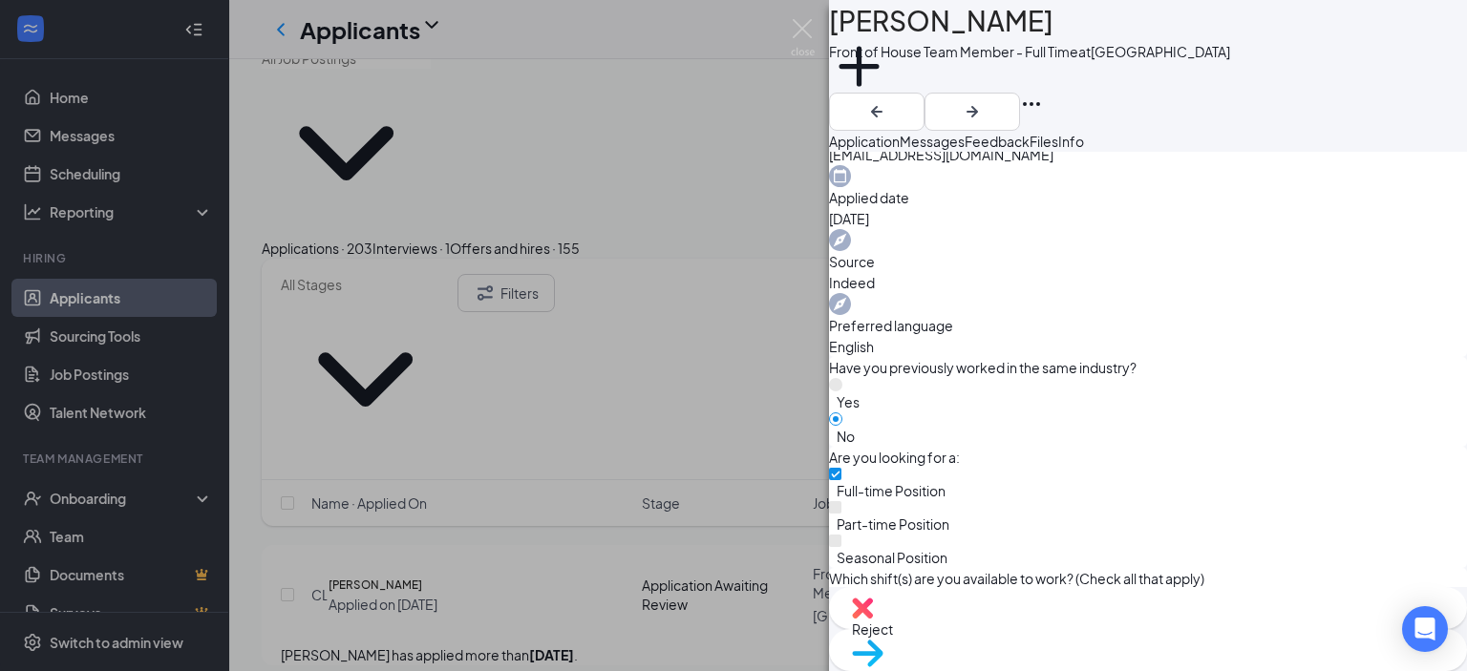
scroll to position [976, 0]
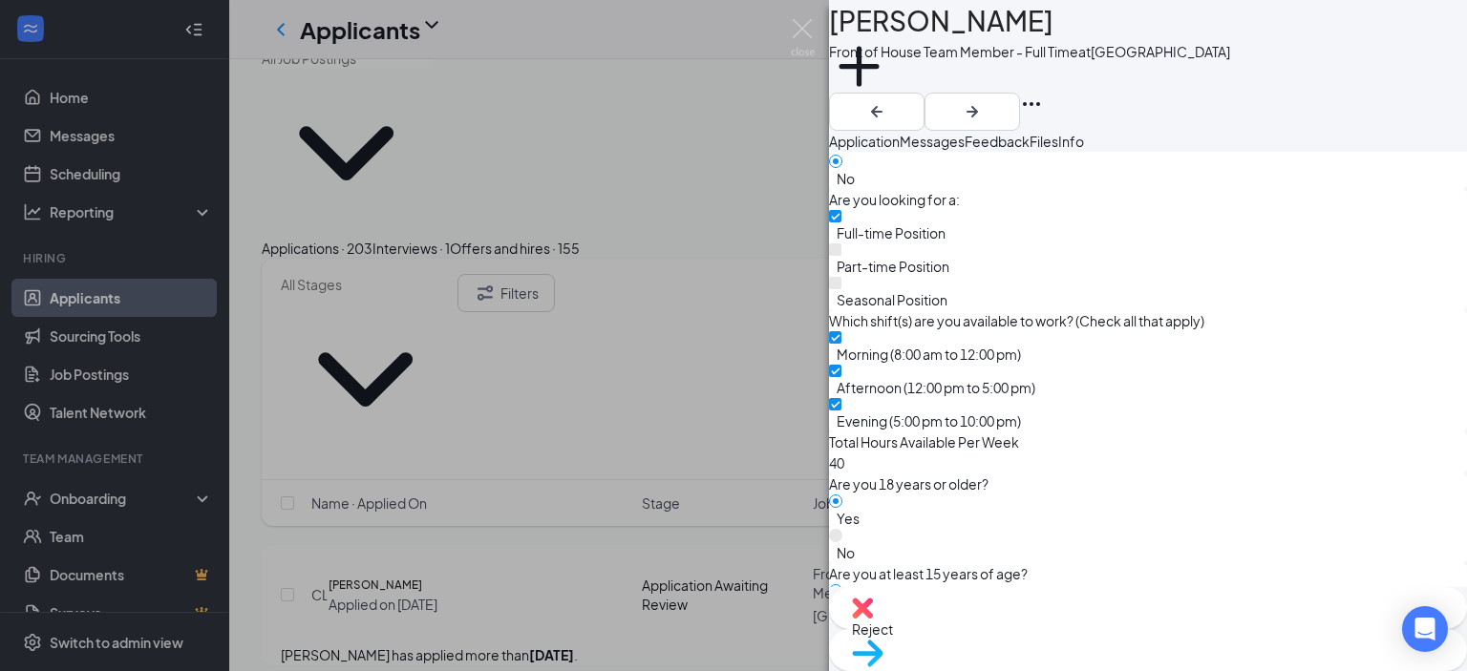
click at [1025, 629] on div "Reject" at bounding box center [1148, 608] width 638 height 42
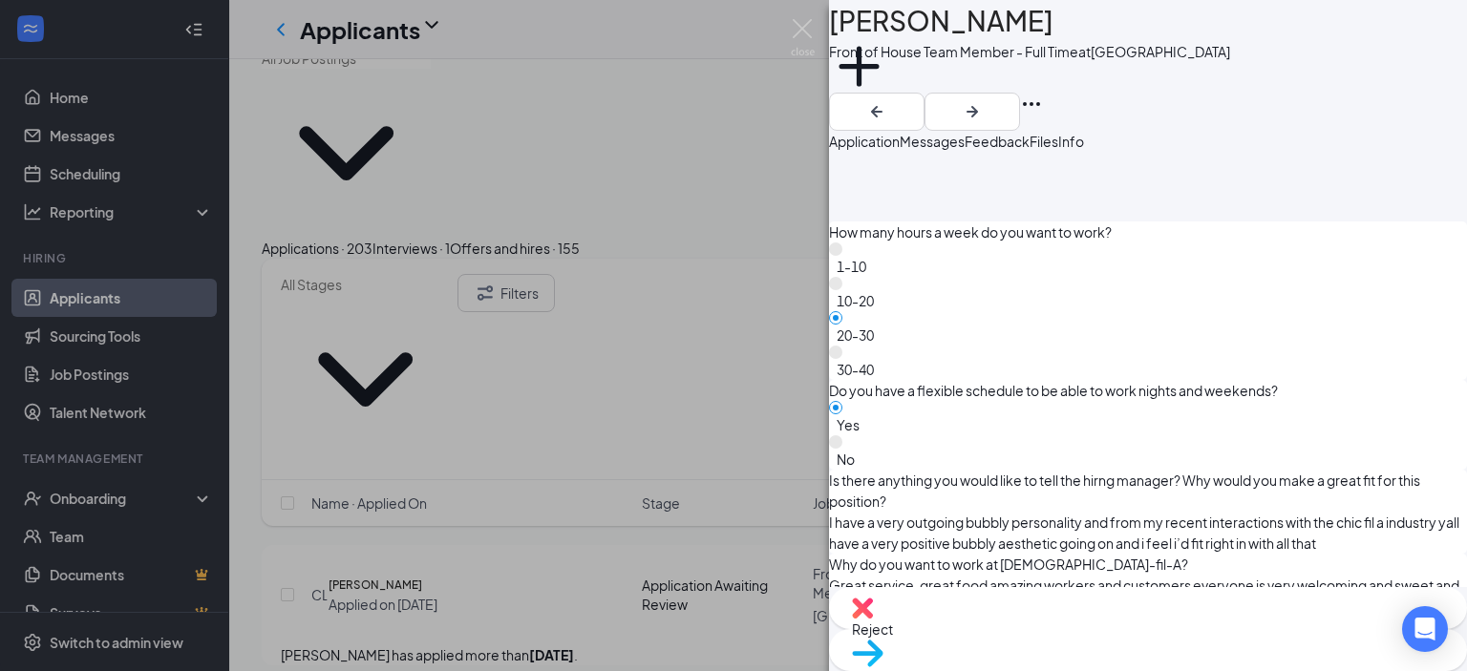
scroll to position [2135, 0]
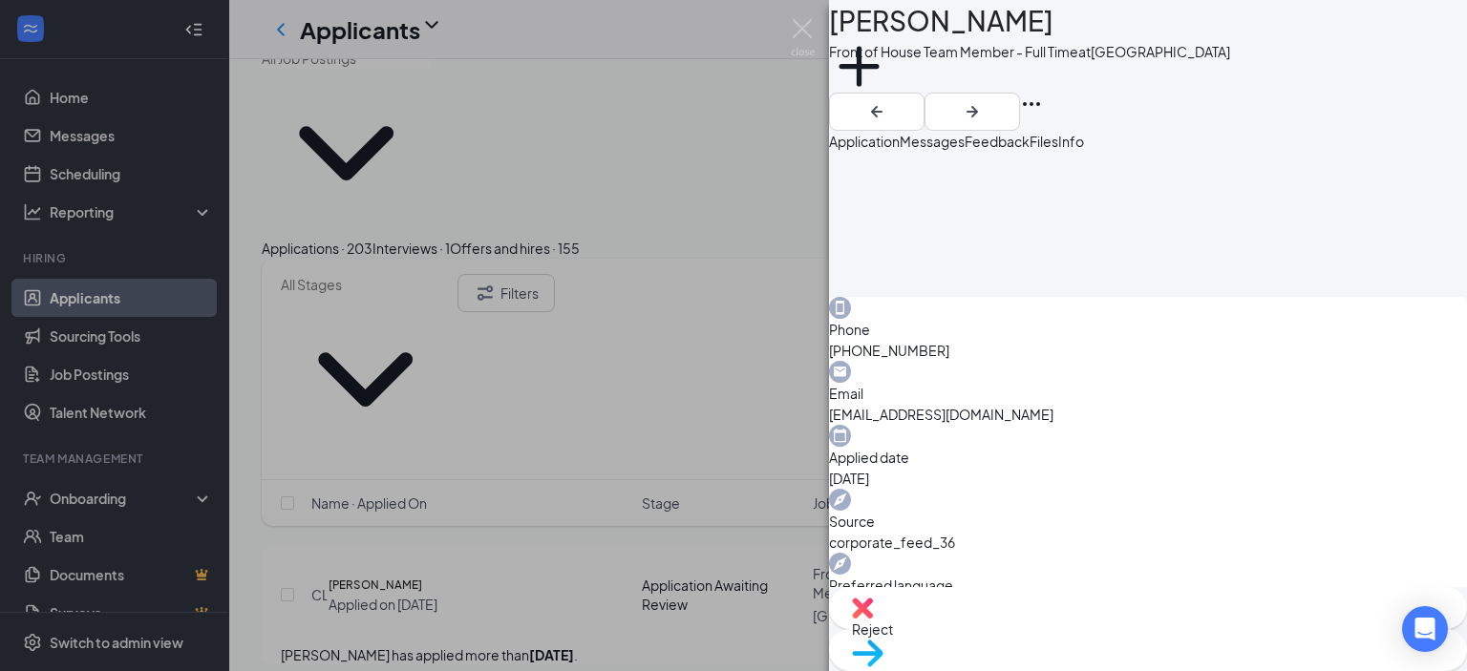
scroll to position [454, 0]
click at [964, 149] on span "Messages" at bounding box center [931, 141] width 65 height 17
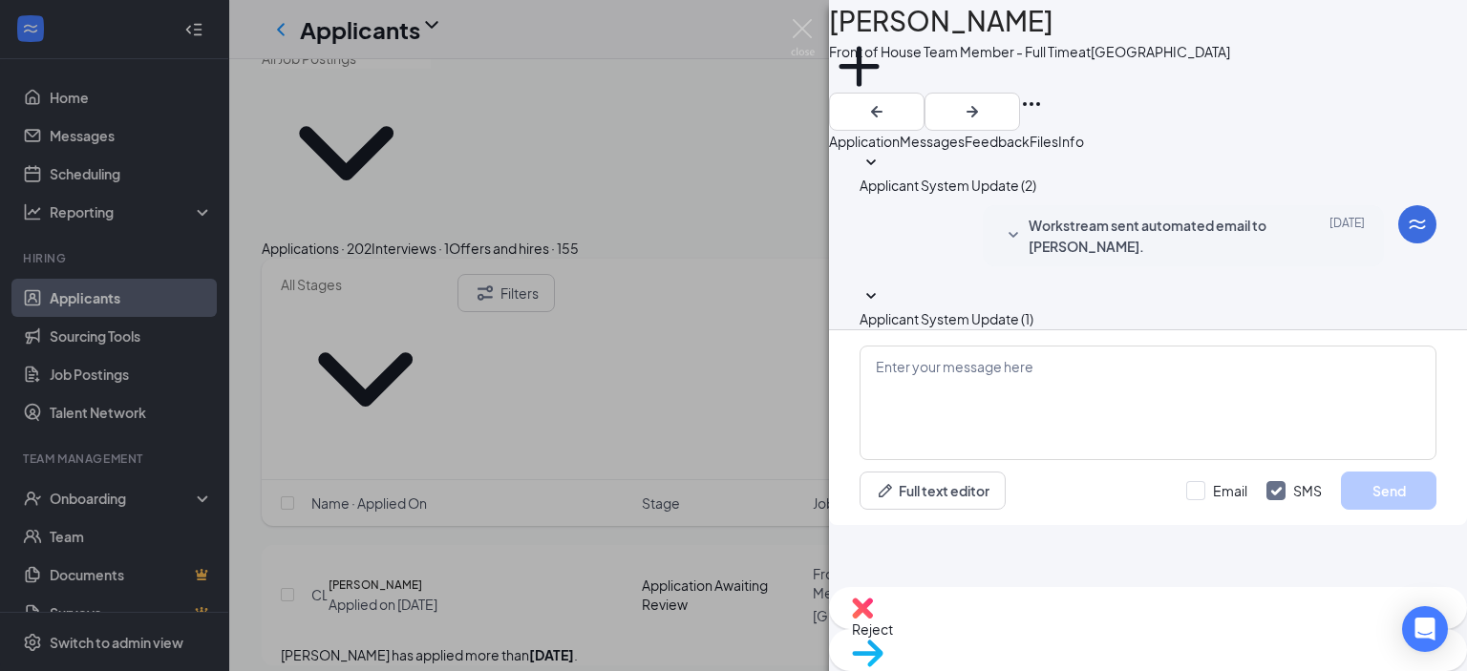
click at [1029, 148] on span "Feedback" at bounding box center [996, 141] width 65 height 17
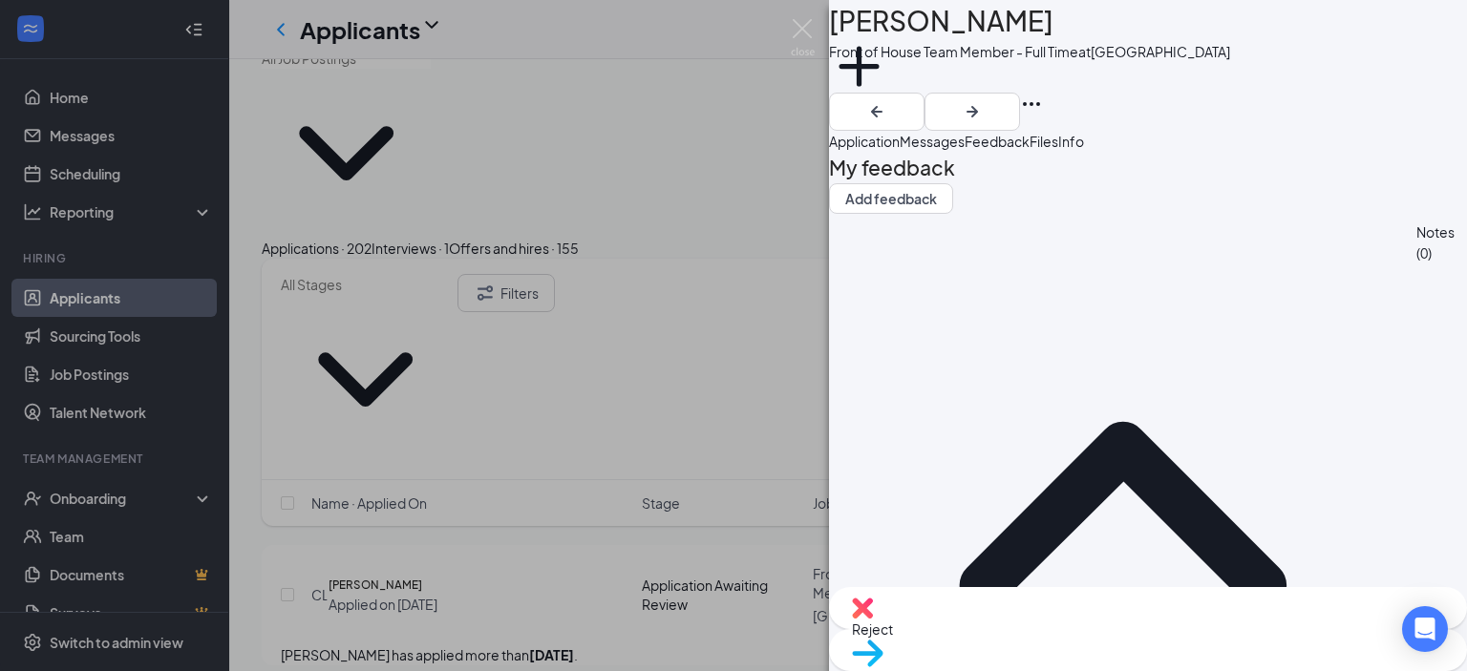
click at [1058, 152] on div "Files" at bounding box center [1043, 141] width 29 height 21
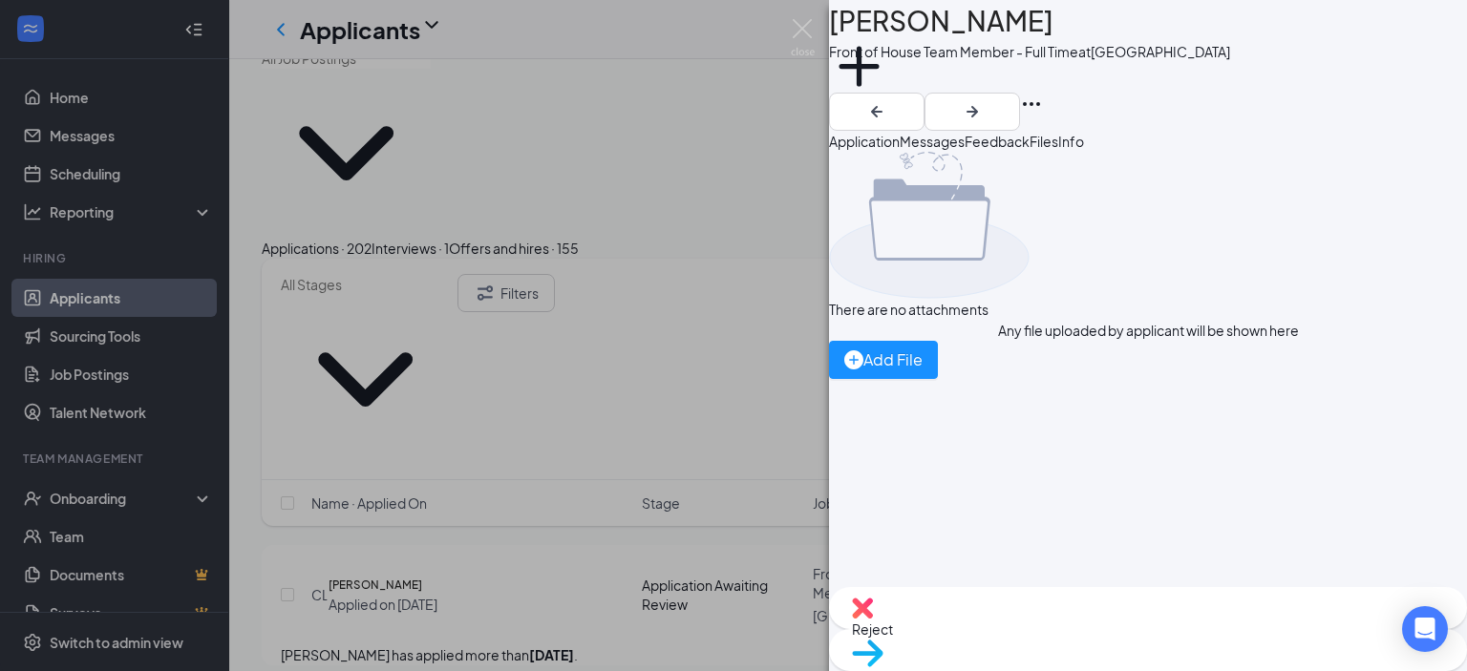
click at [899, 138] on button "Application" at bounding box center [864, 141] width 71 height 21
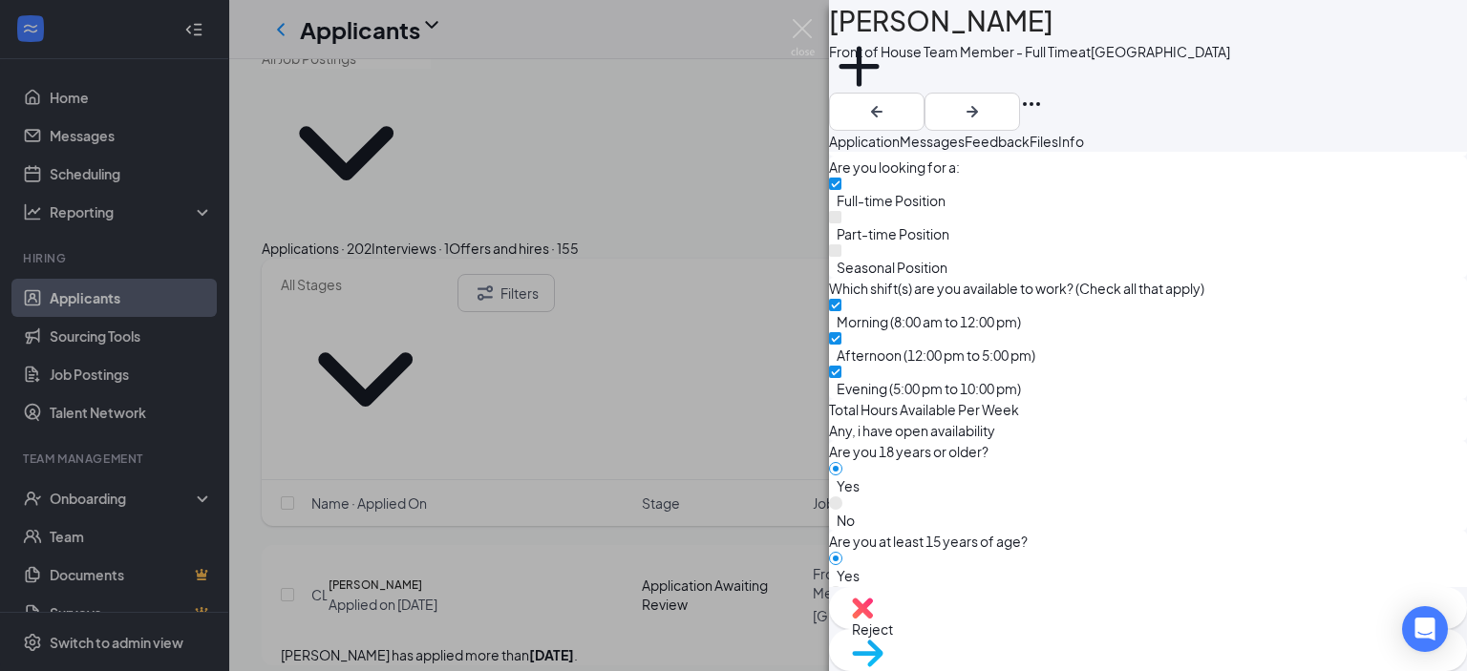
scroll to position [1016, 0]
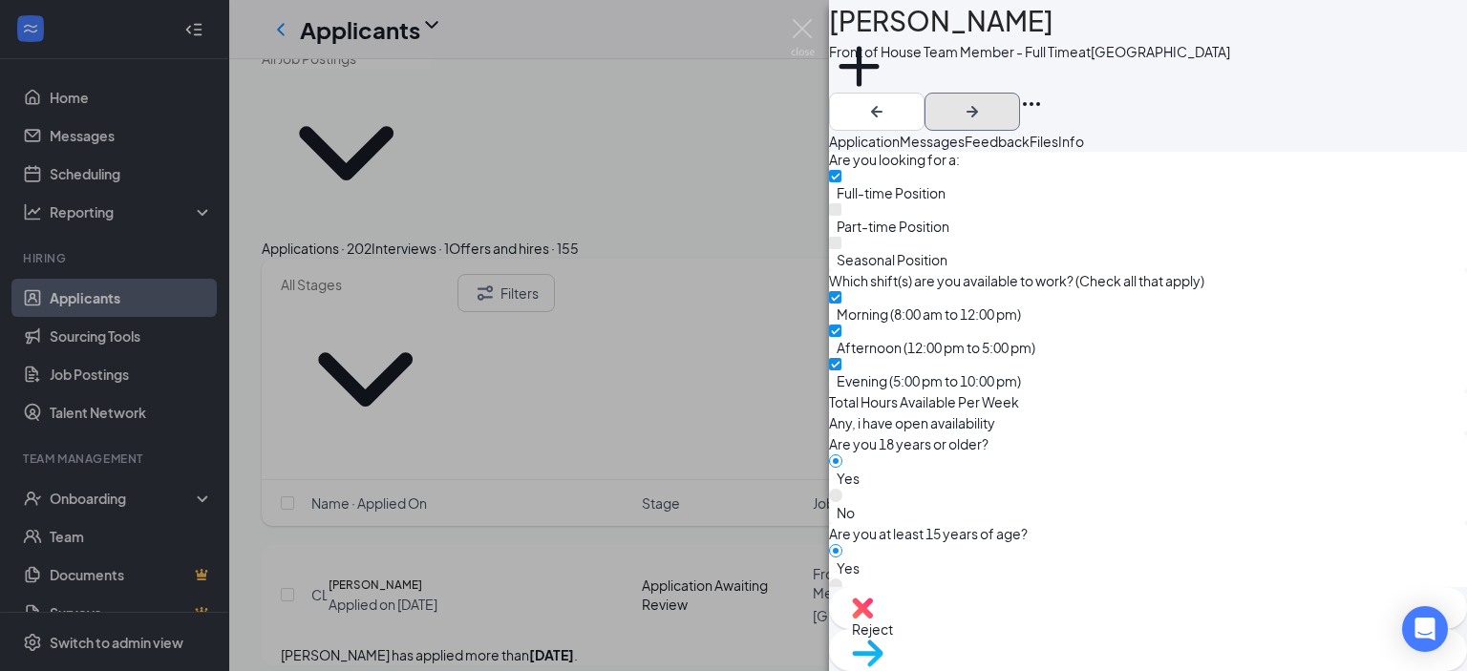
click at [983, 100] on icon "ArrowRight" at bounding box center [972, 111] width 23 height 23
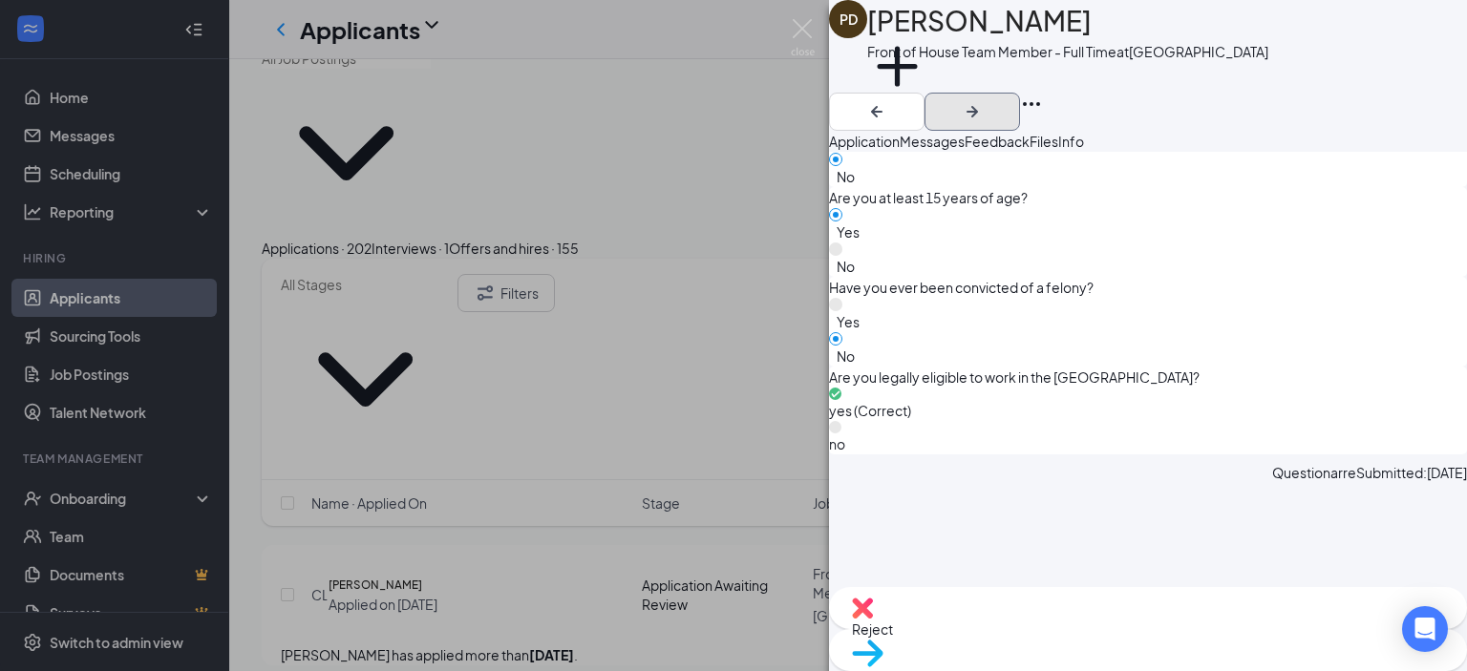
scroll to position [1457, 0]
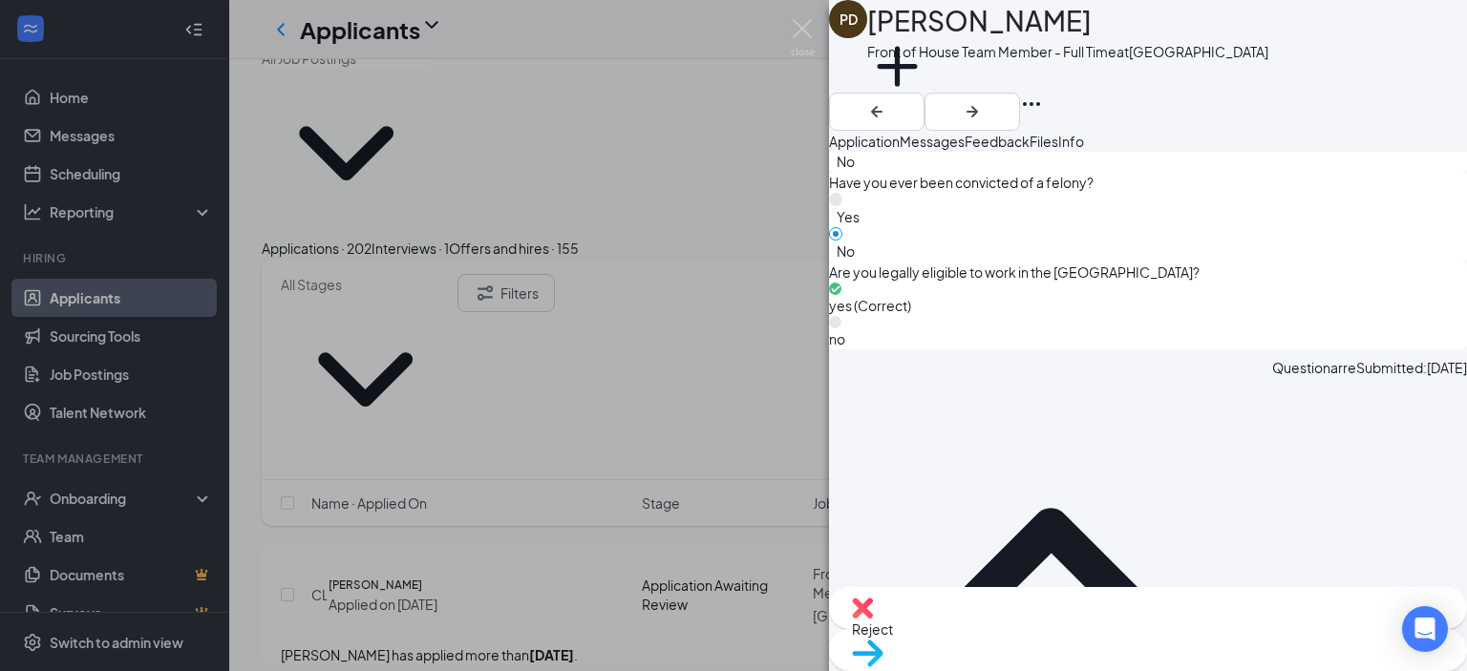
click at [1051, 658] on div "Reject Move to stage" at bounding box center [1148, 629] width 638 height 84
click at [893, 638] on span "Reject" at bounding box center [872, 629] width 41 height 17
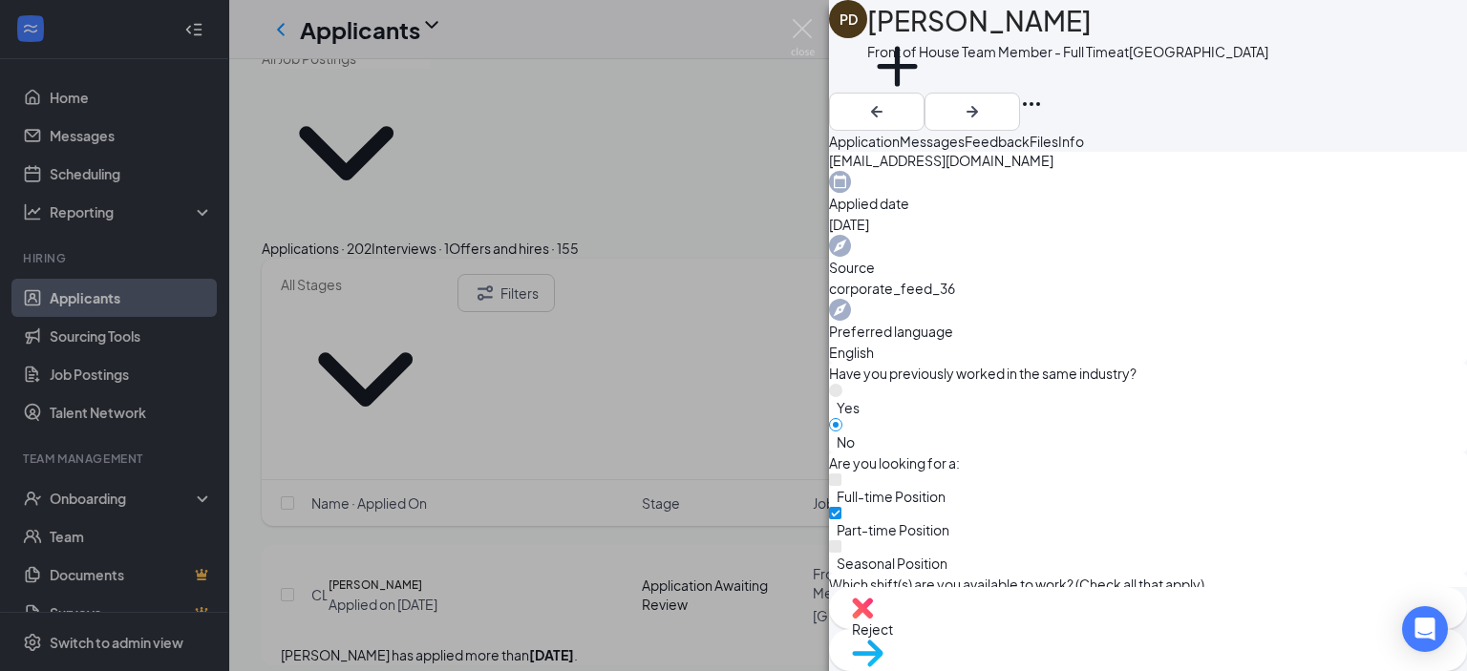
scroll to position [1050, 0]
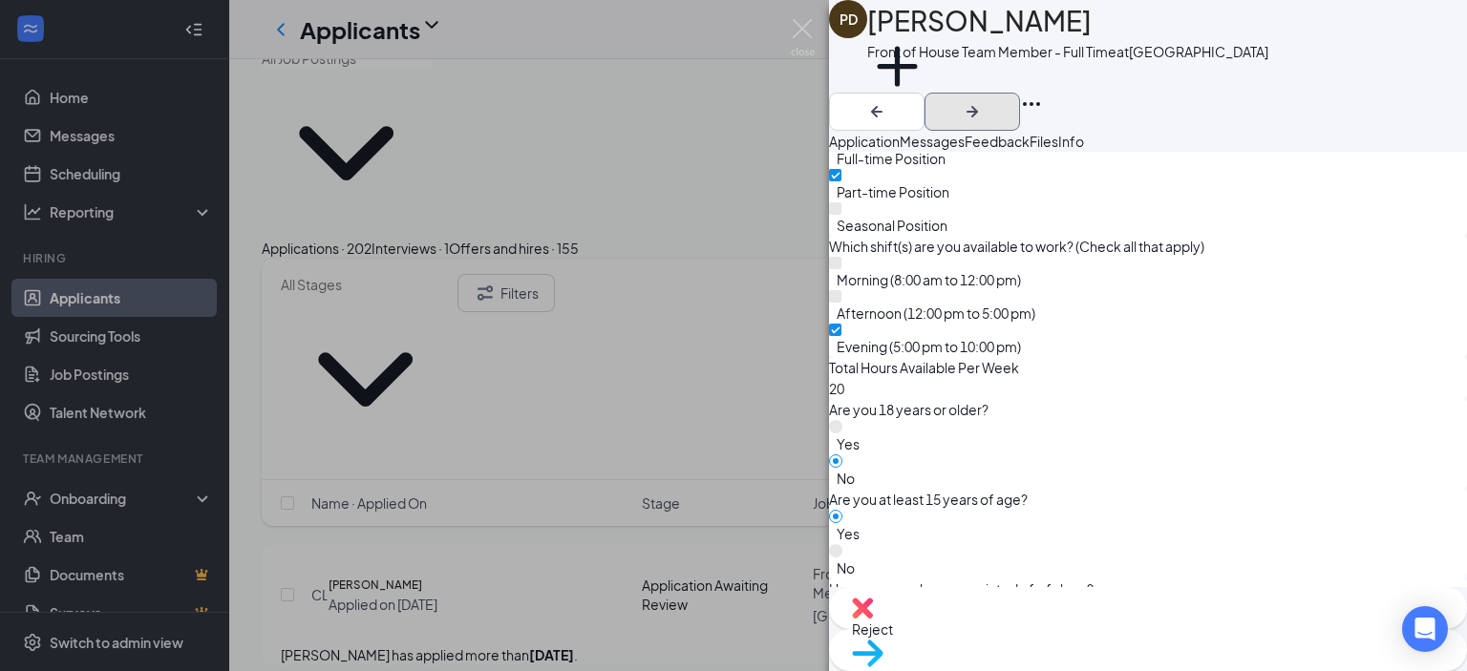
click at [983, 100] on icon "ArrowRight" at bounding box center [972, 111] width 23 height 23
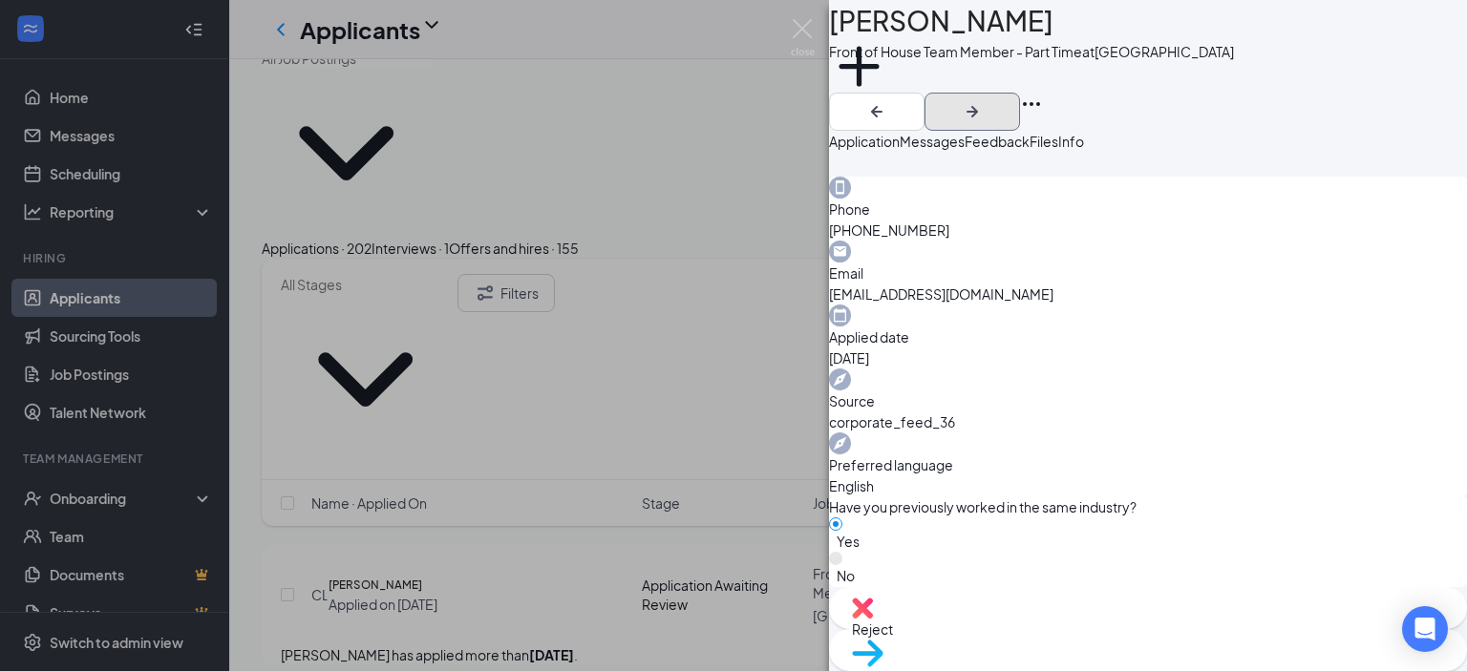
scroll to position [1261, 0]
click at [983, 100] on icon "ArrowRight" at bounding box center [972, 111] width 23 height 23
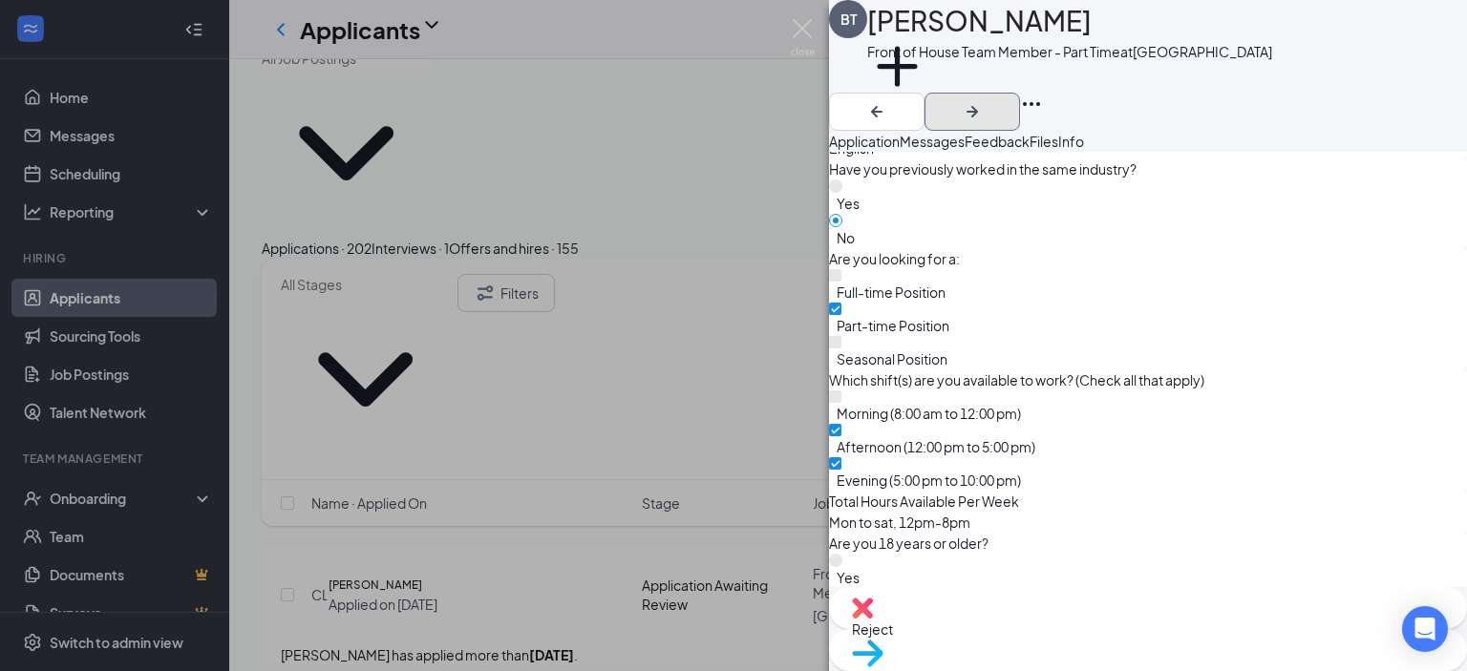
scroll to position [997, 0]
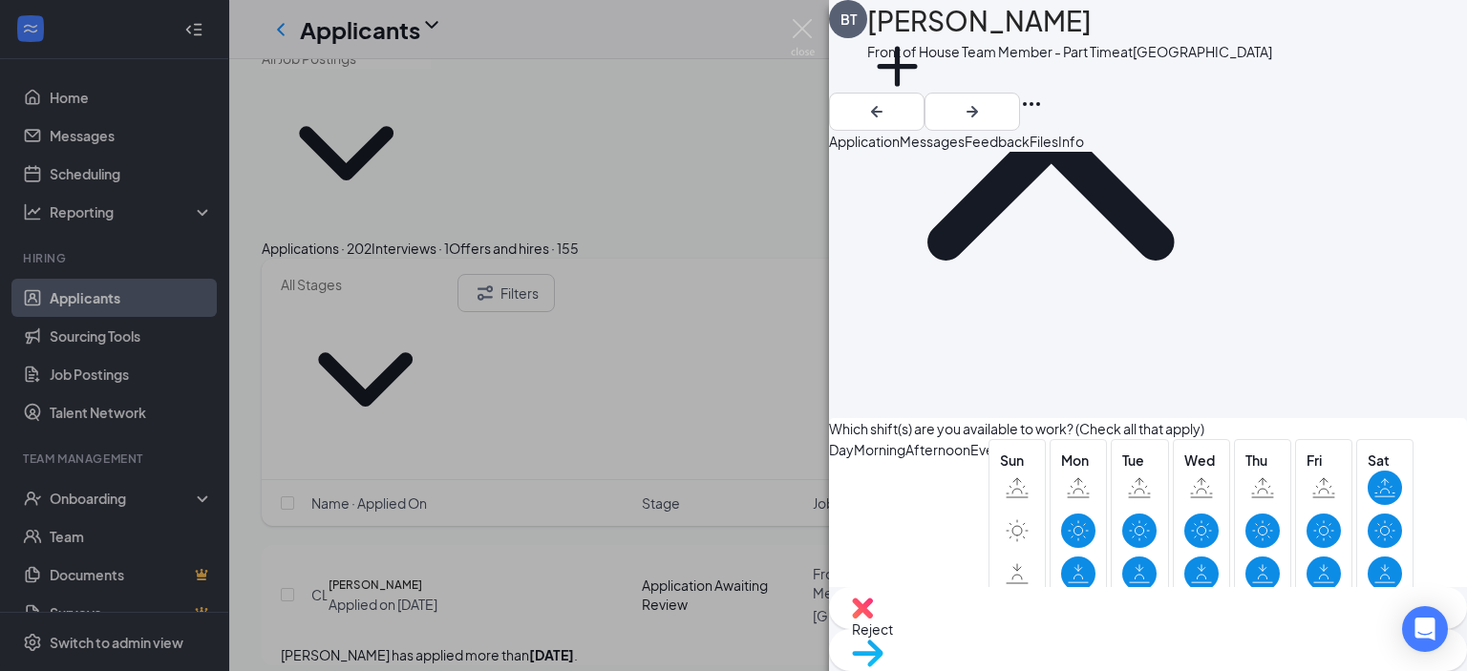
scroll to position [2070, 0]
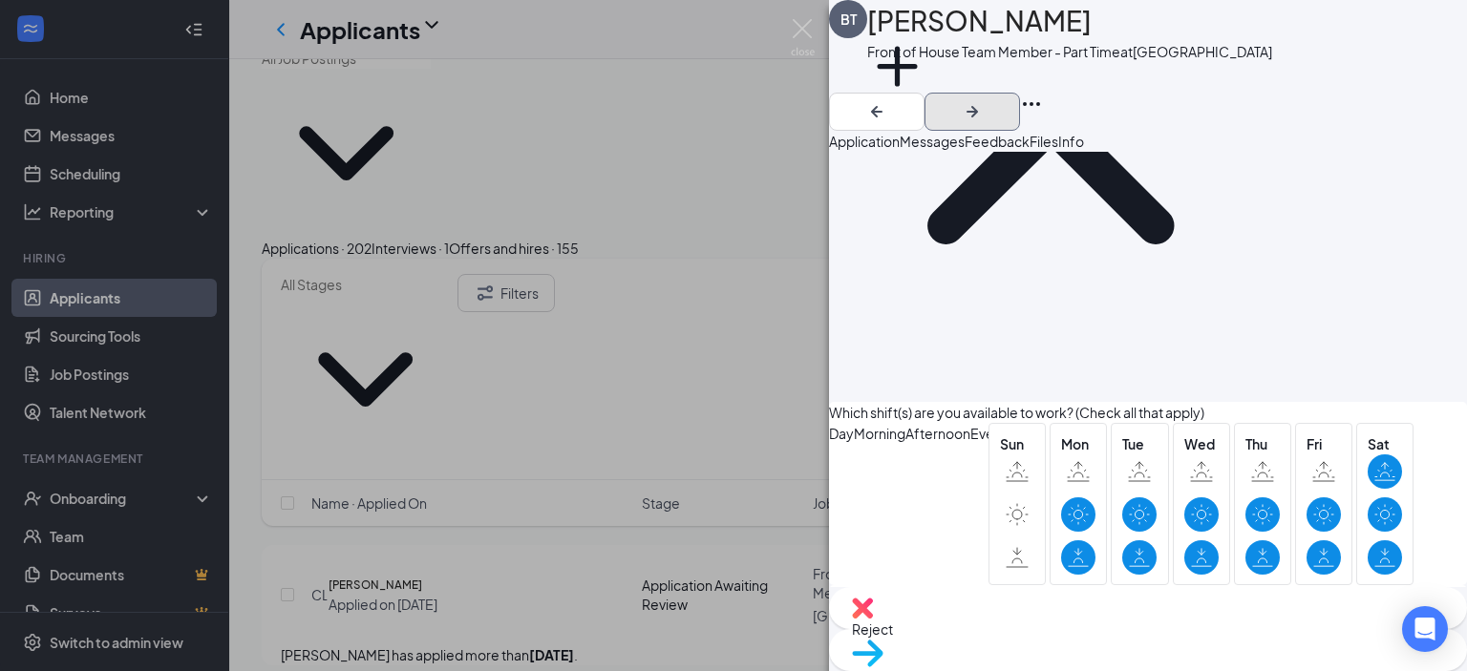
click at [983, 100] on icon "ArrowRight" at bounding box center [972, 111] width 23 height 23
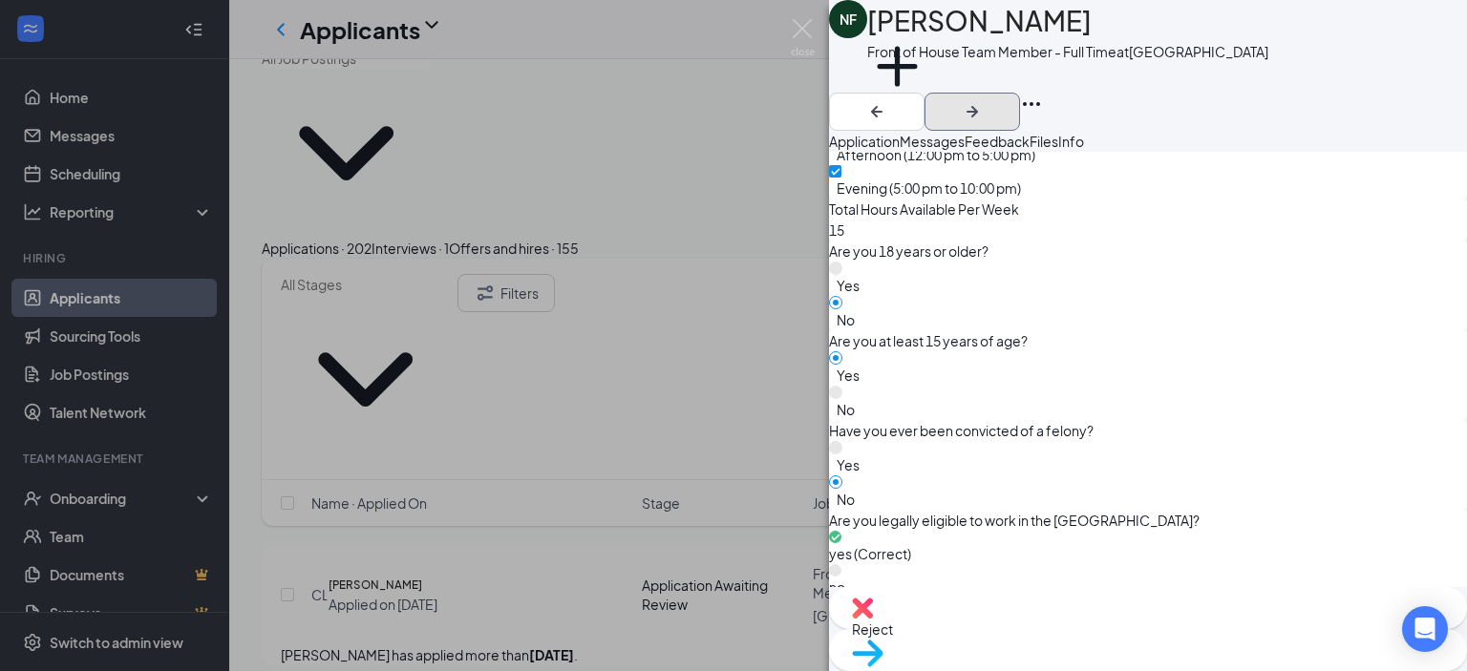
scroll to position [1436, 0]
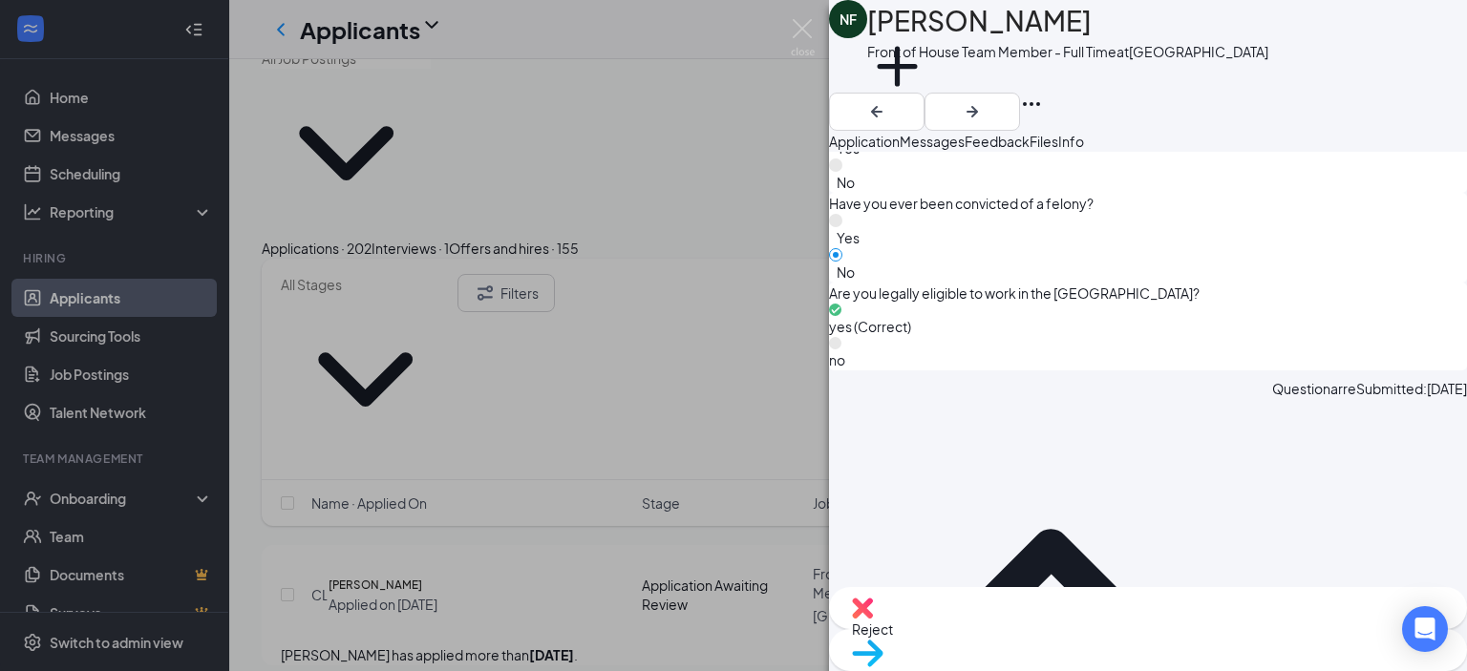
click at [1035, 629] on div "Reject" at bounding box center [1148, 608] width 638 height 42
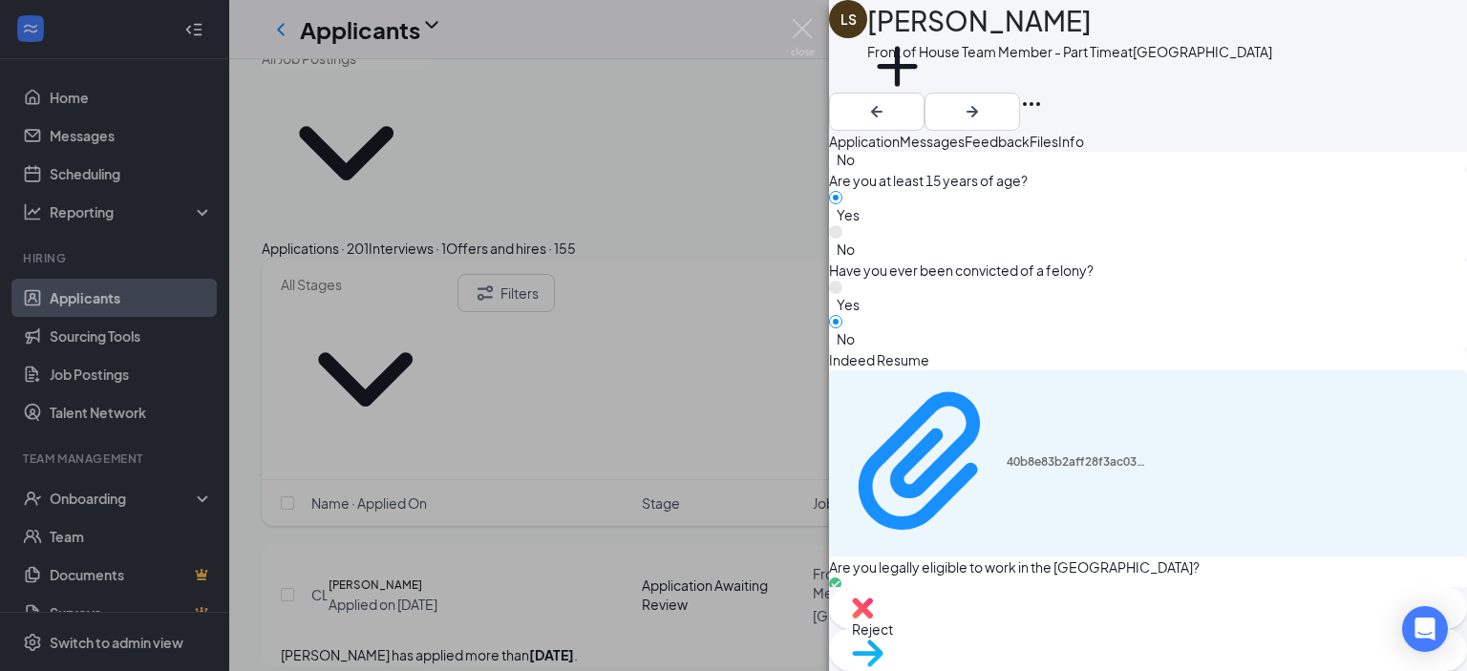
scroll to position [2124, 0]
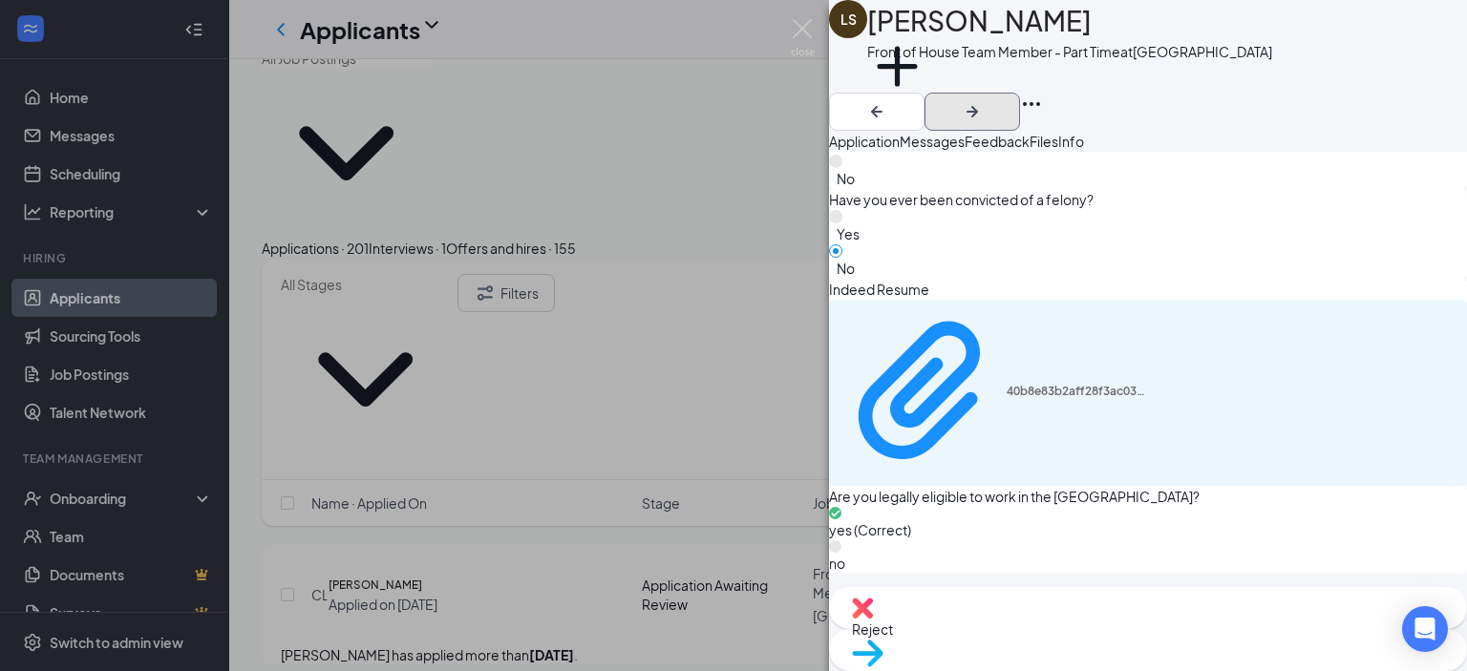
click at [978, 106] on icon "ArrowRight" at bounding box center [971, 111] width 11 height 11
